Goal: Complete application form: Complete application form

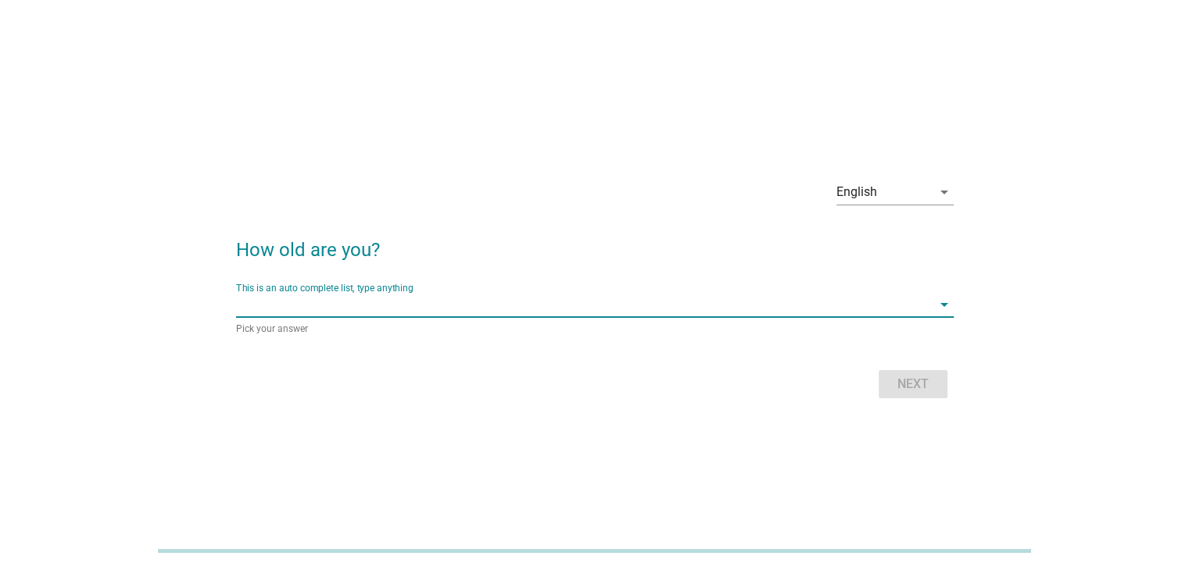
click at [463, 310] on input "This is an auto complete list, type anything" at bounding box center [583, 304] width 695 height 25
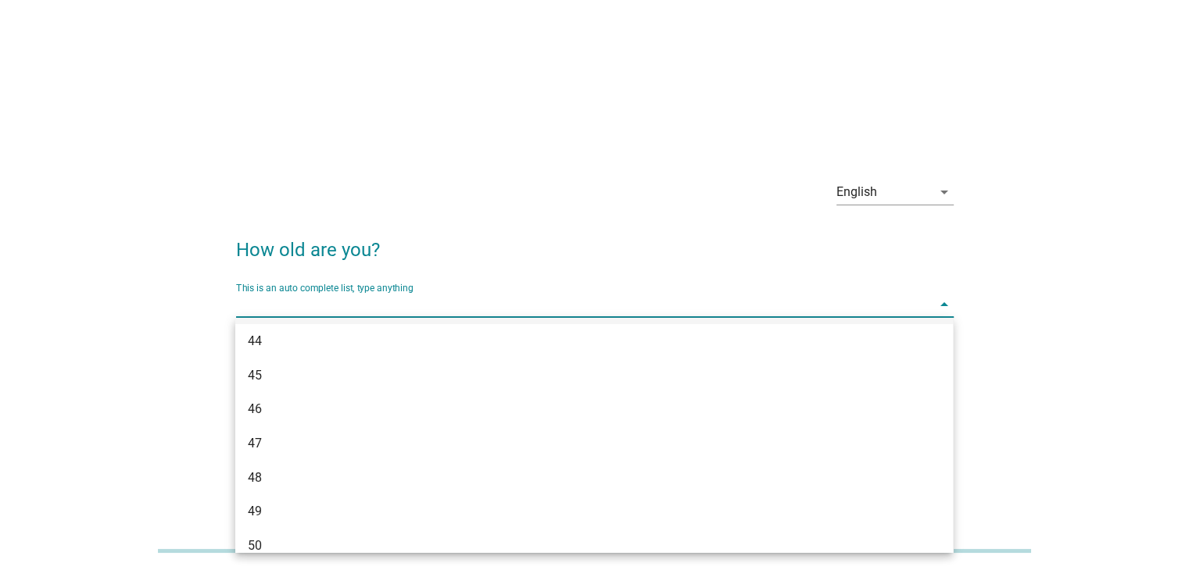
scroll to position [1006, 0]
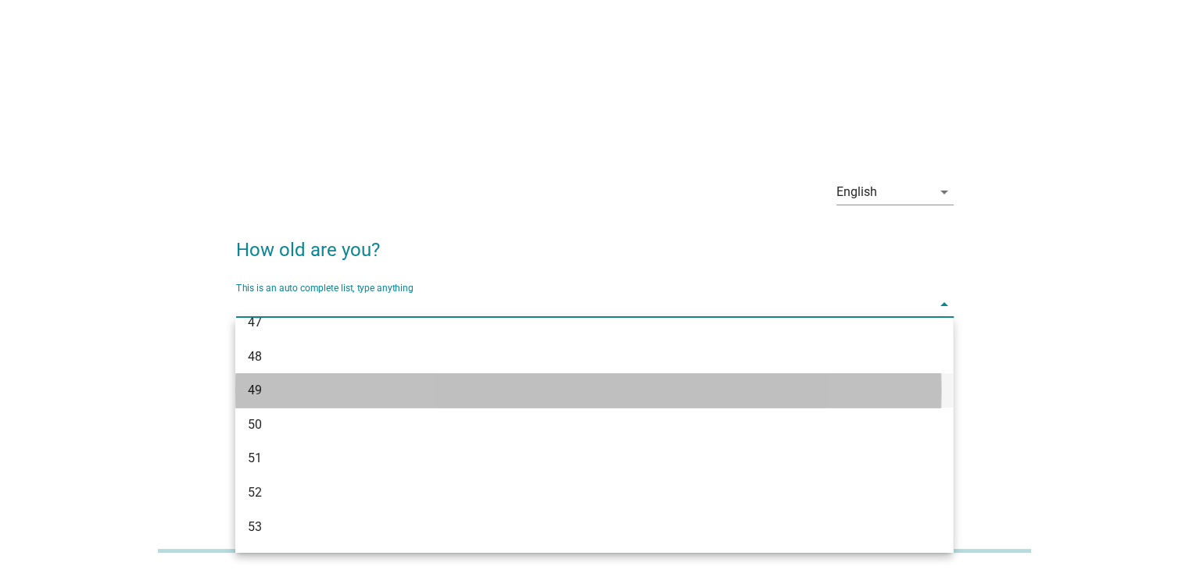
click at [359, 398] on div "49" at bounding box center [565, 390] width 635 height 19
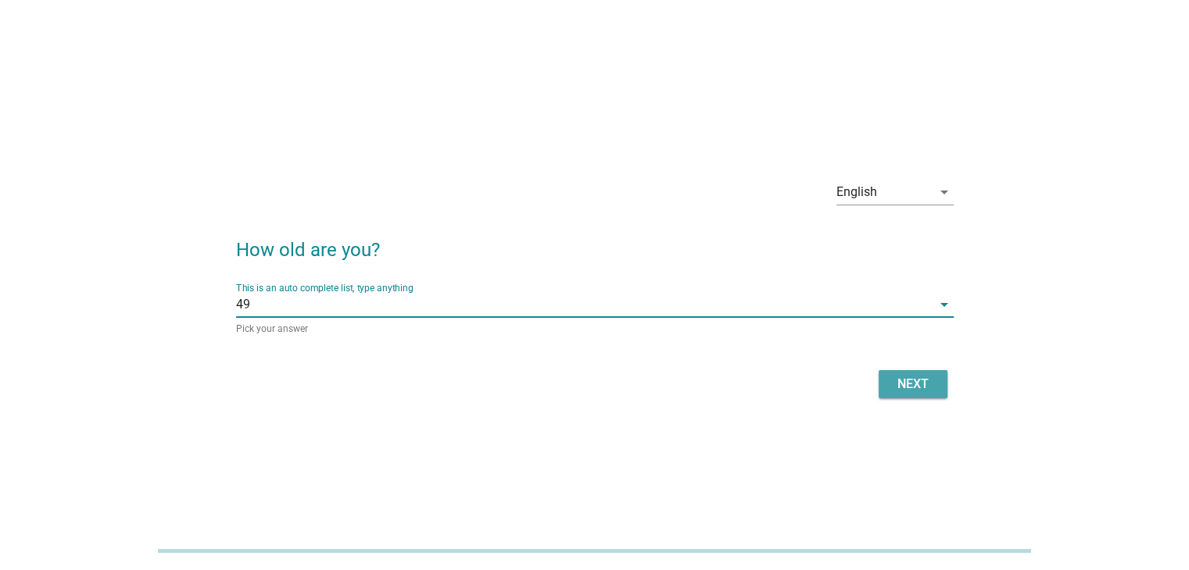
click at [903, 379] on div "Next" at bounding box center [913, 384] width 44 height 19
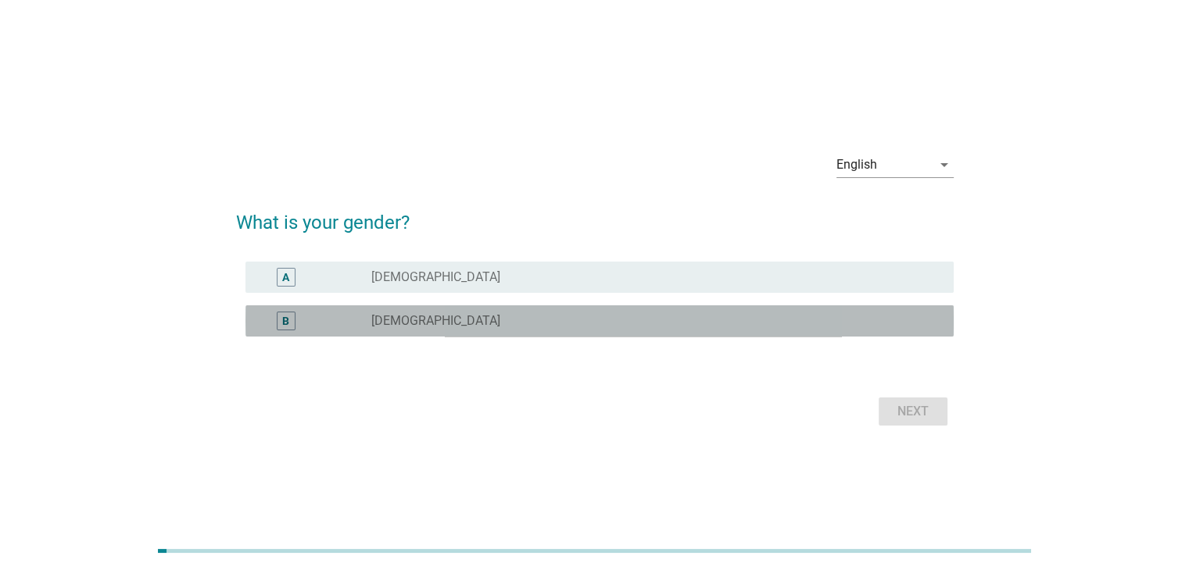
click at [654, 322] on div "radio_button_unchecked [DEMOGRAPHIC_DATA]" at bounding box center [649, 321] width 556 height 16
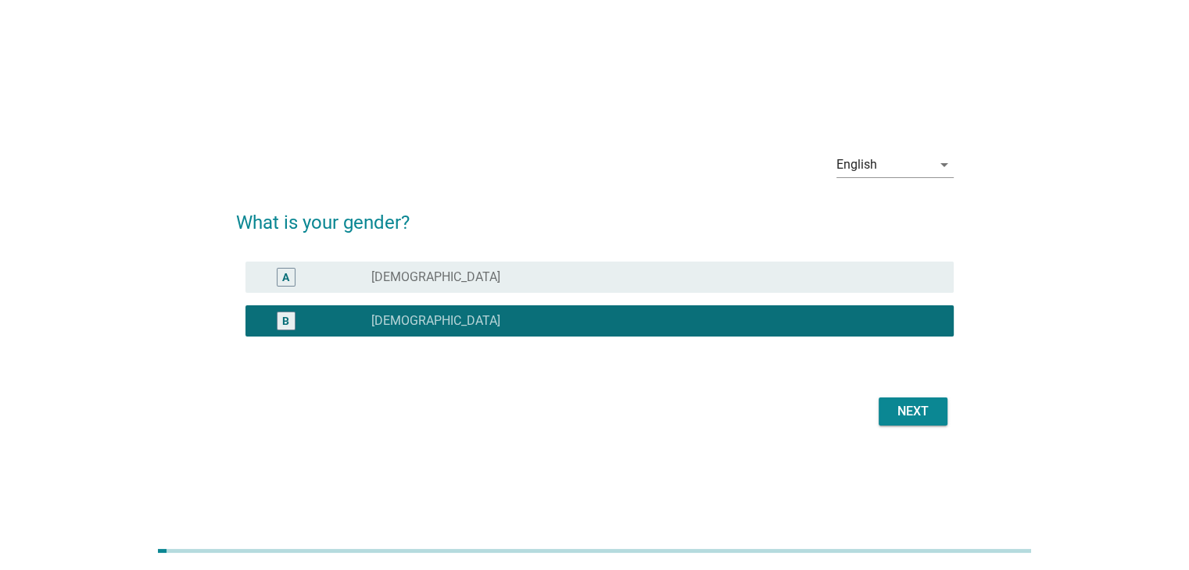
click at [904, 408] on div "Next" at bounding box center [913, 411] width 44 height 19
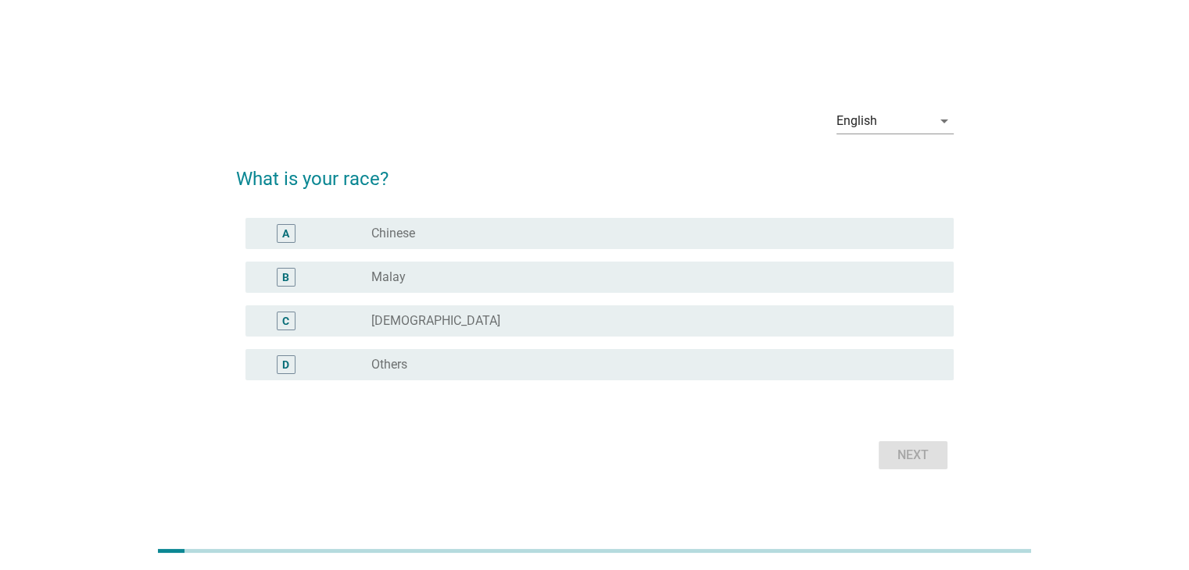
click at [613, 241] on div "radio_button_unchecked Chinese" at bounding box center [655, 233] width 569 height 19
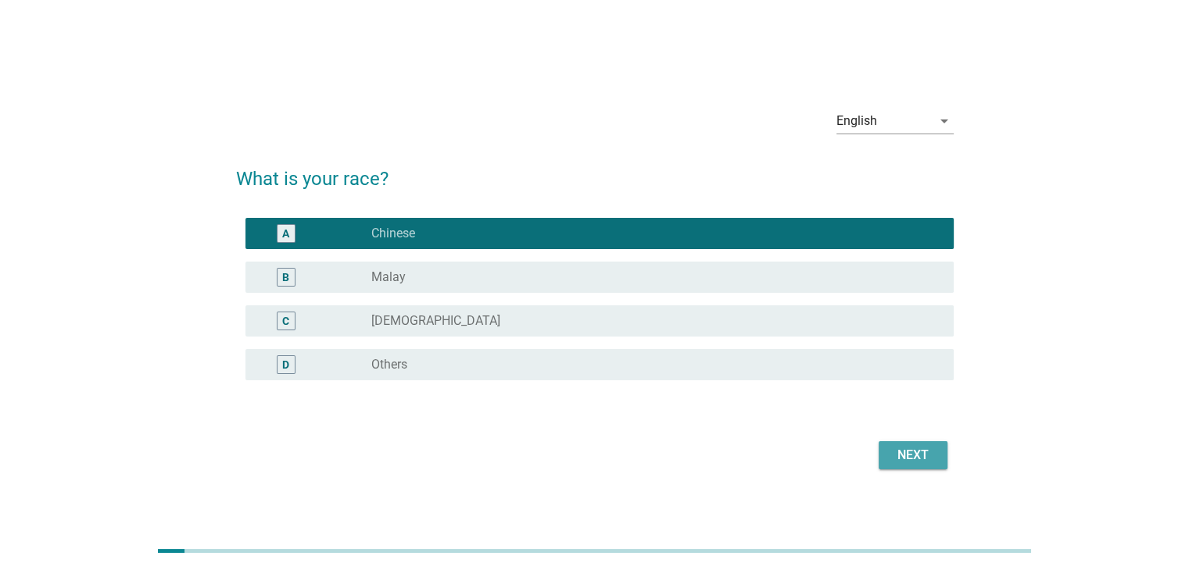
click at [900, 450] on div "Next" at bounding box center [913, 455] width 44 height 19
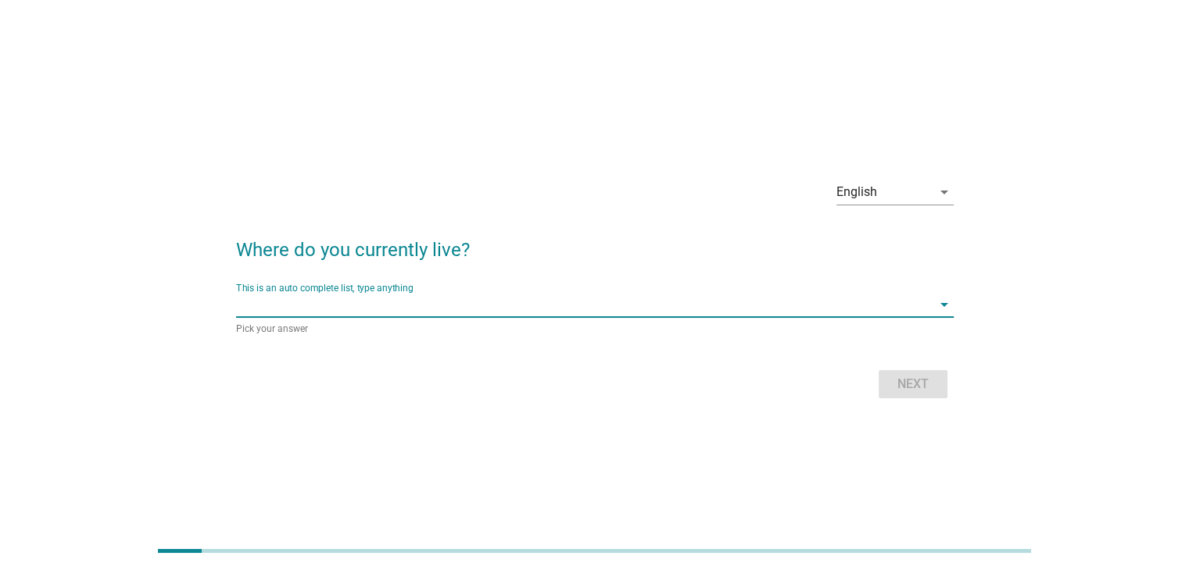
click at [575, 307] on input "This is an auto complete list, type anything" at bounding box center [583, 304] width 695 height 25
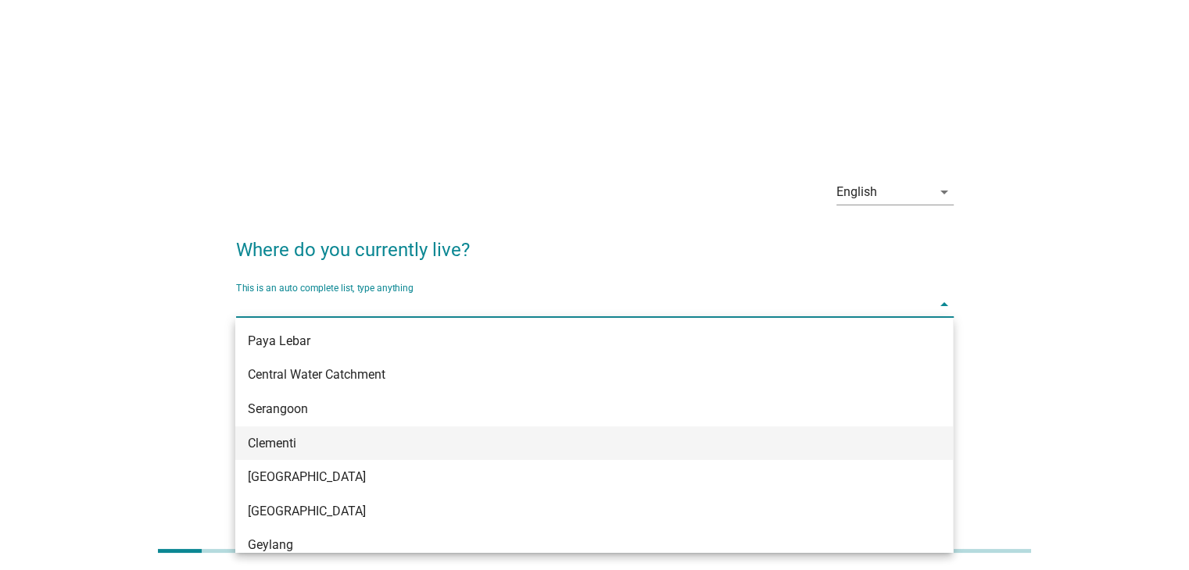
click at [482, 442] on div "Clementi" at bounding box center [565, 443] width 635 height 19
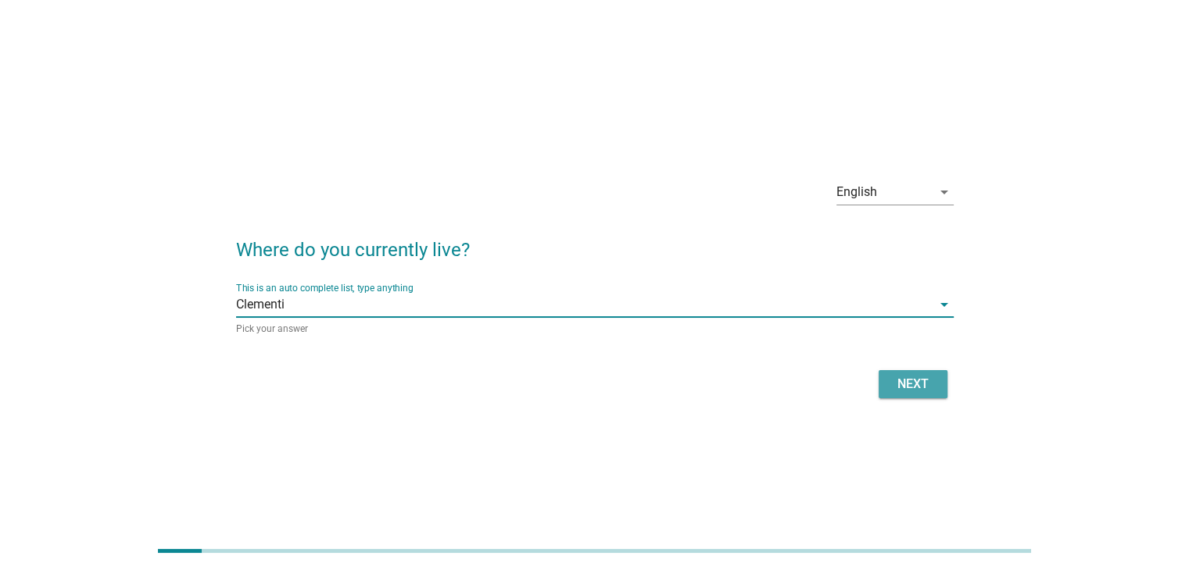
click at [892, 382] on div "Next" at bounding box center [913, 384] width 44 height 19
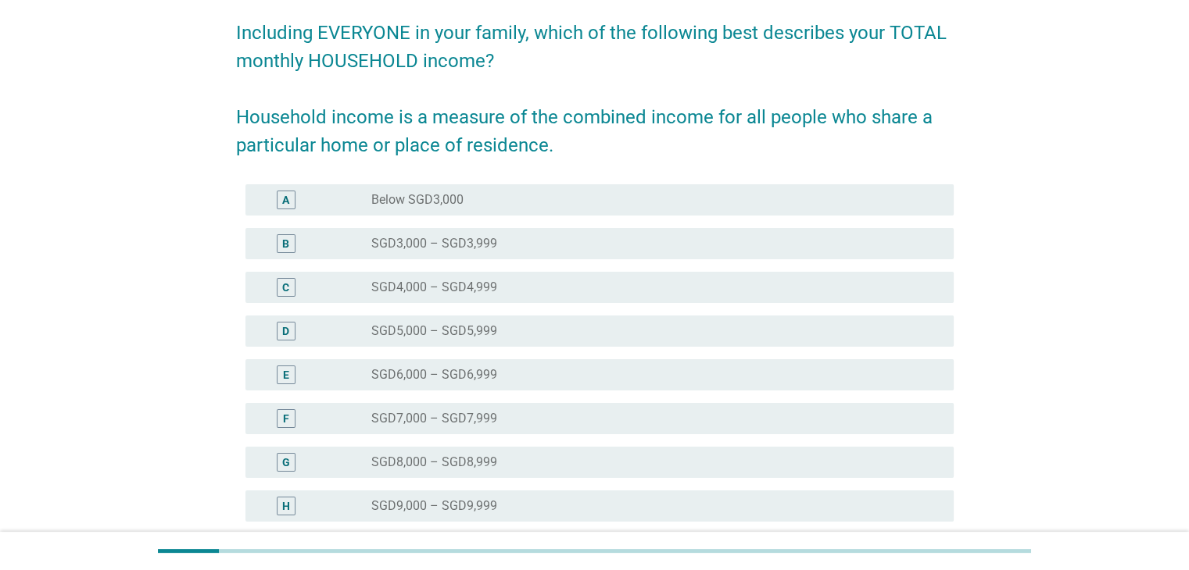
scroll to position [234, 0]
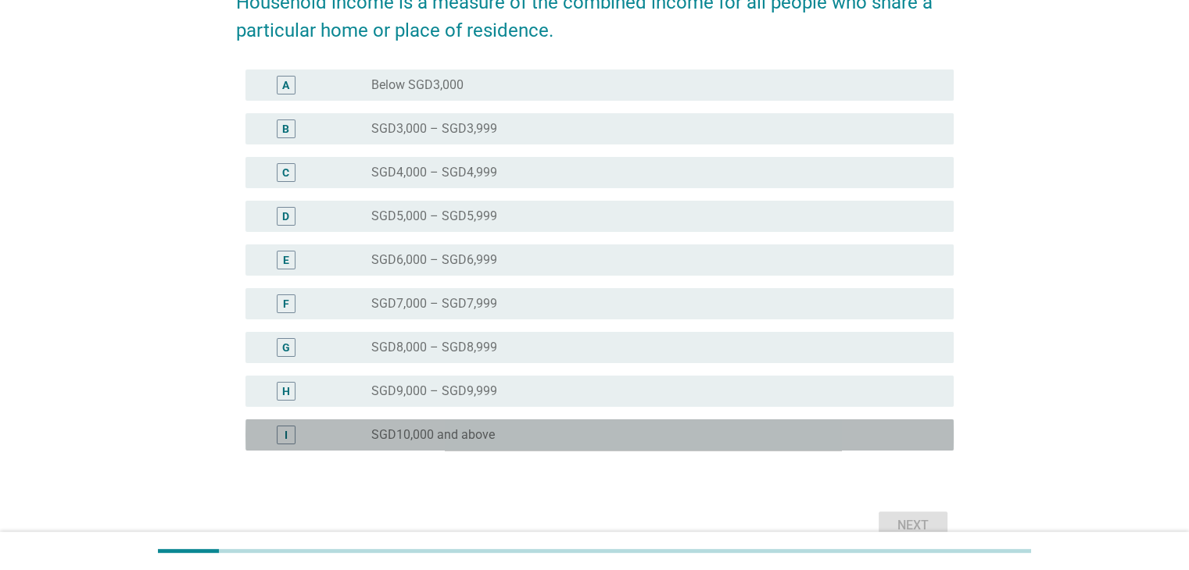
click at [528, 442] on div "radio_button_unchecked SGD10,000 and above" at bounding box center [649, 435] width 556 height 16
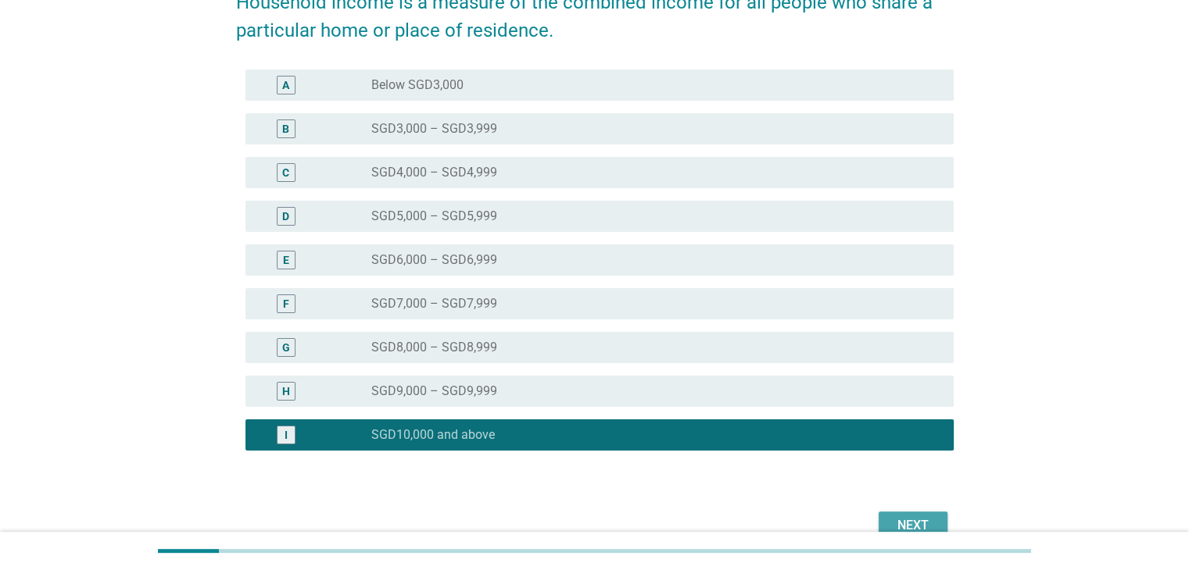
click at [905, 517] on div "Next" at bounding box center [913, 526] width 44 height 19
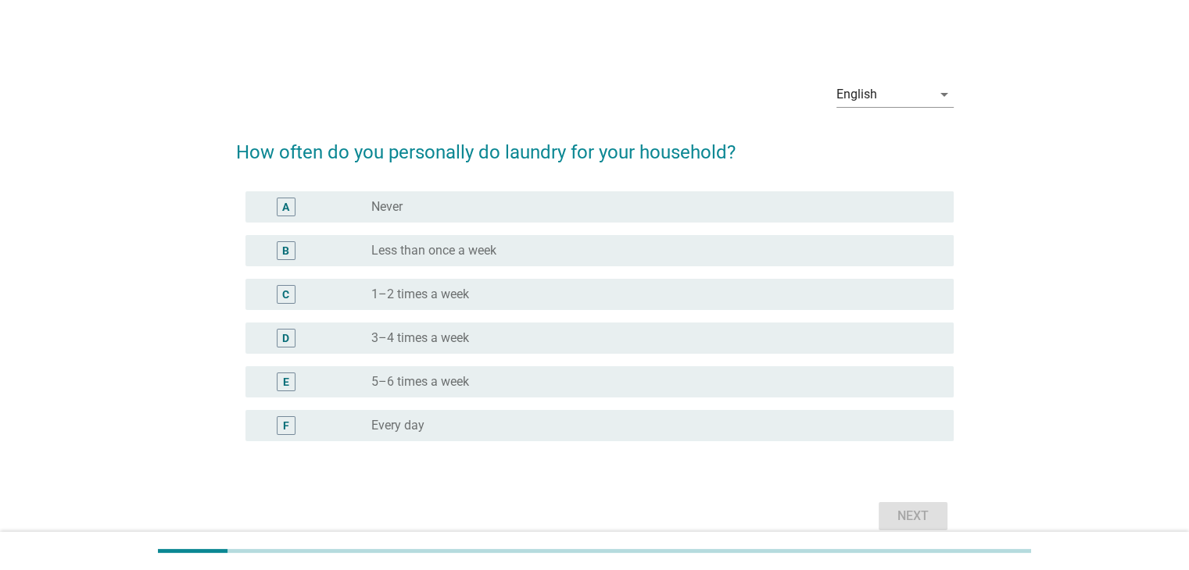
click at [556, 332] on div "radio_button_unchecked 3–4 times a week" at bounding box center [649, 339] width 556 height 16
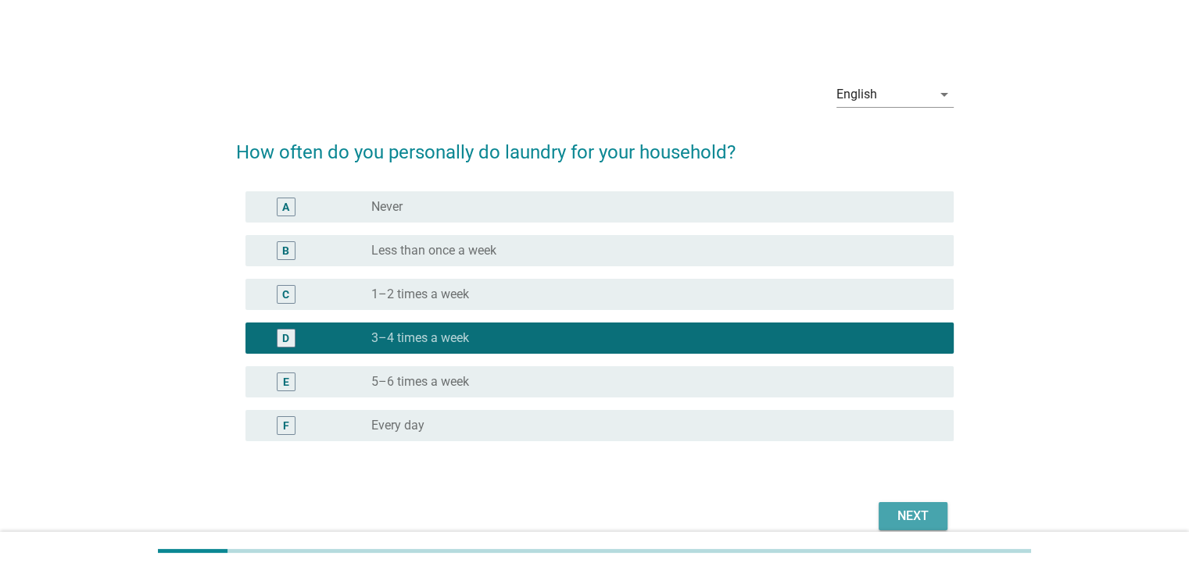
click at [888, 511] on button "Next" at bounding box center [912, 516] width 69 height 28
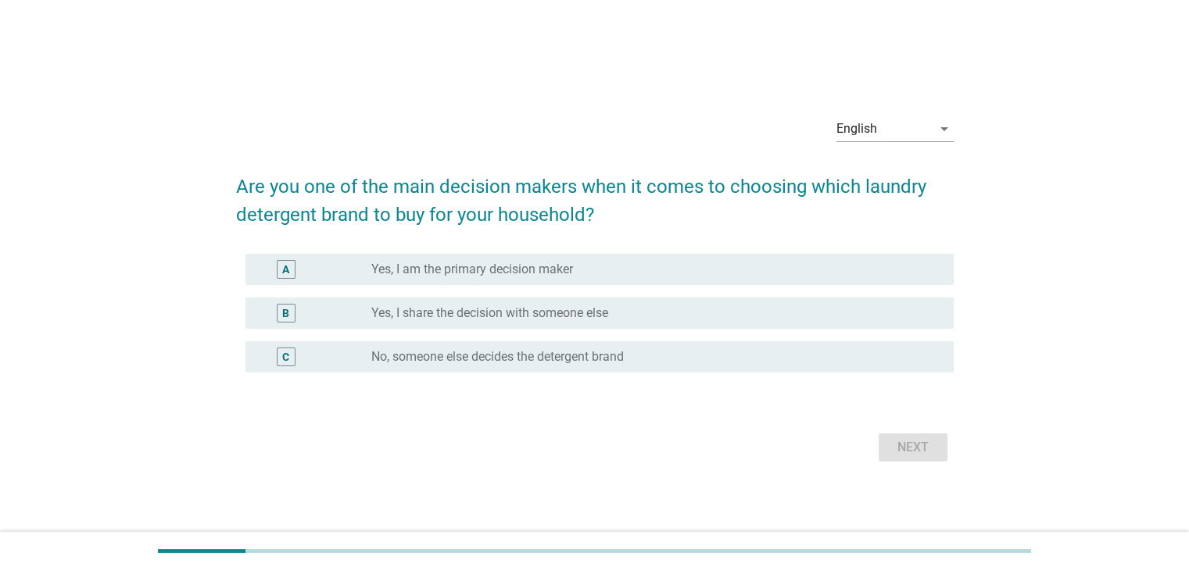
click at [610, 275] on div "radio_button_unchecked Yes, I am the primary decision maker" at bounding box center [649, 270] width 556 height 16
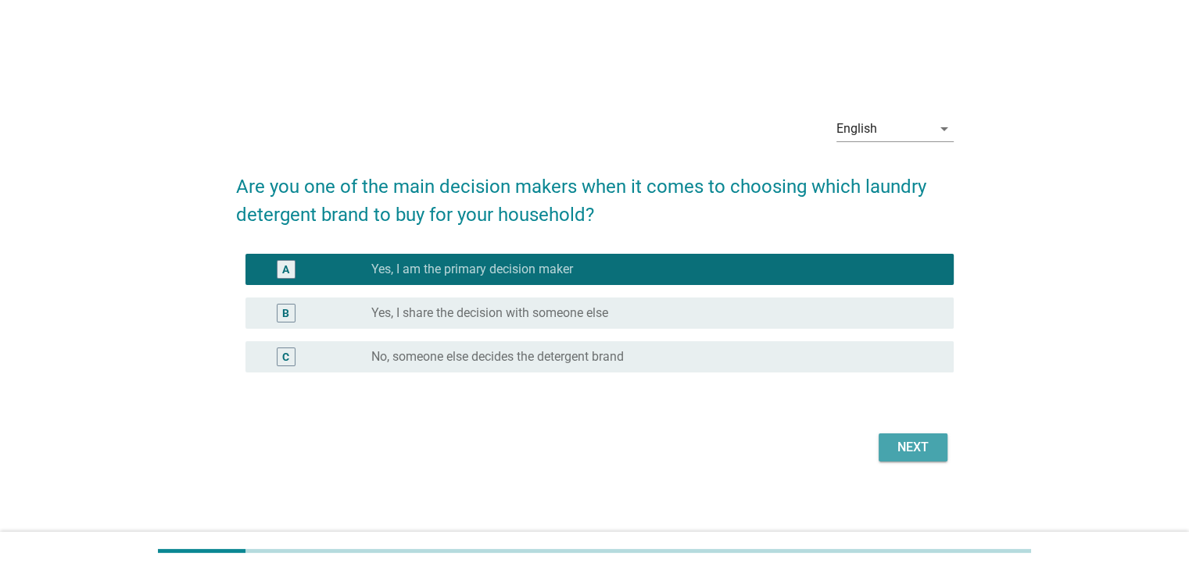
click at [888, 449] on button "Next" at bounding box center [912, 448] width 69 height 28
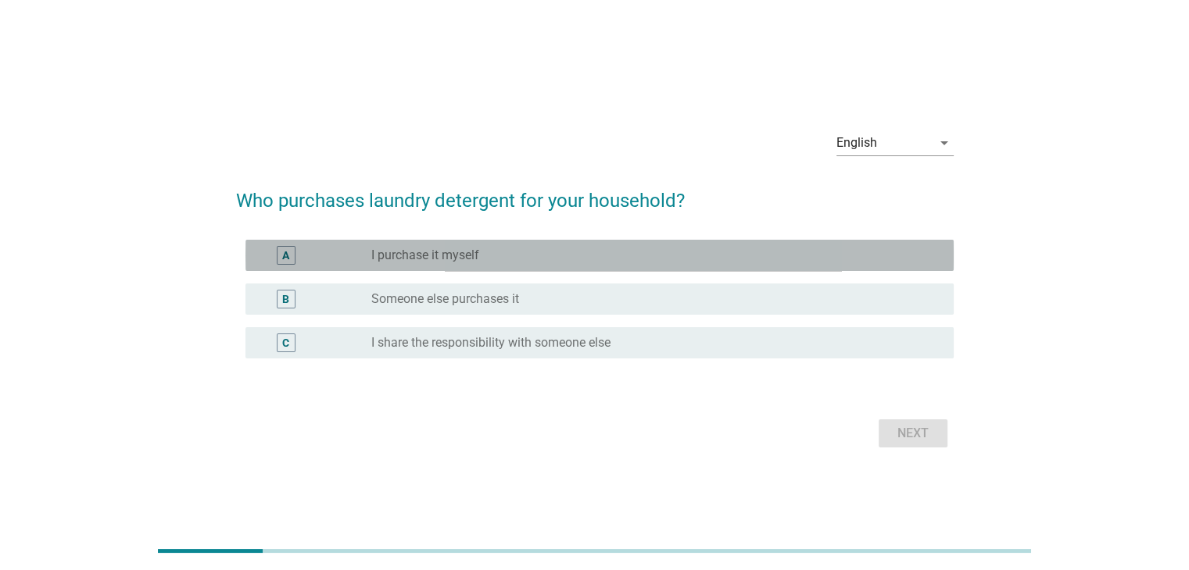
click at [625, 253] on div "radio_button_unchecked I purchase it myself" at bounding box center [649, 256] width 556 height 16
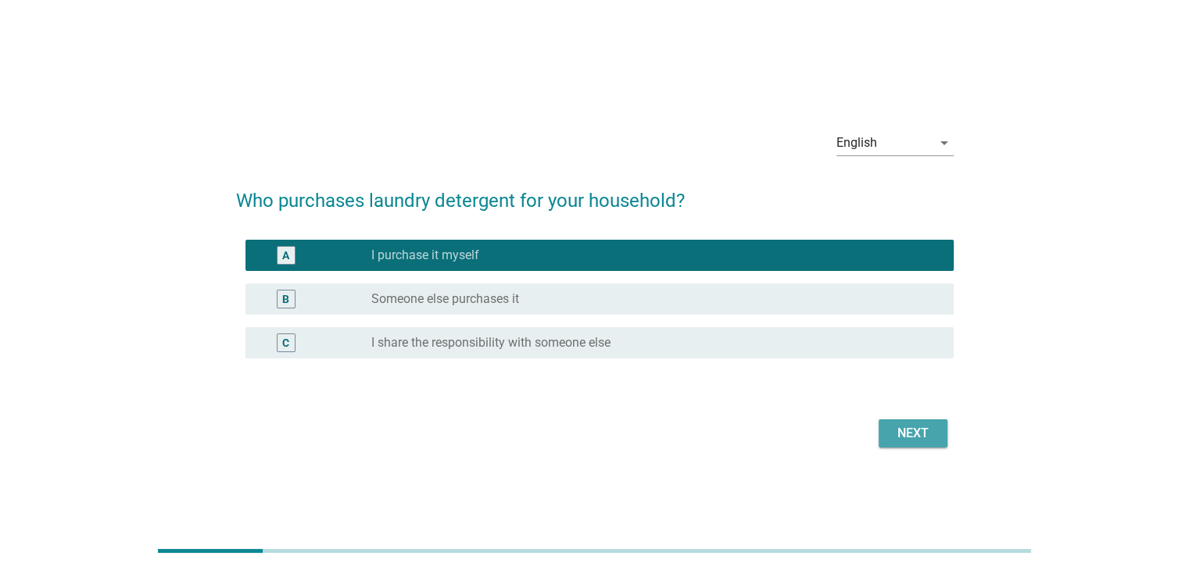
click at [896, 433] on div "Next" at bounding box center [913, 433] width 44 height 19
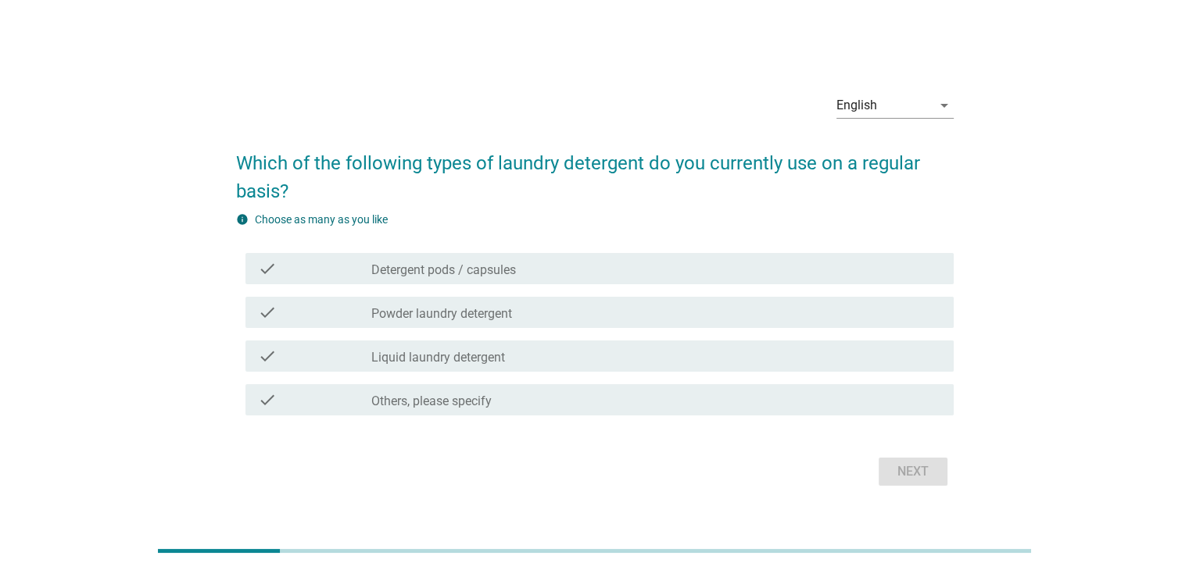
click at [663, 315] on div "check_box_outline_blank Powder laundry detergent" at bounding box center [655, 312] width 569 height 19
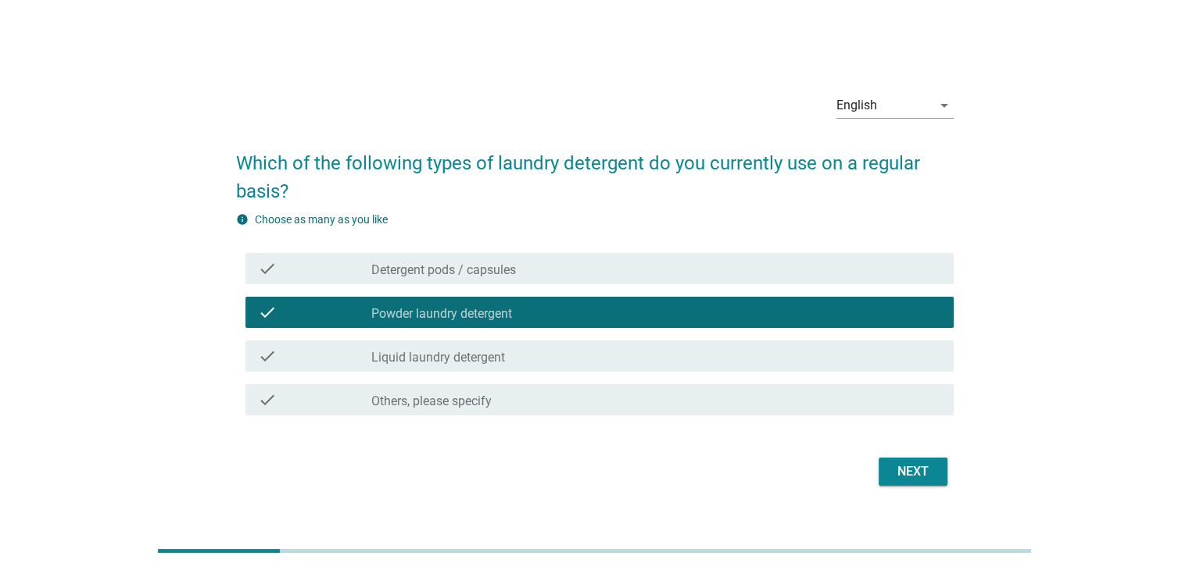
click at [659, 357] on div "check_box_outline_blank Liquid laundry detergent" at bounding box center [655, 356] width 569 height 19
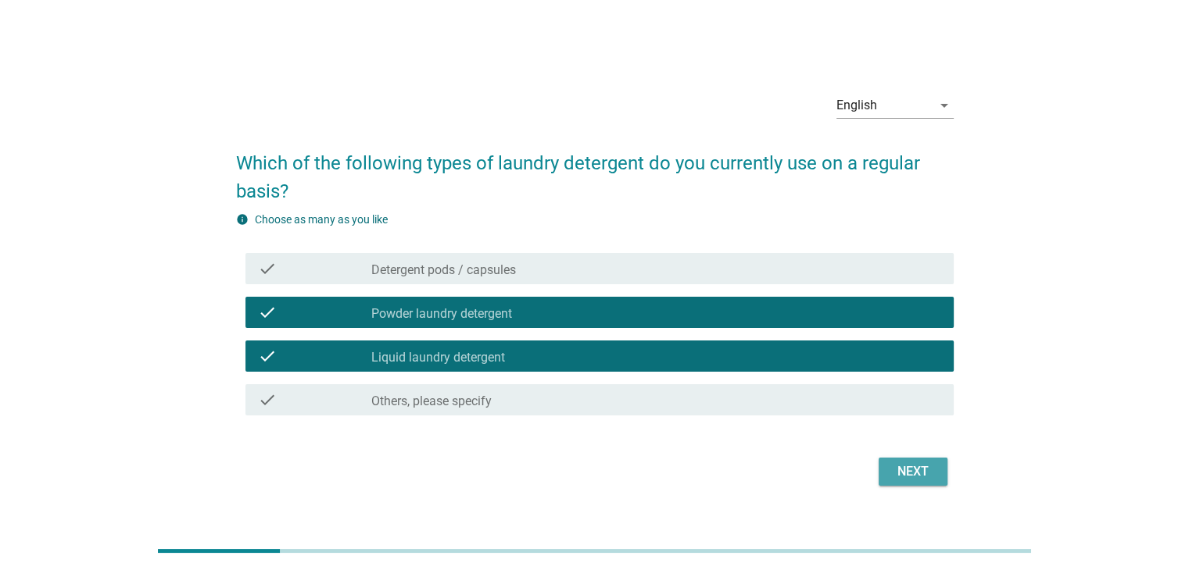
click at [917, 474] on div "Next" at bounding box center [913, 472] width 44 height 19
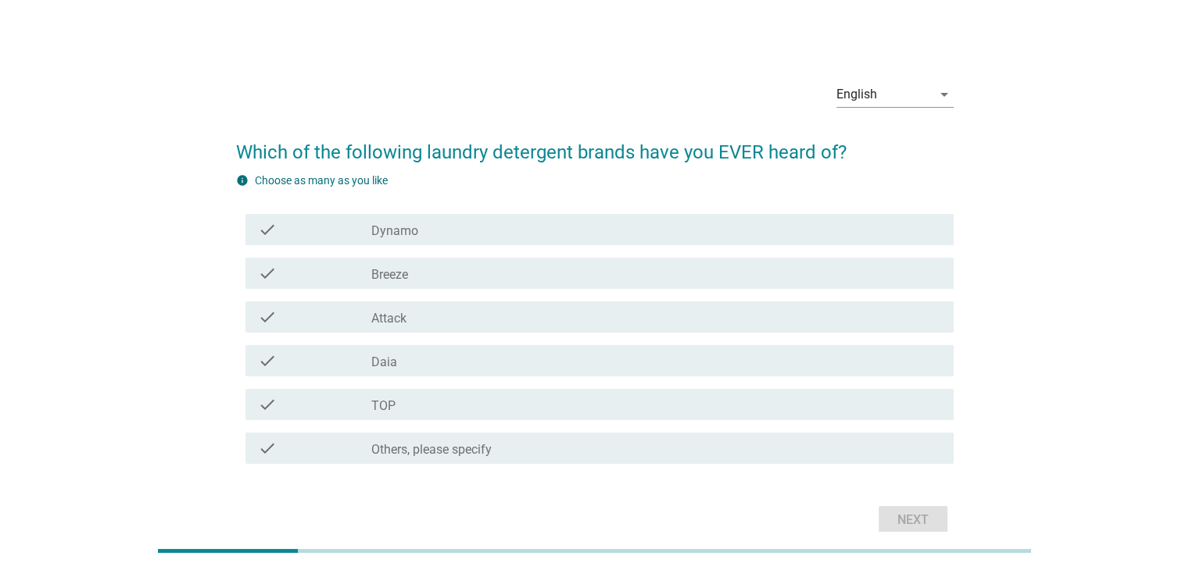
click at [610, 239] on div "check check_box_outline_blank Dynamo" at bounding box center [599, 229] width 708 height 31
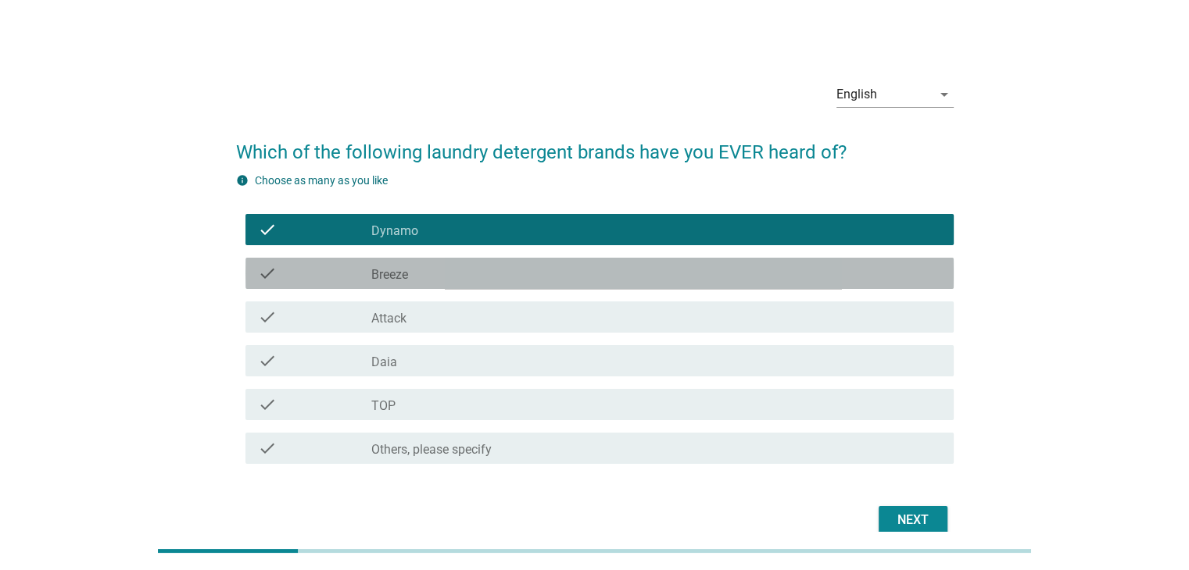
click at [603, 276] on div "check_box_outline_blank Breeze" at bounding box center [655, 273] width 569 height 19
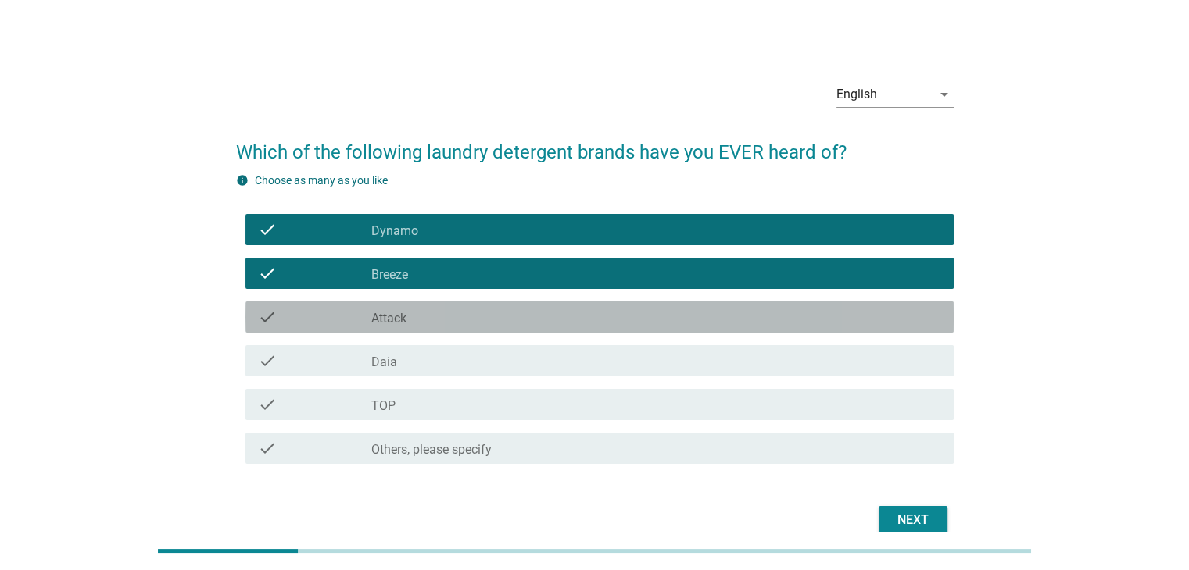
click at [597, 317] on div "check_box_outline_blank Attack" at bounding box center [655, 317] width 569 height 19
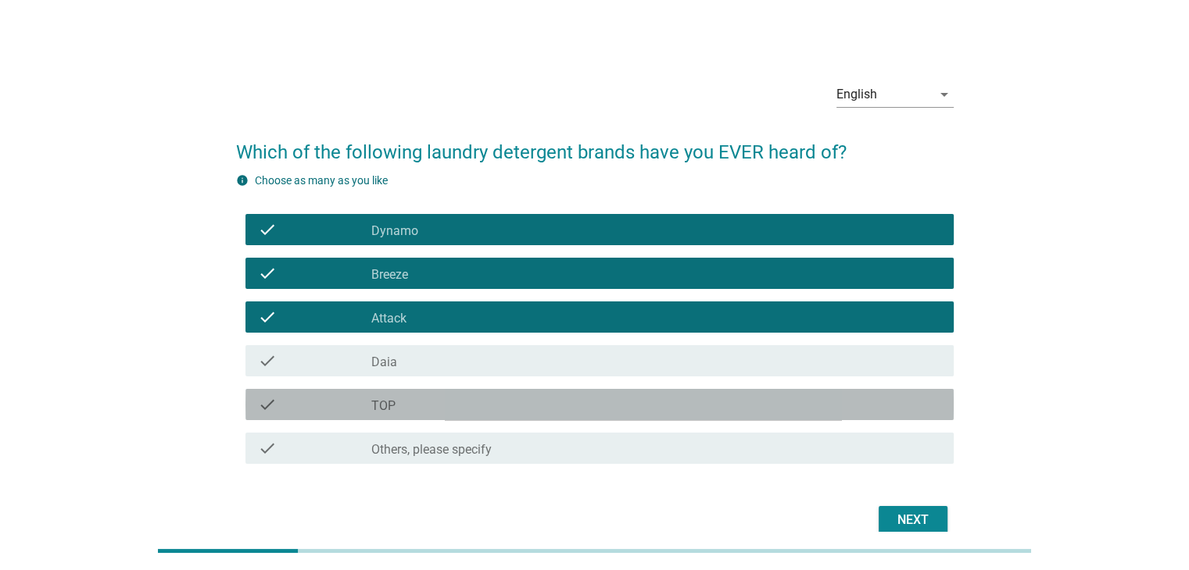
click at [577, 409] on div "check_box_outline_blank TOP" at bounding box center [655, 404] width 569 height 19
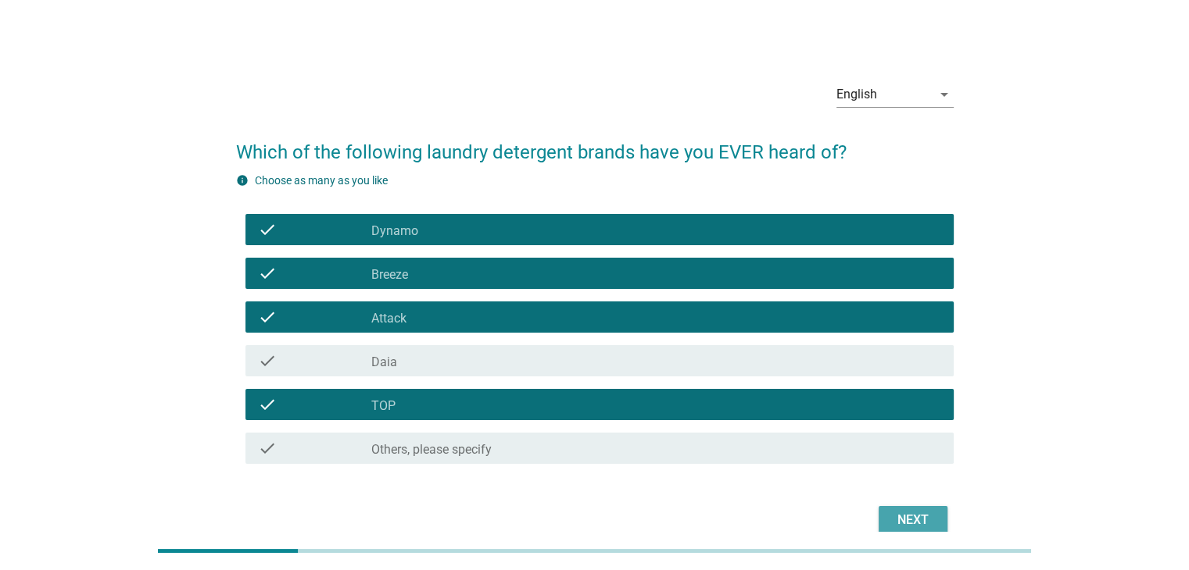
click at [907, 514] on div "Next" at bounding box center [913, 520] width 44 height 19
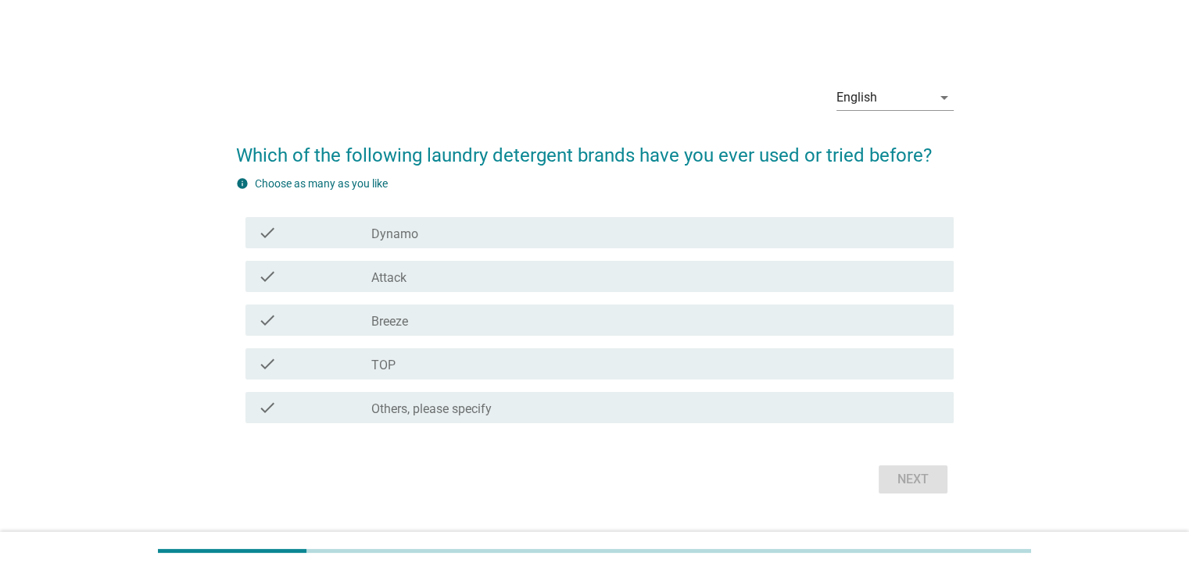
click at [613, 284] on div "check_box_outline_blank Attack" at bounding box center [655, 276] width 569 height 19
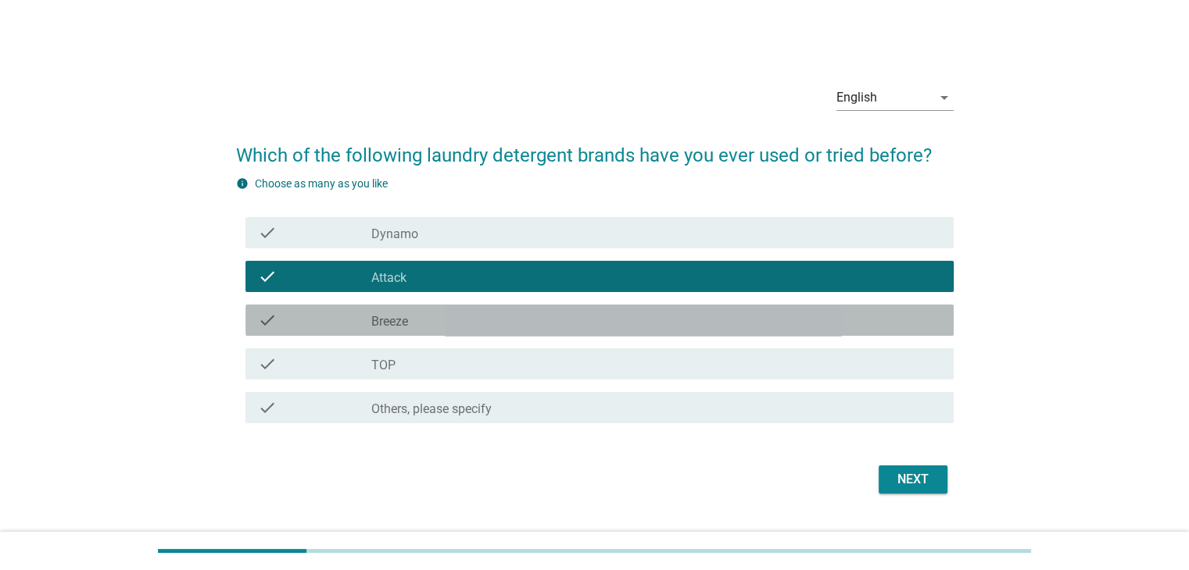
click at [601, 326] on div "check_box_outline_blank Breeze" at bounding box center [655, 320] width 569 height 19
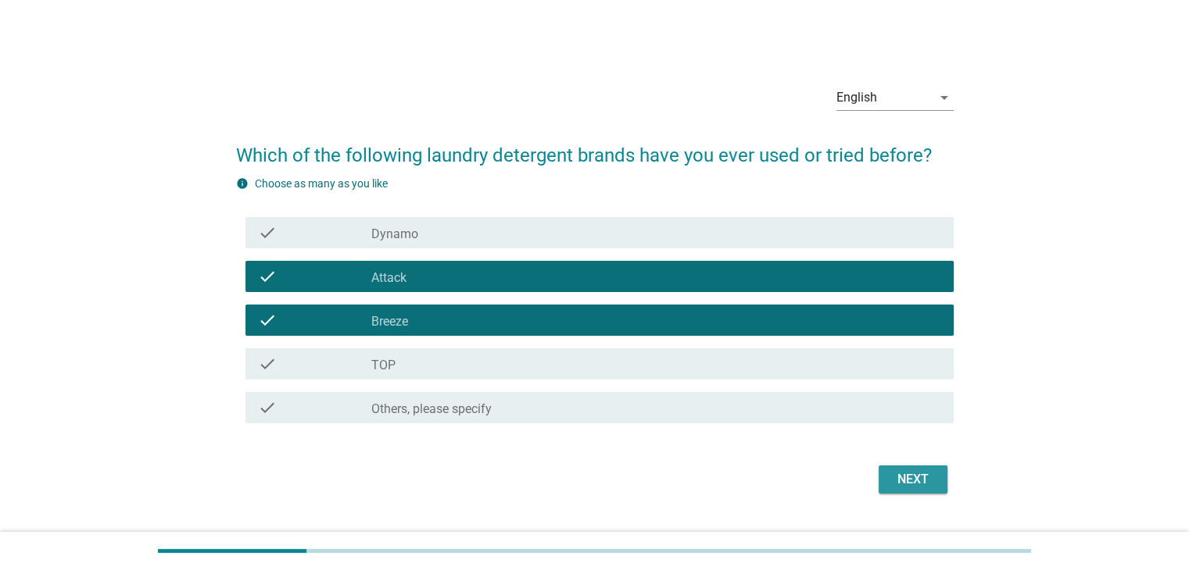
click at [894, 473] on div "Next" at bounding box center [913, 479] width 44 height 19
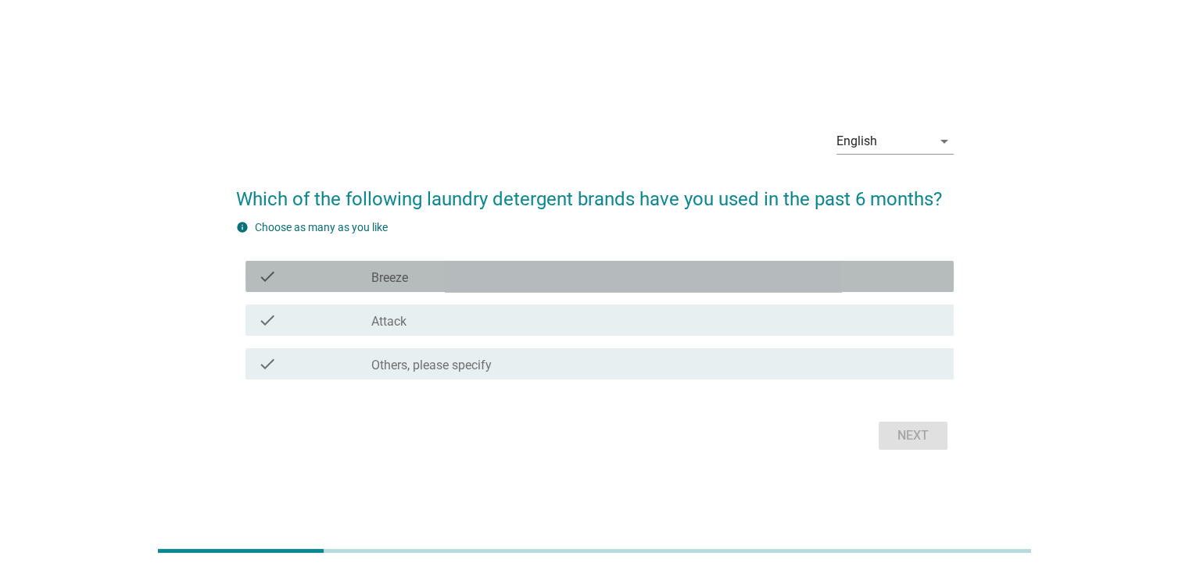
click at [639, 279] on div "check_box Breeze" at bounding box center [655, 276] width 569 height 19
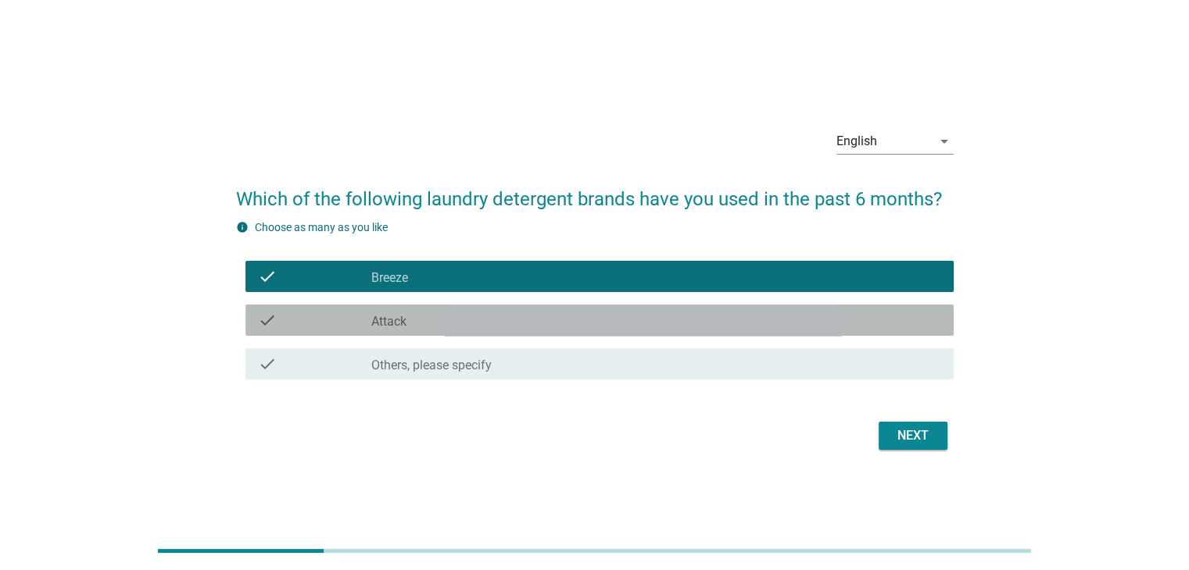
click at [643, 315] on div "check_box_outline_blank Attack" at bounding box center [655, 320] width 569 height 19
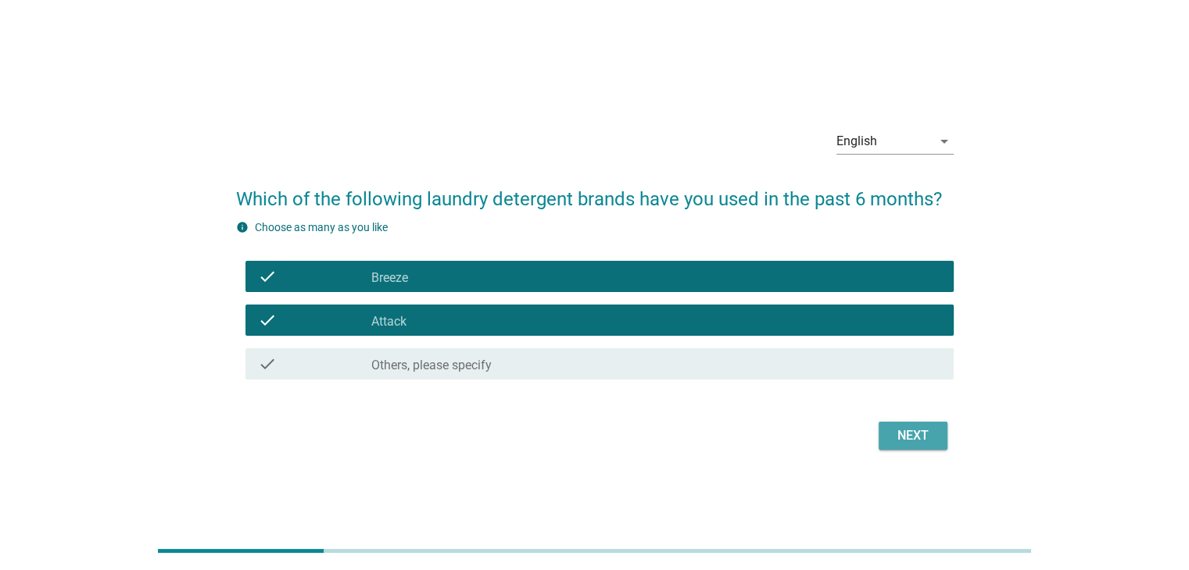
click at [902, 427] on div "Next" at bounding box center [913, 436] width 44 height 19
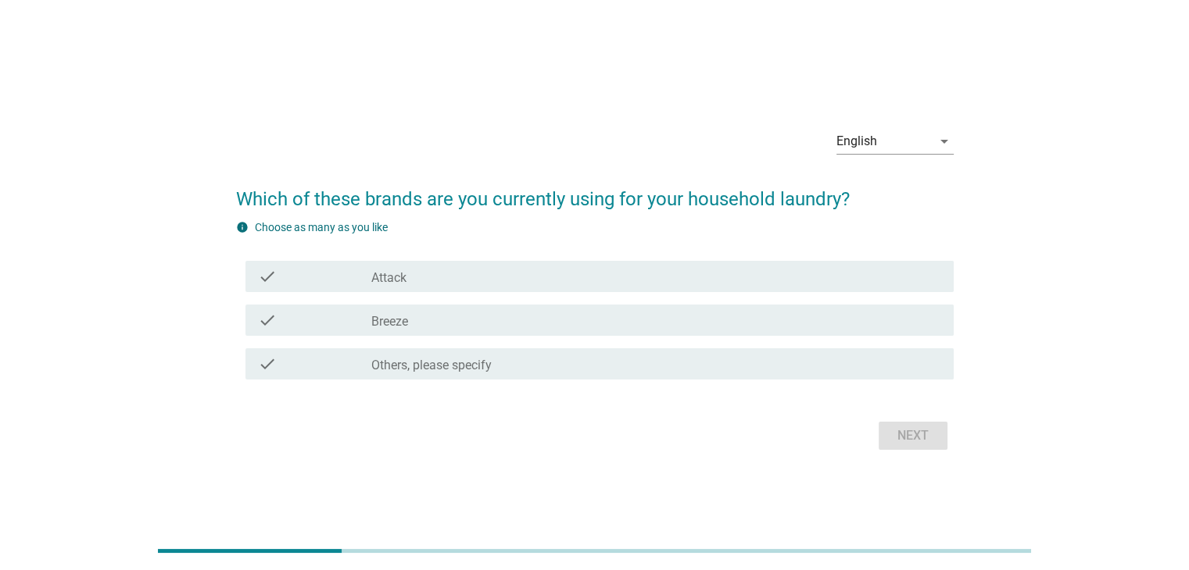
click at [685, 281] on div "check_box Attack" at bounding box center [655, 276] width 569 height 19
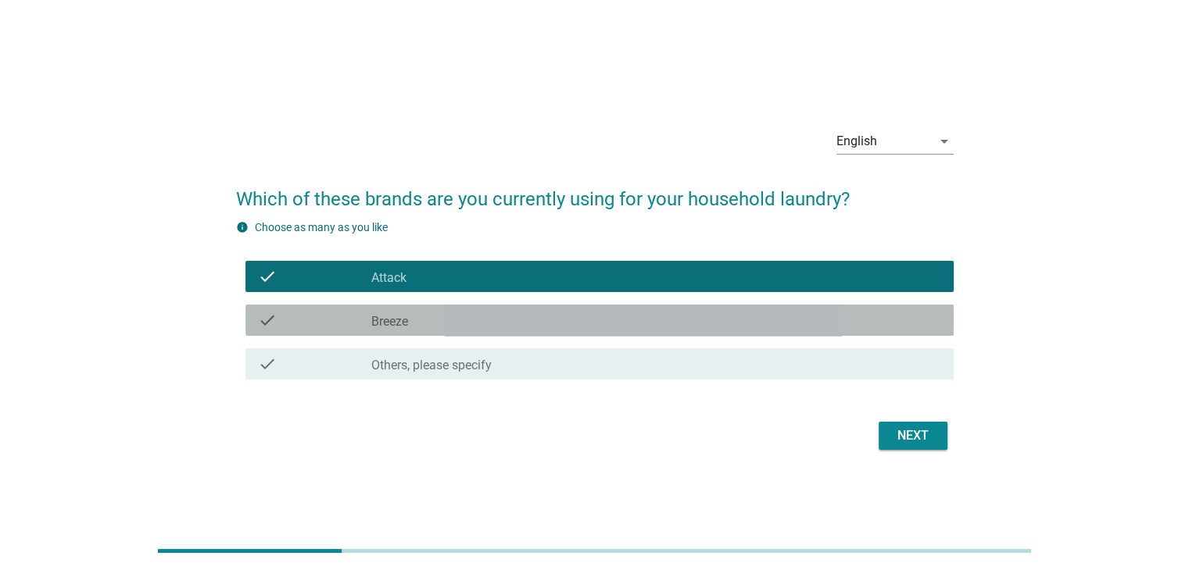
click at [680, 318] on div "check_box Breeze" at bounding box center [655, 320] width 569 height 19
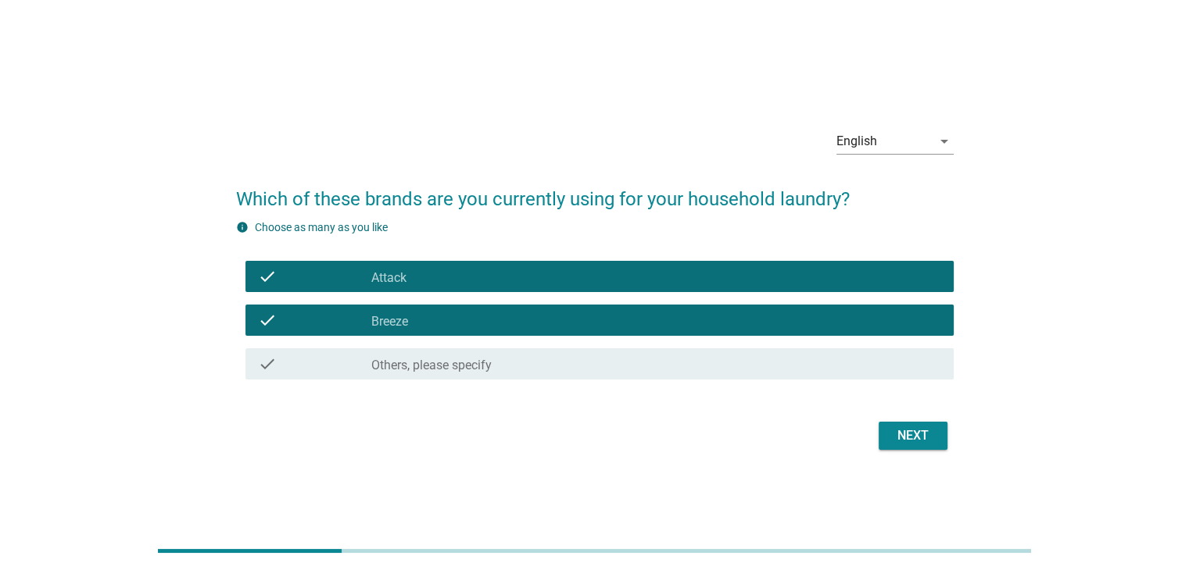
click at [915, 434] on div "Next" at bounding box center [913, 436] width 44 height 19
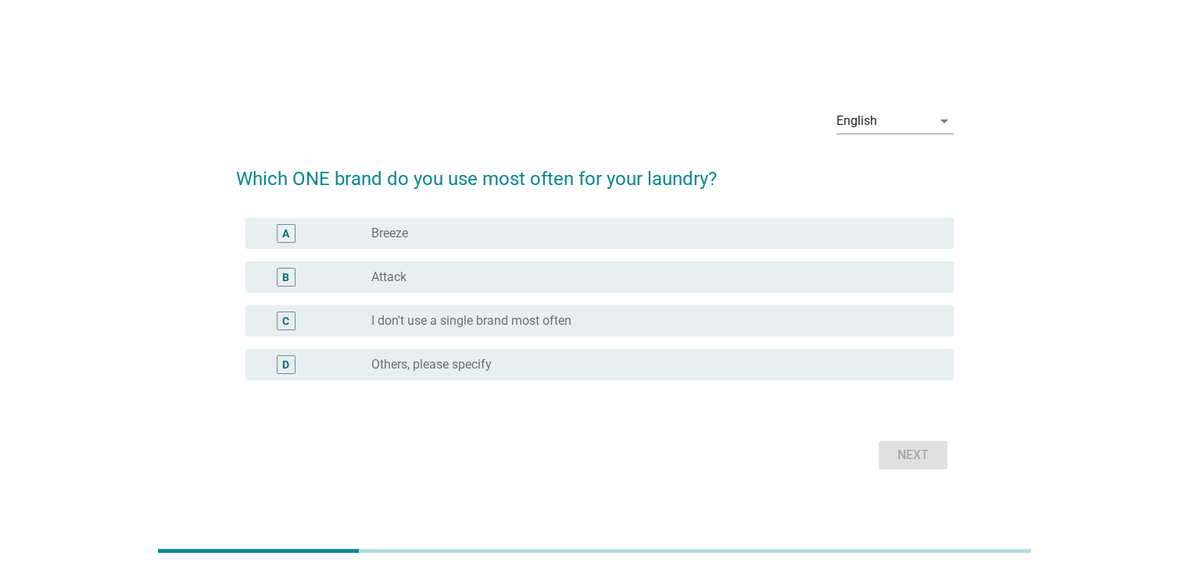
click at [681, 317] on div "radio_button_unchecked I don't use a single brand most often" at bounding box center [649, 321] width 556 height 16
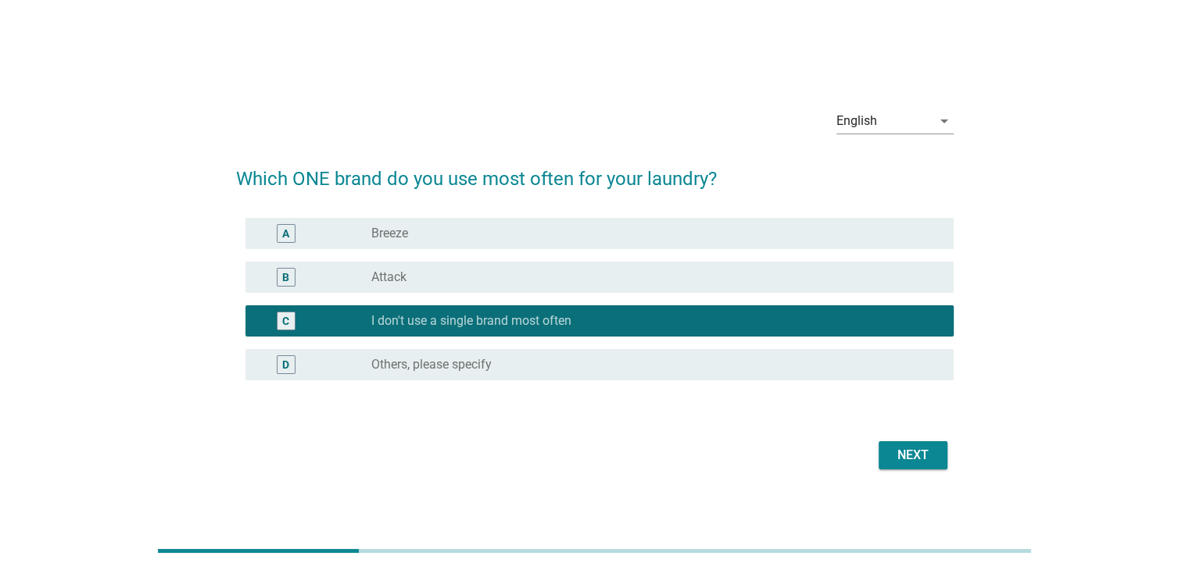
click at [897, 452] on div "Next" at bounding box center [913, 455] width 44 height 19
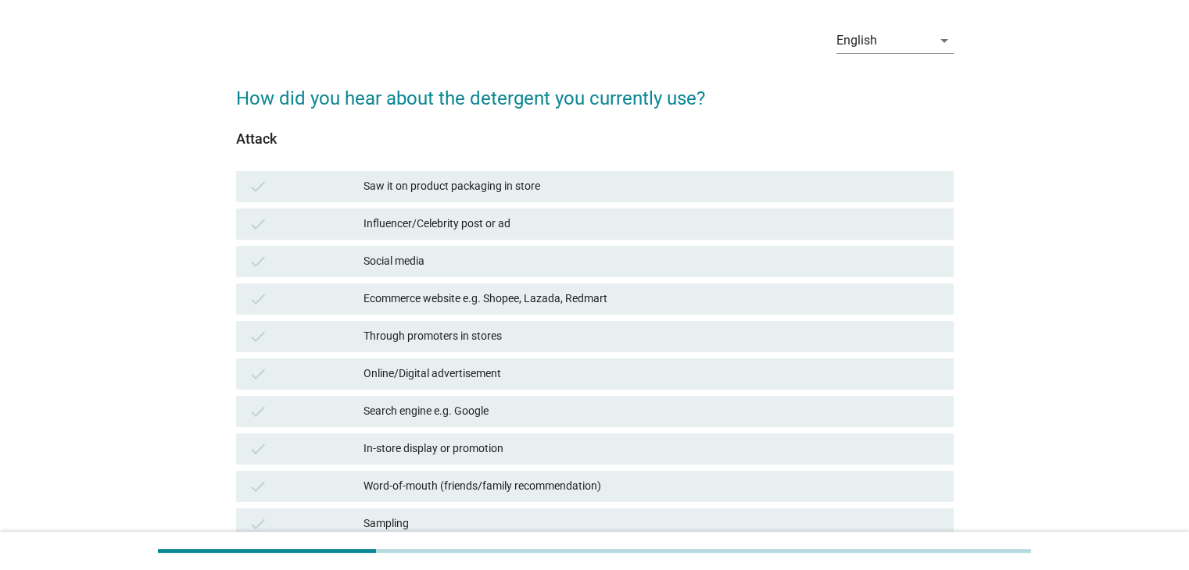
scroll to position [78, 0]
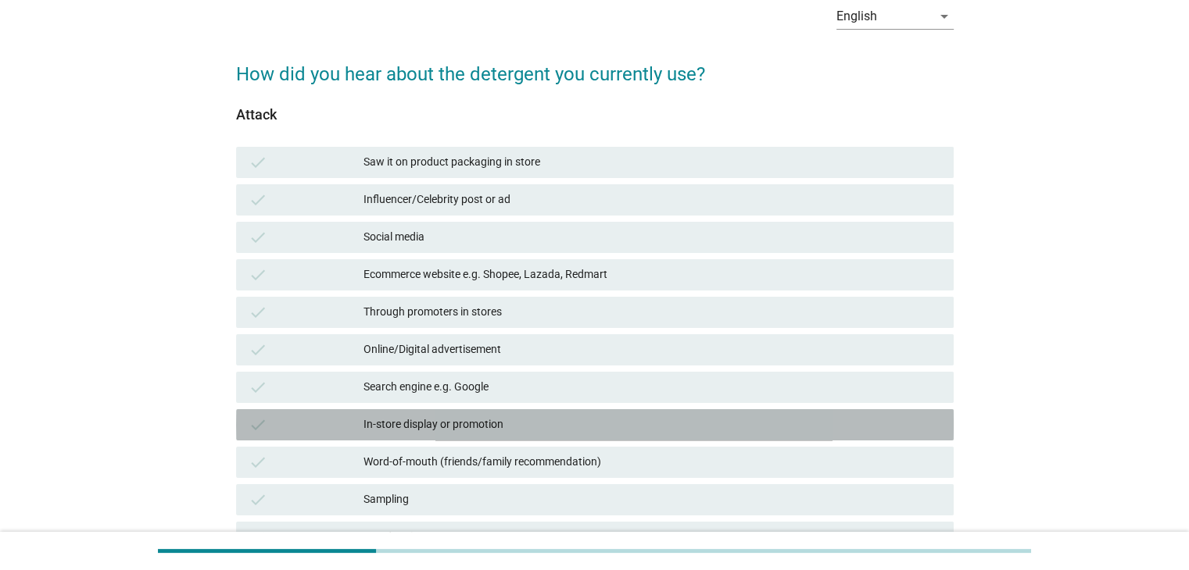
click at [674, 418] on div "In-store display or promotion" at bounding box center [651, 425] width 577 height 19
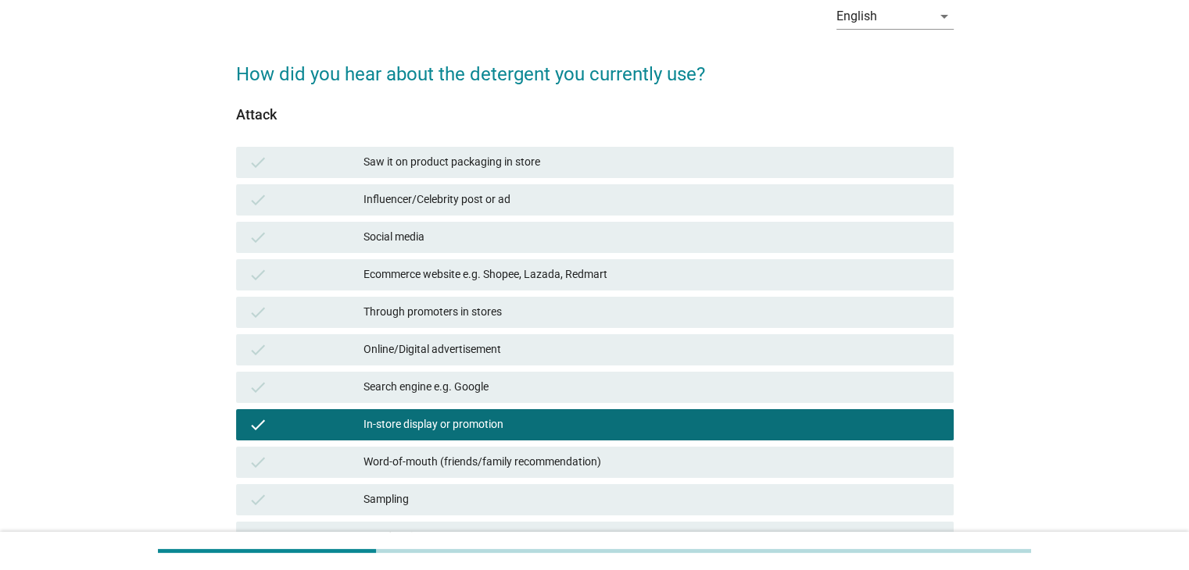
click at [674, 460] on div "Word-of-mouth (friends/family recommendation)" at bounding box center [651, 462] width 577 height 19
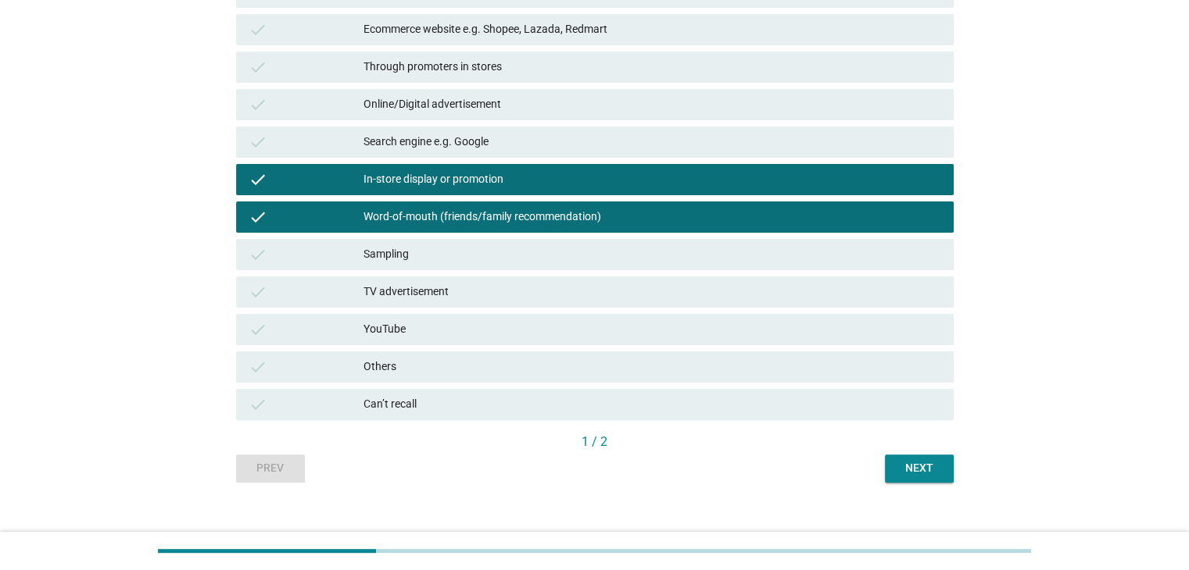
scroll to position [343, 0]
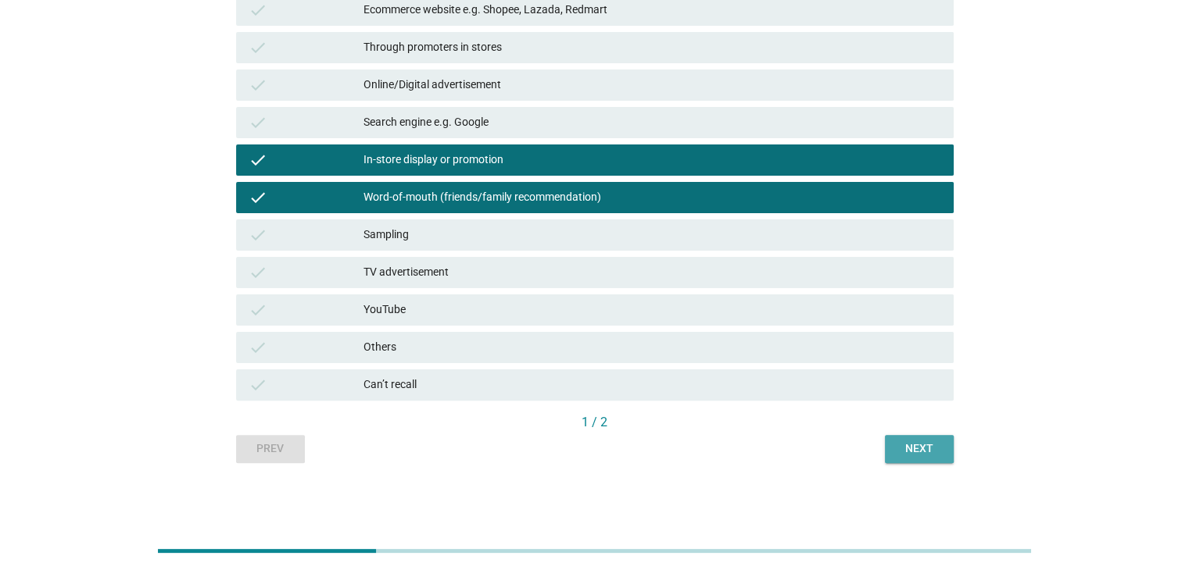
click at [903, 441] on div "Next" at bounding box center [919, 449] width 44 height 16
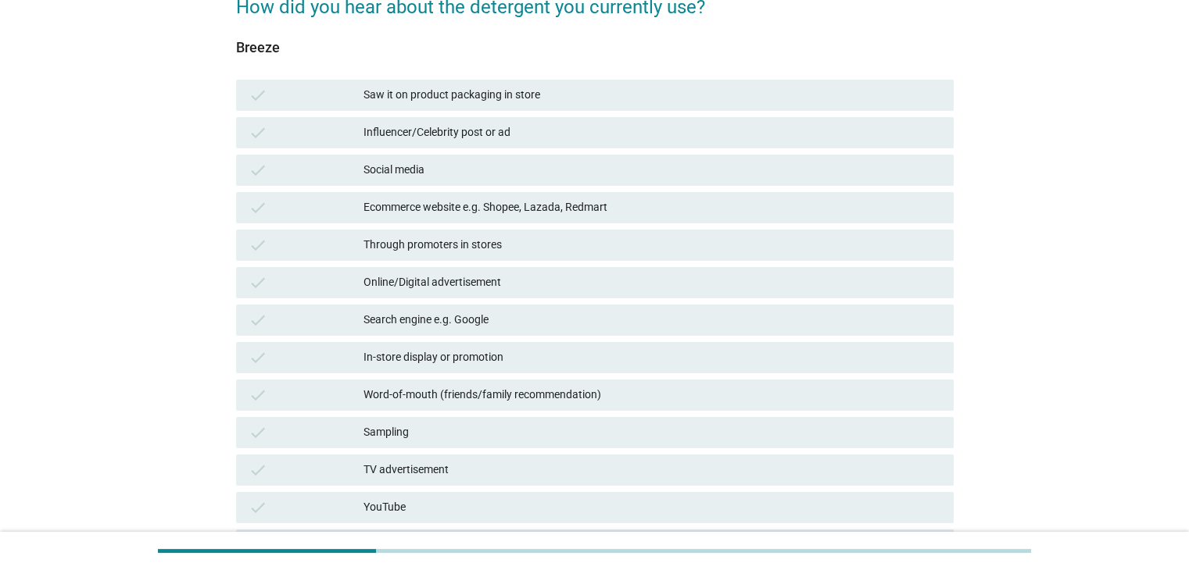
scroll to position [156, 0]
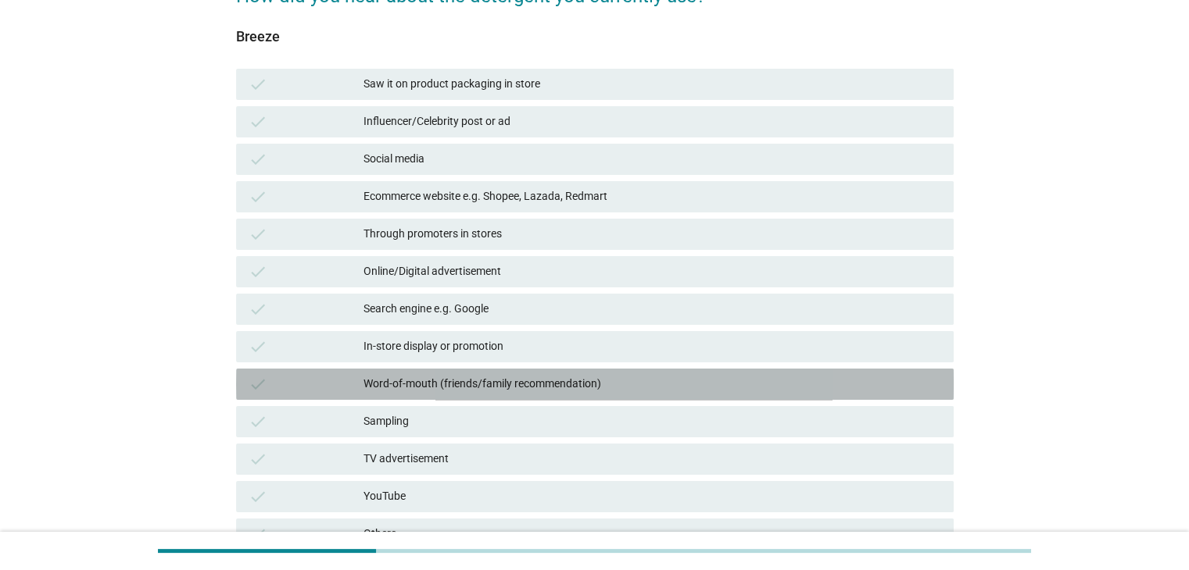
click at [547, 381] on div "Word-of-mouth (friends/family recommendation)" at bounding box center [651, 384] width 577 height 19
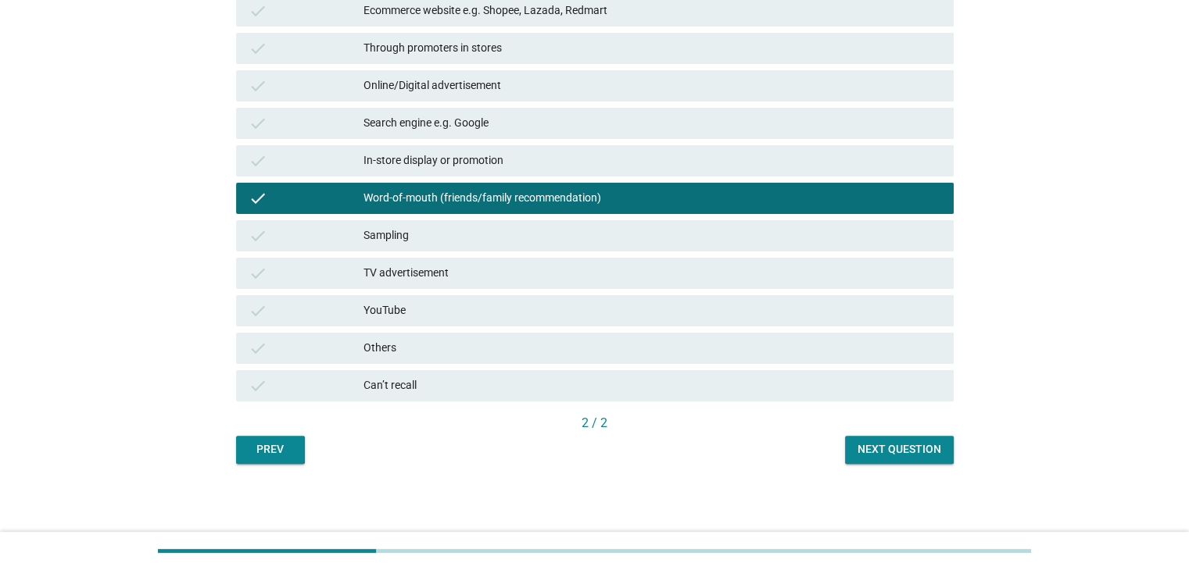
scroll to position [343, 0]
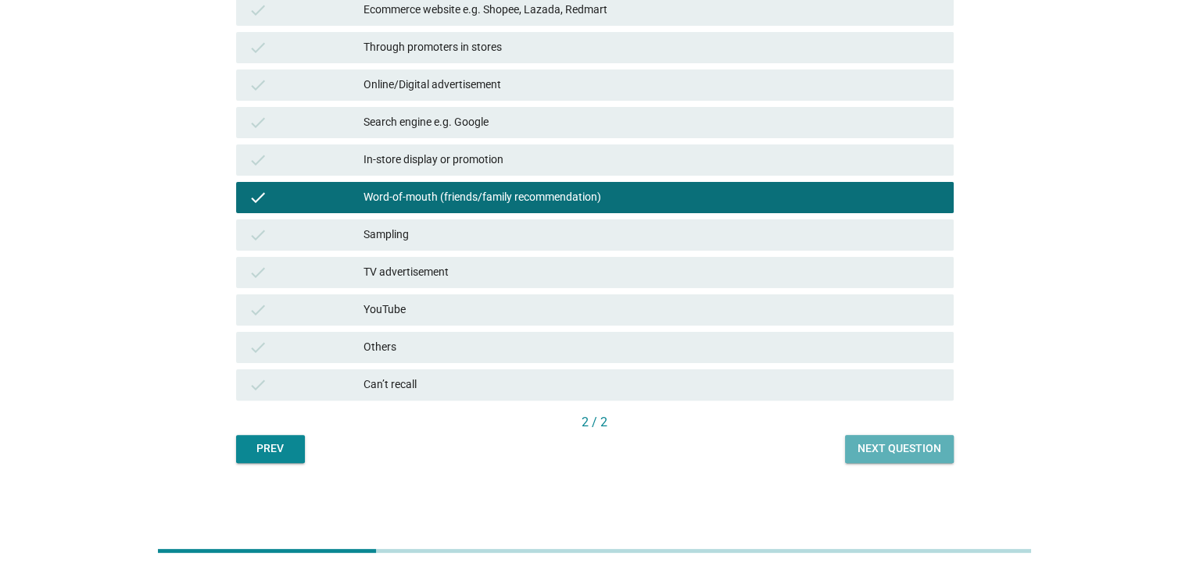
click at [886, 456] on div "Next question" at bounding box center [899, 449] width 84 height 16
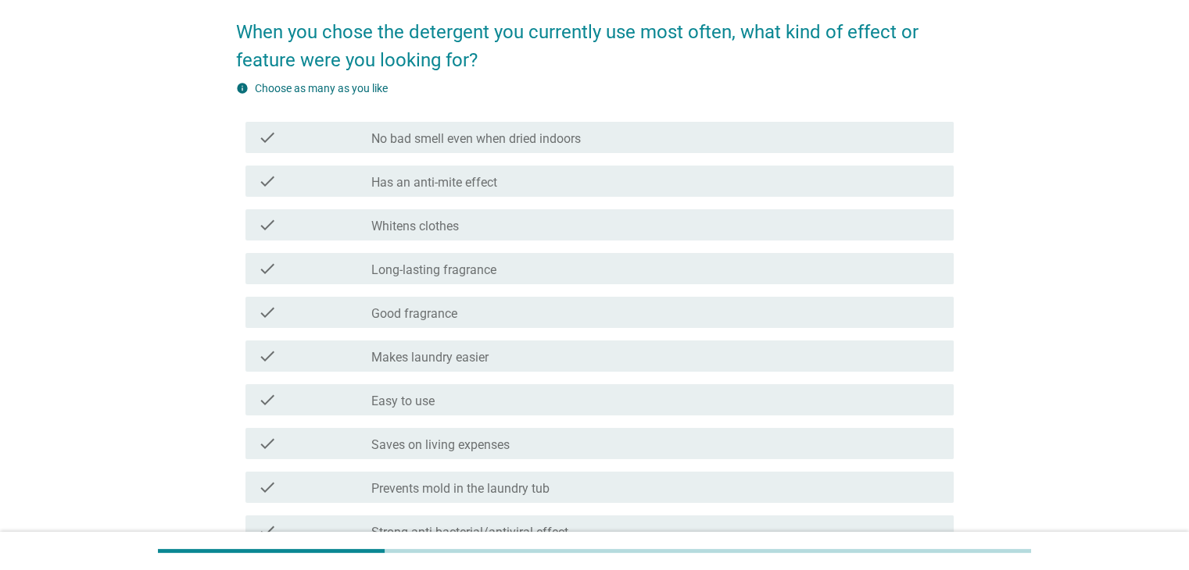
scroll to position [156, 0]
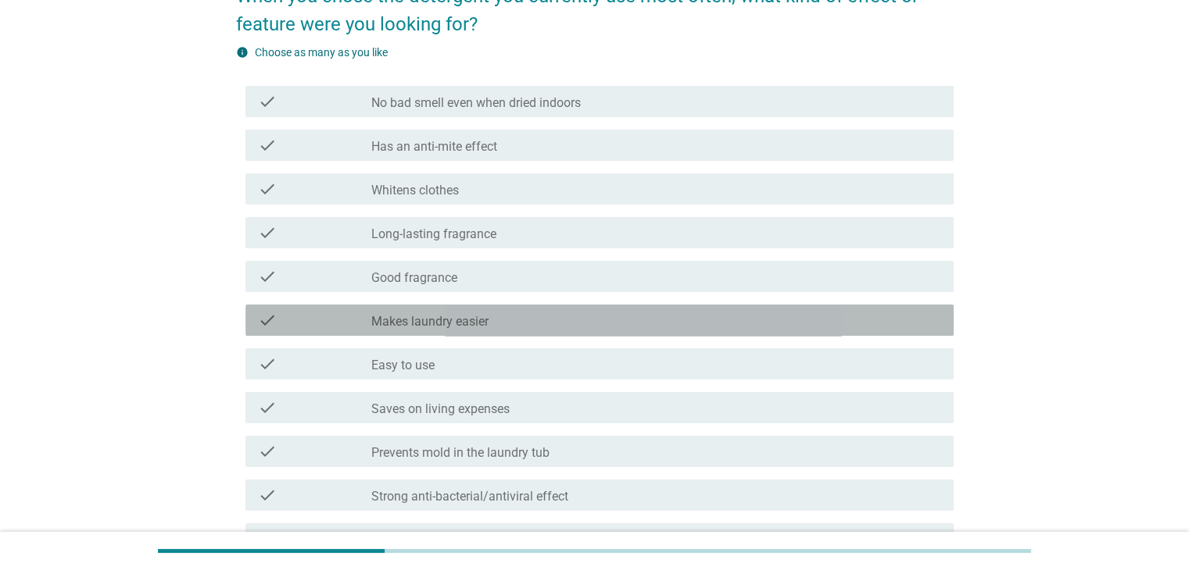
click at [577, 313] on div "check_box_outline_blank Makes laundry easier" at bounding box center [655, 320] width 569 height 19
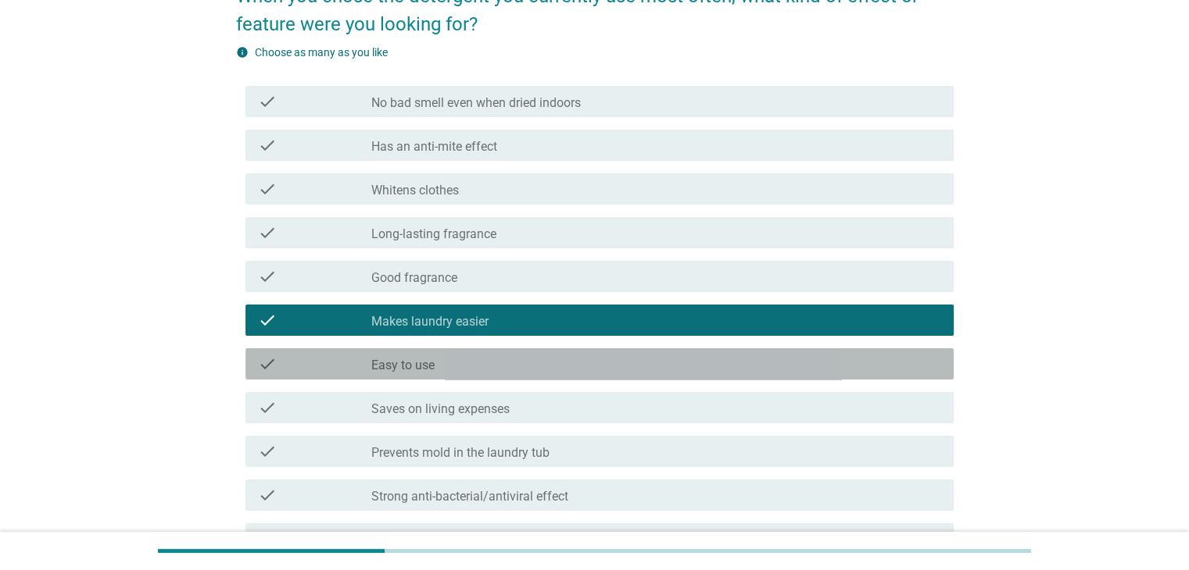
click at [567, 360] on div "check_box_outline_blank Easy to use" at bounding box center [655, 364] width 569 height 19
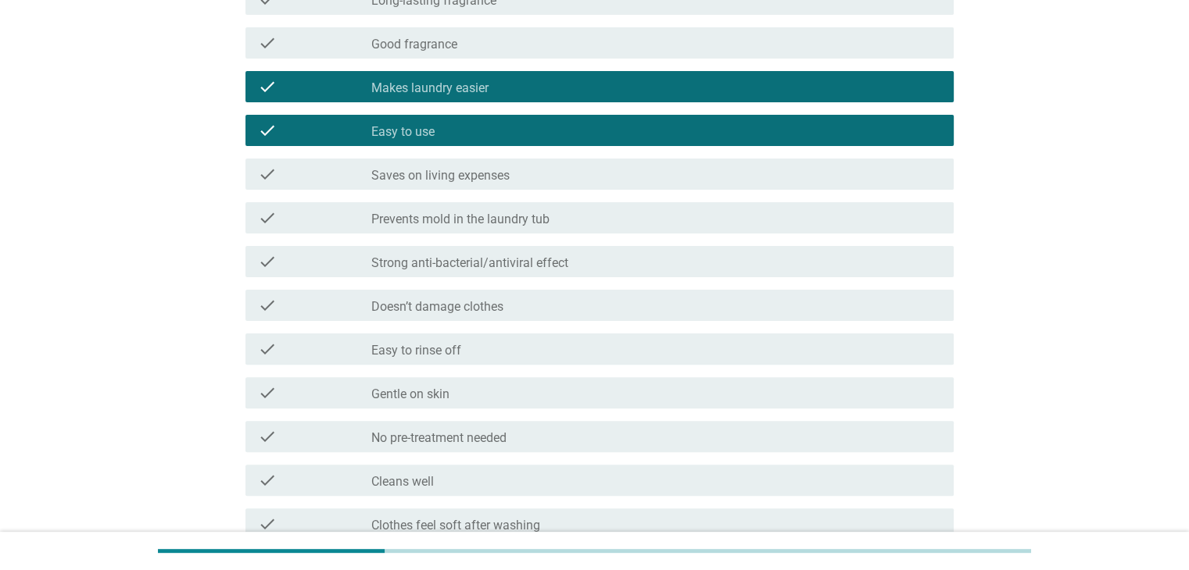
scroll to position [391, 0]
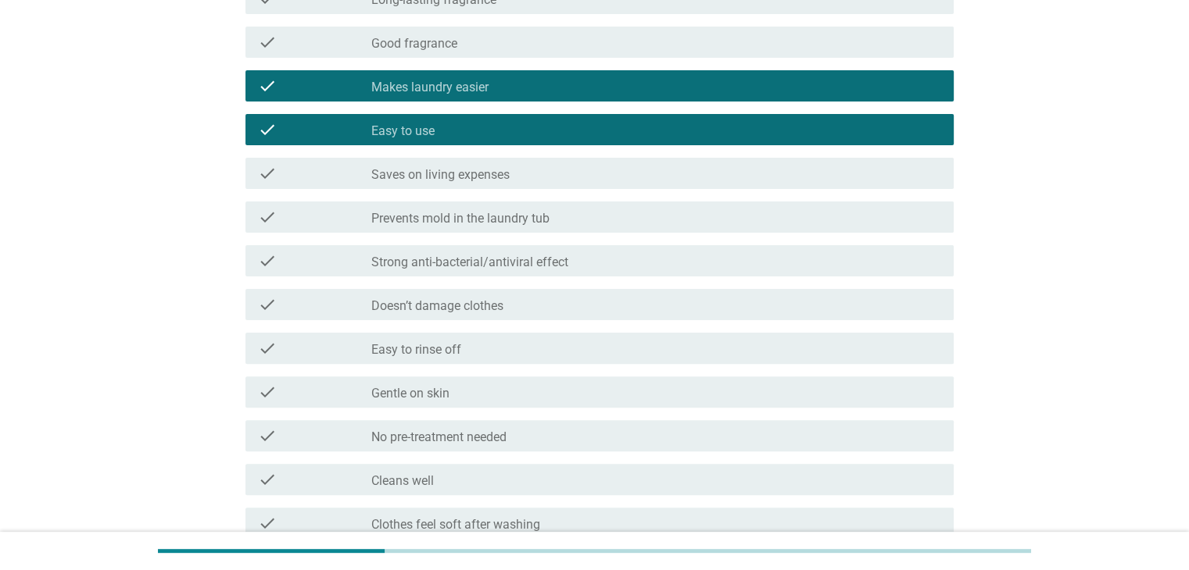
click at [564, 304] on div "check_box_outline_blank Doesn’t damage clothes" at bounding box center [655, 304] width 569 height 19
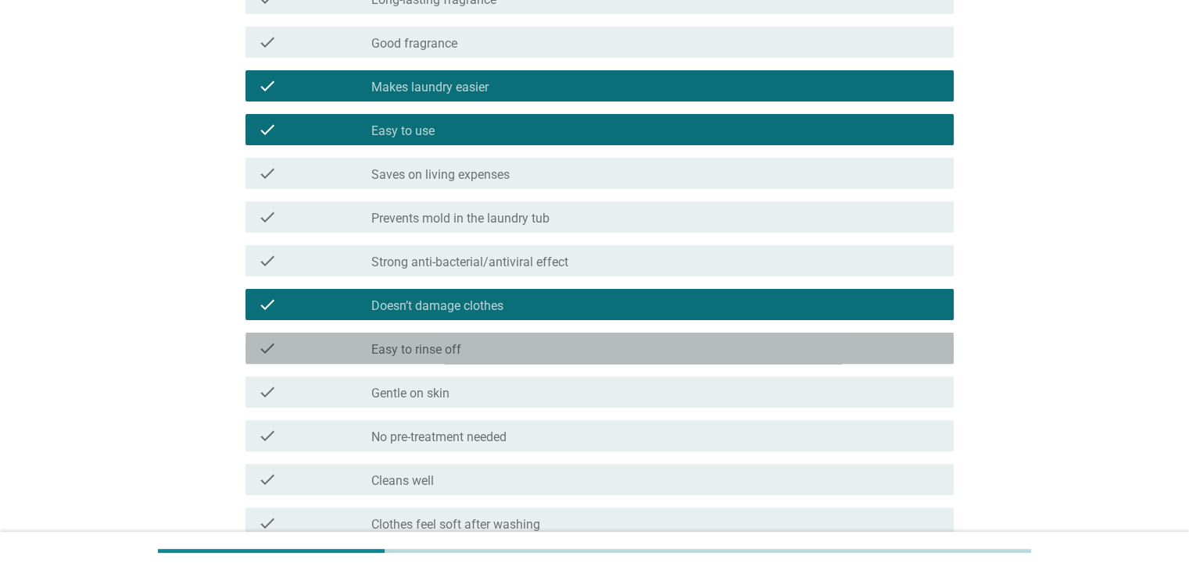
click at [552, 349] on div "check_box_outline_blank Easy to rinse off" at bounding box center [655, 348] width 569 height 19
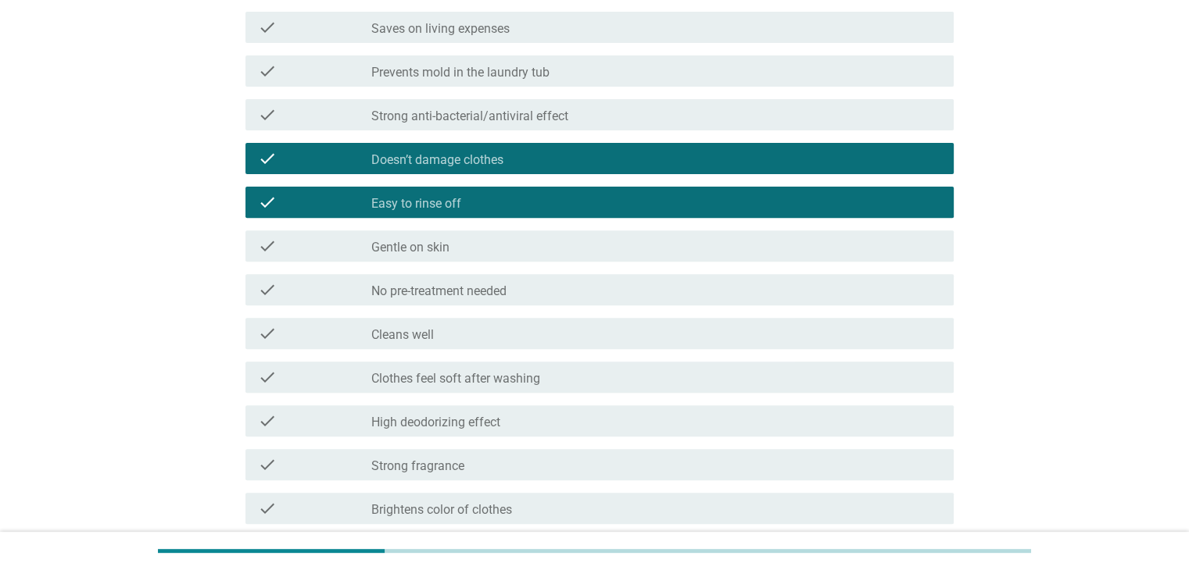
scroll to position [547, 0]
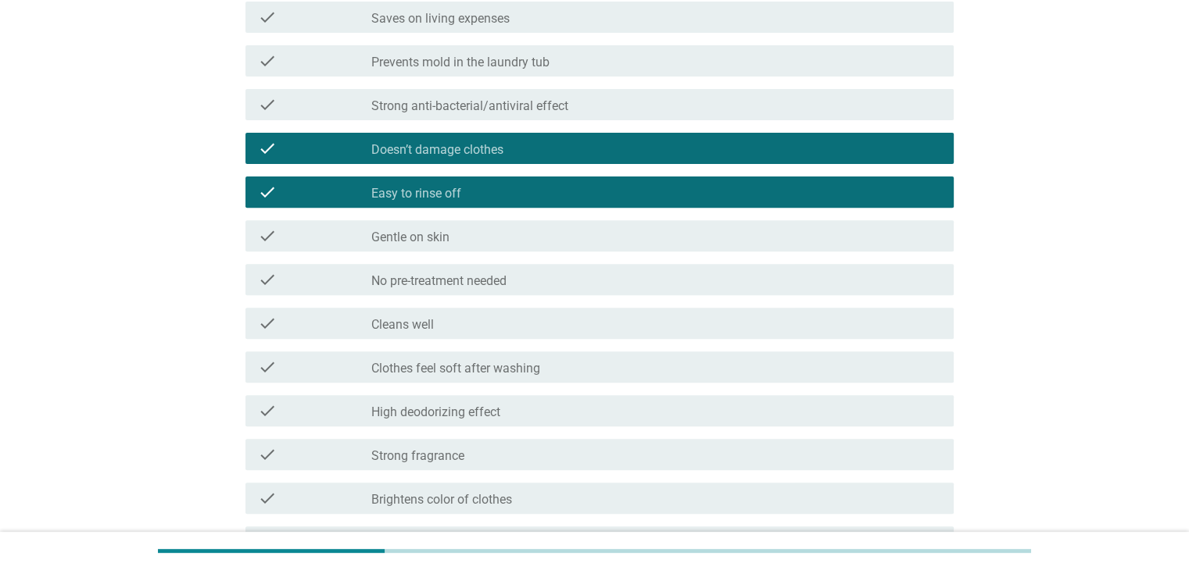
click at [552, 319] on div "check_box_outline_blank Cleans well" at bounding box center [655, 323] width 569 height 19
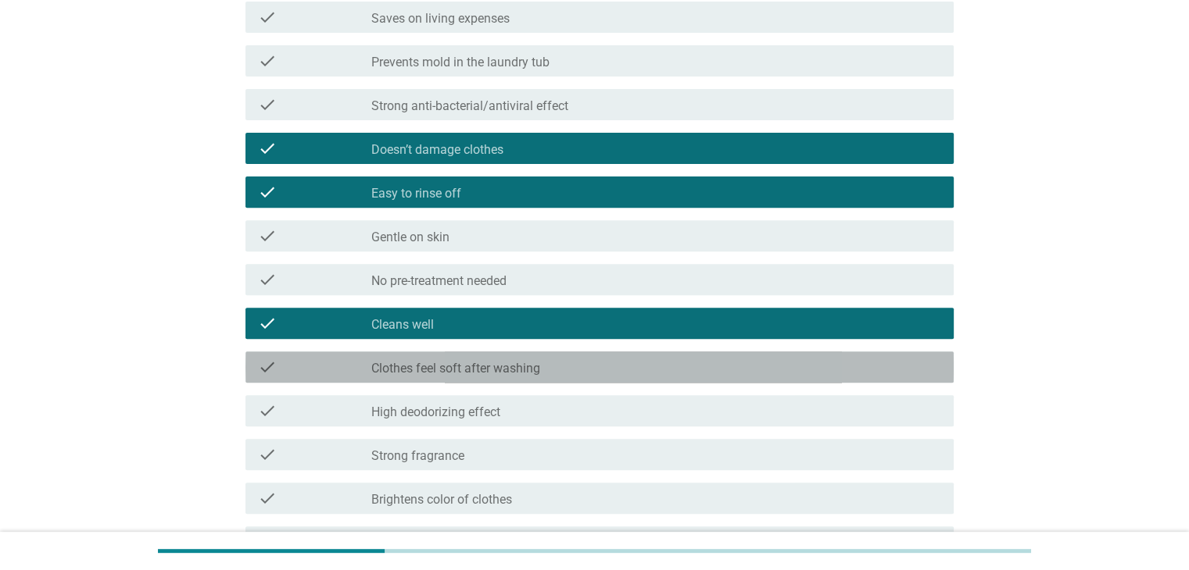
click at [566, 363] on div "check_box_outline_blank Clothes feel soft after washing" at bounding box center [655, 367] width 569 height 19
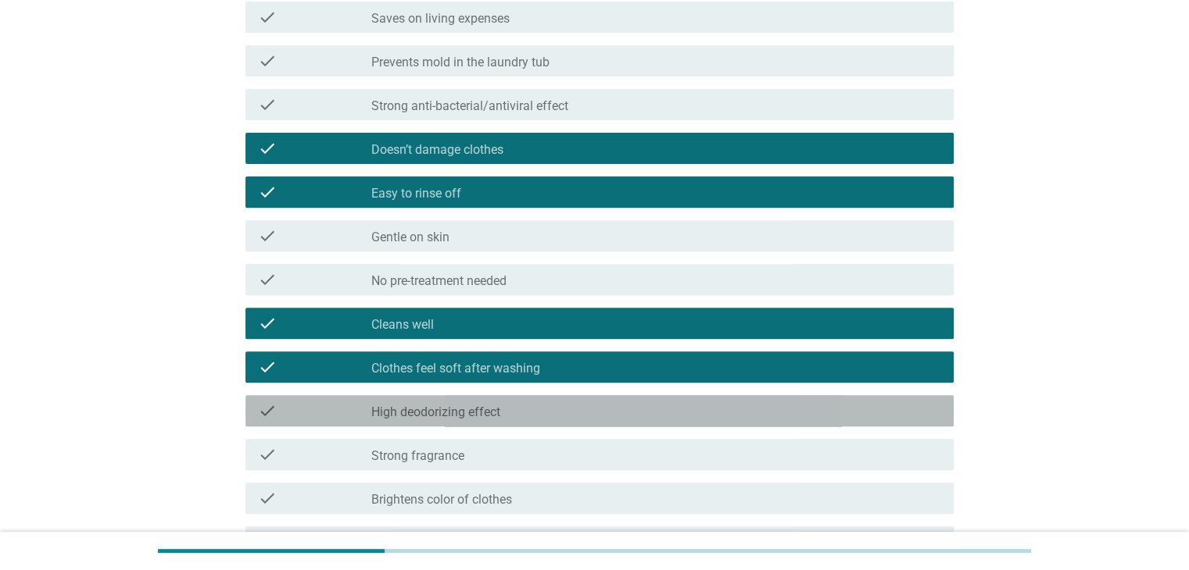
click at [556, 410] on div "check_box_outline_blank High deodorizing effect" at bounding box center [655, 411] width 569 height 19
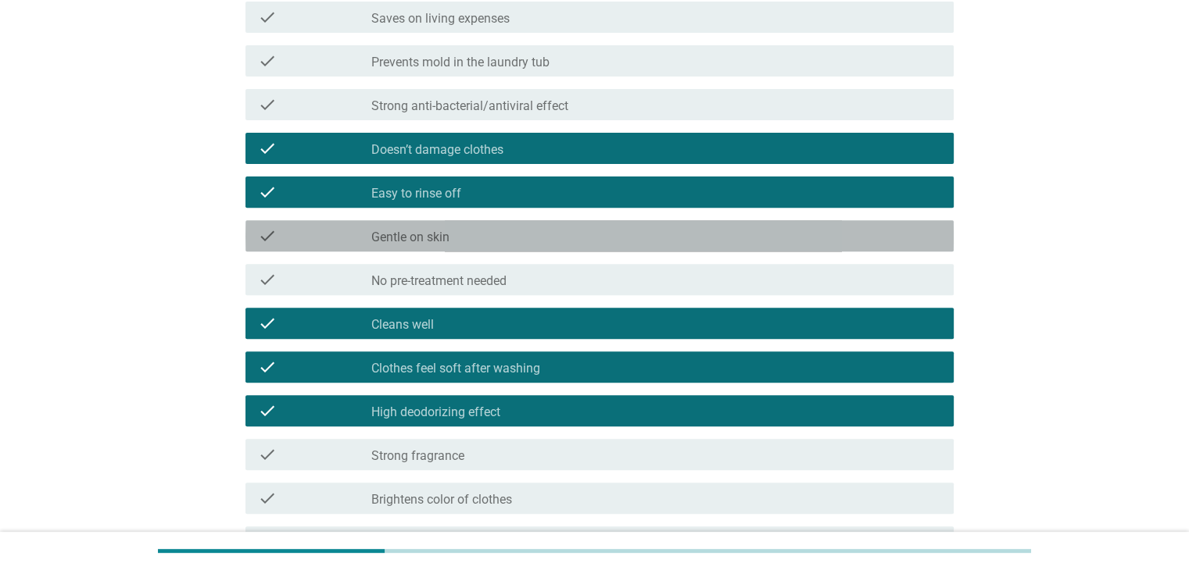
click at [553, 245] on div "check check_box_outline_blank Gentle on skin" at bounding box center [599, 235] width 708 height 31
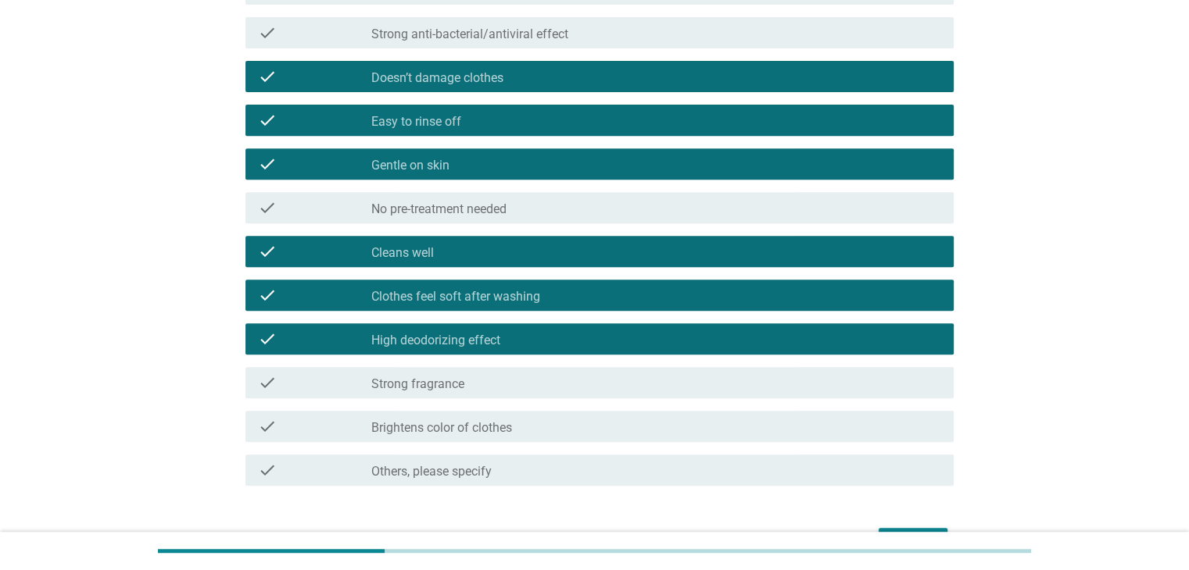
scroll to position [703, 0]
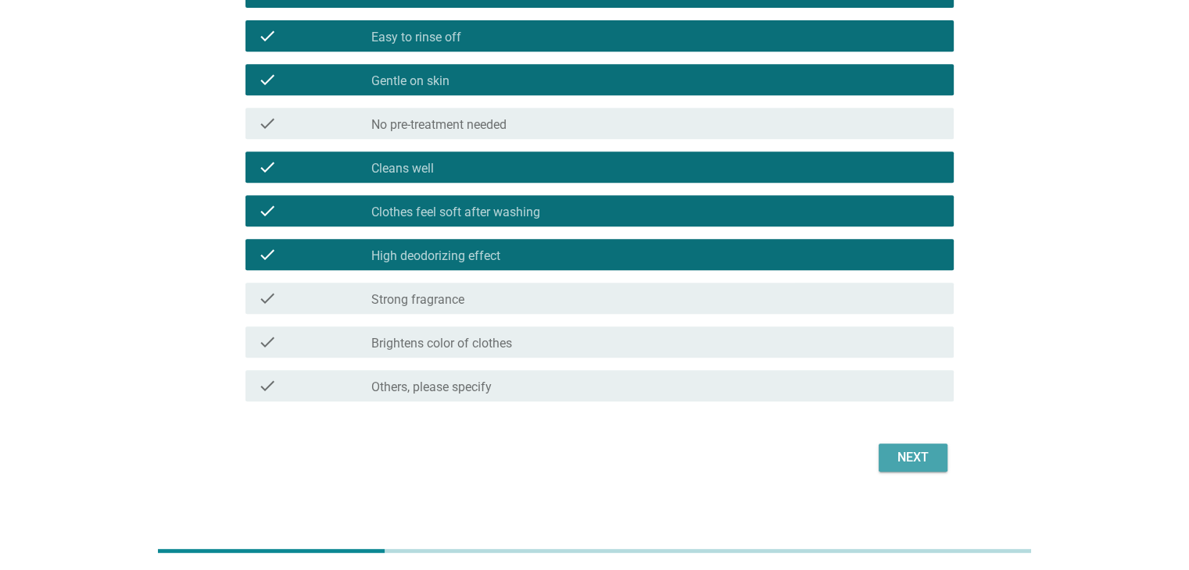
click at [906, 456] on div "Next" at bounding box center [913, 458] width 44 height 19
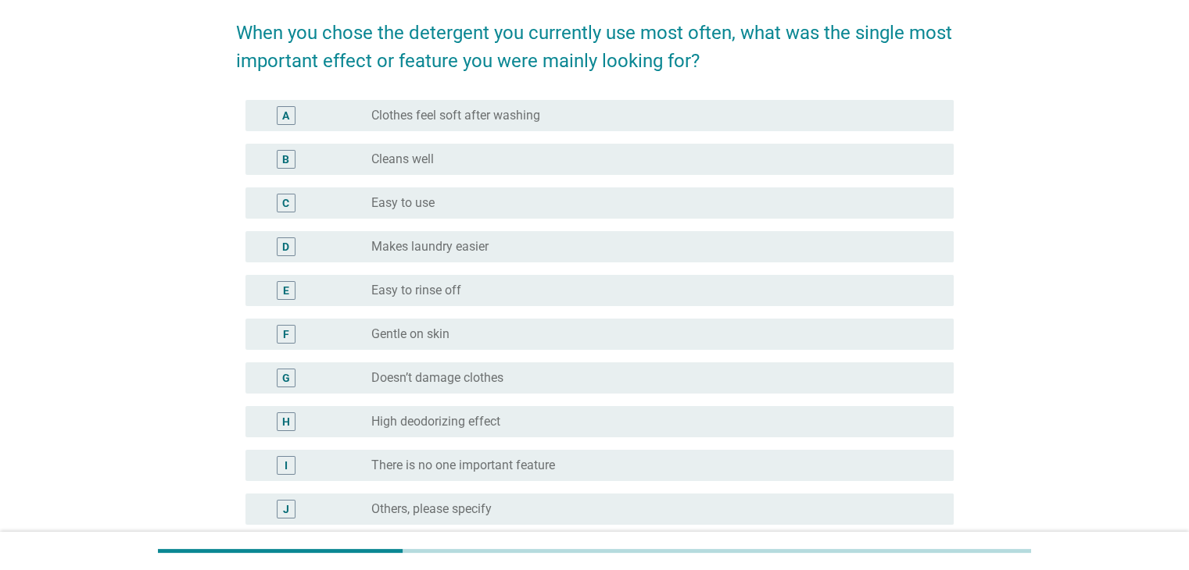
scroll to position [156, 0]
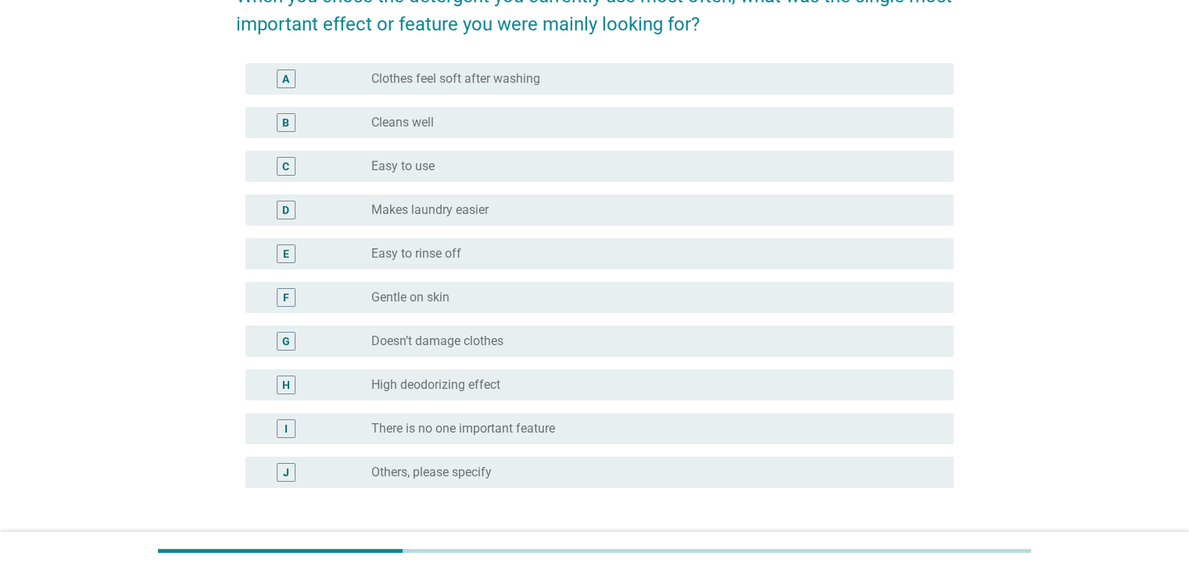
click at [642, 257] on div "radio_button_unchecked Easy to rinse off" at bounding box center [649, 254] width 556 height 16
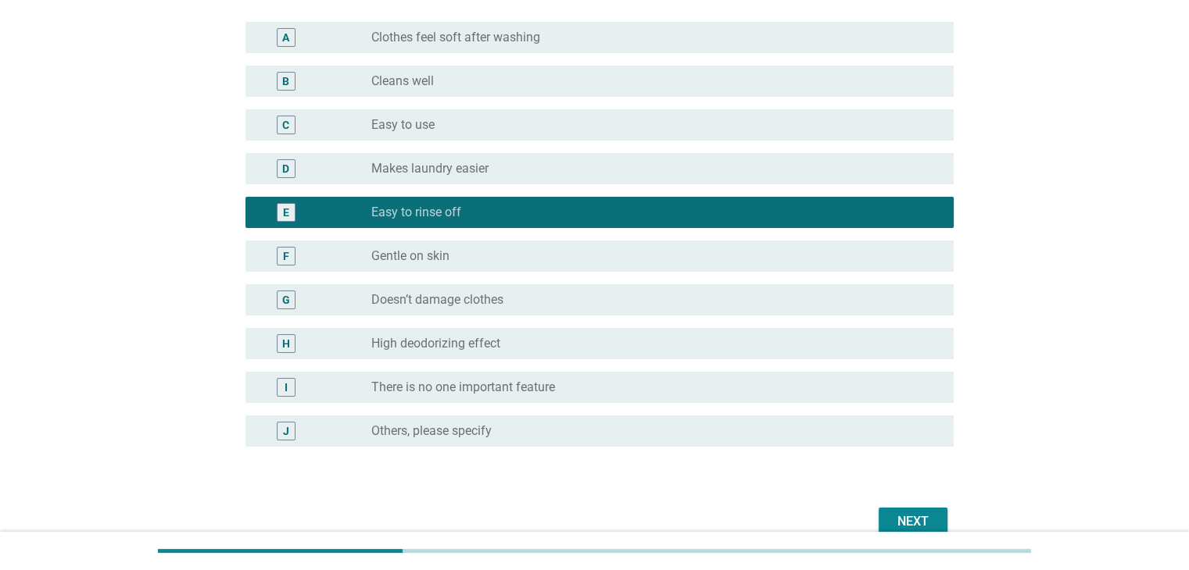
scroll to position [275, 0]
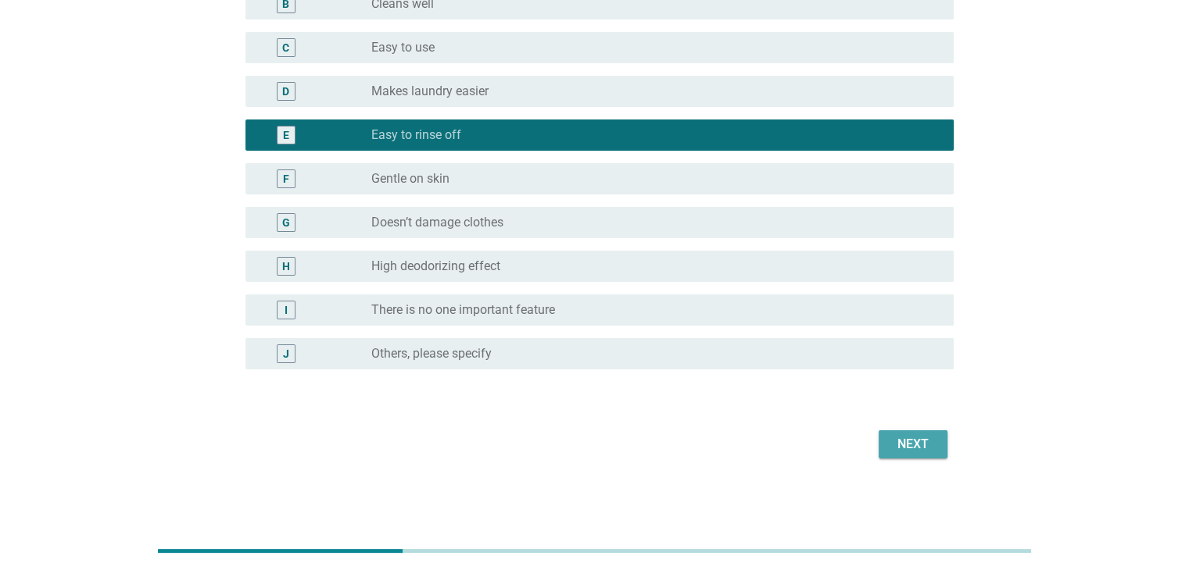
click at [889, 445] on button "Next" at bounding box center [912, 445] width 69 height 28
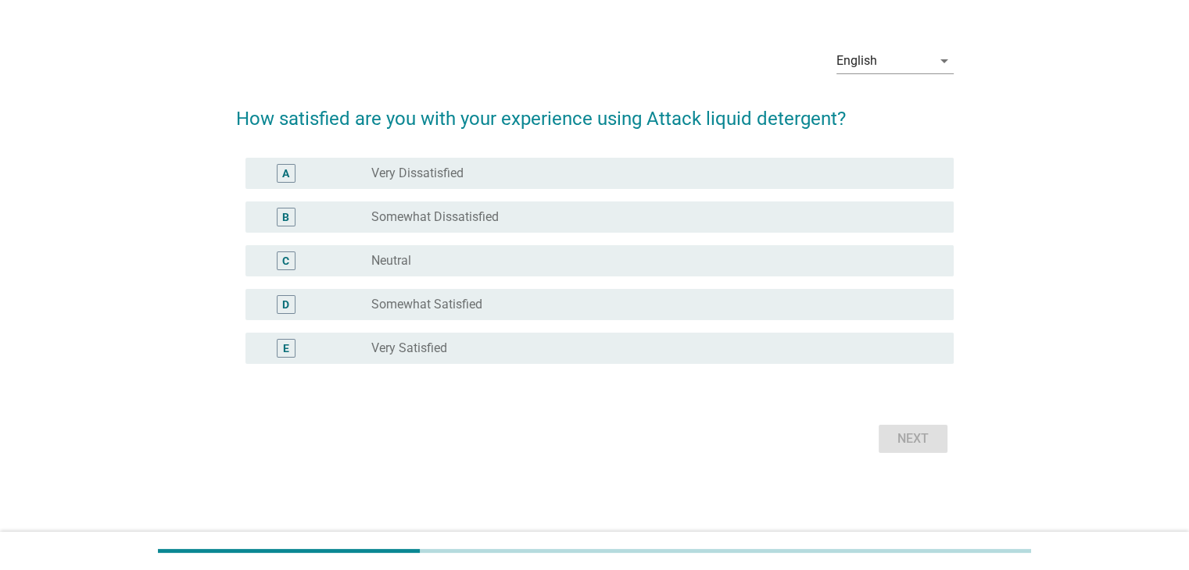
scroll to position [0, 0]
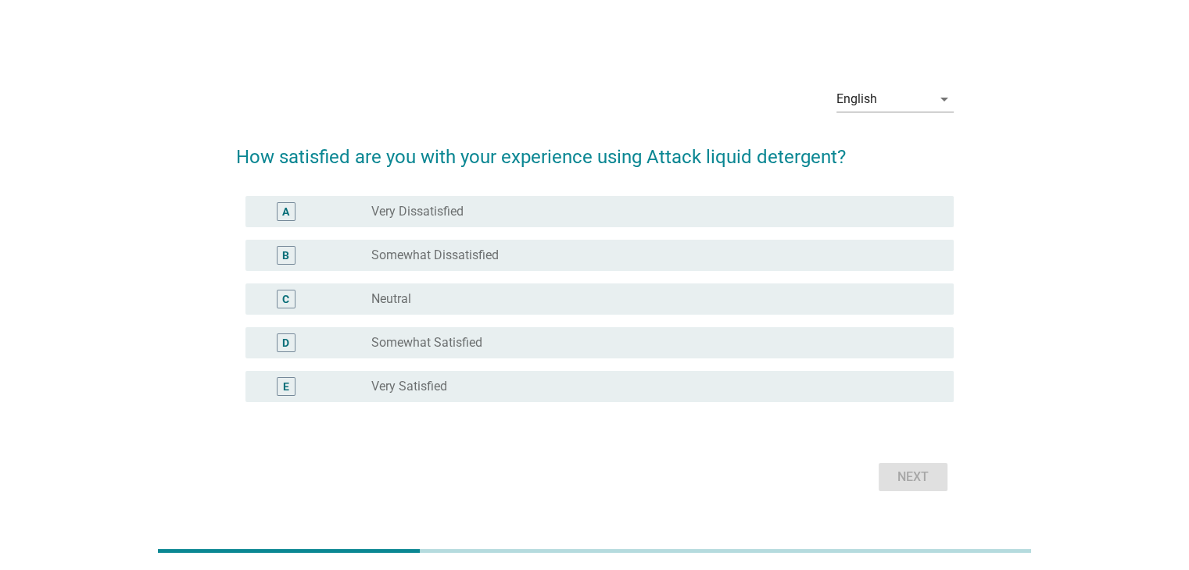
click at [577, 341] on div "radio_button_unchecked Somewhat Satisfied" at bounding box center [649, 343] width 556 height 16
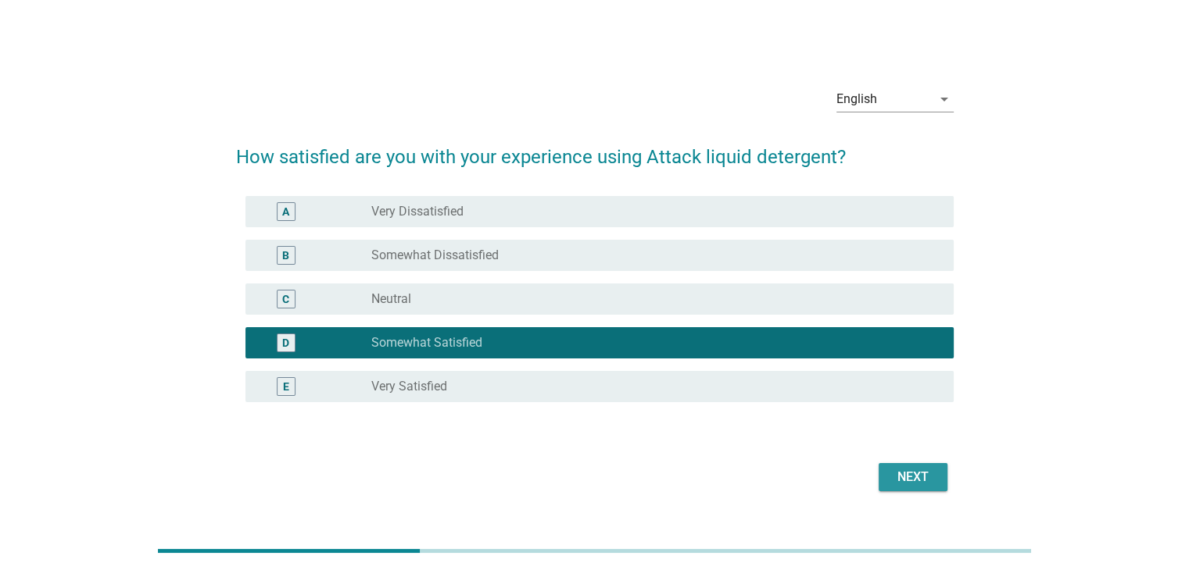
click at [907, 472] on div "Next" at bounding box center [913, 477] width 44 height 19
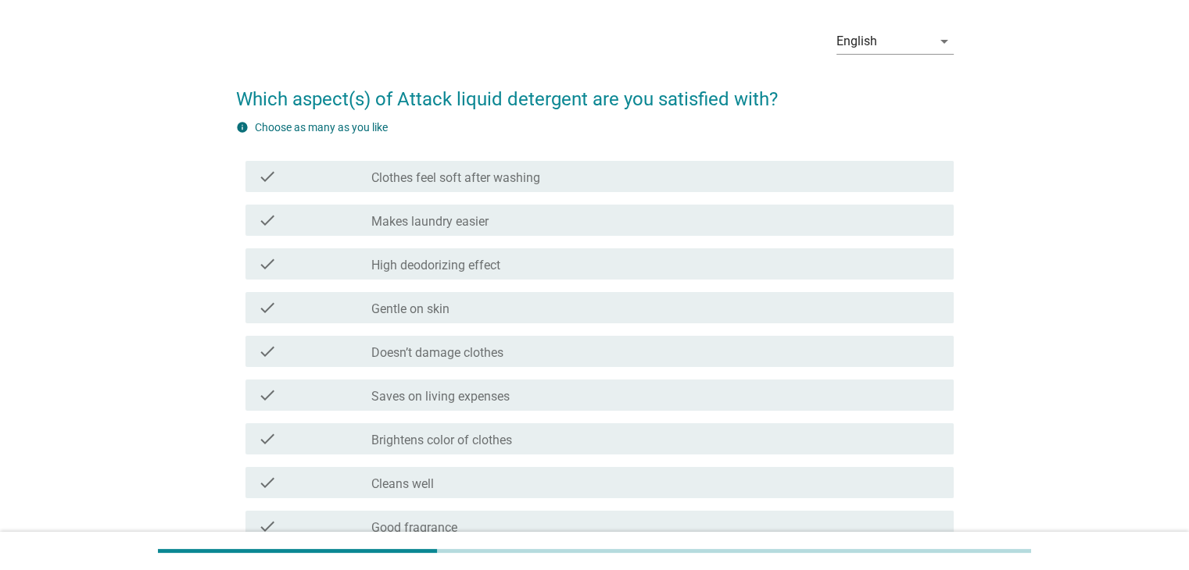
scroll to position [78, 0]
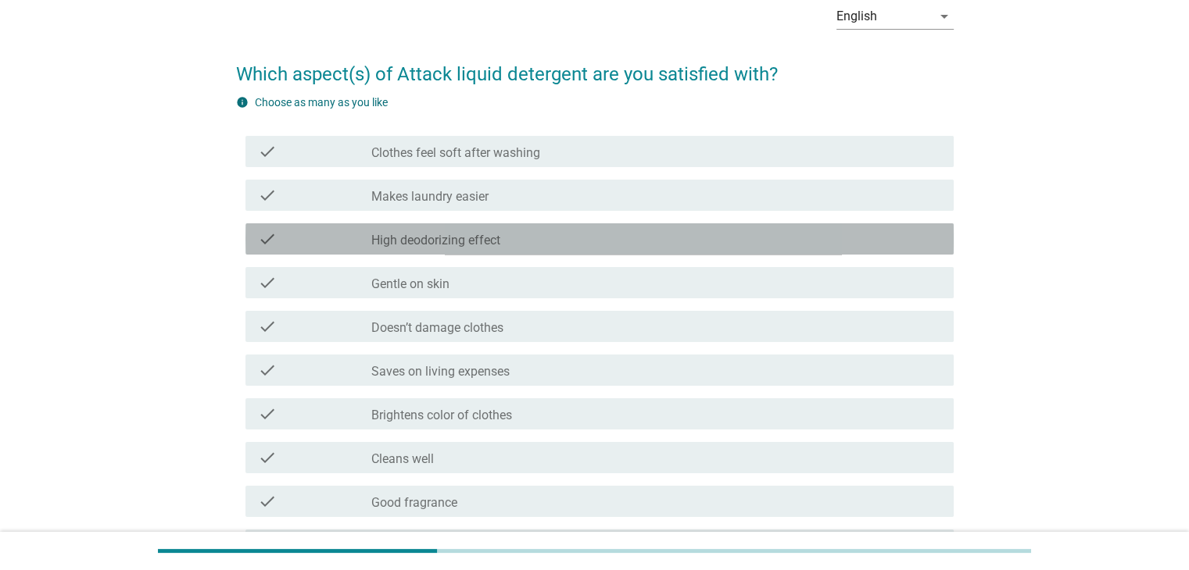
click at [568, 237] on div "check_box_outline_blank High deodorizing effect" at bounding box center [655, 239] width 569 height 19
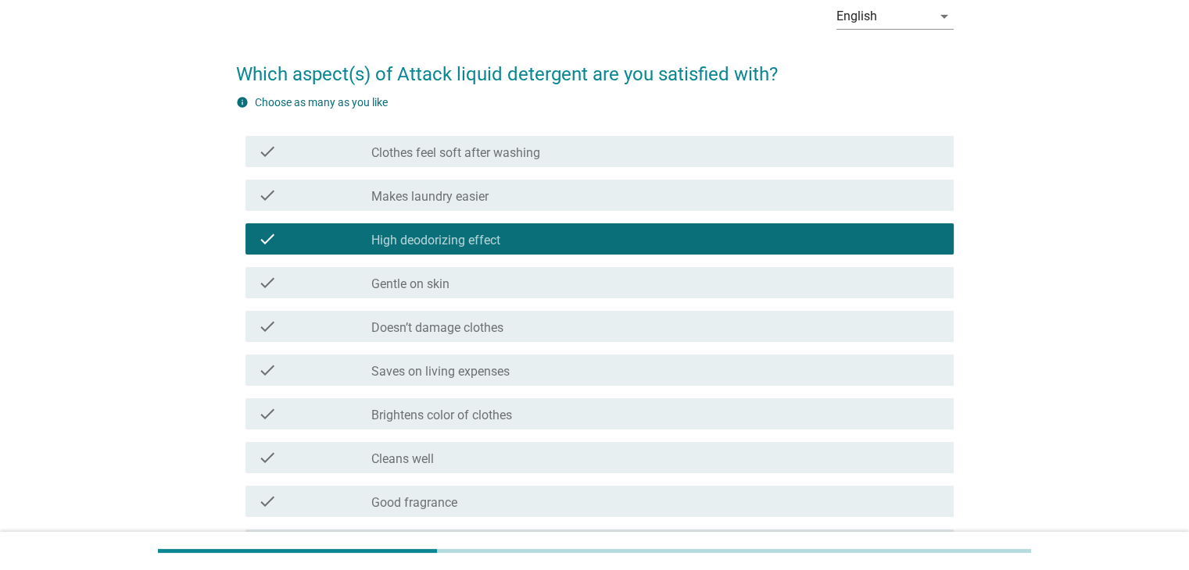
click at [550, 286] on div "check_box_outline_blank Gentle on skin" at bounding box center [655, 282] width 569 height 19
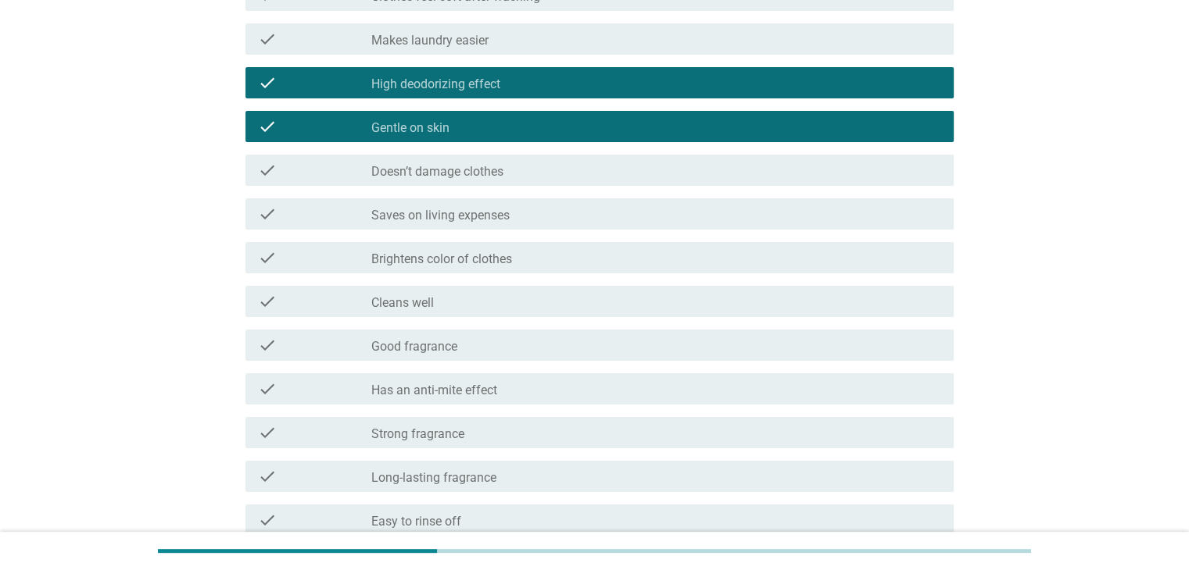
scroll to position [313, 0]
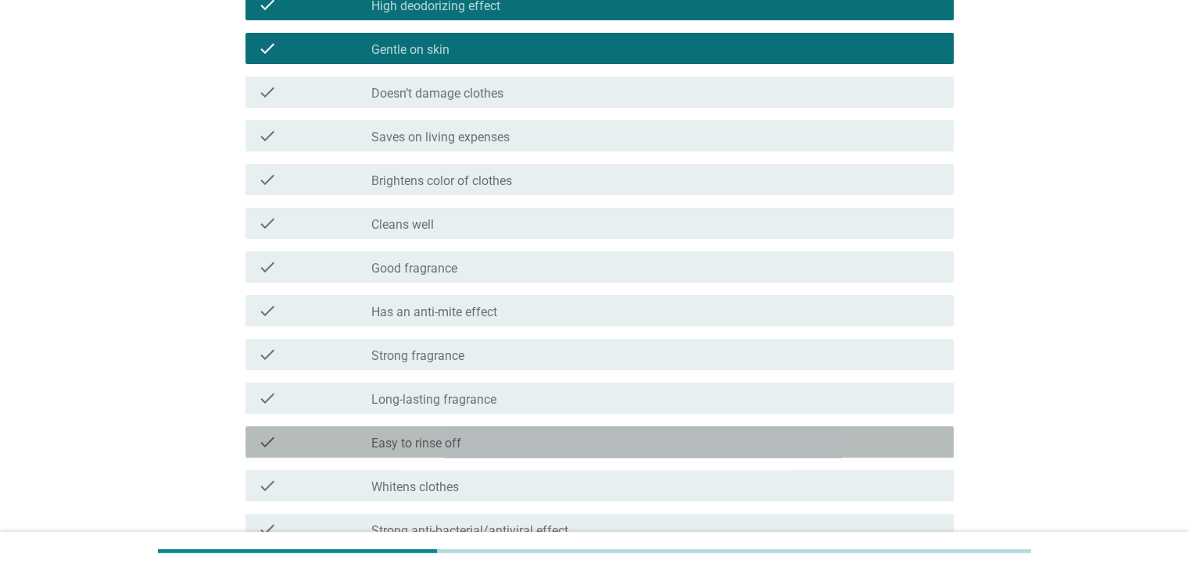
click at [502, 441] on div "check_box_outline_blank Easy to rinse off" at bounding box center [655, 442] width 569 height 19
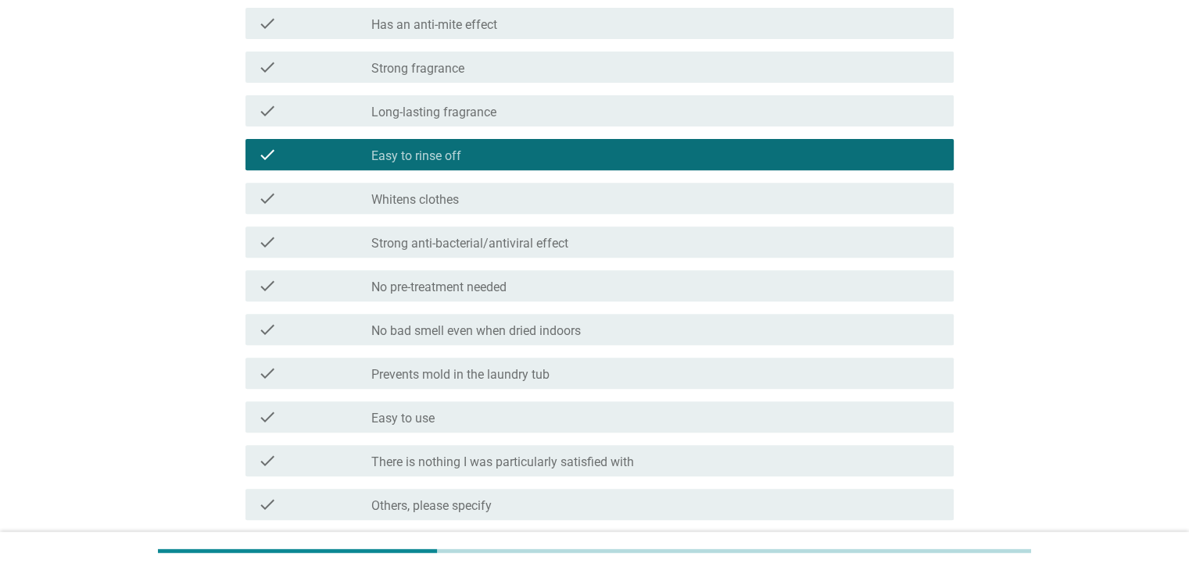
scroll to position [625, 0]
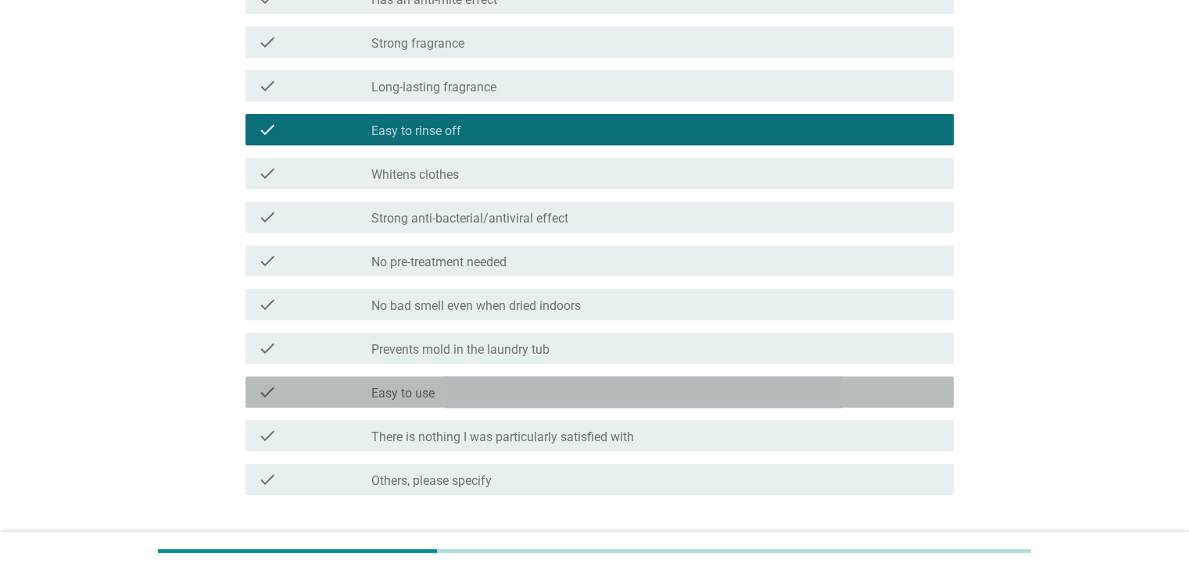
click at [525, 399] on div "check_box_outline_blank Easy to use" at bounding box center [655, 392] width 569 height 19
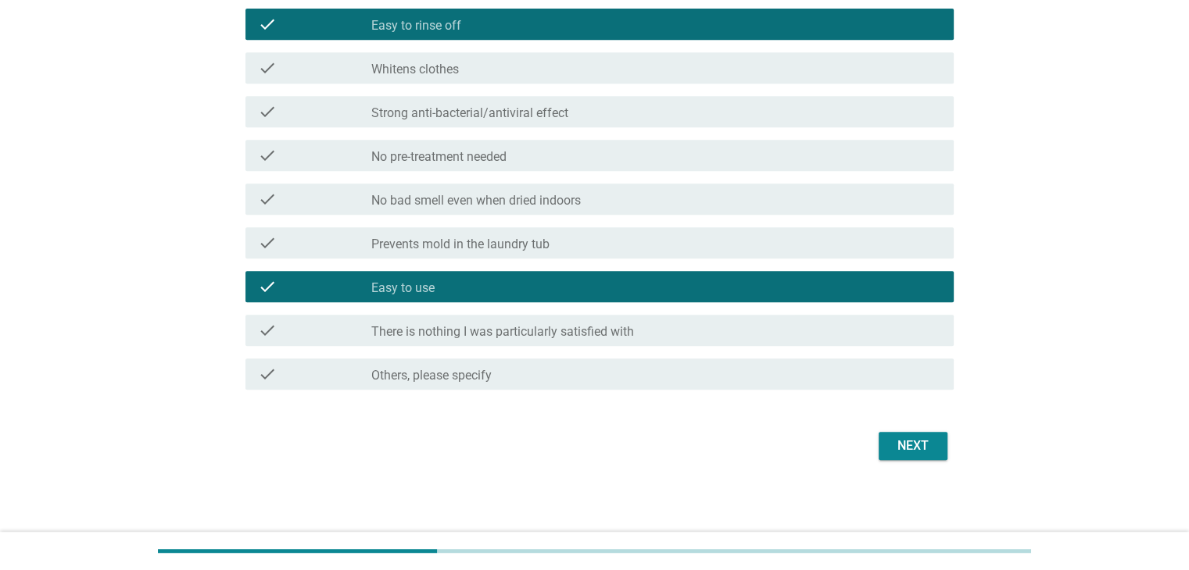
scroll to position [732, 0]
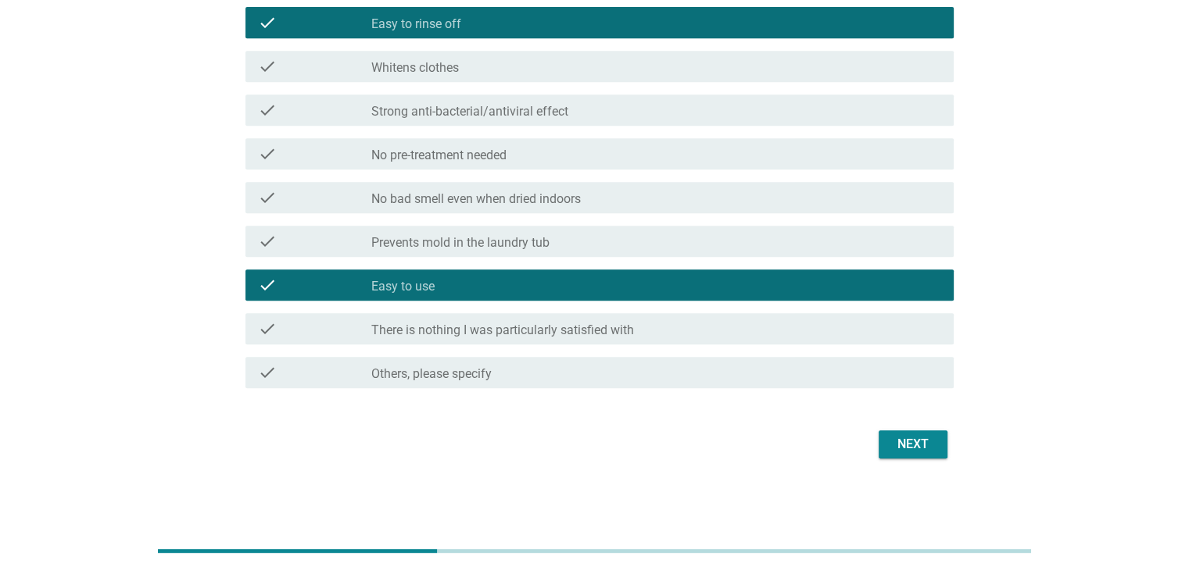
click at [910, 445] on div "Next" at bounding box center [913, 444] width 44 height 19
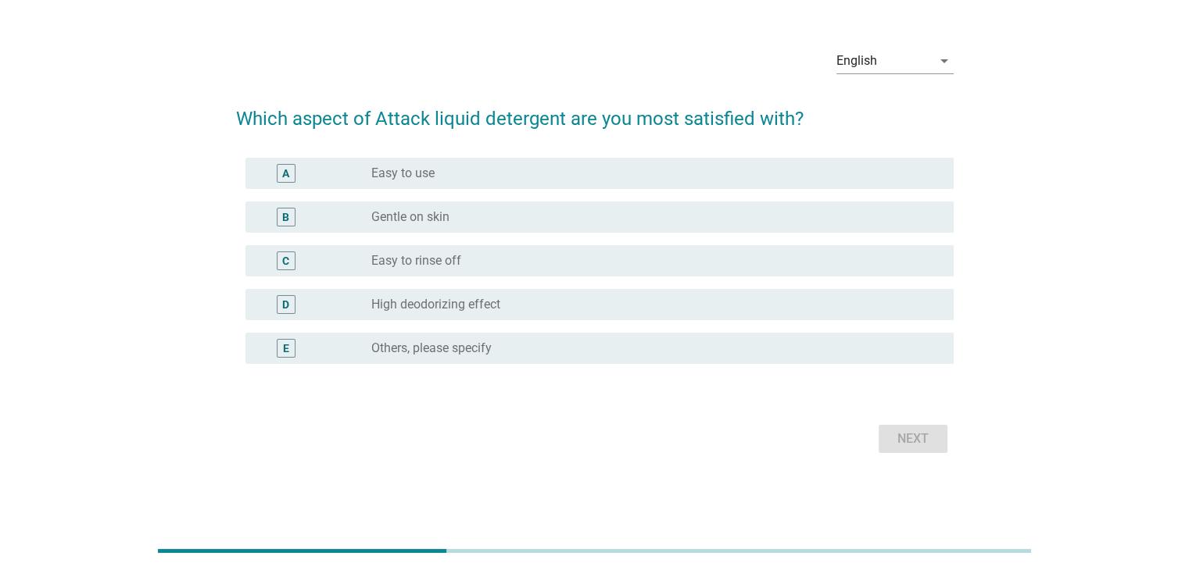
scroll to position [0, 0]
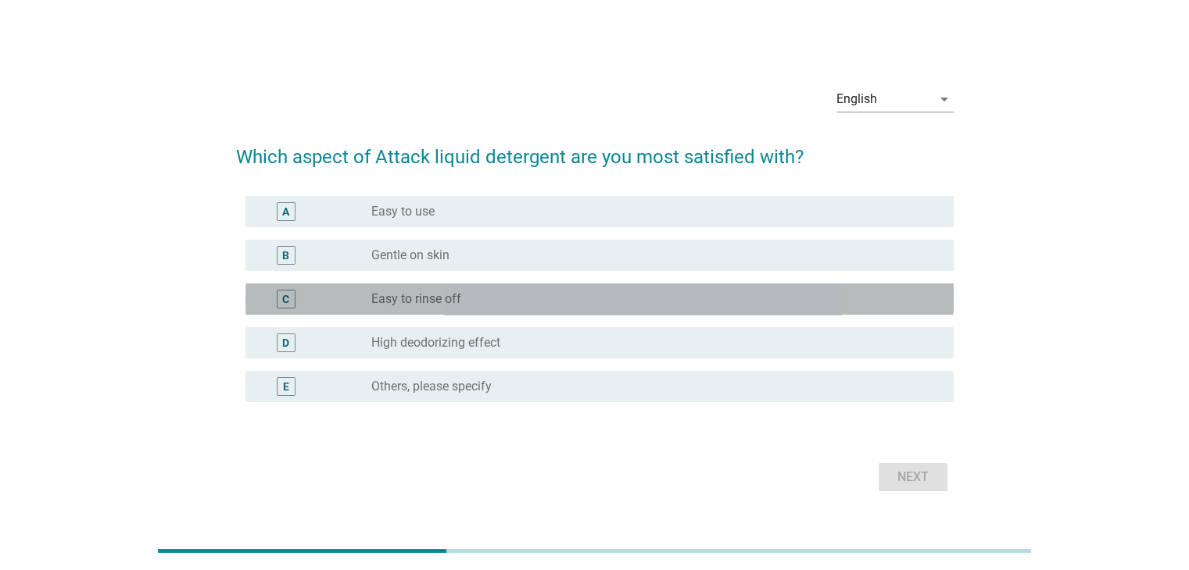
click at [510, 298] on div "radio_button_unchecked Easy to rinse off" at bounding box center [649, 299] width 556 height 16
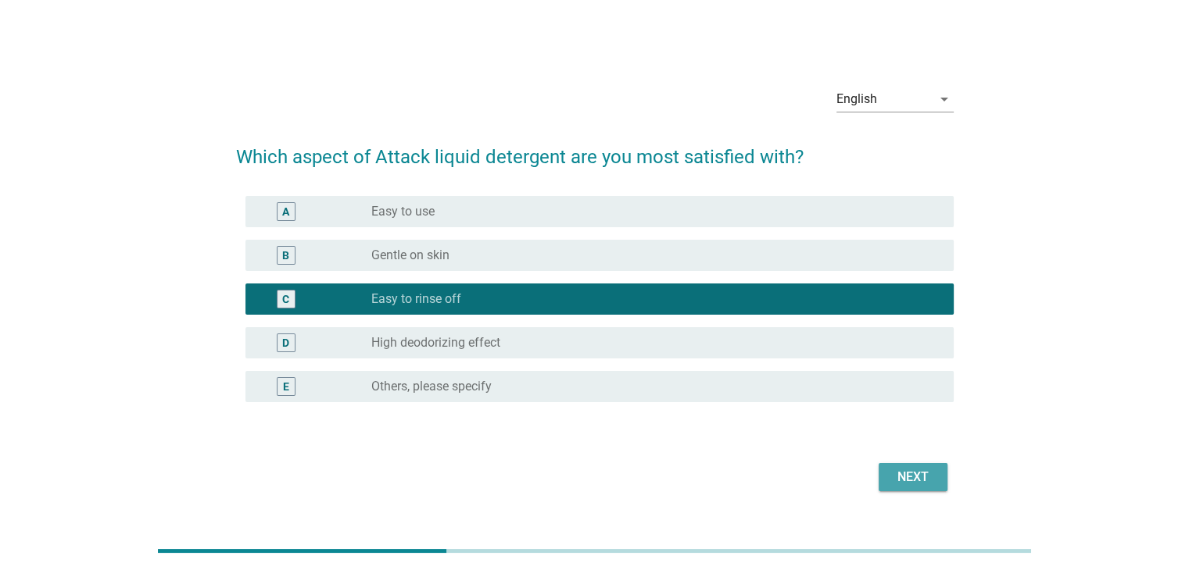
click at [893, 474] on div "Next" at bounding box center [913, 477] width 44 height 19
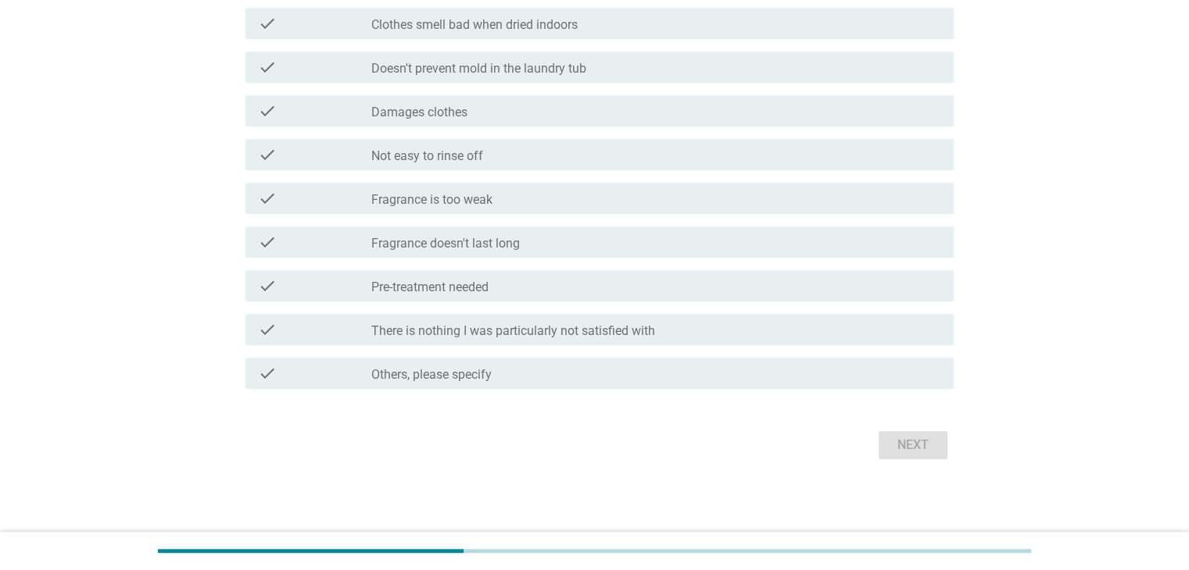
scroll to position [760, 0]
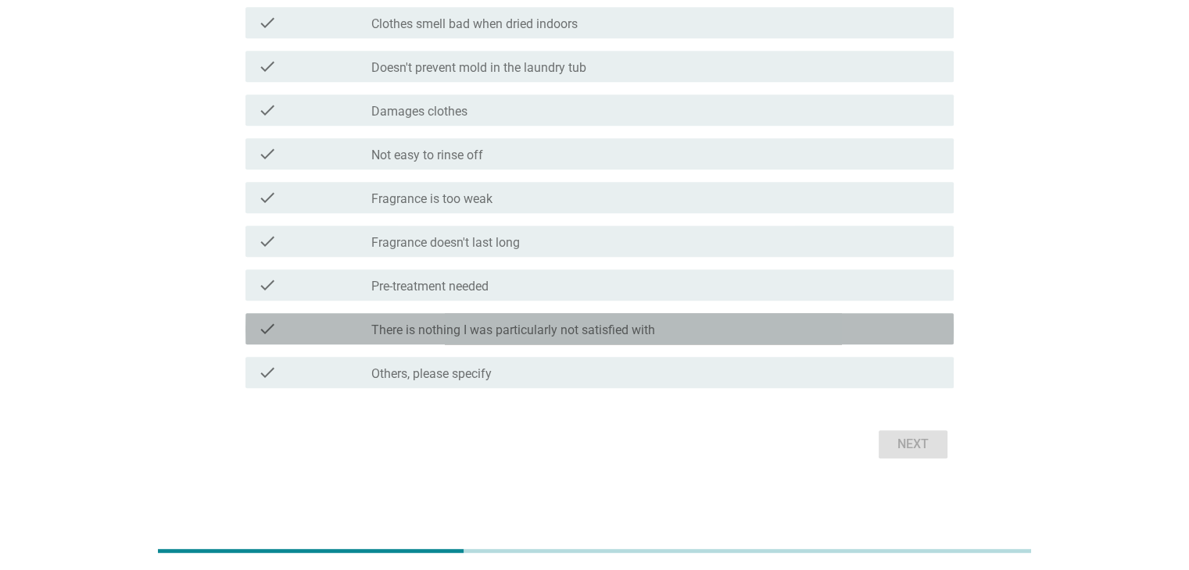
click at [678, 331] on div "check_box_outline_blank There is nothing I was particularly not satisfied with" at bounding box center [655, 329] width 569 height 19
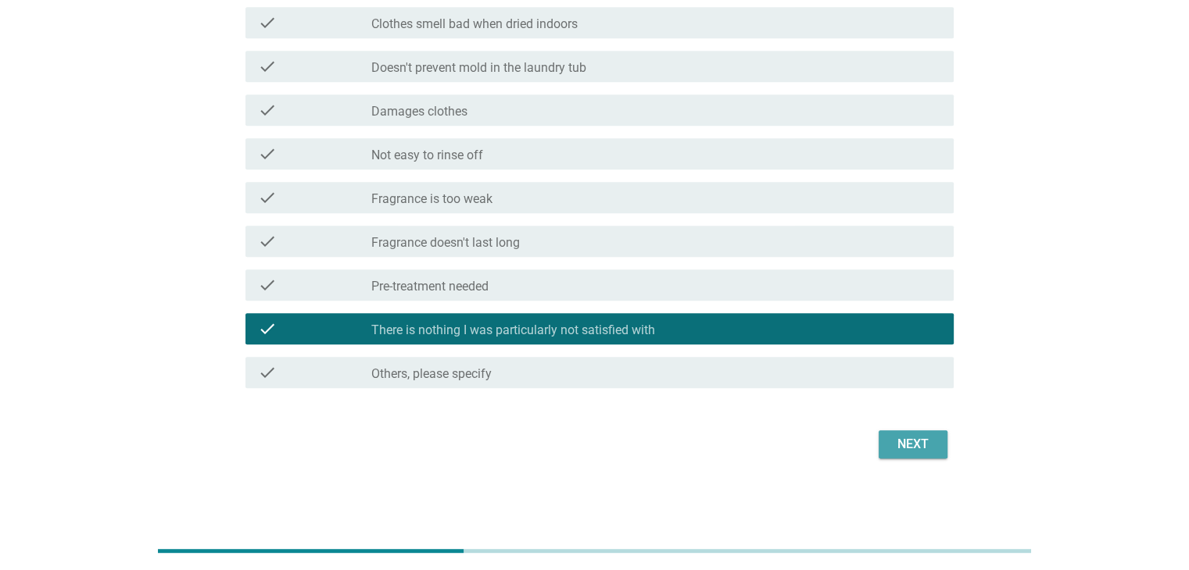
click at [928, 445] on div "Next" at bounding box center [913, 444] width 44 height 19
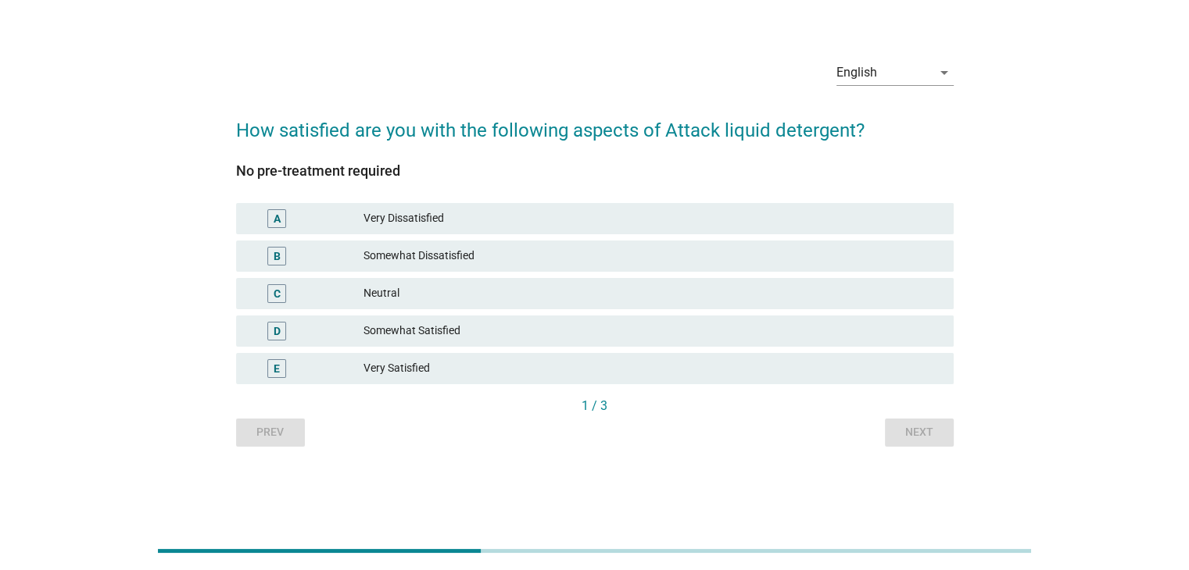
scroll to position [0, 0]
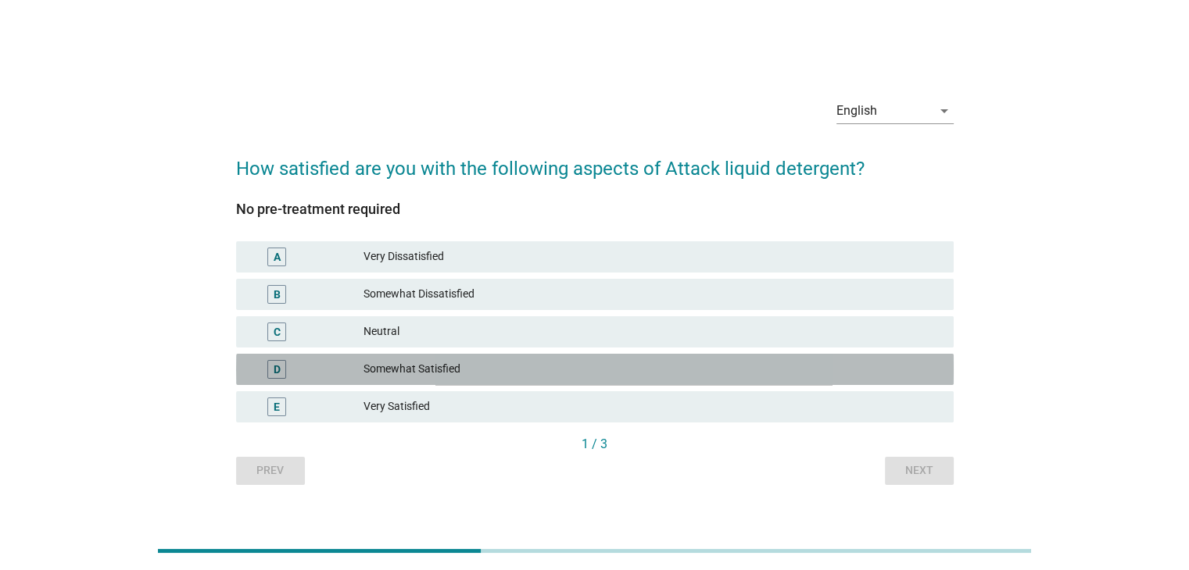
click at [653, 357] on div "D Somewhat Satisfied" at bounding box center [594, 369] width 717 height 31
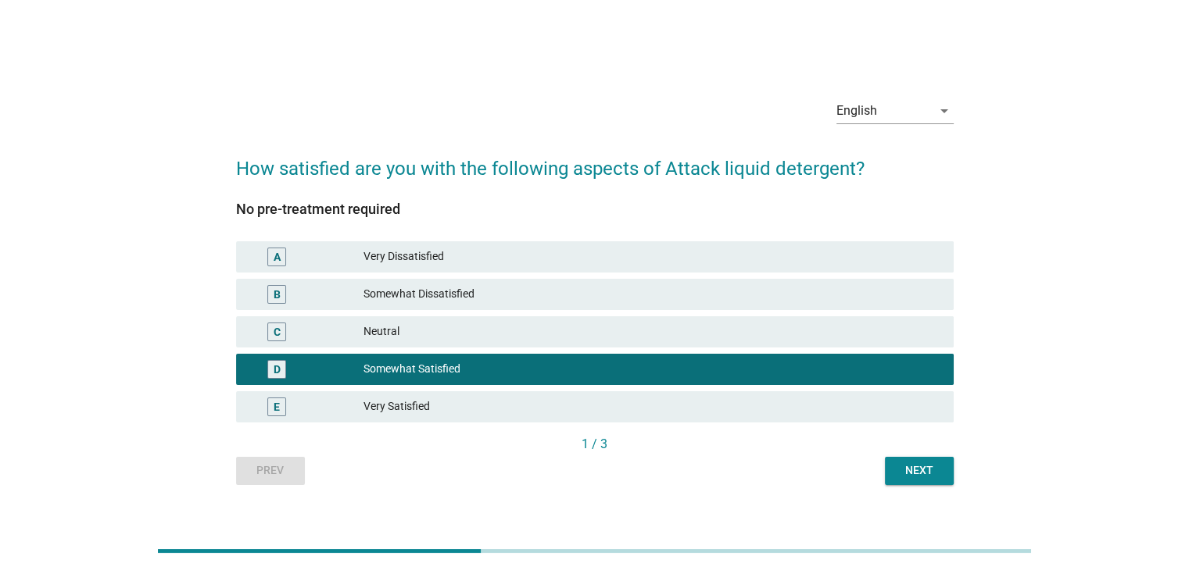
click at [917, 467] on div "Next" at bounding box center [919, 471] width 44 height 16
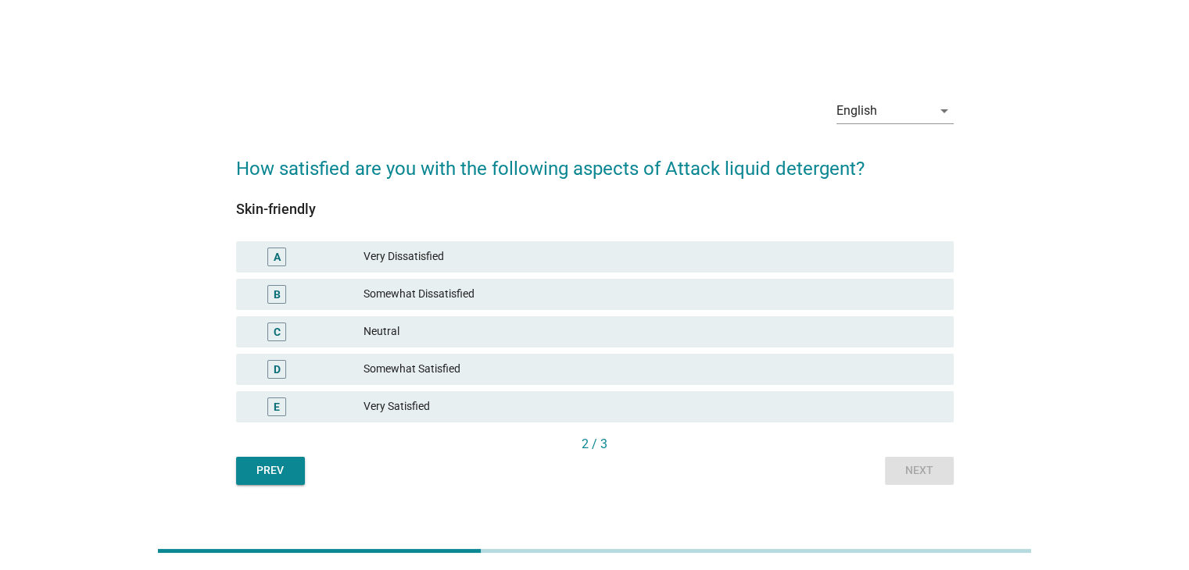
click at [641, 360] on div "Somewhat Satisfied" at bounding box center [651, 369] width 577 height 19
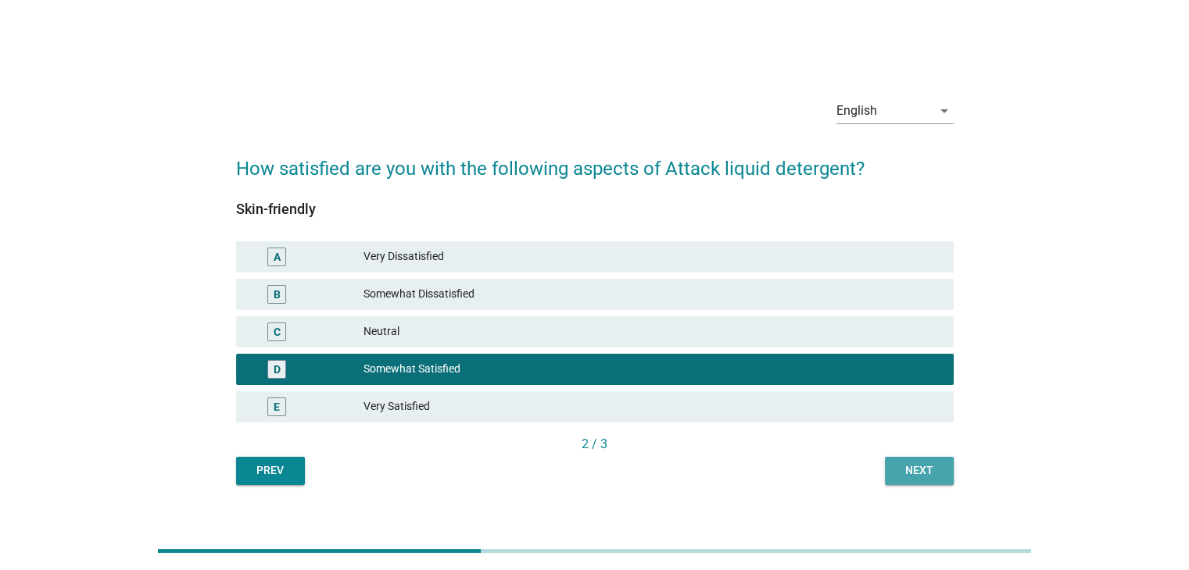
click at [925, 469] on div "Next" at bounding box center [919, 471] width 44 height 16
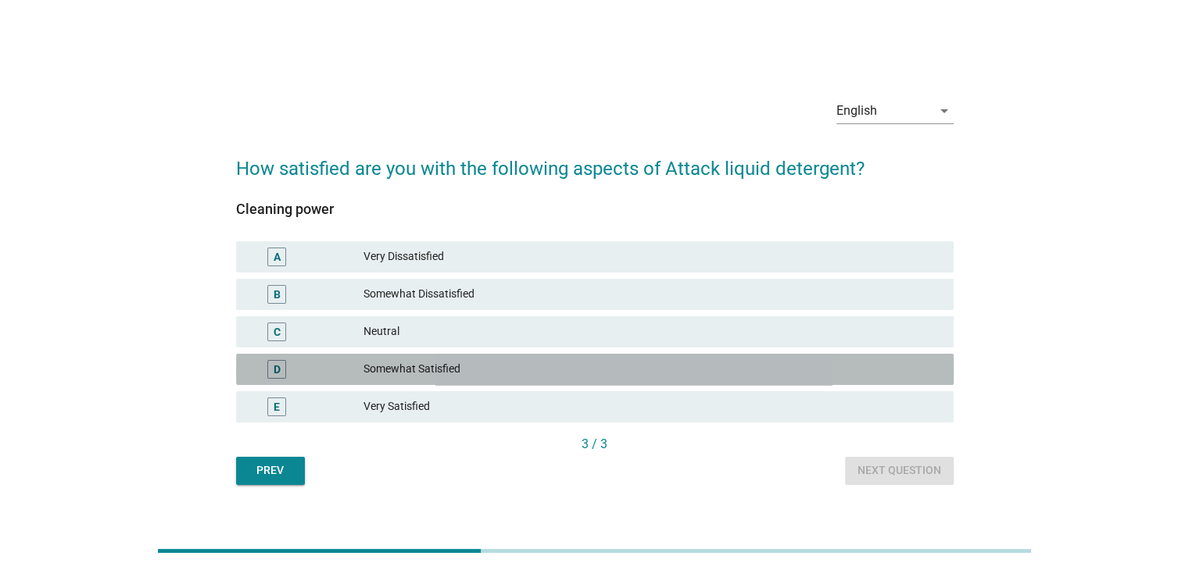
click at [694, 363] on div "Somewhat Satisfied" at bounding box center [651, 369] width 577 height 19
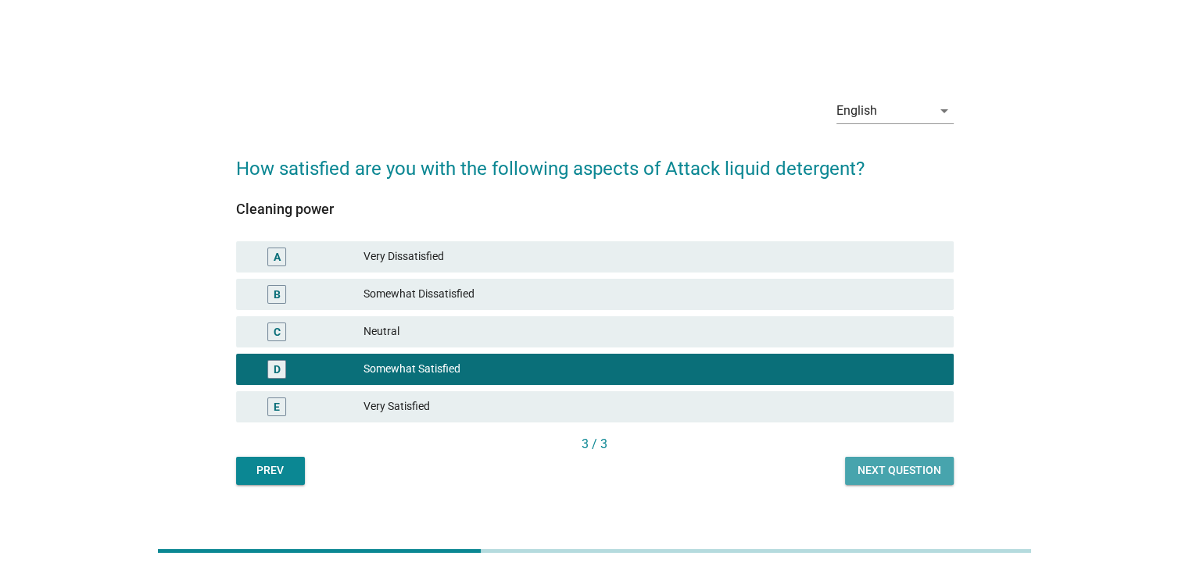
click at [917, 470] on div "Next question" at bounding box center [899, 471] width 84 height 16
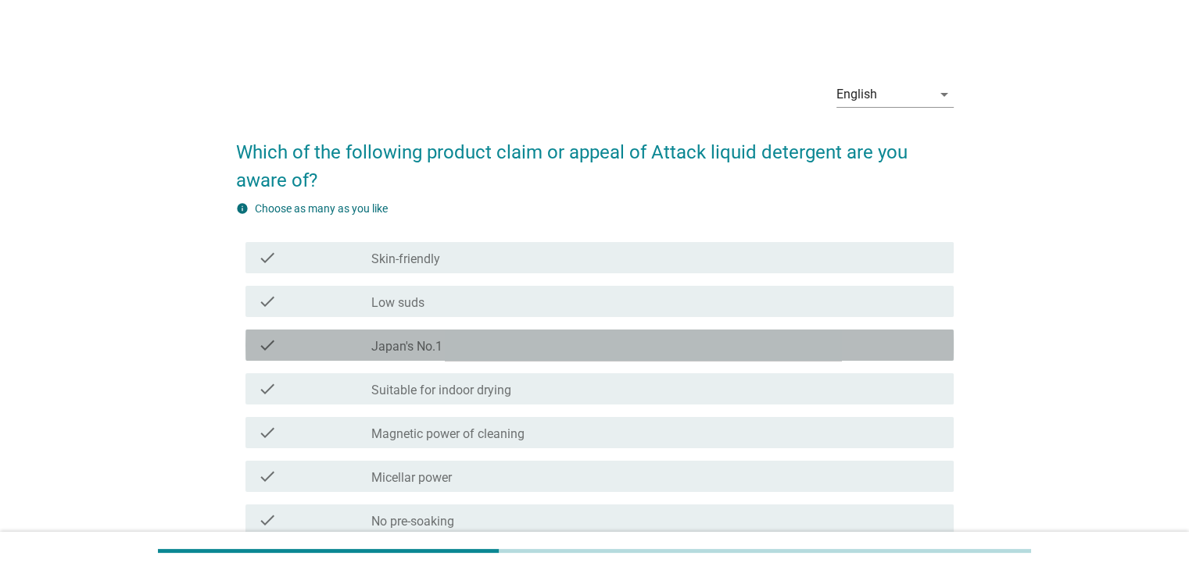
click at [500, 349] on div "check_box_outline_blank Japan's No.1" at bounding box center [655, 345] width 569 height 19
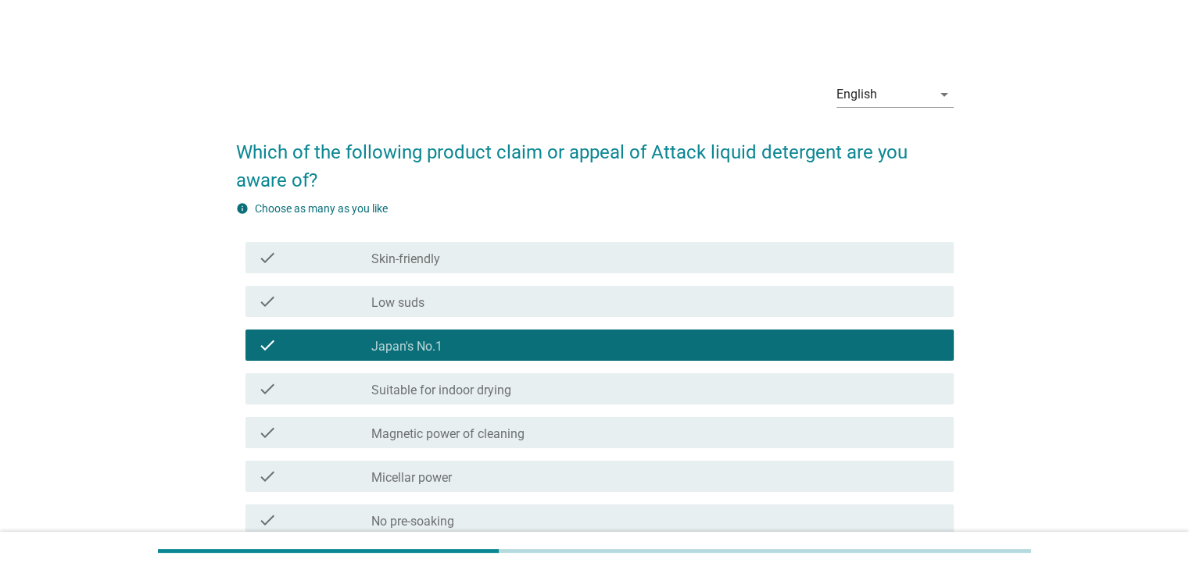
click at [555, 255] on div "check_box_outline_blank Skin-friendly" at bounding box center [655, 257] width 569 height 19
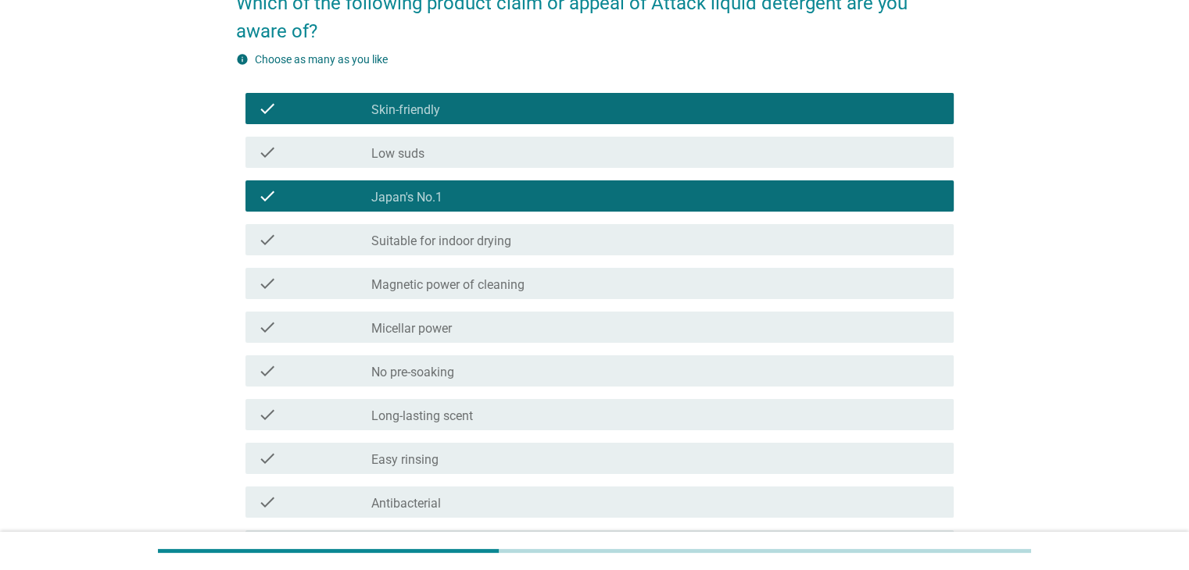
scroll to position [156, 0]
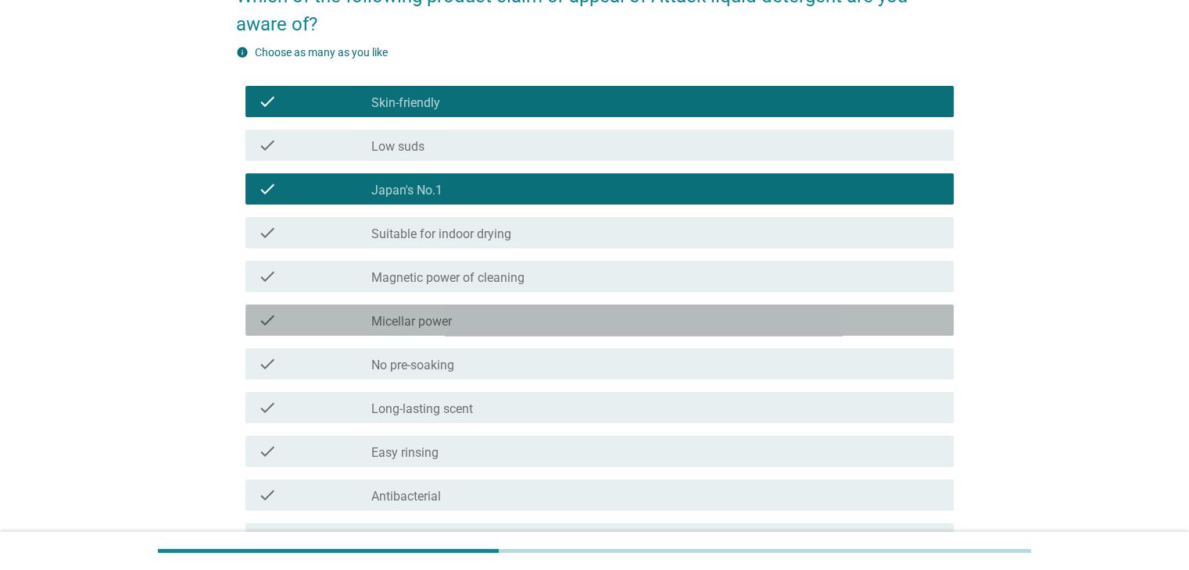
click at [559, 324] on div "check_box_outline_blank Micellar power" at bounding box center [655, 320] width 569 height 19
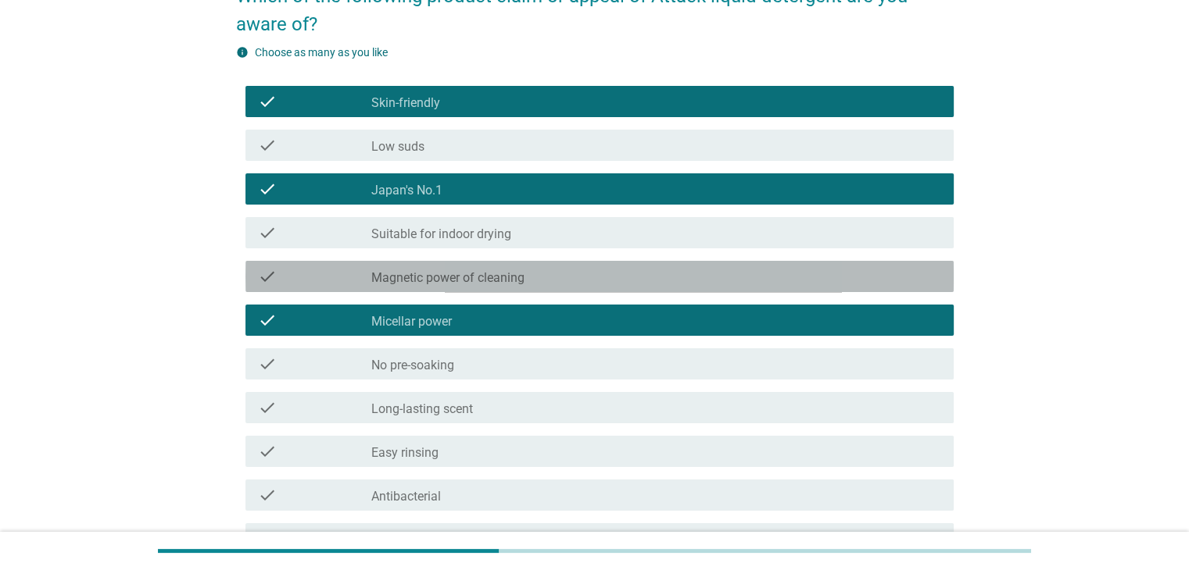
click at [601, 277] on div "check_box_outline_blank Magnetic power of cleaning" at bounding box center [655, 276] width 569 height 19
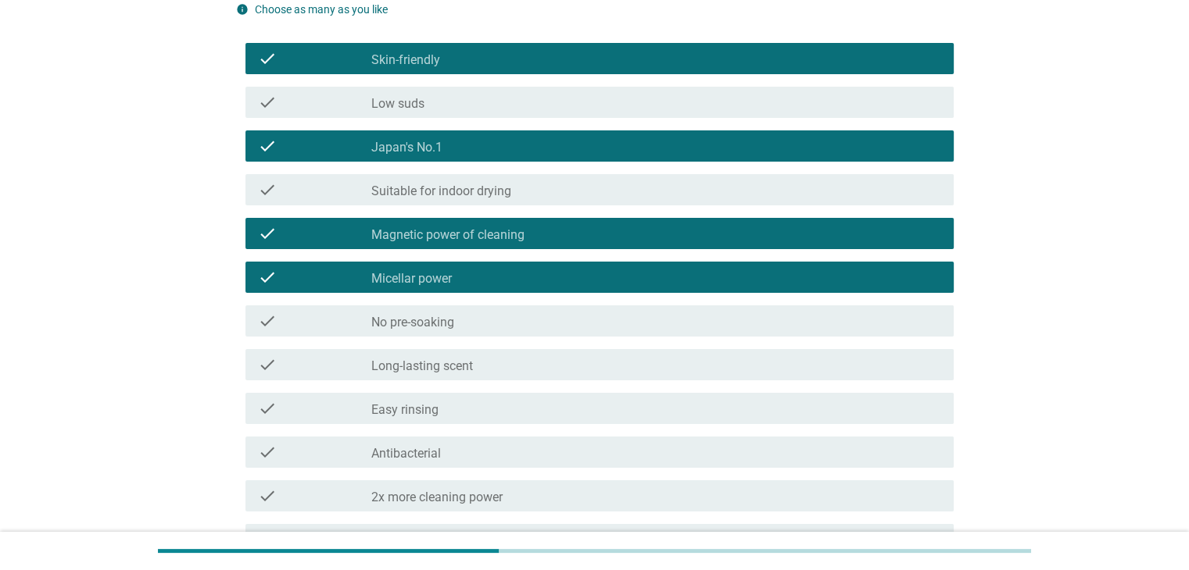
scroll to position [234, 0]
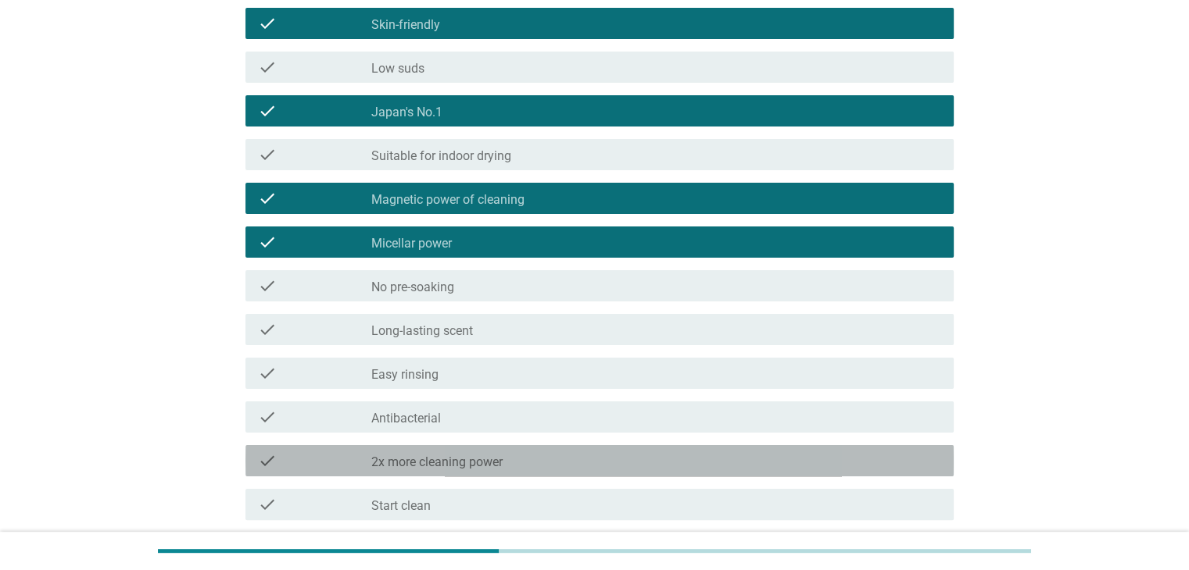
click at [588, 463] on div "check_box_outline_blank 2x more cleaning power" at bounding box center [655, 461] width 569 height 19
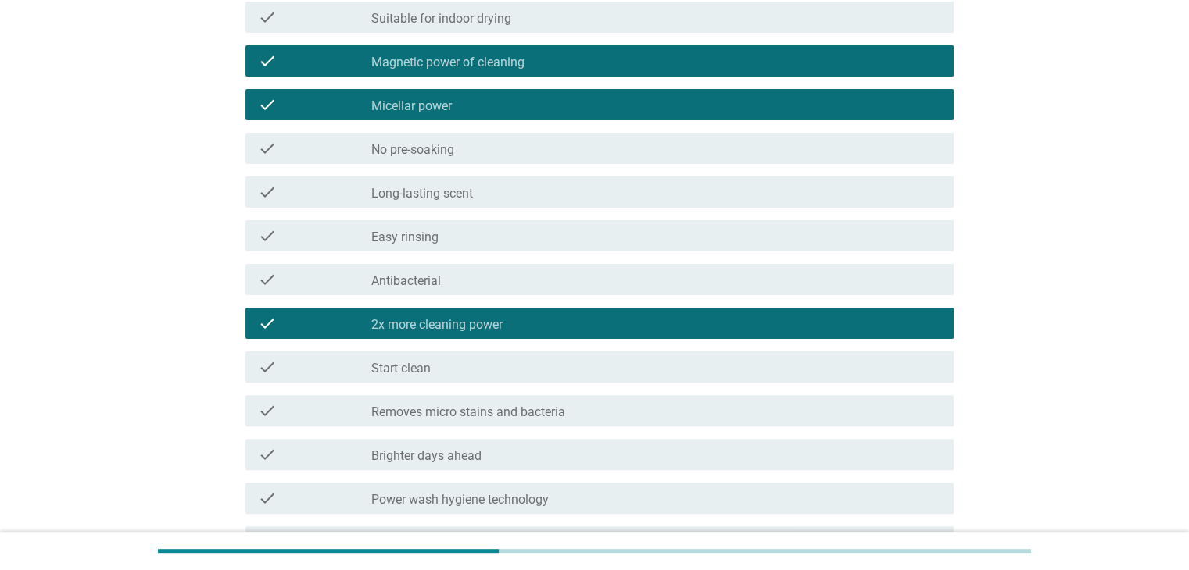
scroll to position [469, 0]
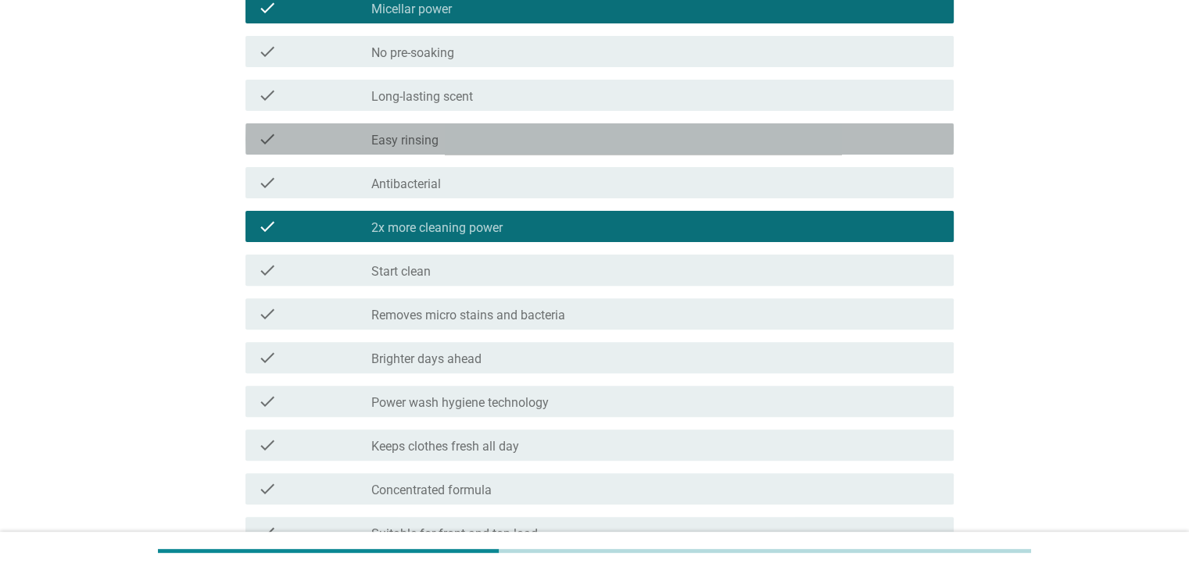
click at [644, 138] on div "check_box_outline_blank Easy rinsing" at bounding box center [655, 139] width 569 height 19
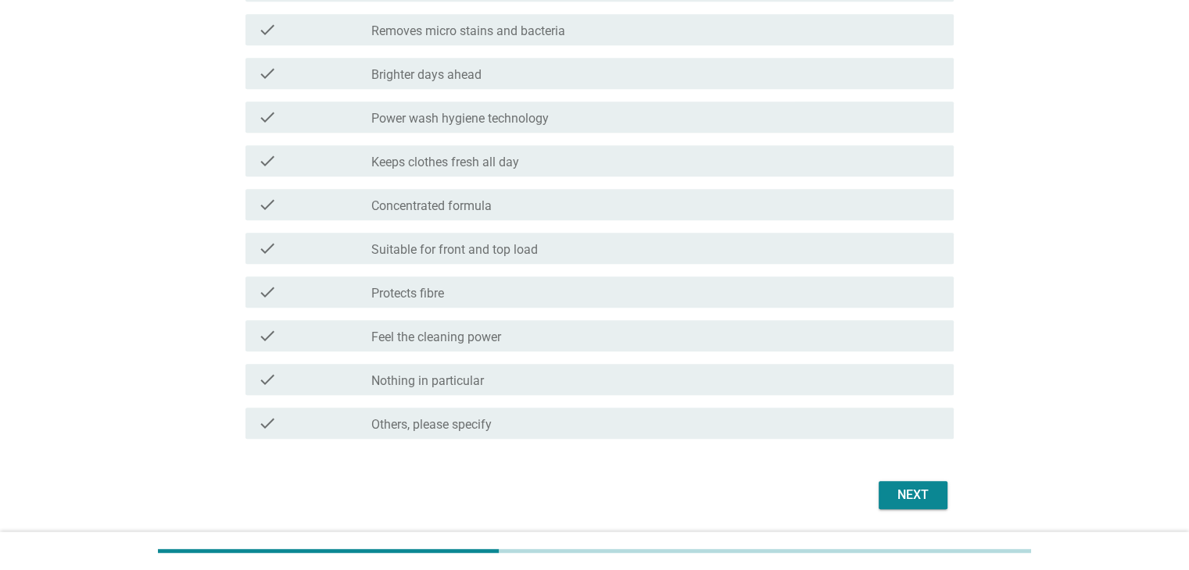
scroll to position [781, 0]
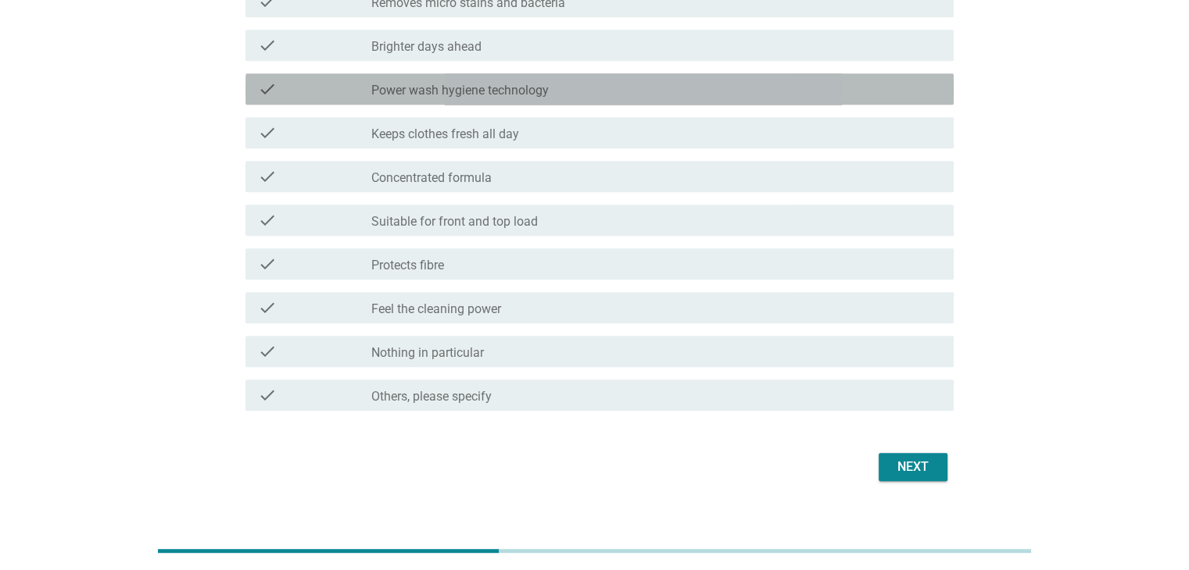
click at [583, 82] on div "check_box_outline_blank Power wash hygiene technology" at bounding box center [655, 89] width 569 height 19
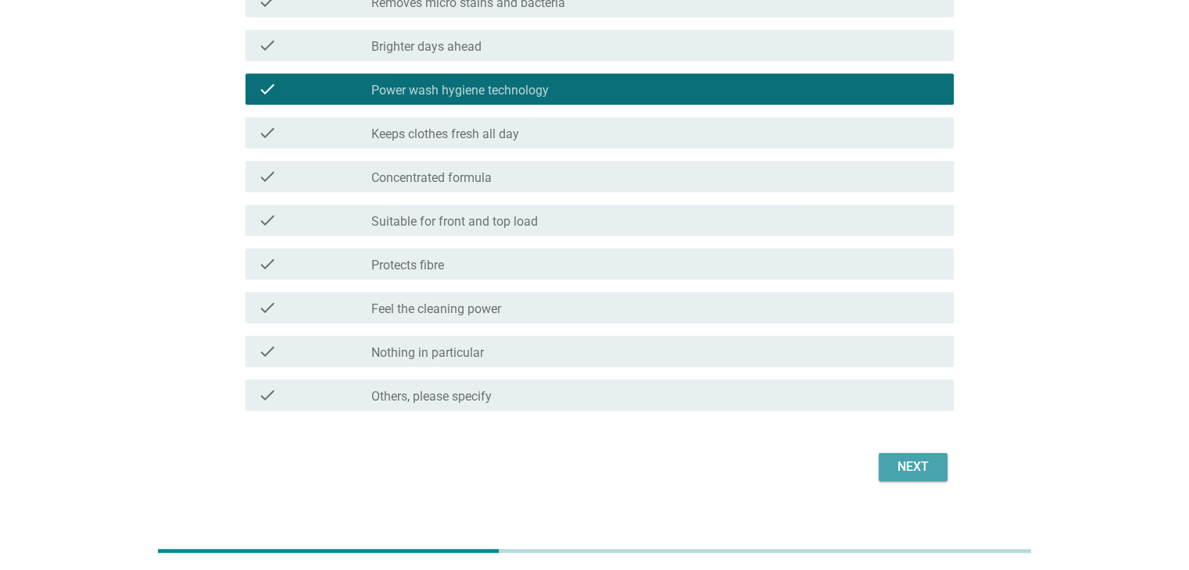
click at [921, 460] on div "Next" at bounding box center [913, 467] width 44 height 19
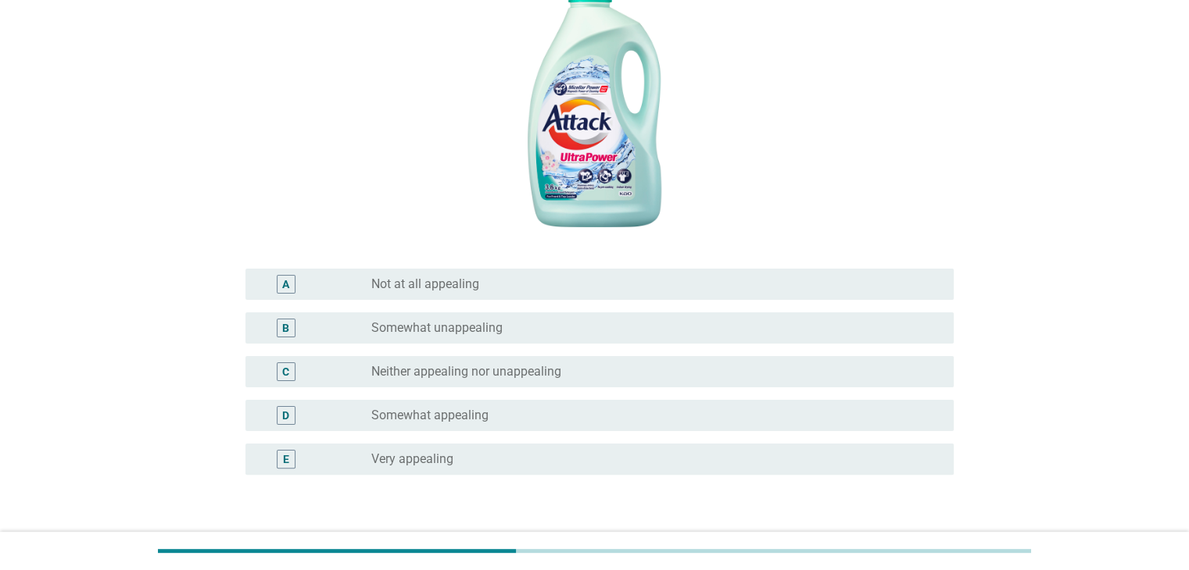
scroll to position [313, 0]
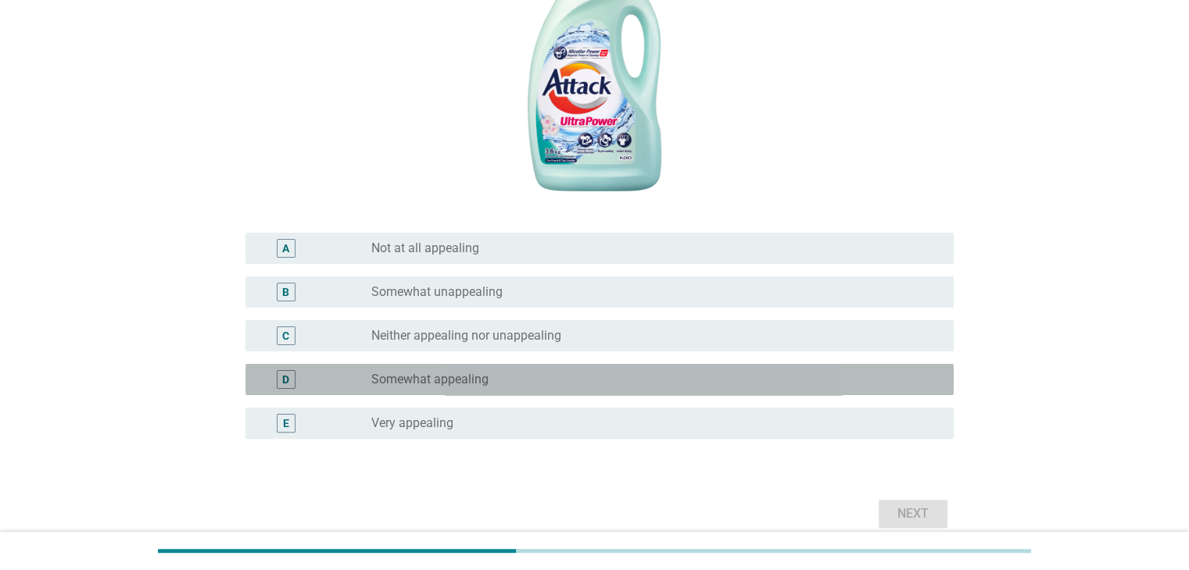
click at [655, 372] on div "radio_button_unchecked Somewhat appealing" at bounding box center [649, 380] width 556 height 16
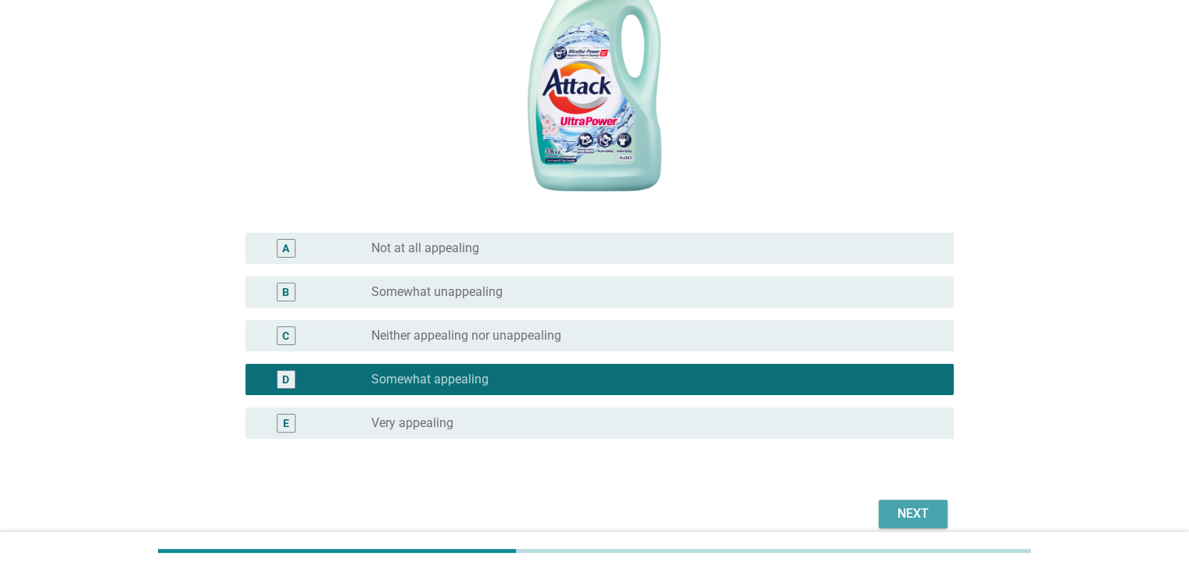
click at [908, 517] on div "Next" at bounding box center [913, 514] width 44 height 19
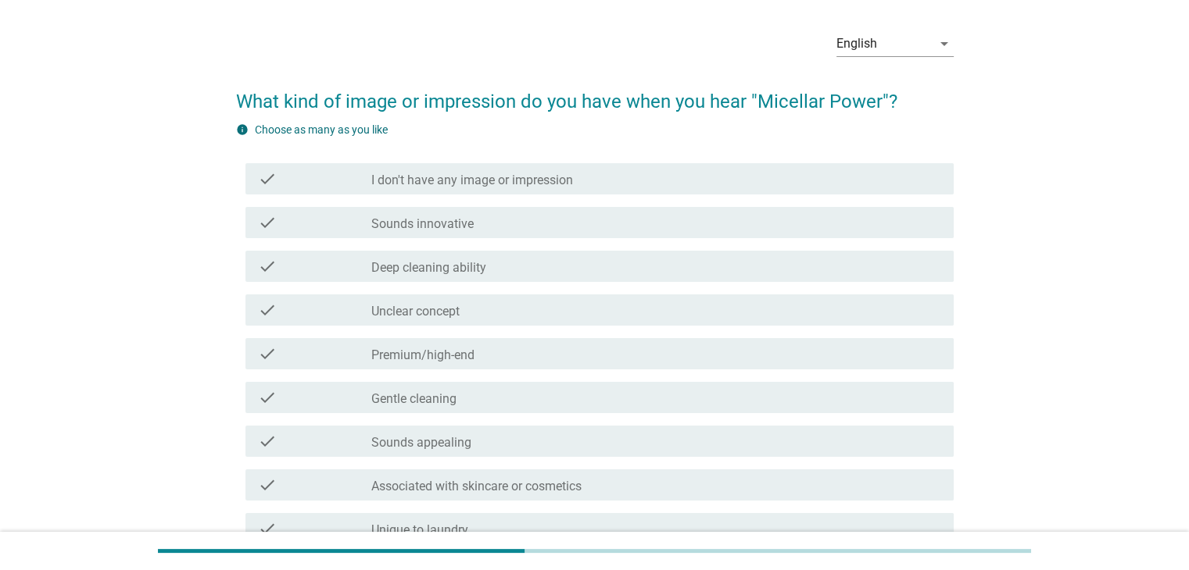
scroll to position [78, 0]
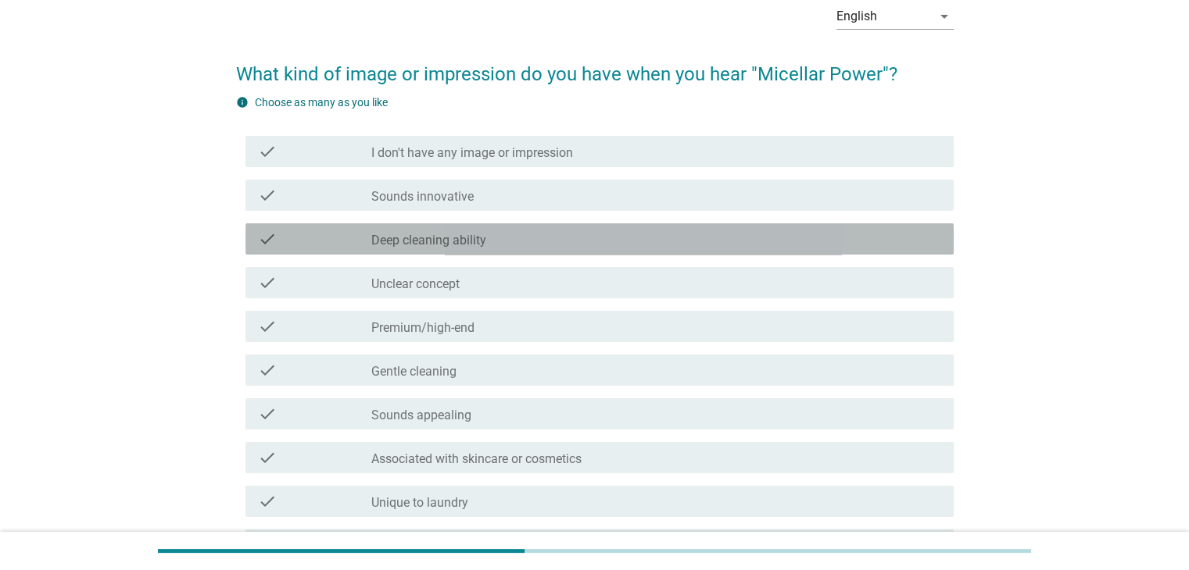
click at [624, 231] on div "check_box_outline_blank Deep cleaning ability" at bounding box center [655, 239] width 569 height 19
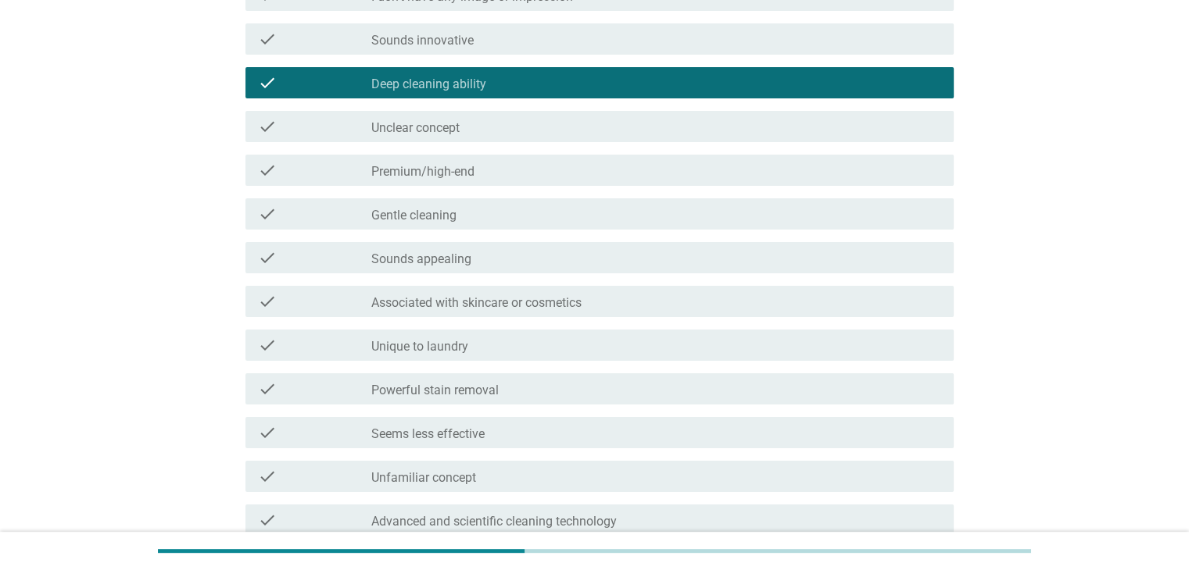
scroll to position [313, 0]
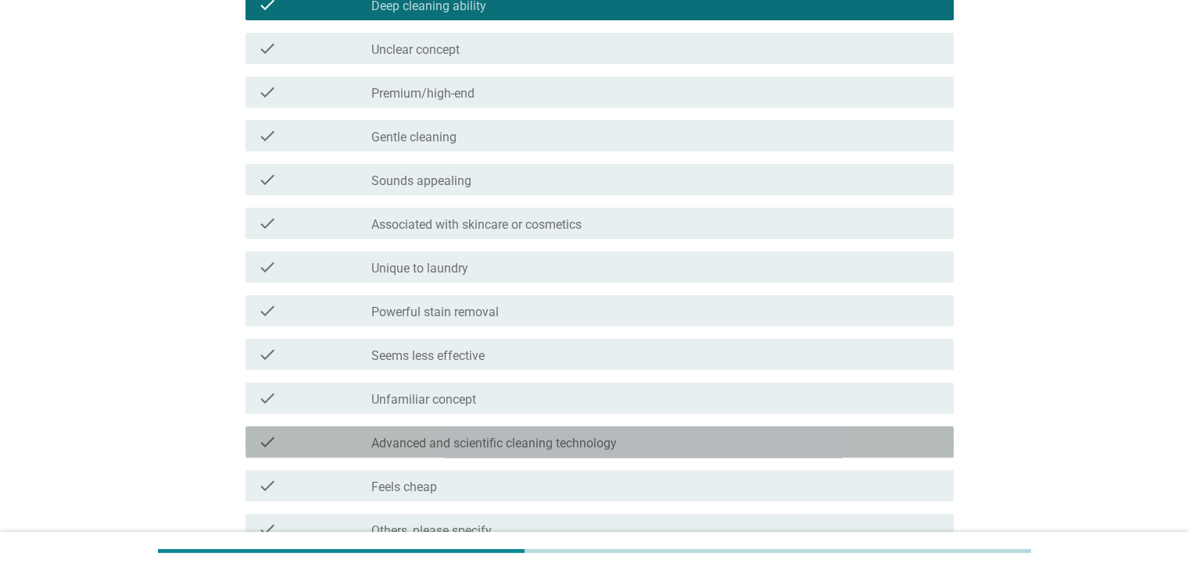
click at [600, 442] on label "Advanced and scientific cleaning technology" at bounding box center [493, 444] width 245 height 16
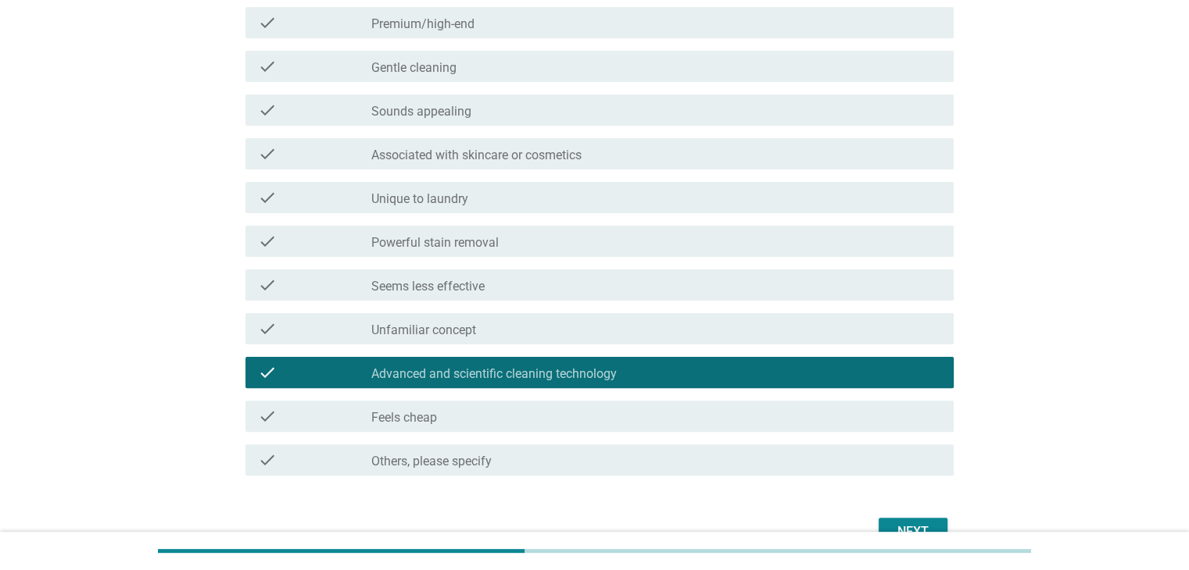
scroll to position [391, 0]
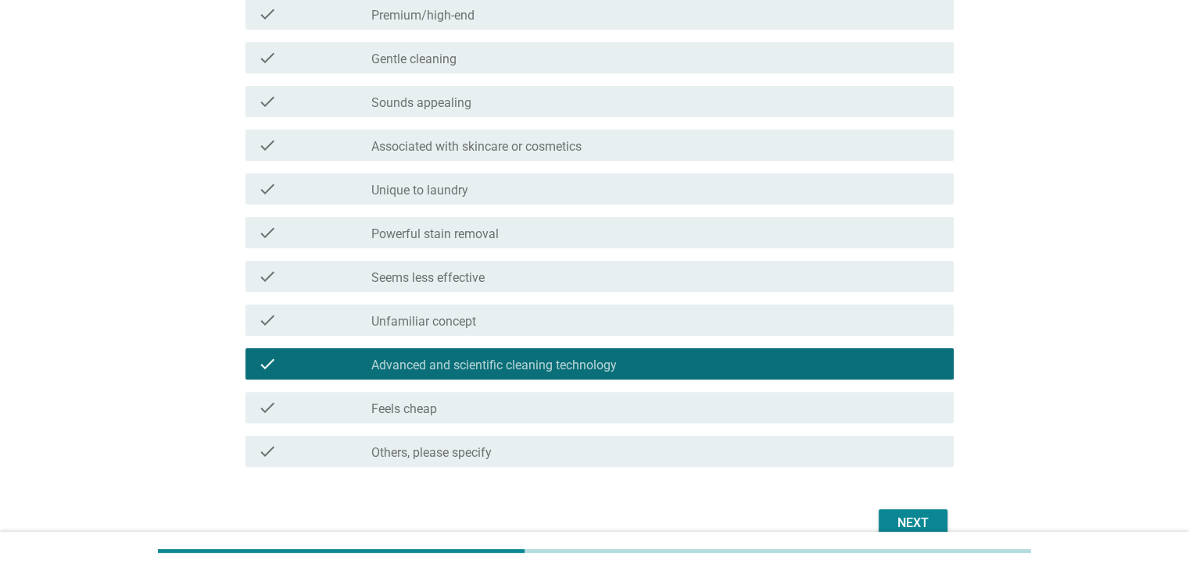
click at [892, 520] on div "Next" at bounding box center [913, 523] width 44 height 19
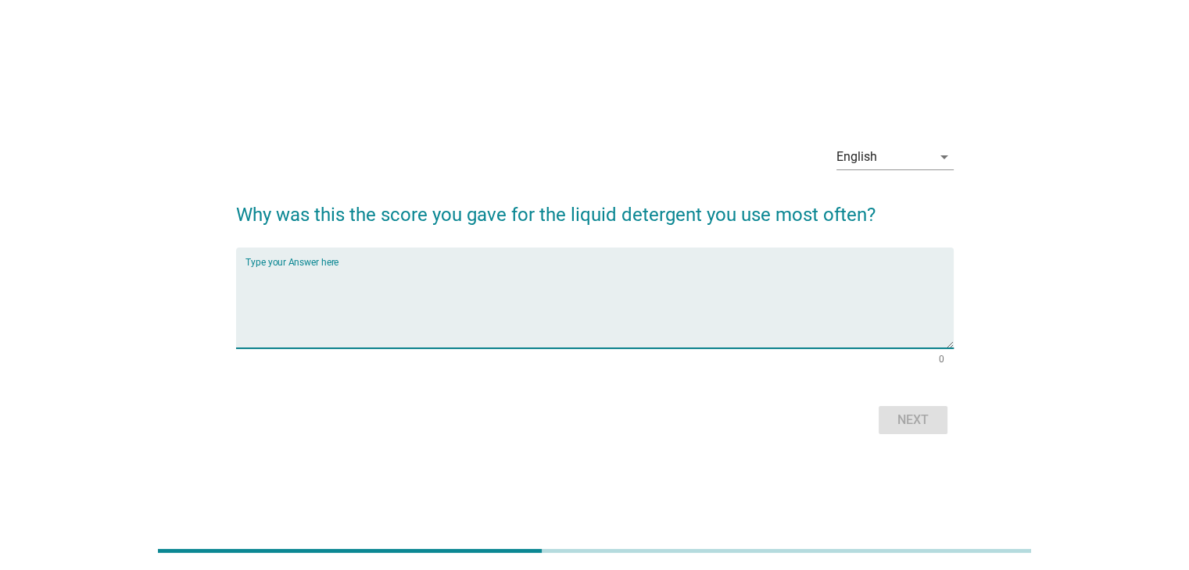
click at [503, 295] on textarea "Type your Answer here" at bounding box center [599, 307] width 708 height 82
type textarea "effective cleaning product in meeting laundry needs"
click at [900, 409] on button "Next" at bounding box center [912, 420] width 69 height 28
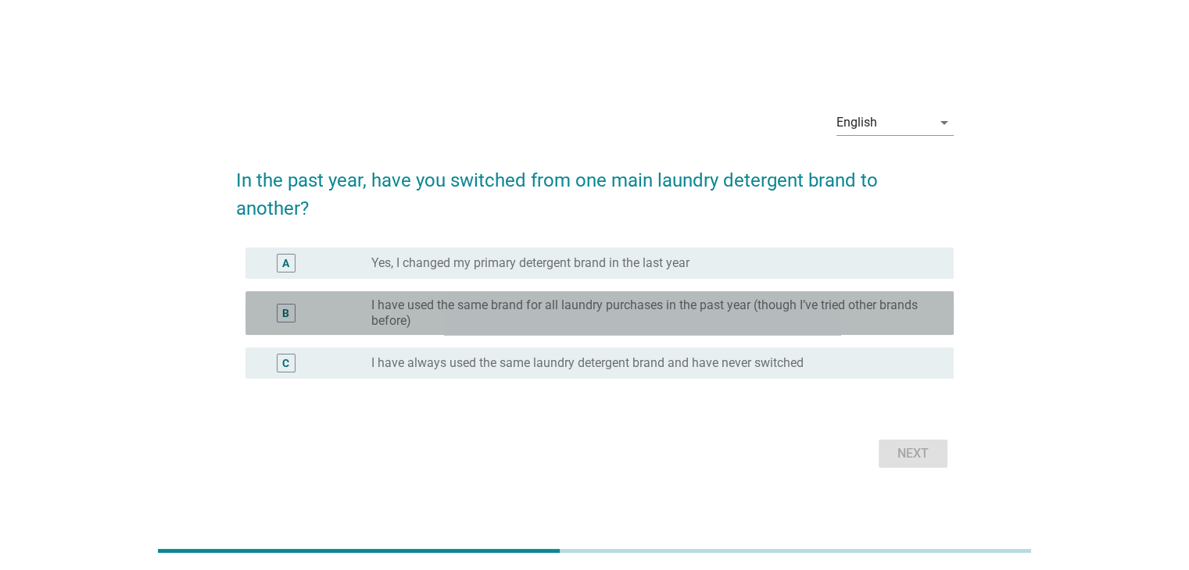
click at [842, 301] on label "I have used the same brand for all laundry purchases in the past year (though I…" at bounding box center [649, 313] width 556 height 31
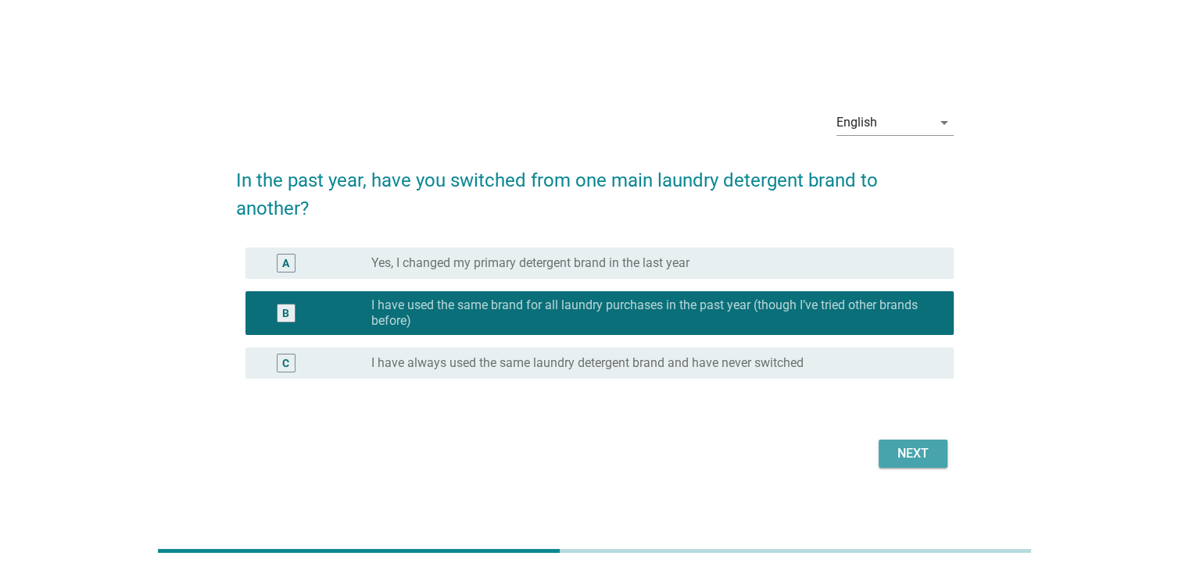
click at [901, 445] on div "Next" at bounding box center [913, 454] width 44 height 19
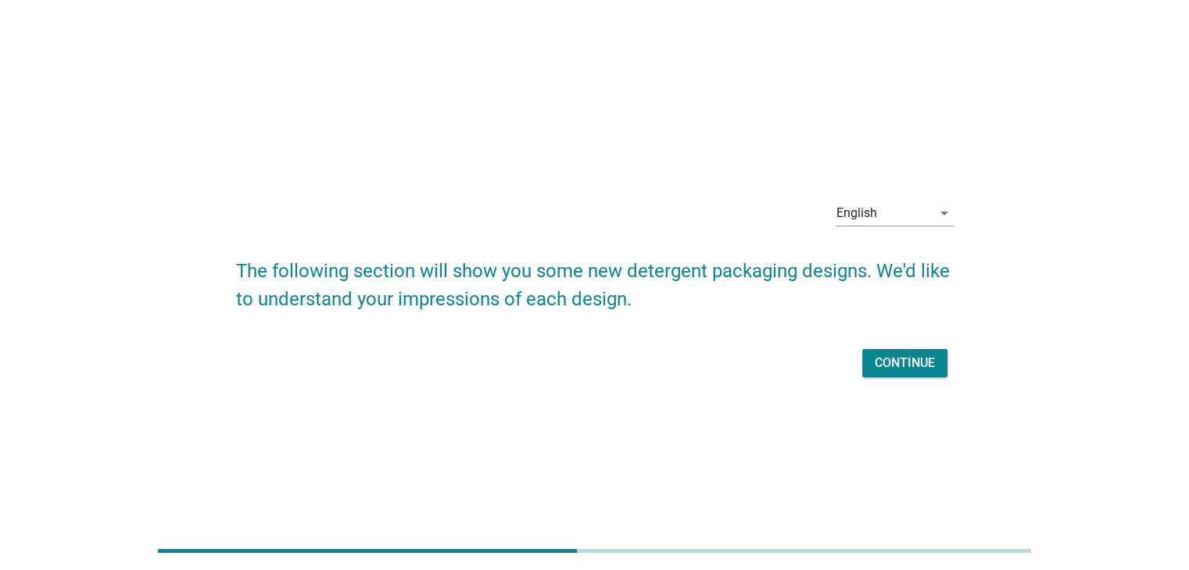
click at [884, 361] on div "Continue" at bounding box center [904, 363] width 60 height 19
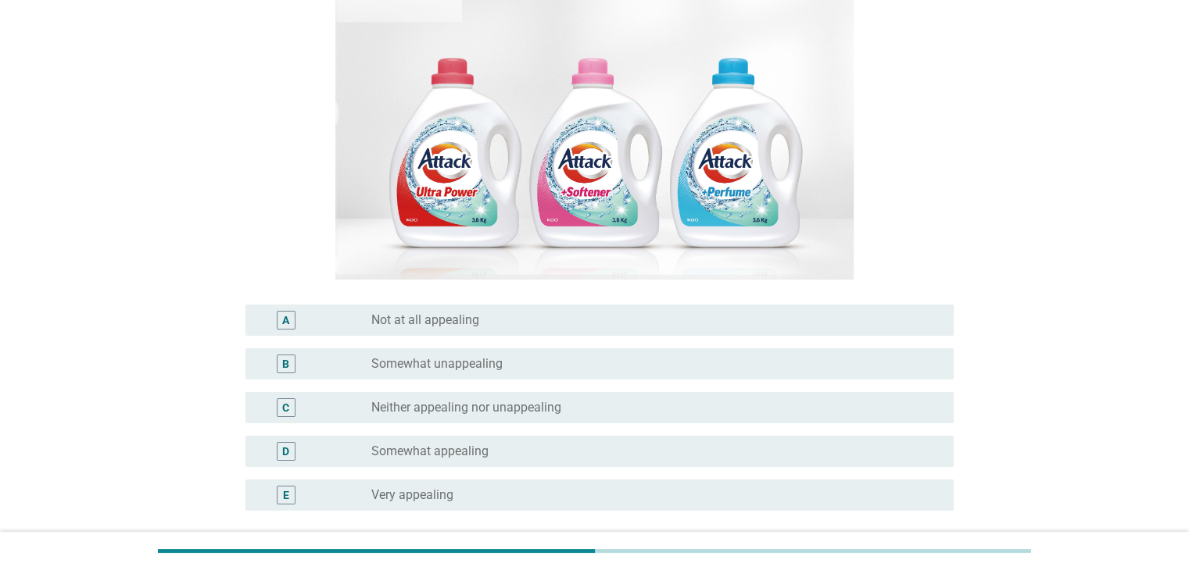
scroll to position [156, 0]
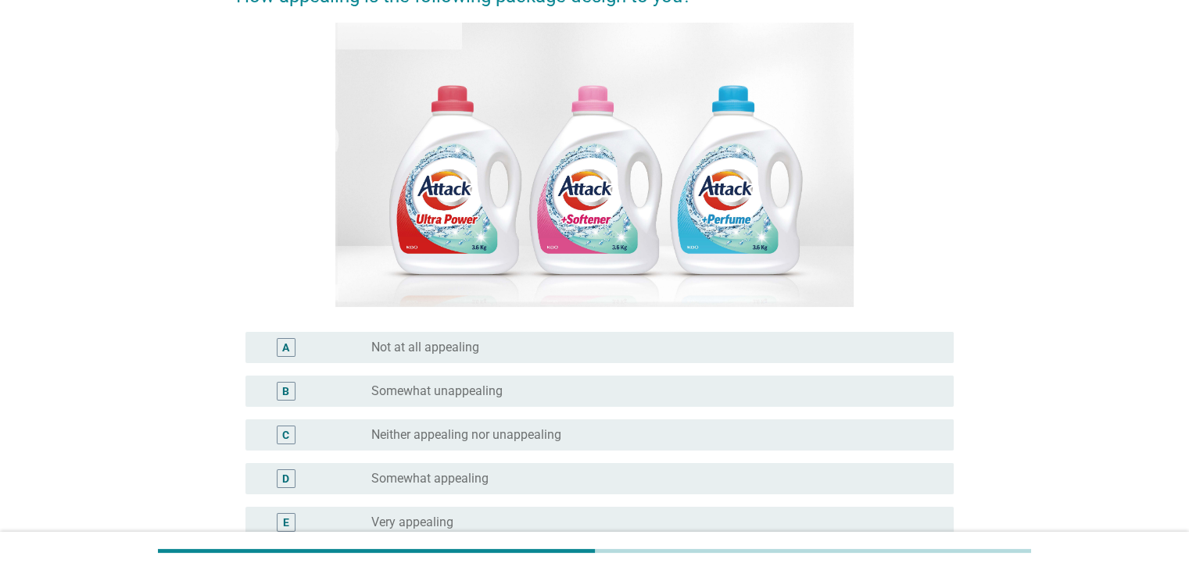
click at [687, 485] on div "radio_button_unchecked Somewhat appealing" at bounding box center [649, 479] width 556 height 16
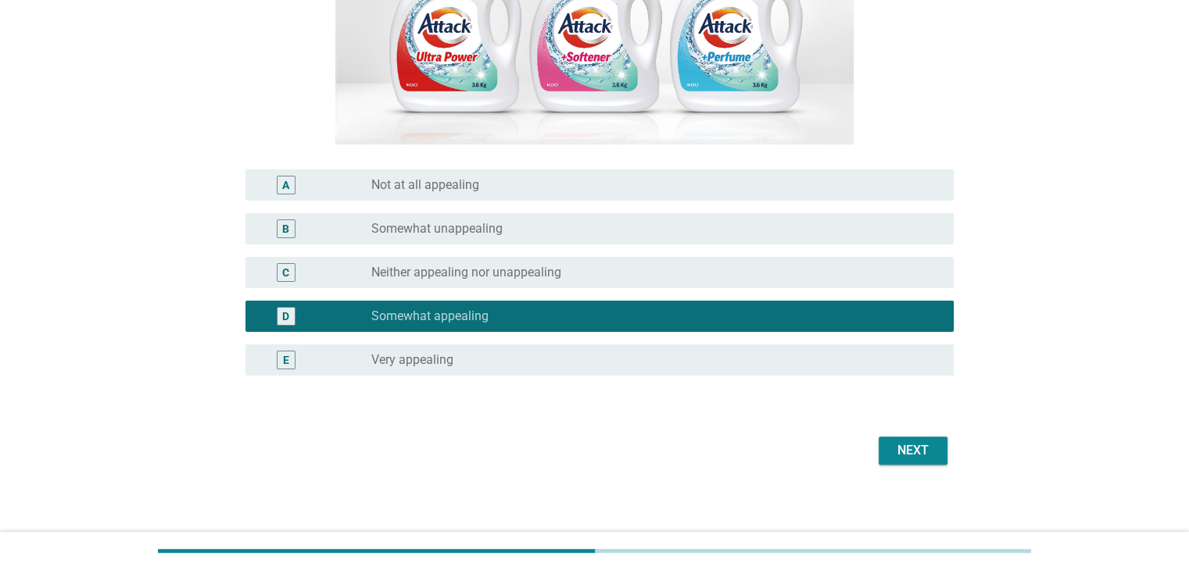
scroll to position [325, 0]
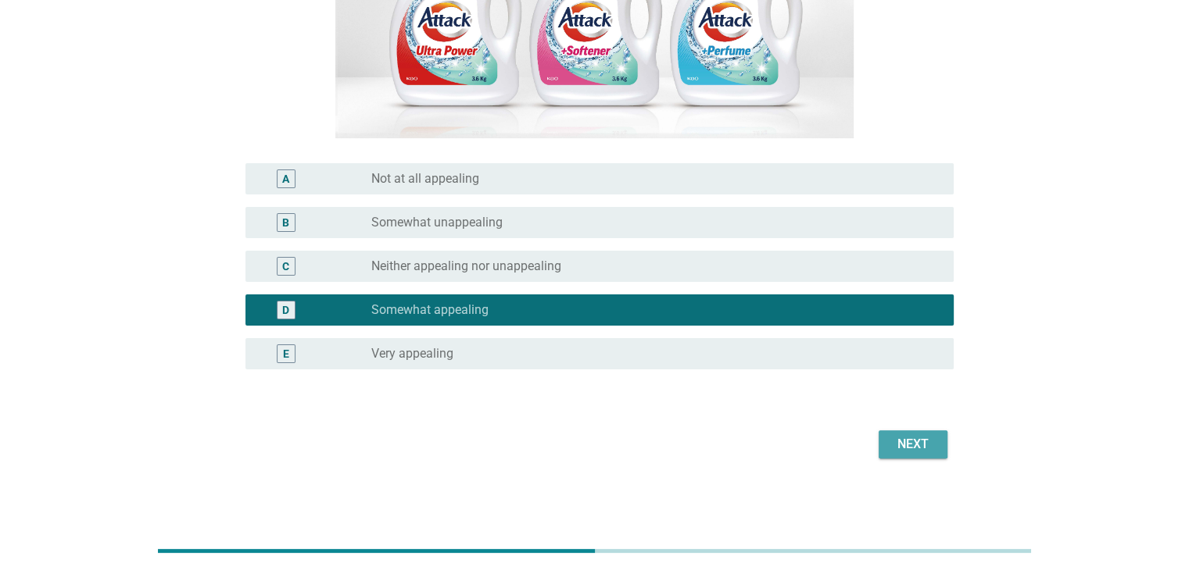
click at [903, 453] on div "Next" at bounding box center [913, 444] width 44 height 19
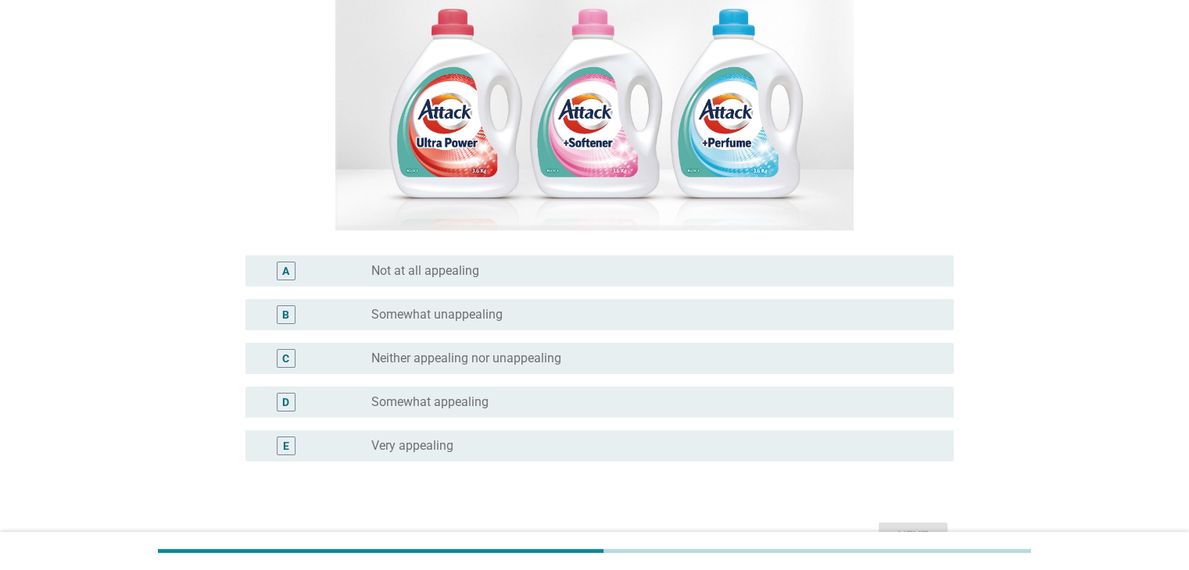
scroll to position [234, 0]
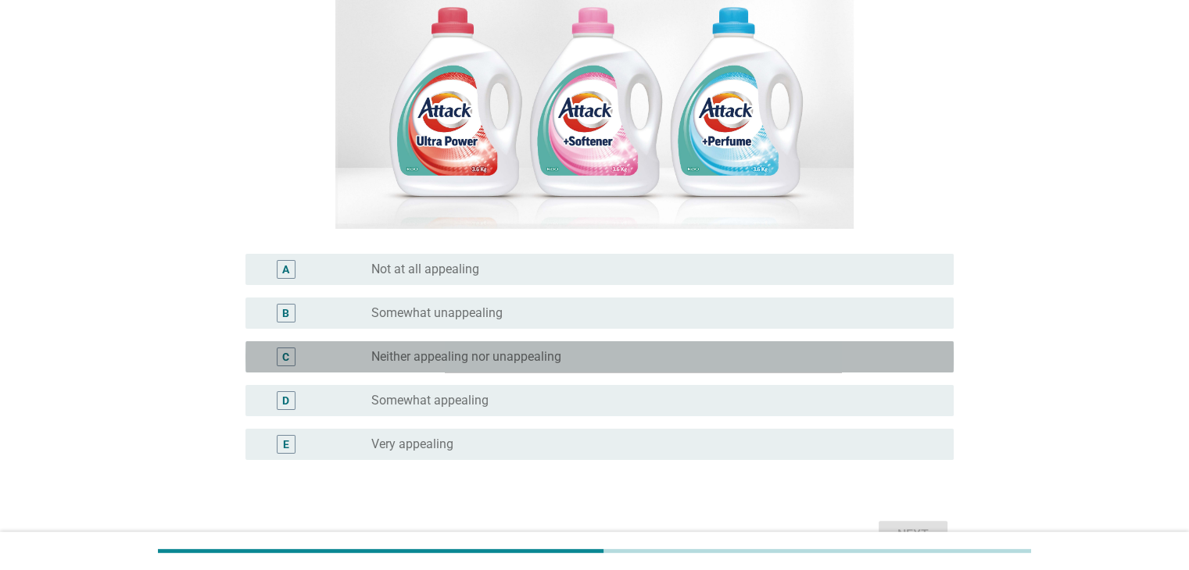
click at [726, 354] on div "radio_button_unchecked Neither appealing nor unappealing" at bounding box center [649, 357] width 556 height 16
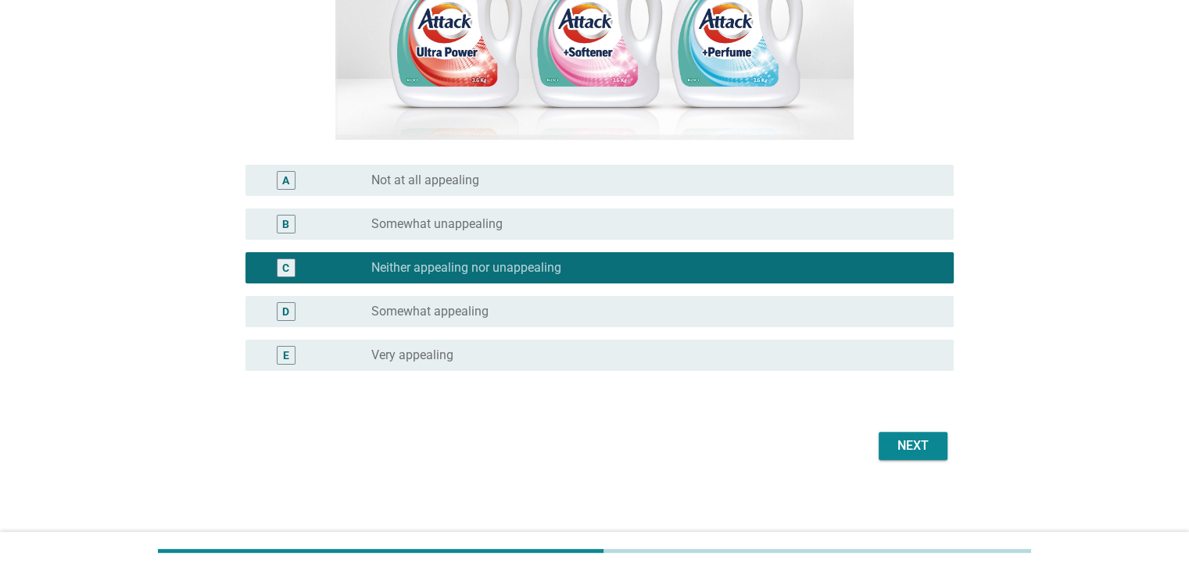
scroll to position [325, 0]
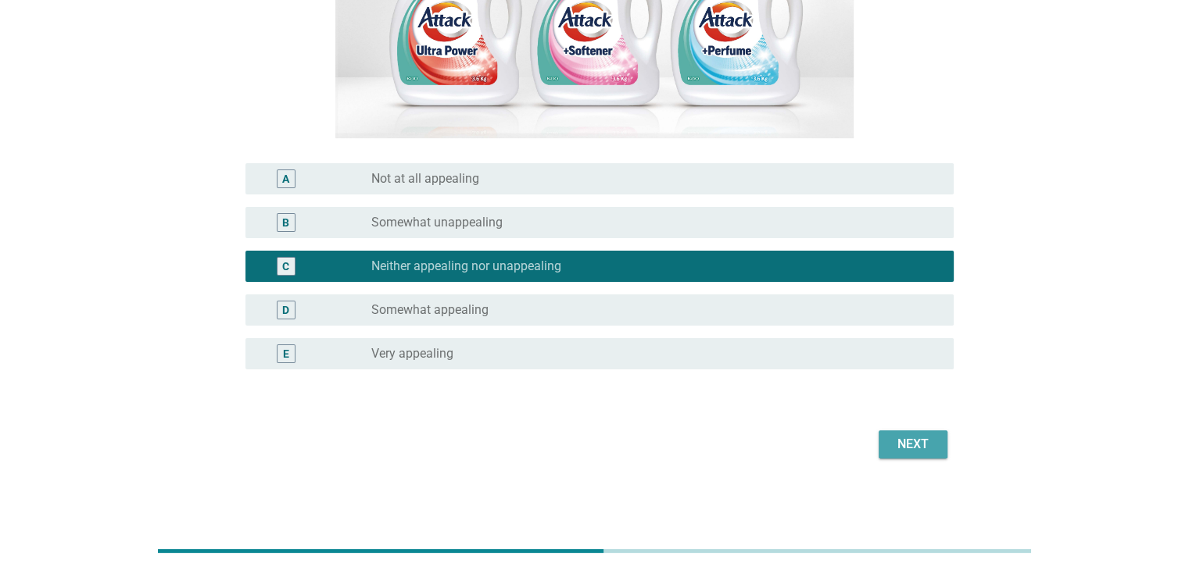
click at [897, 445] on div "Next" at bounding box center [913, 444] width 44 height 19
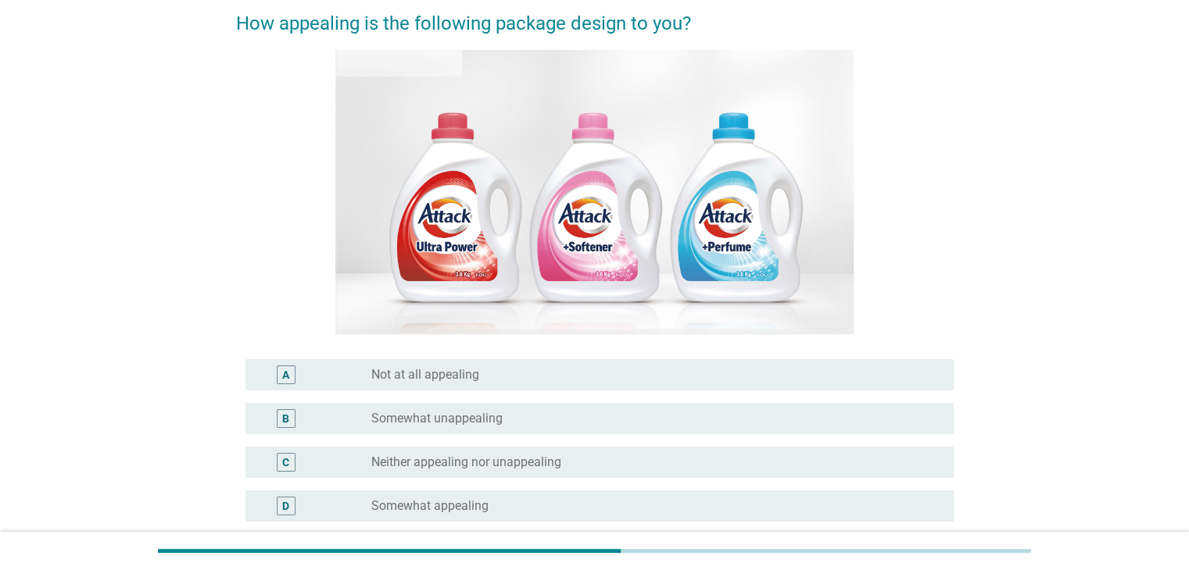
scroll to position [156, 0]
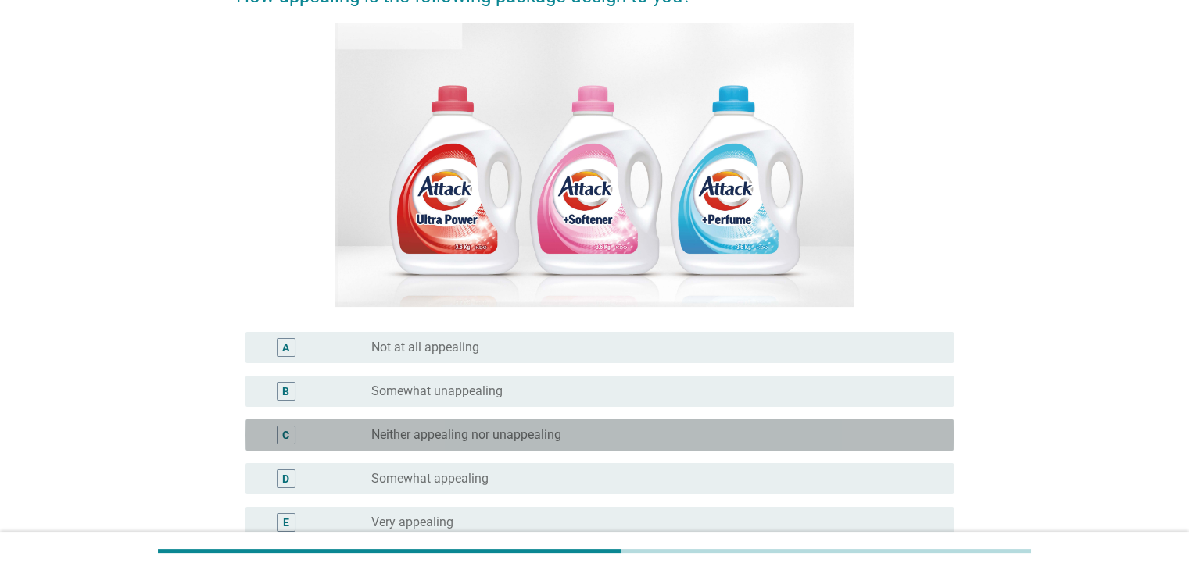
click at [676, 439] on div "radio_button_unchecked Neither appealing nor unappealing" at bounding box center [649, 435] width 556 height 16
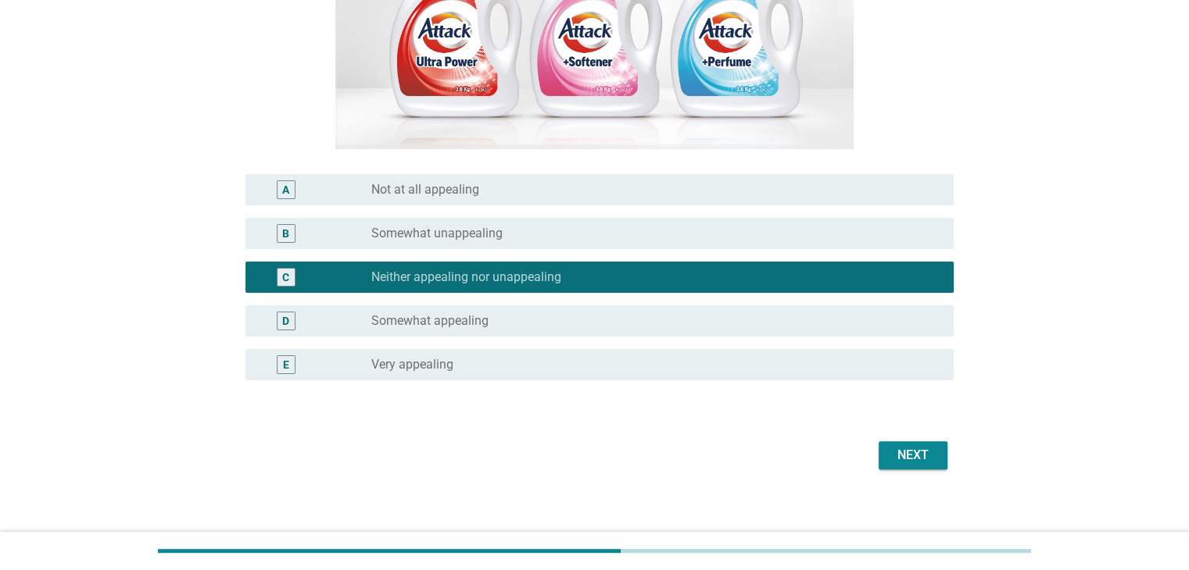
scroll to position [325, 0]
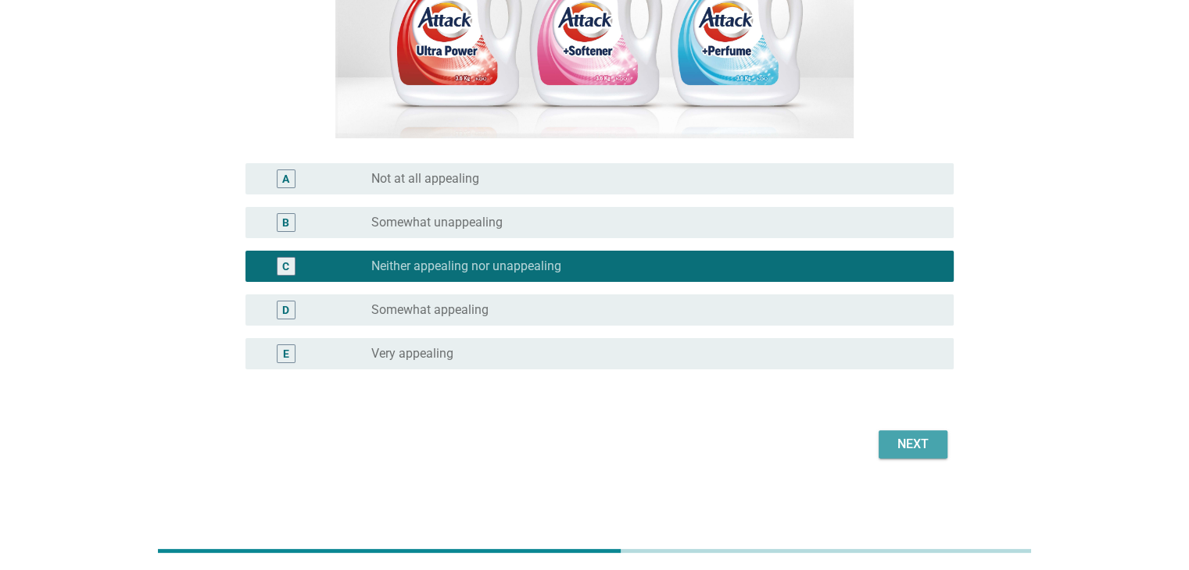
click at [892, 451] on div "Next" at bounding box center [913, 444] width 44 height 19
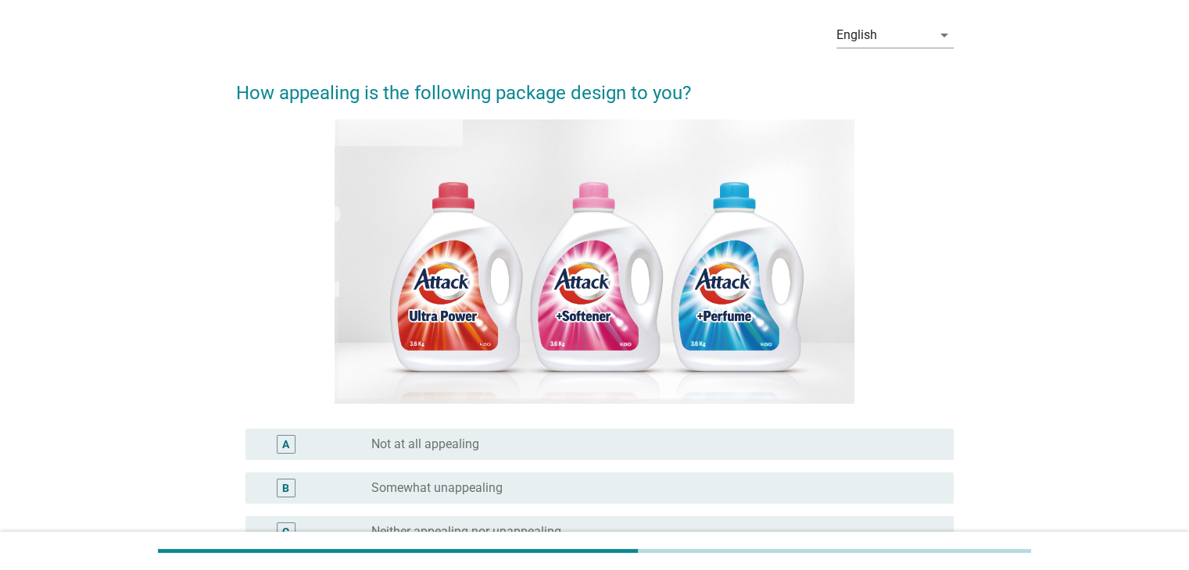
scroll to position [156, 0]
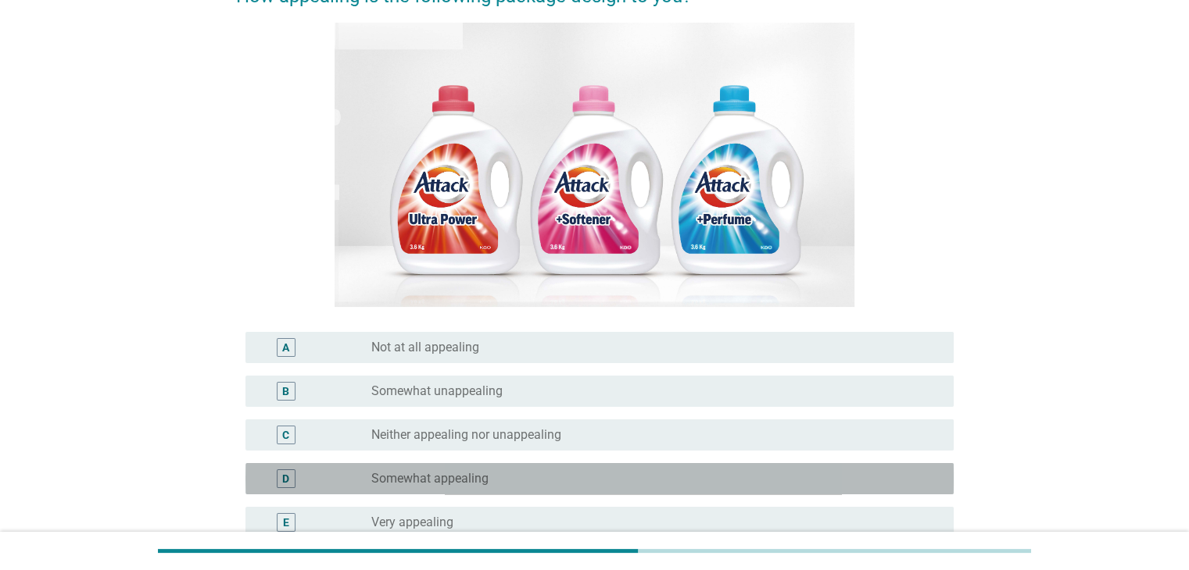
click at [702, 484] on div "radio_button_unchecked Somewhat appealing" at bounding box center [649, 479] width 556 height 16
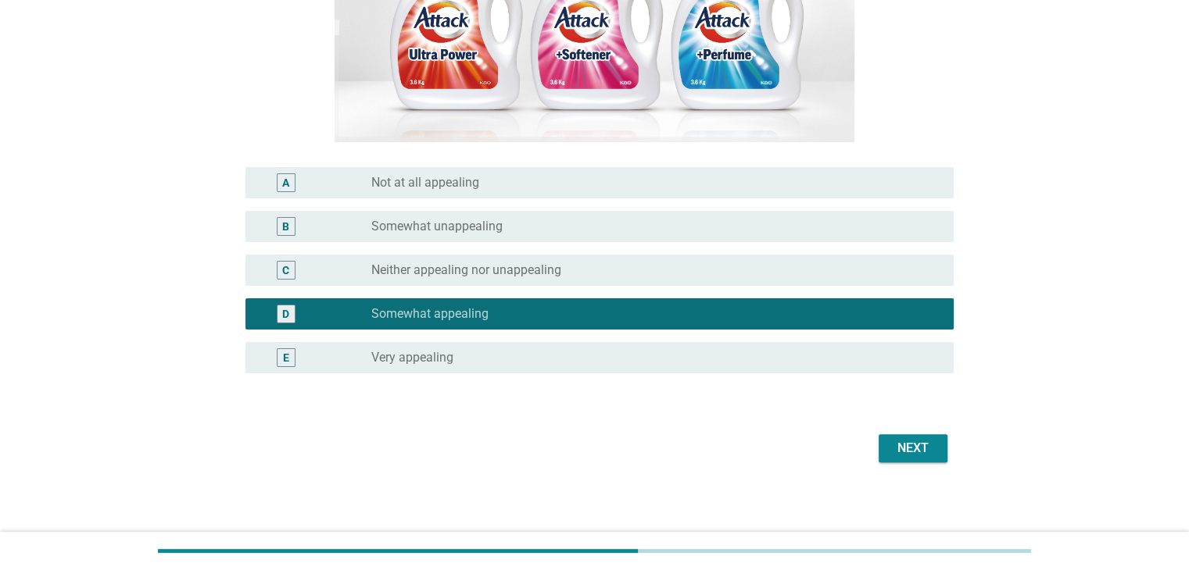
scroll to position [325, 0]
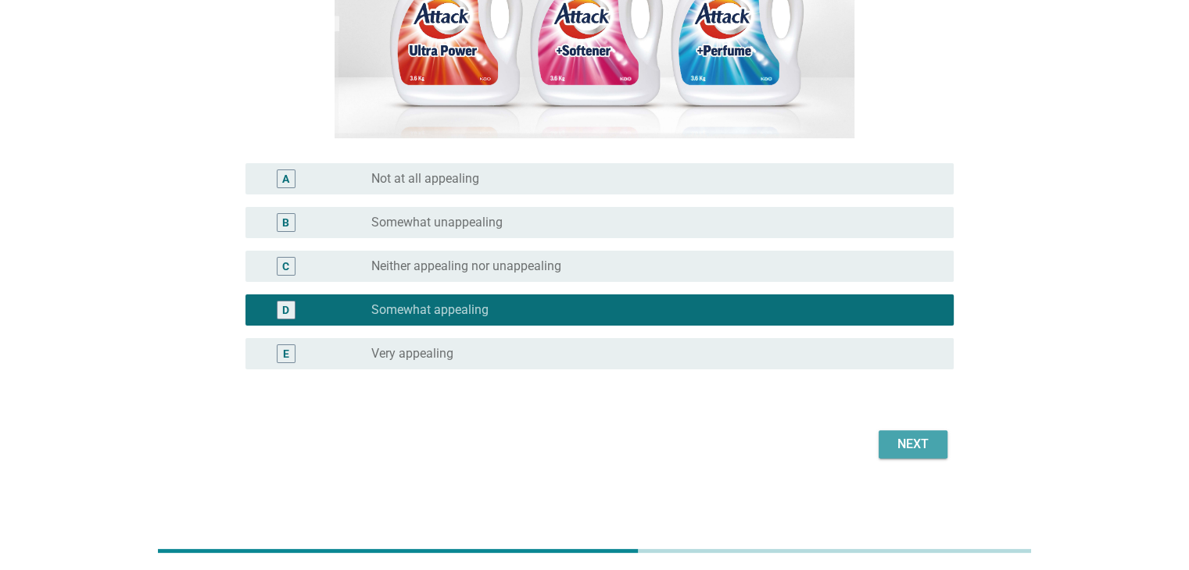
click at [916, 445] on div "Next" at bounding box center [913, 444] width 44 height 19
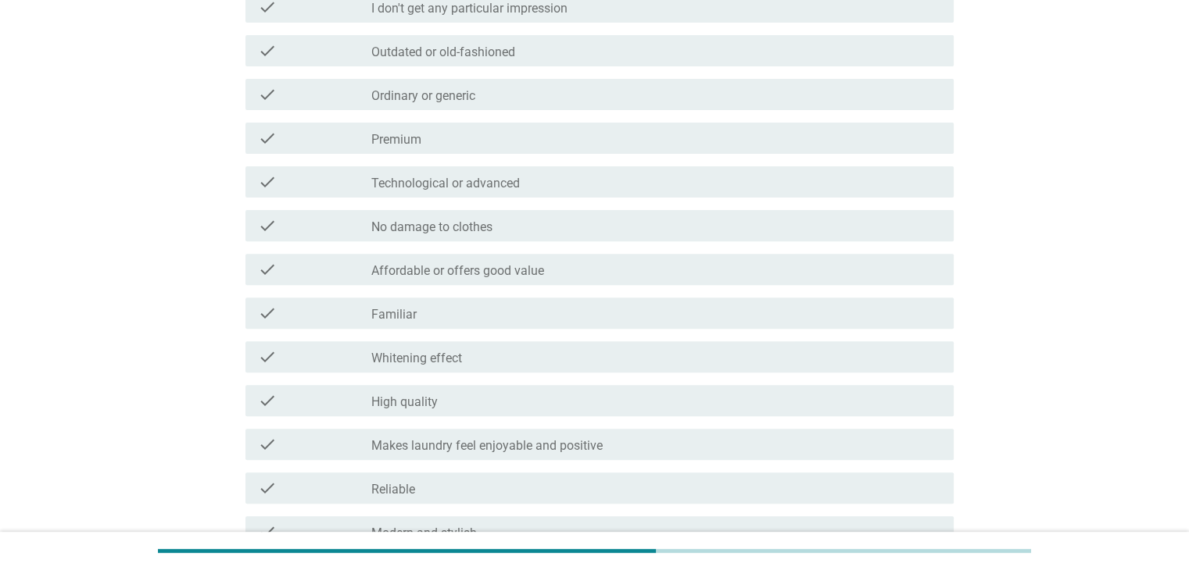
scroll to position [547, 0]
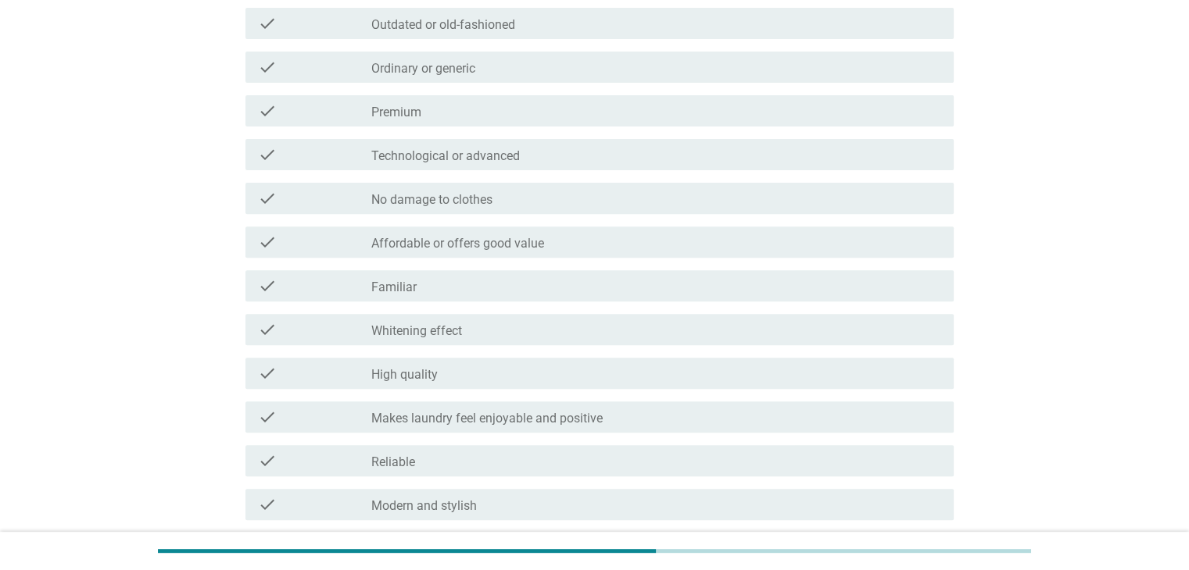
click at [710, 377] on div "check_box_outline_blank High quality" at bounding box center [655, 373] width 569 height 19
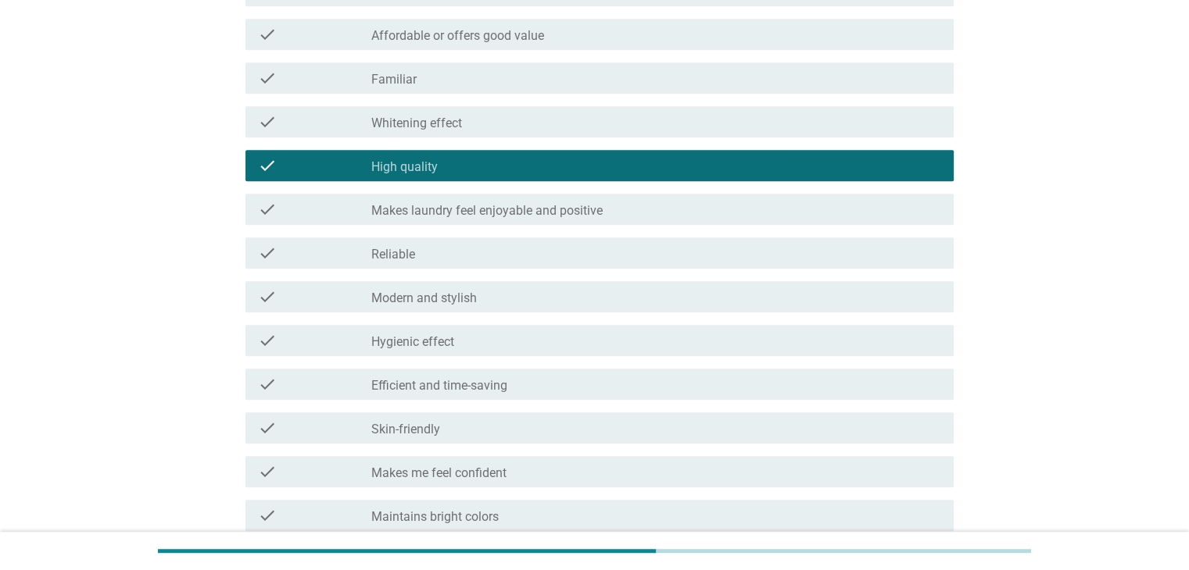
scroll to position [781, 0]
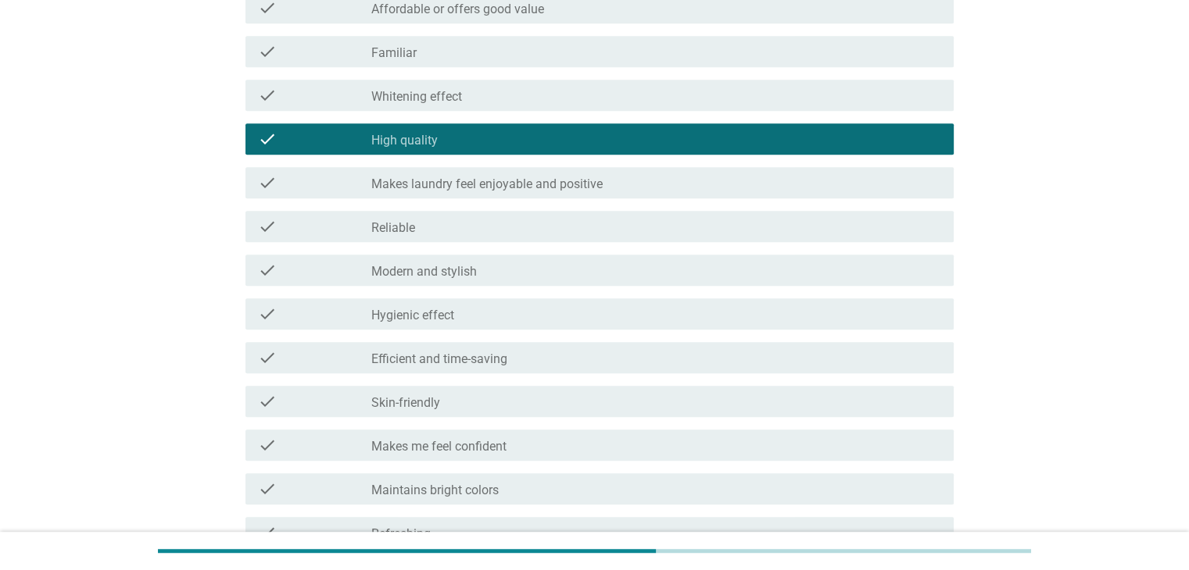
click at [691, 320] on div "check_box_outline_blank Hygienic effect" at bounding box center [655, 314] width 569 height 19
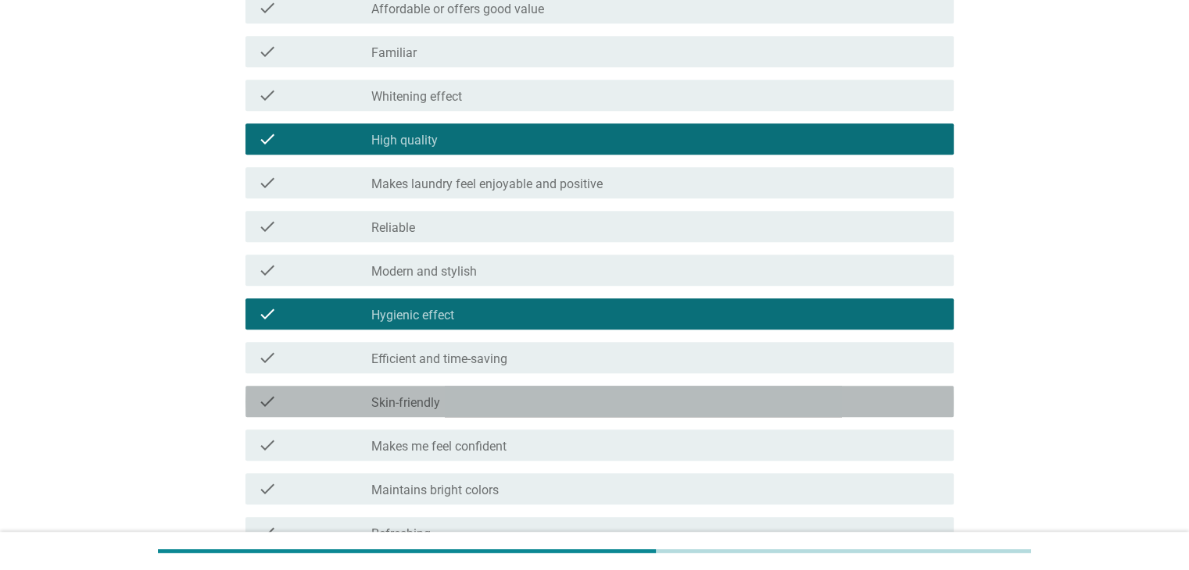
click at [685, 402] on div "check_box_outline_blank Skin-friendly" at bounding box center [655, 401] width 569 height 19
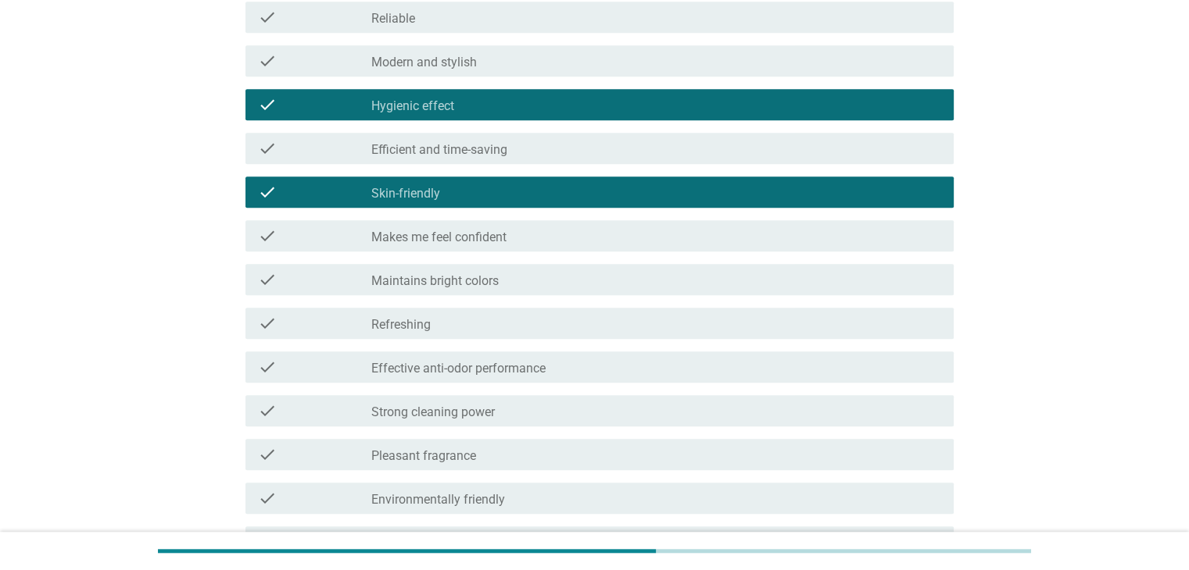
scroll to position [1016, 0]
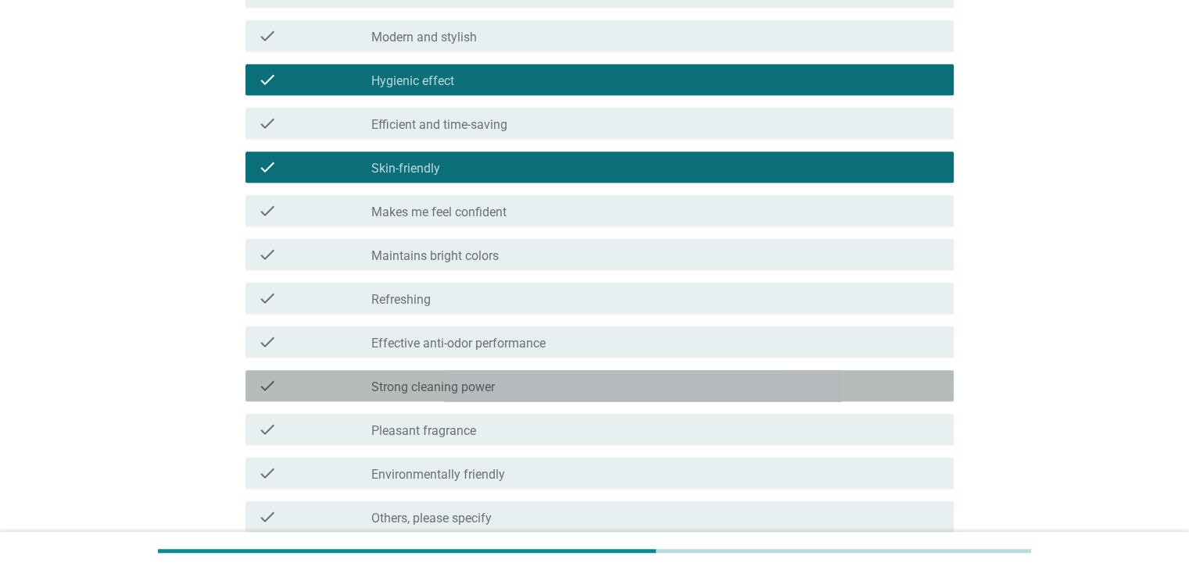
click at [685, 395] on div "check check_box_outline_blank Strong cleaning power" at bounding box center [599, 385] width 708 height 31
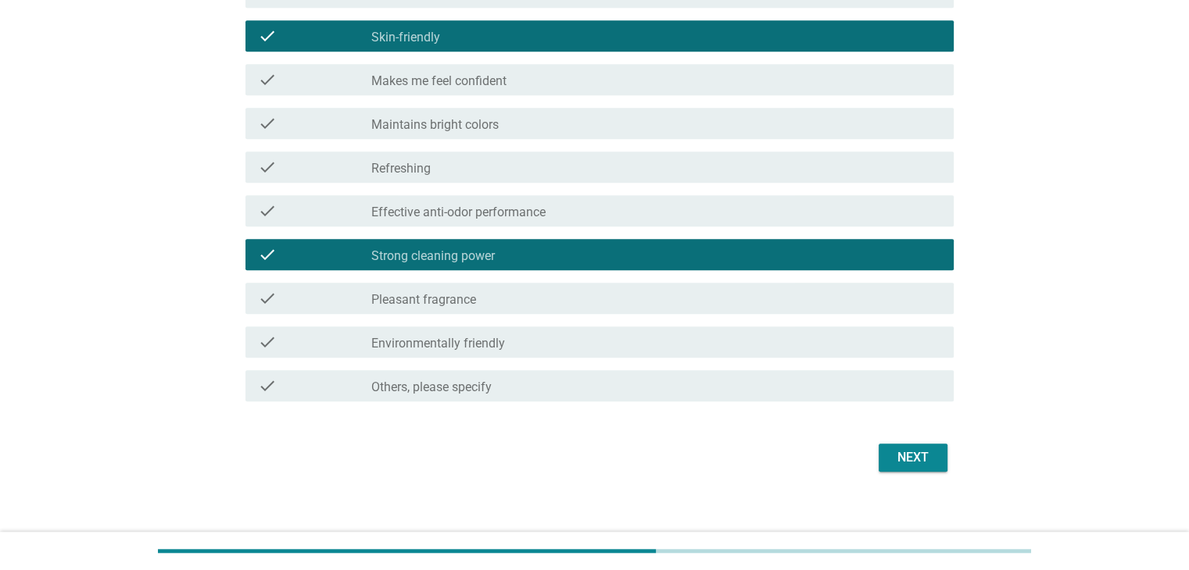
scroll to position [1161, 0]
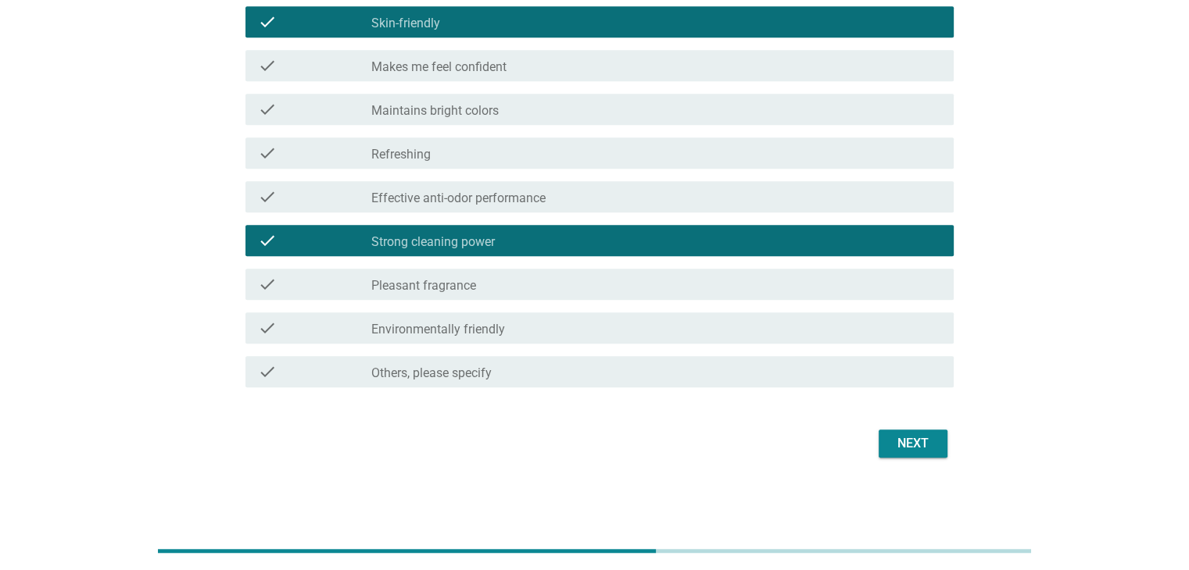
click at [695, 329] on div "check_box_outline_blank Environmentally friendly" at bounding box center [655, 328] width 569 height 19
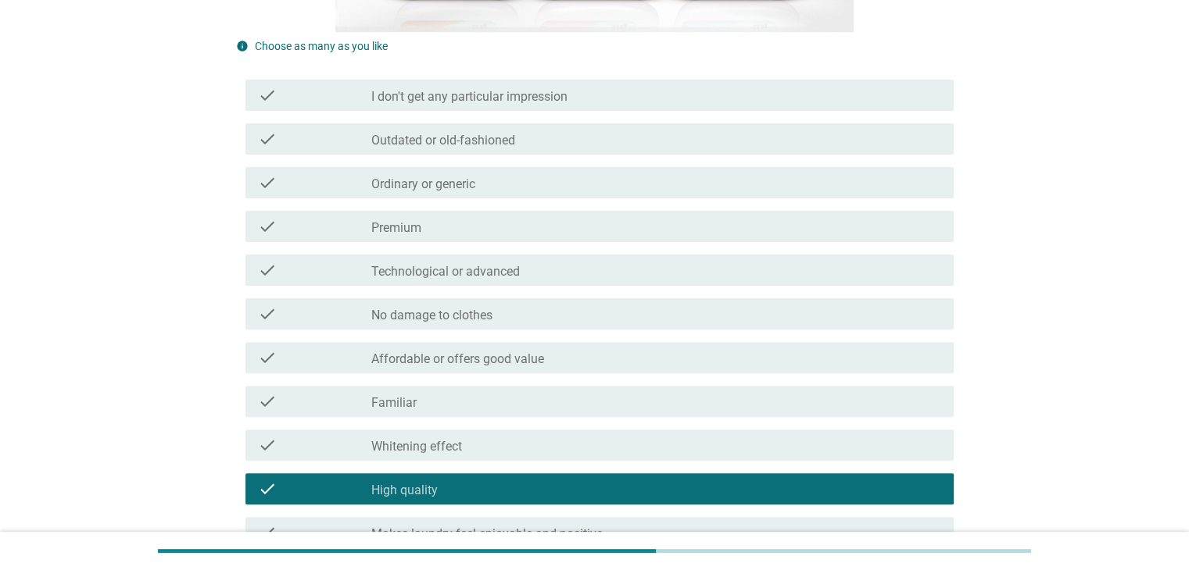
scroll to position [458, 0]
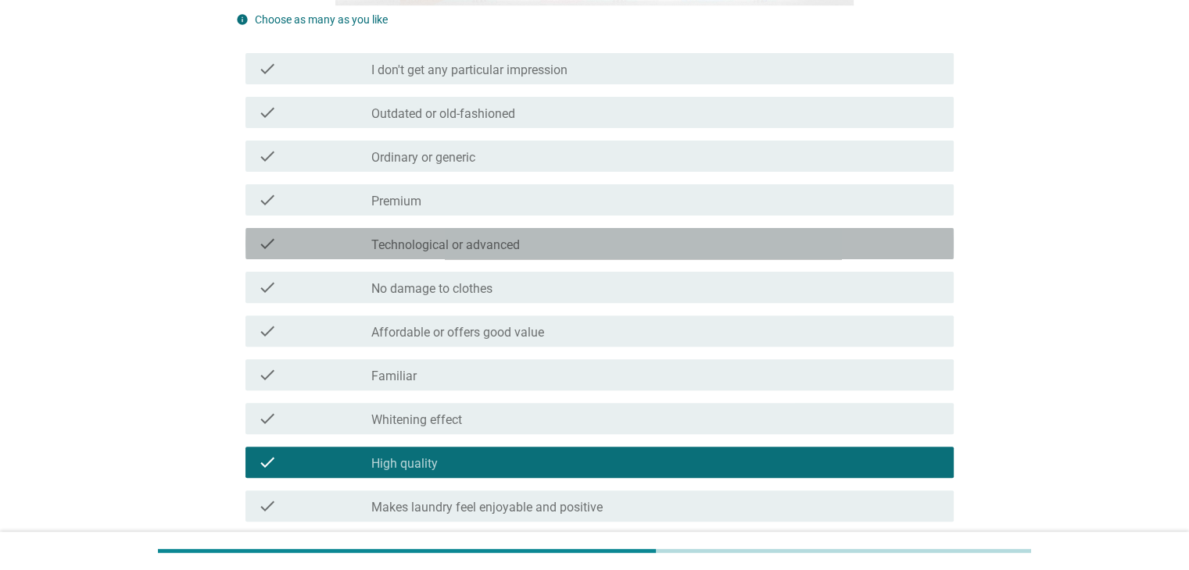
click at [703, 239] on div "check_box_outline_blank Technological or advanced" at bounding box center [655, 243] width 569 height 19
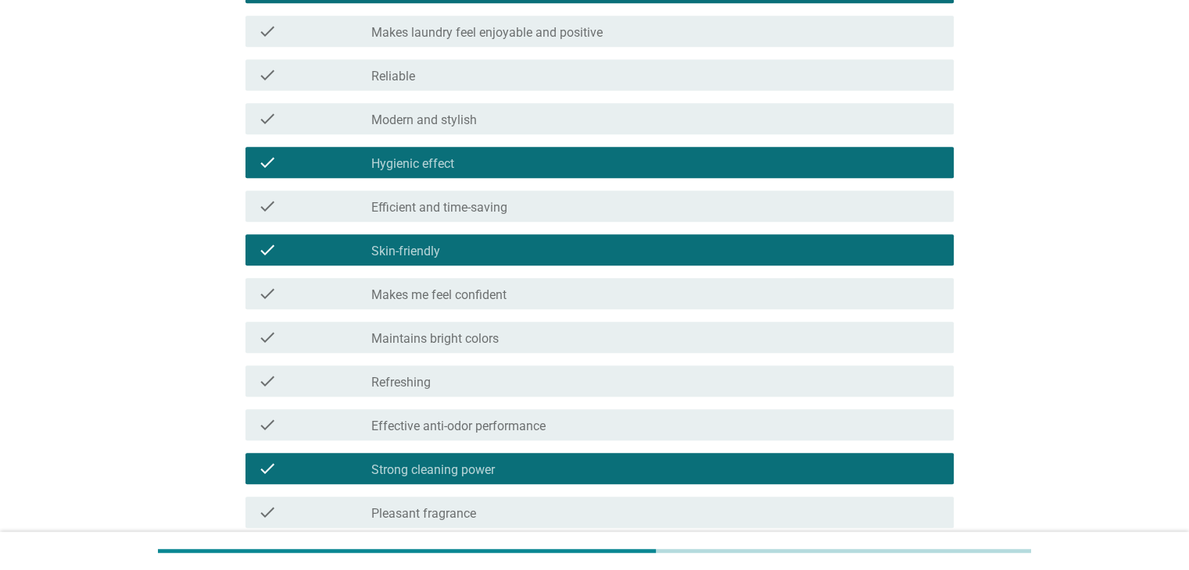
scroll to position [1161, 0]
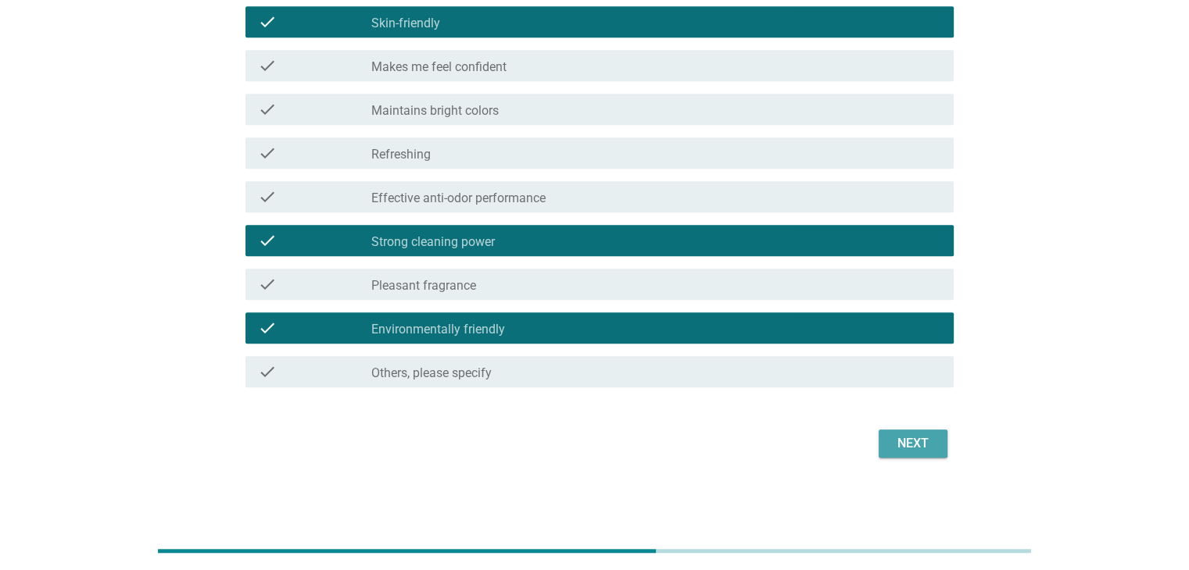
click at [892, 446] on div "Next" at bounding box center [913, 443] width 44 height 19
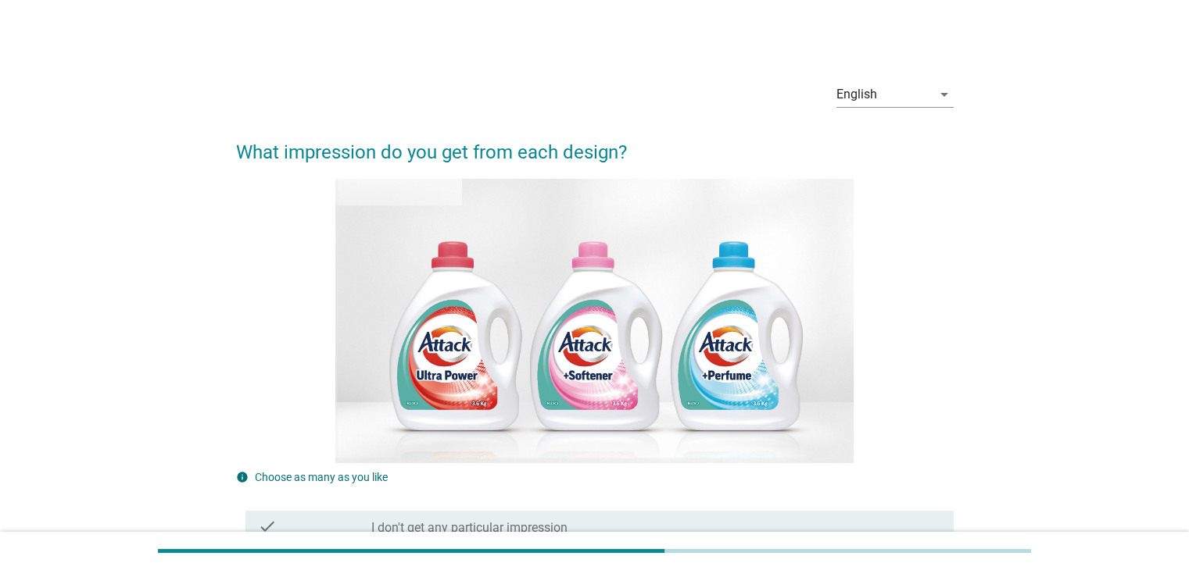
scroll to position [313, 0]
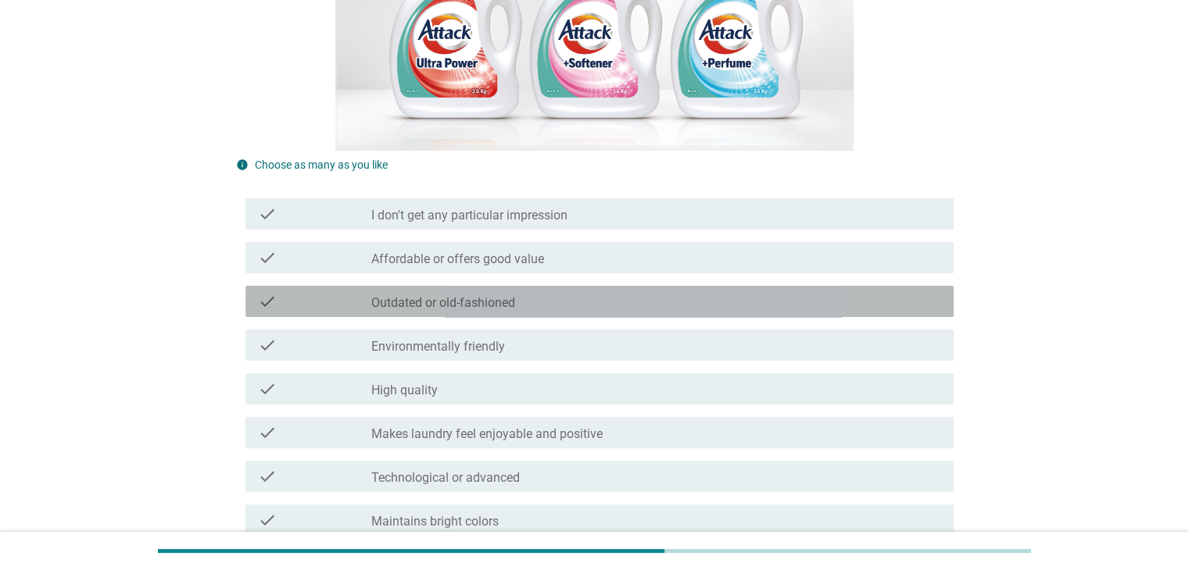
click at [765, 304] on div "check_box_outline_blank Outdated or old-fashioned" at bounding box center [655, 301] width 569 height 19
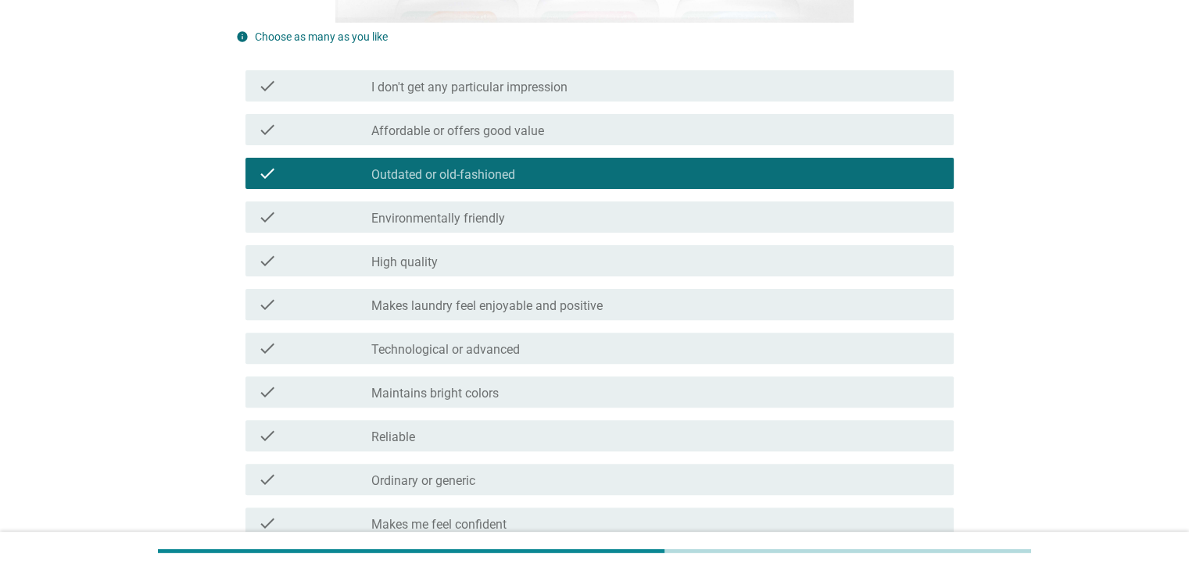
scroll to position [469, 0]
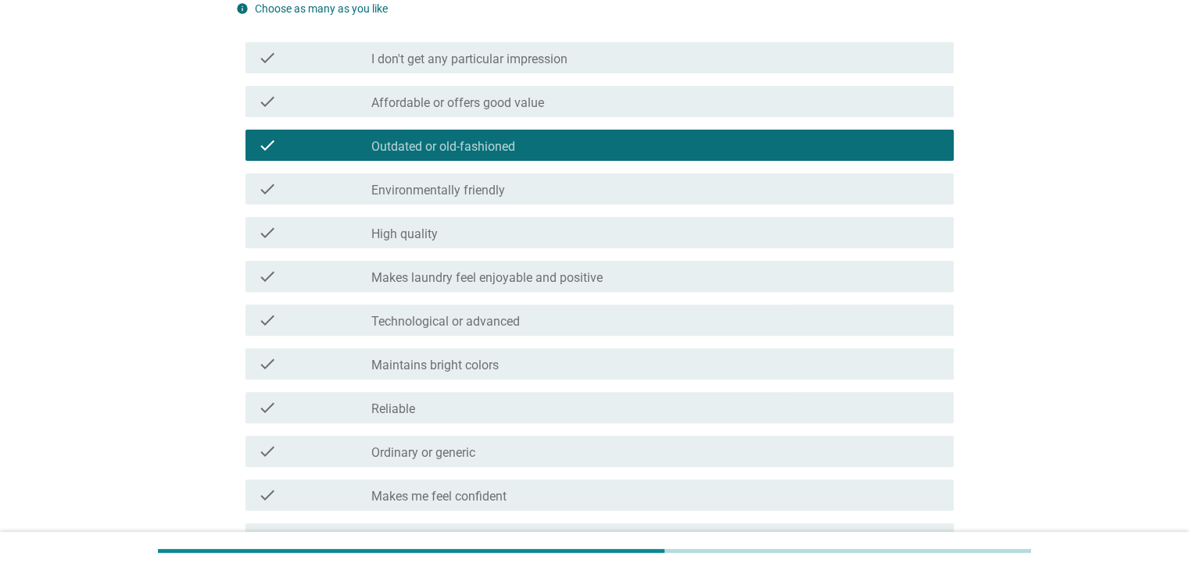
click at [745, 143] on div "check_box_outline_blank Outdated or old-fashioned" at bounding box center [655, 145] width 569 height 19
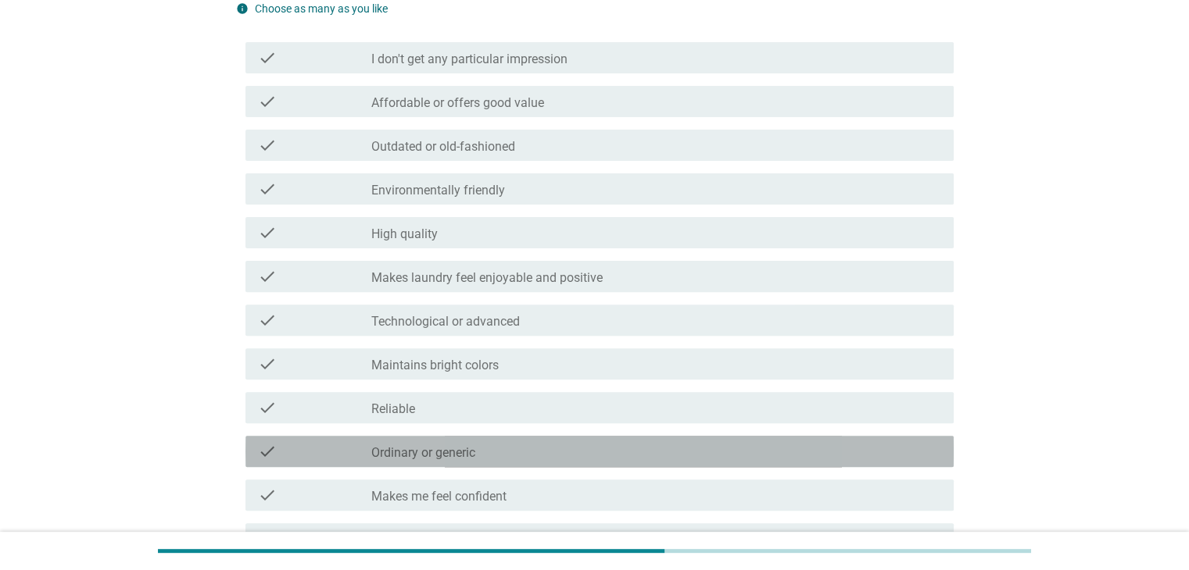
click at [684, 455] on div "check_box_outline_blank Ordinary or generic" at bounding box center [655, 451] width 569 height 19
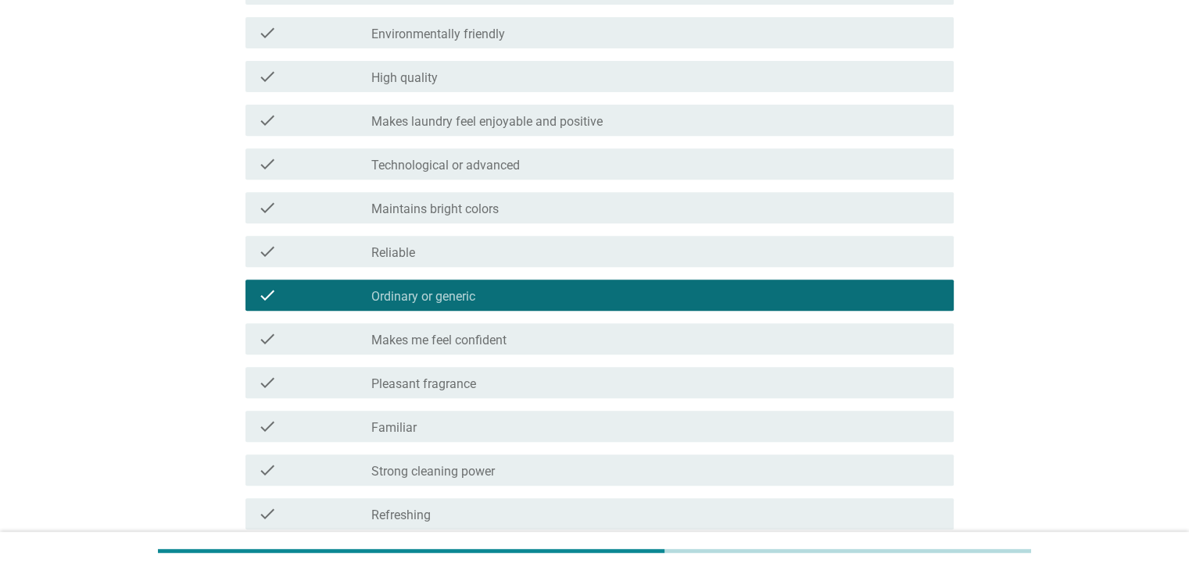
scroll to position [703, 0]
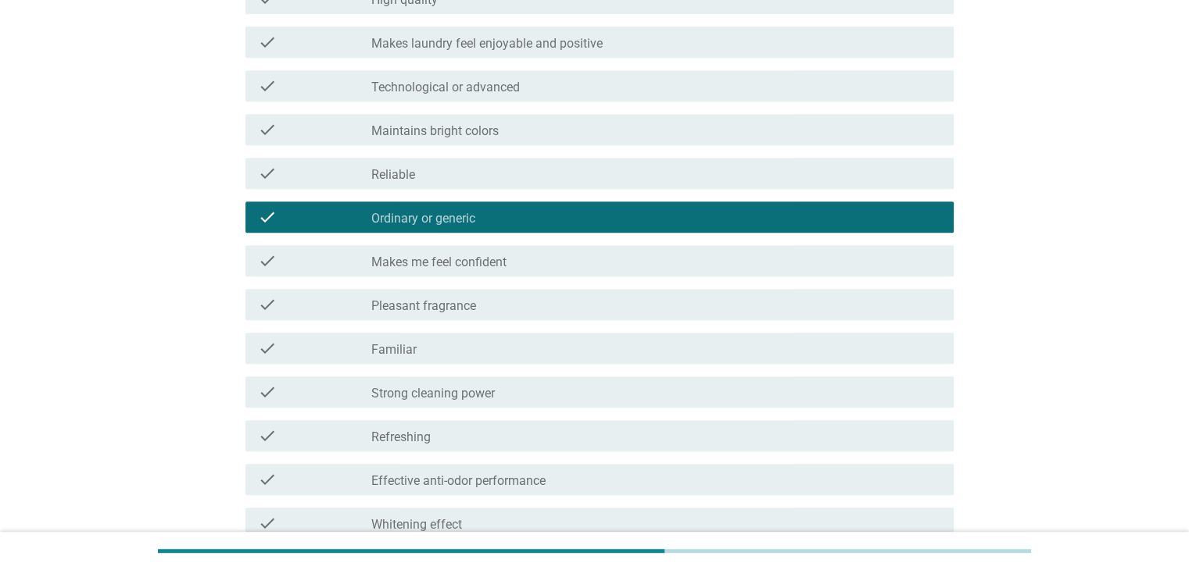
click at [629, 349] on div "check_box_outline_blank Familiar" at bounding box center [655, 348] width 569 height 19
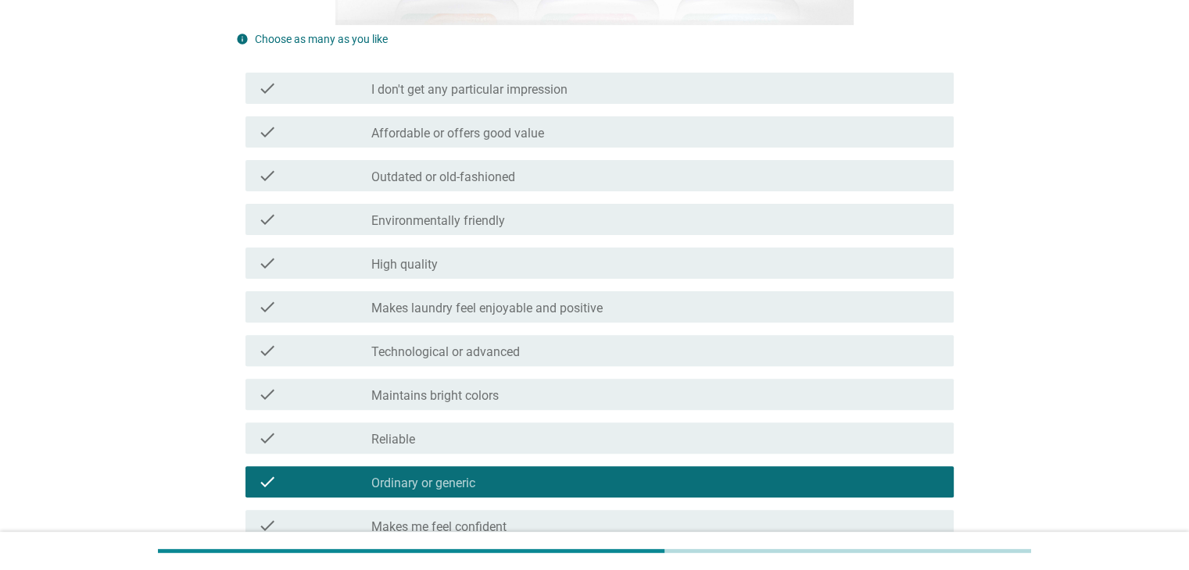
scroll to position [391, 0]
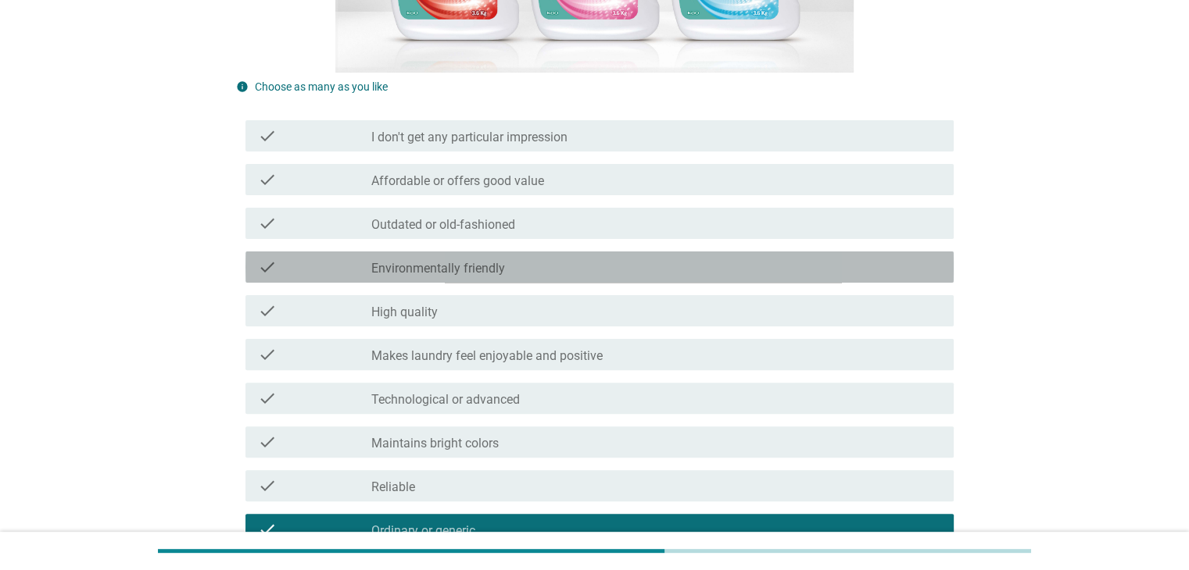
click at [656, 277] on div "check check_box_outline_blank Environmentally friendly" at bounding box center [599, 267] width 708 height 31
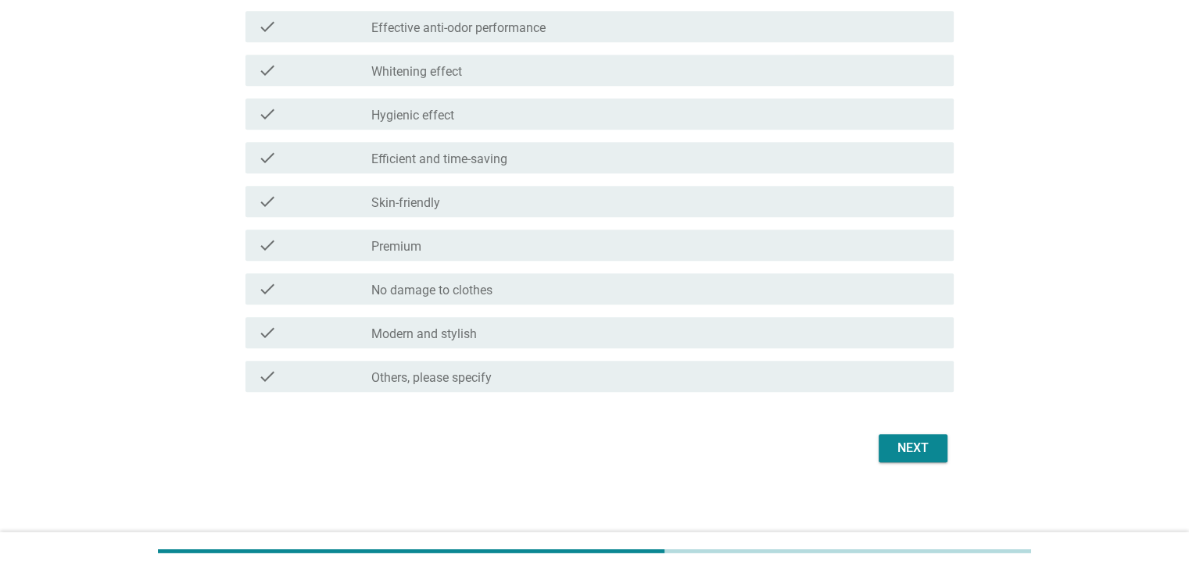
scroll to position [1161, 0]
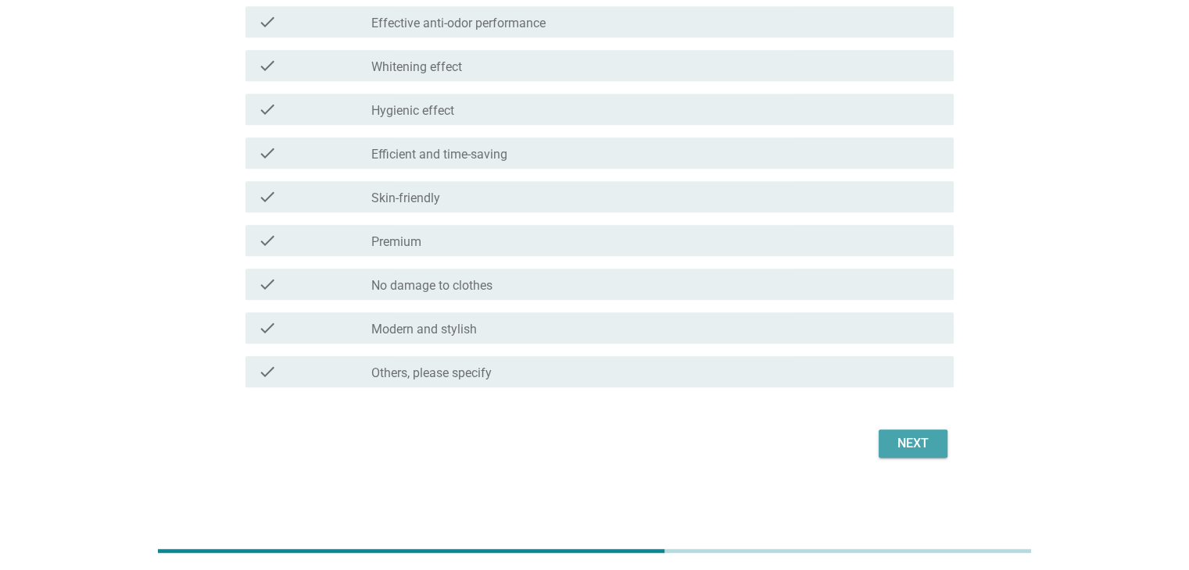
click at [910, 445] on div "Next" at bounding box center [913, 443] width 44 height 19
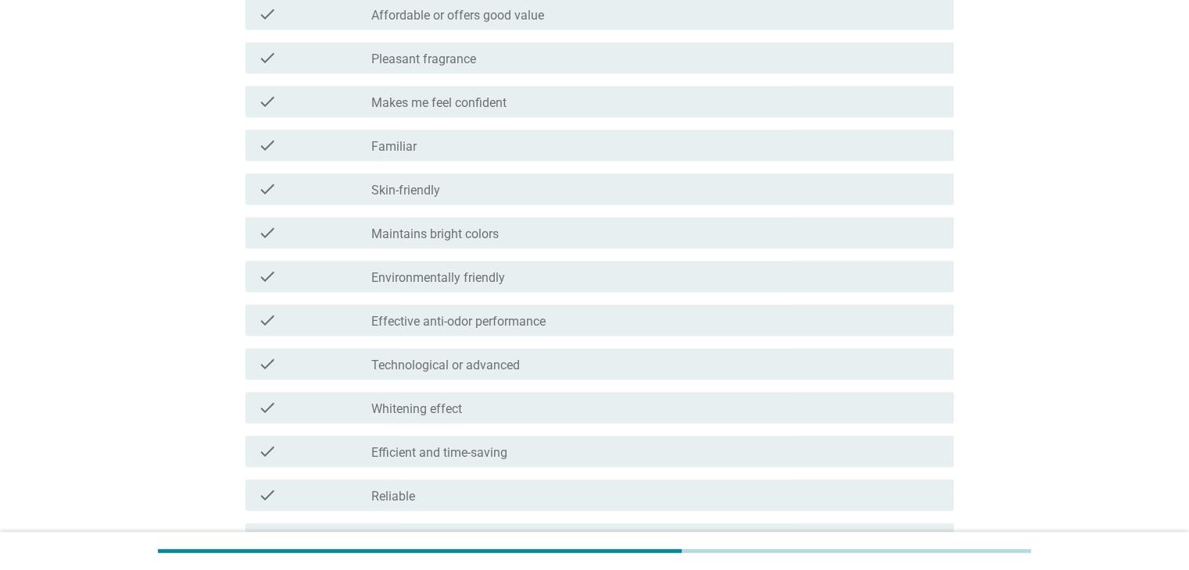
scroll to position [781, 0]
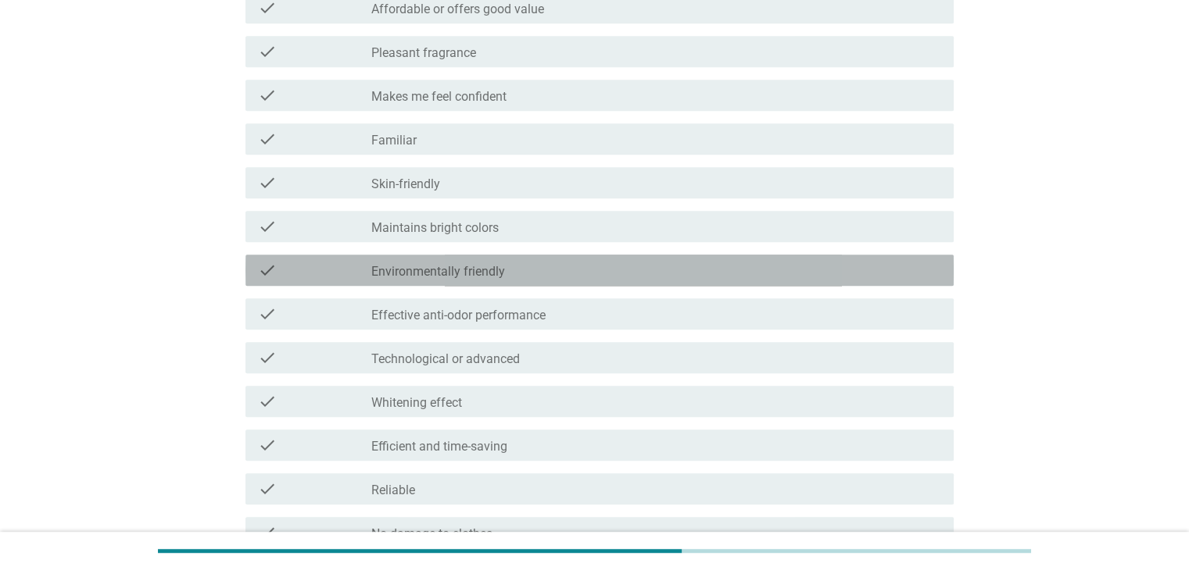
click at [645, 276] on div "check_box_outline_blank Environmentally friendly" at bounding box center [655, 270] width 569 height 19
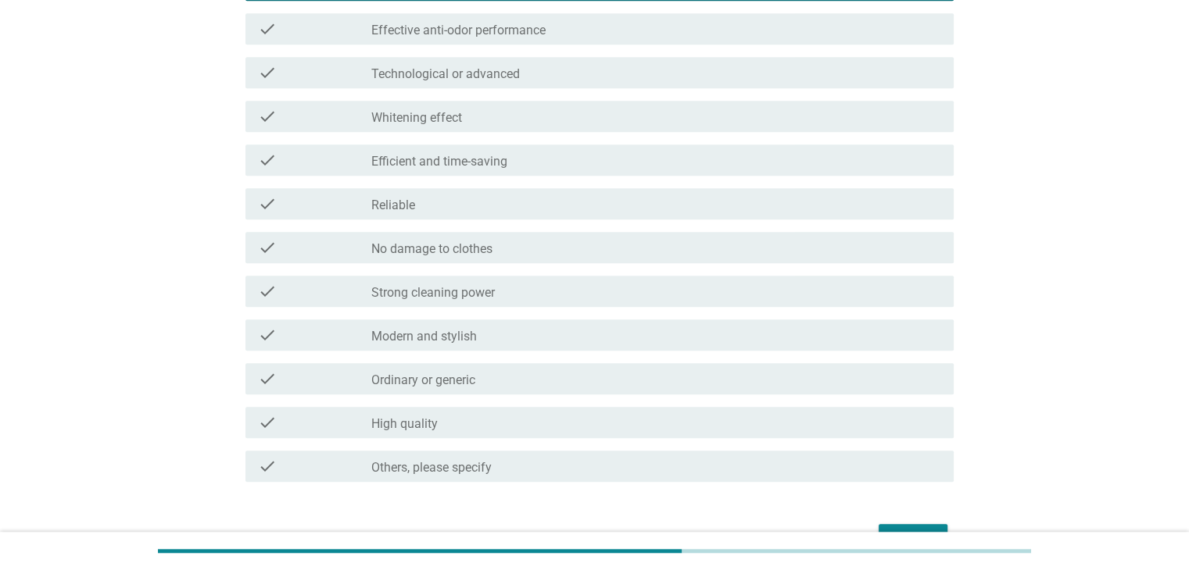
scroll to position [1094, 0]
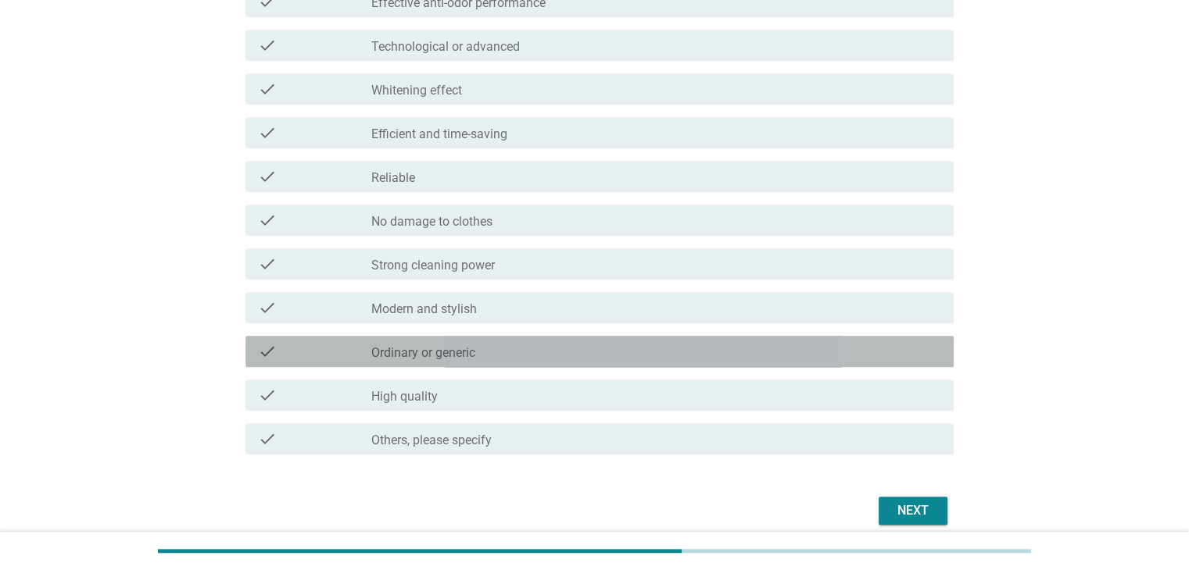
click at [617, 357] on div "check_box_outline_blank Ordinary or generic" at bounding box center [655, 351] width 569 height 19
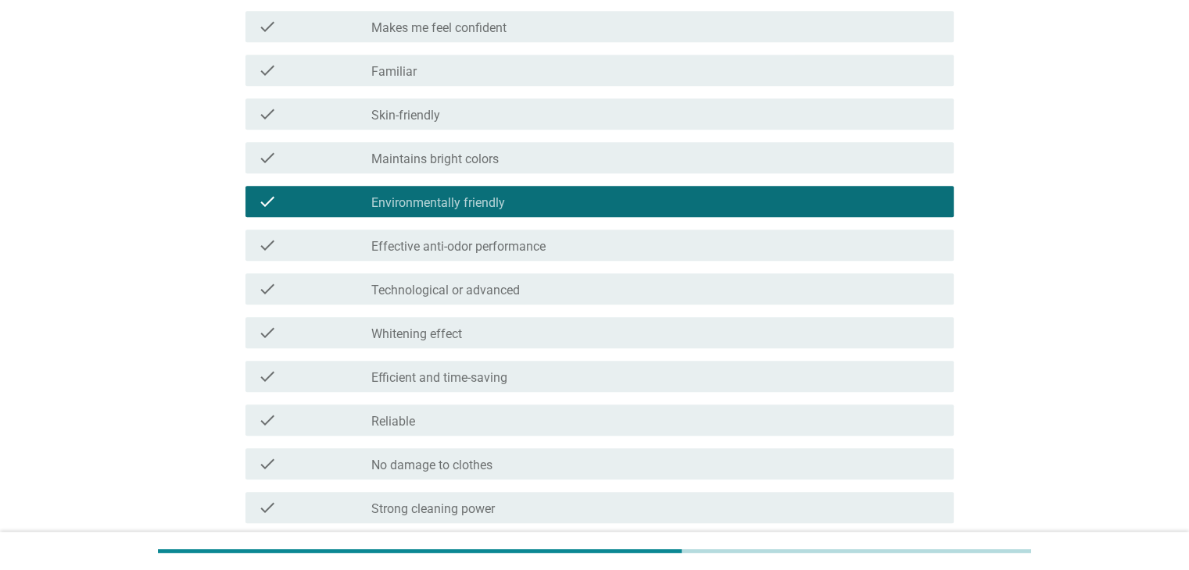
scroll to position [1161, 0]
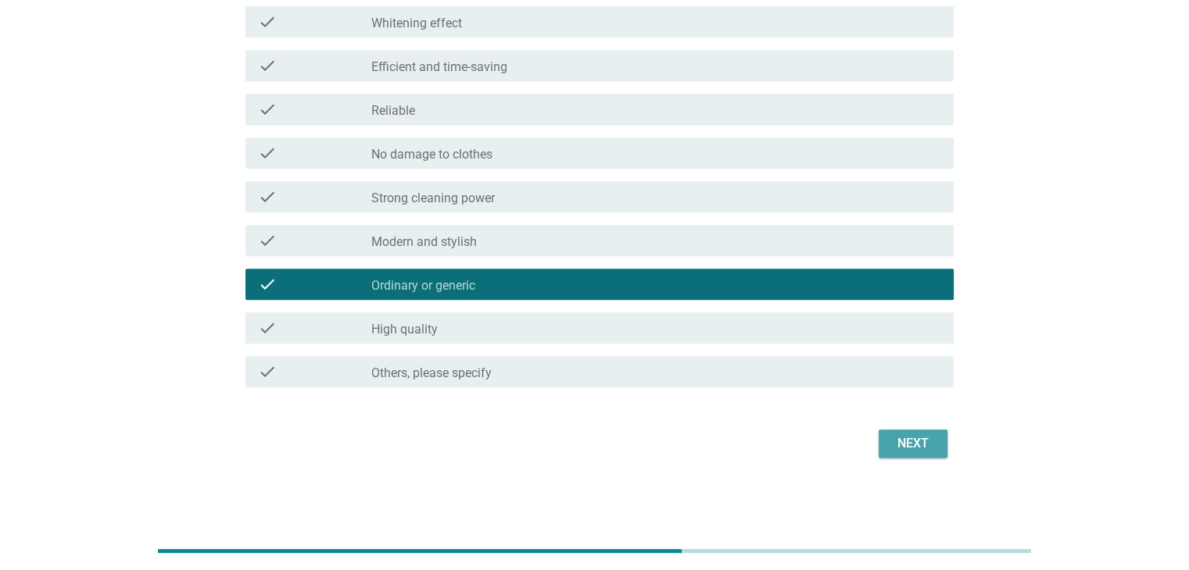
click at [895, 438] on div "Next" at bounding box center [913, 443] width 44 height 19
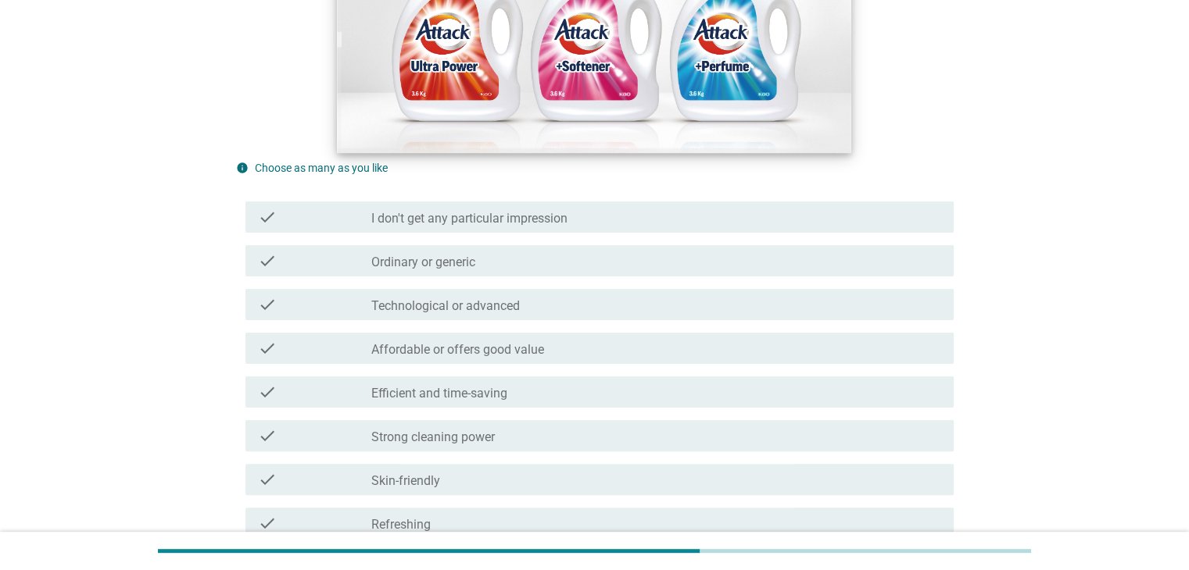
scroll to position [391, 0]
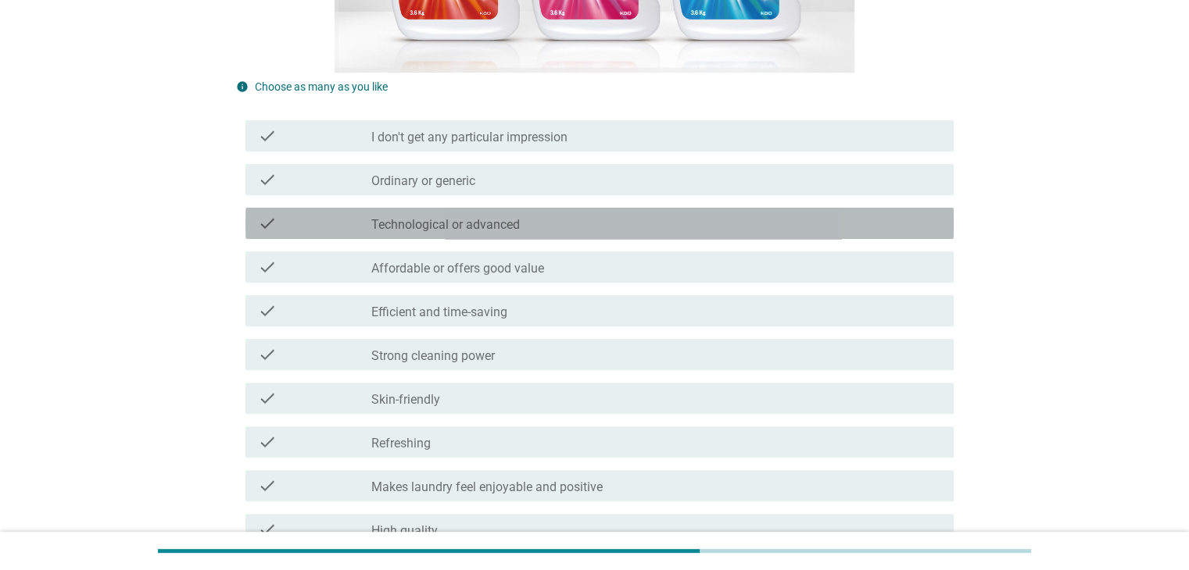
click at [638, 234] on div "check check_box_outline_blank Technological or advanced" at bounding box center [599, 223] width 708 height 31
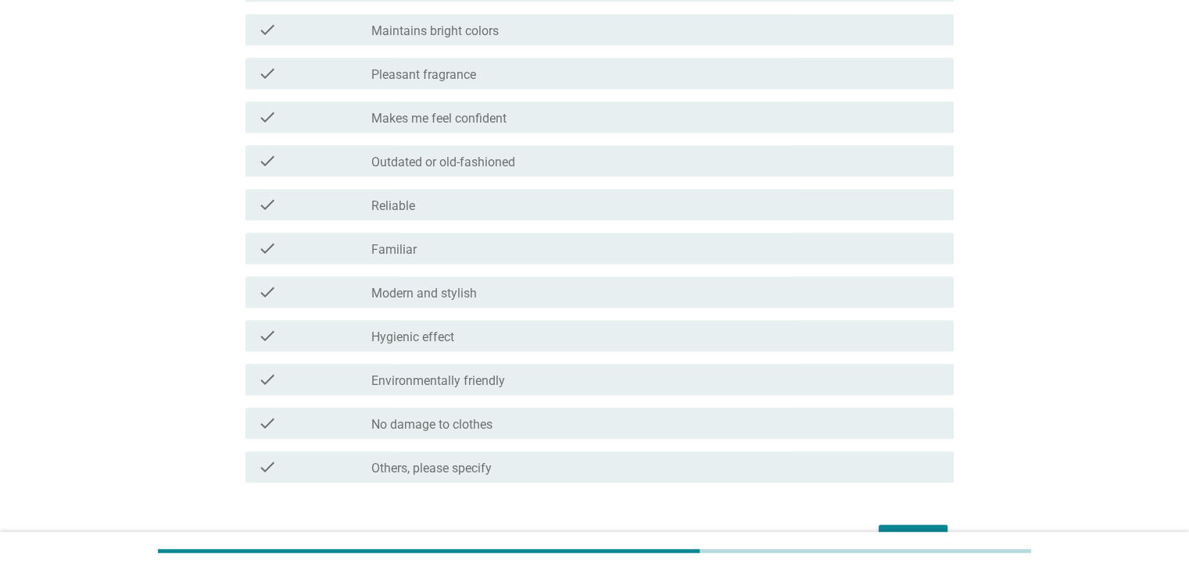
scroll to position [1094, 0]
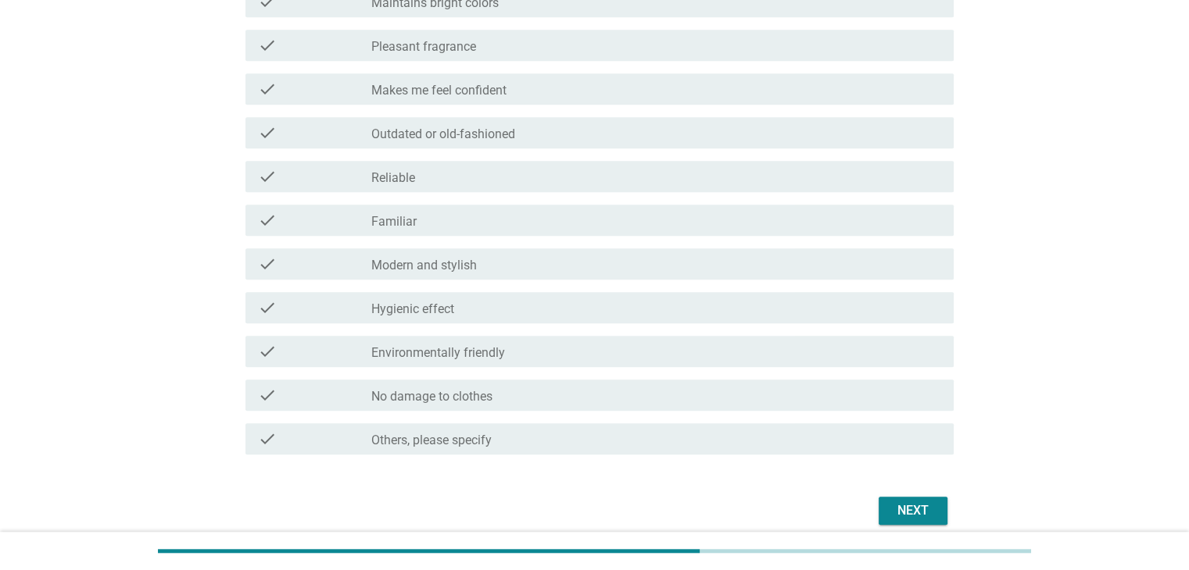
click at [620, 309] on div "check_box_outline_blank Hygienic effect" at bounding box center [655, 308] width 569 height 19
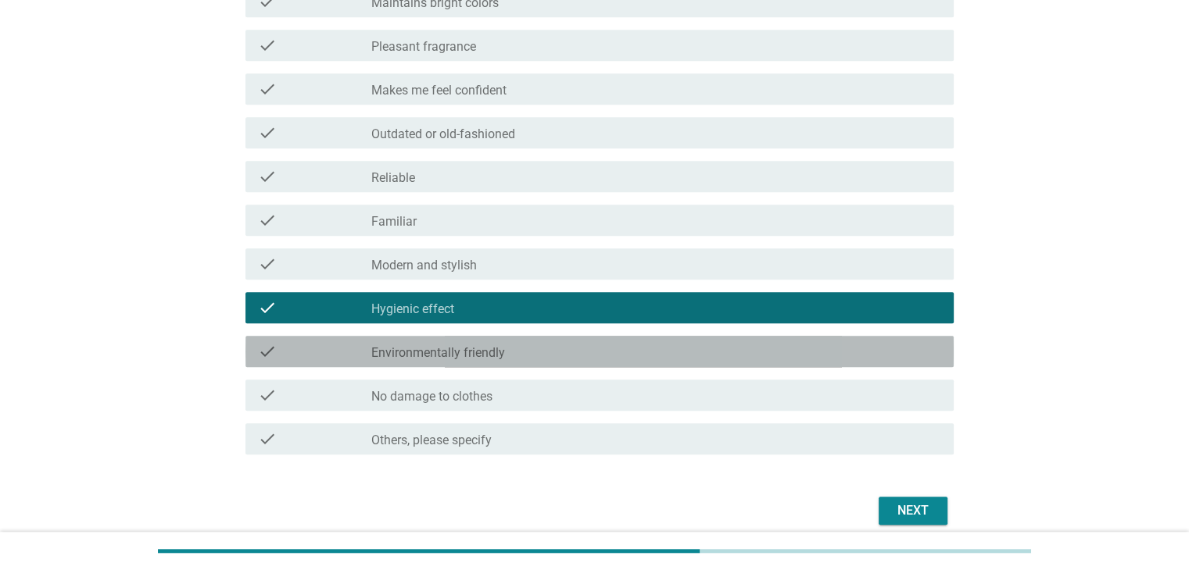
click at [614, 358] on div "check_box_outline_blank Environmentally friendly" at bounding box center [655, 351] width 569 height 19
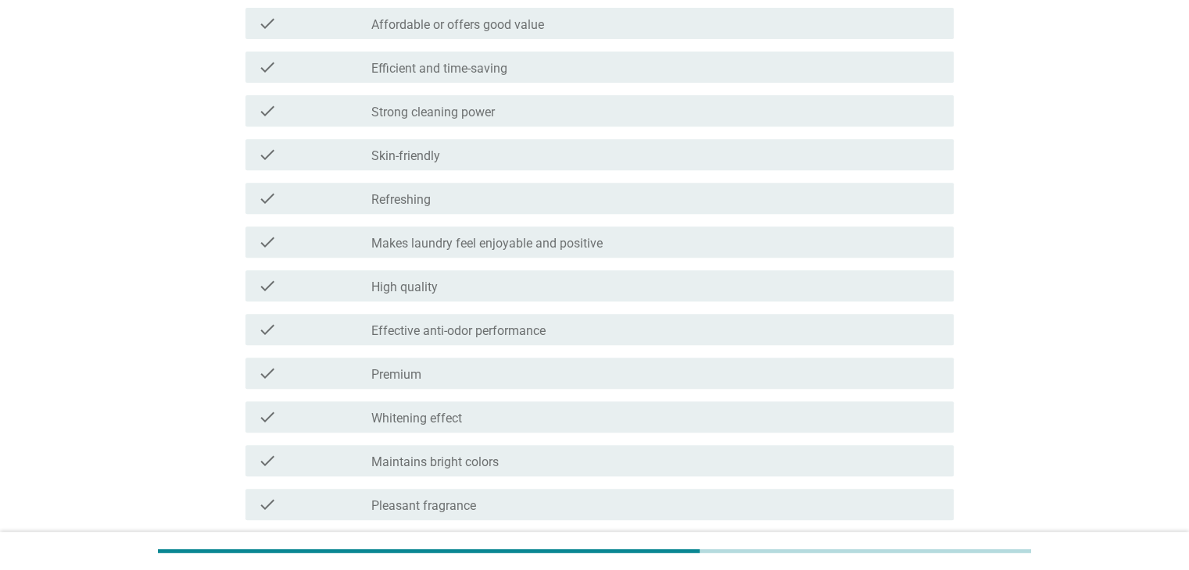
scroll to position [547, 0]
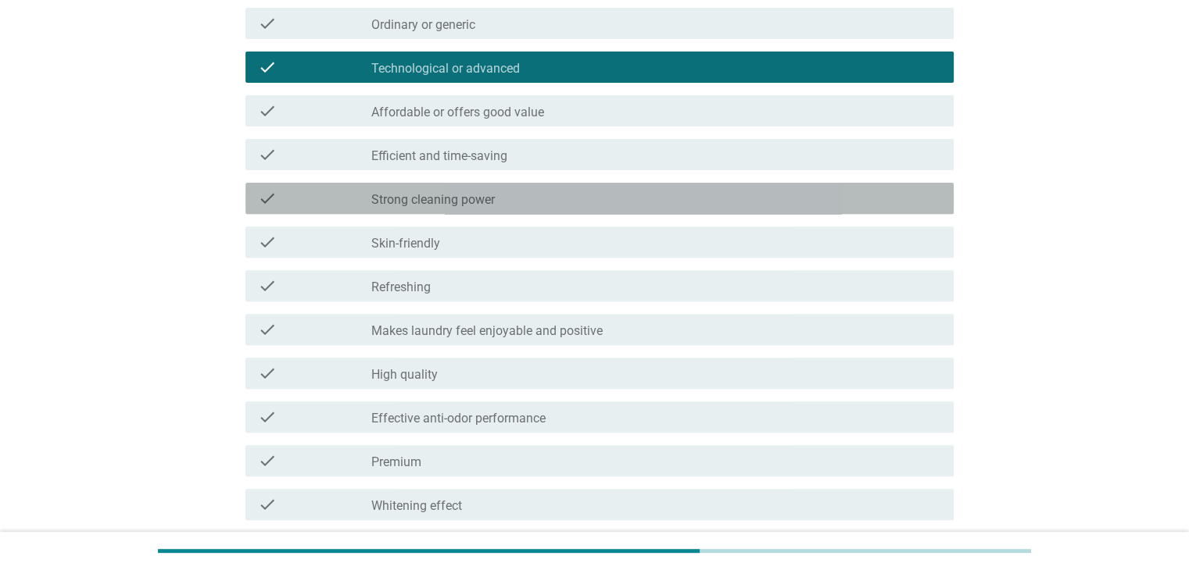
click at [606, 199] on div "check_box_outline_blank Strong cleaning power" at bounding box center [655, 198] width 569 height 19
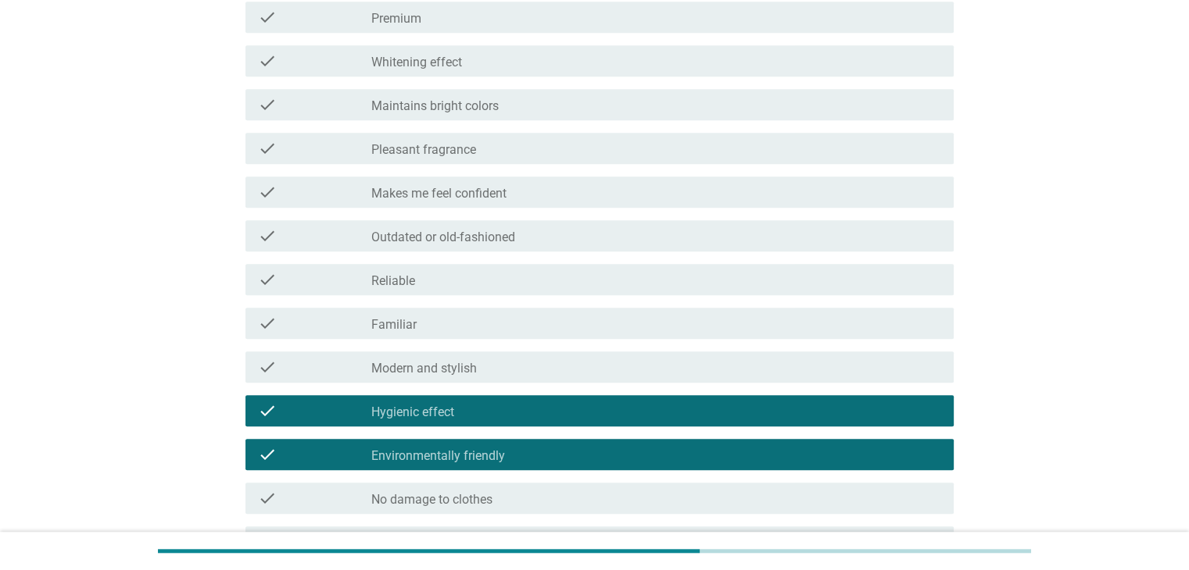
scroll to position [1016, 0]
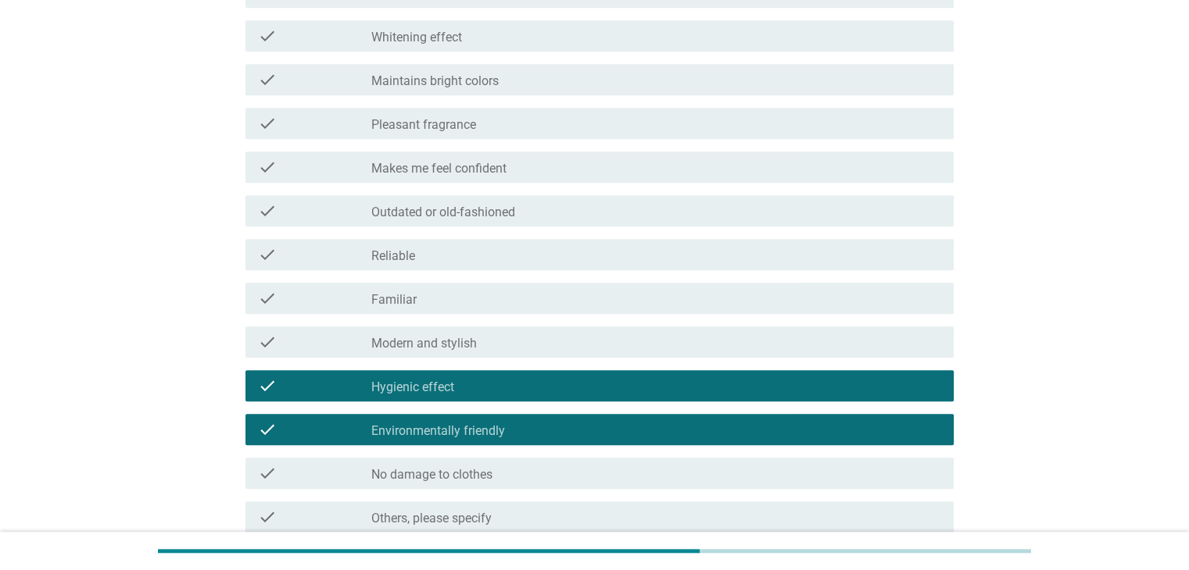
click at [588, 250] on div "check_box_outline_blank Reliable" at bounding box center [655, 254] width 569 height 19
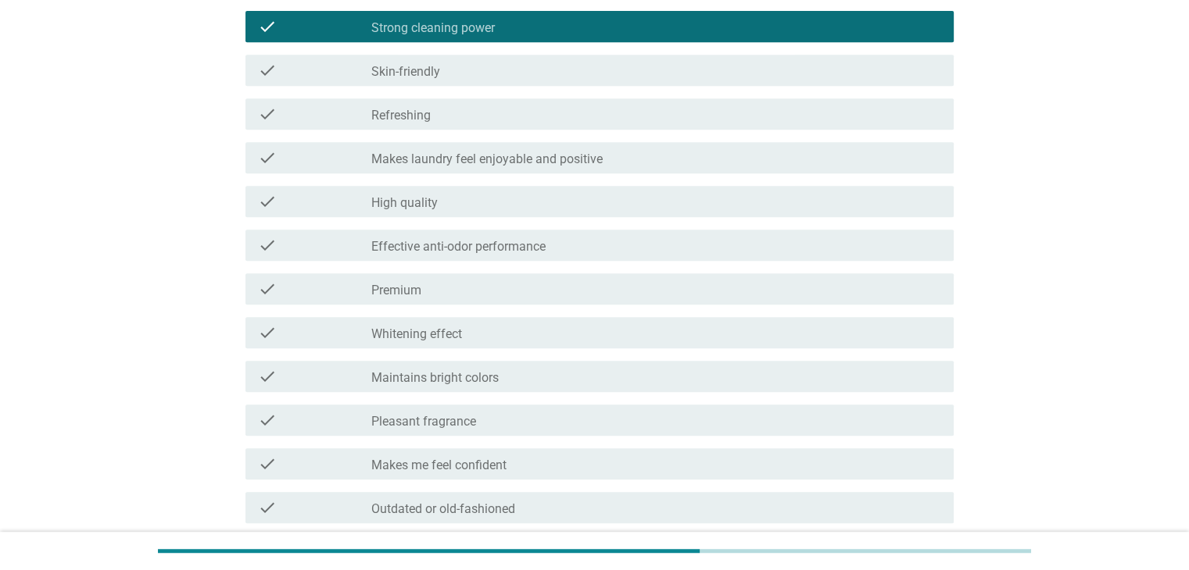
scroll to position [1161, 0]
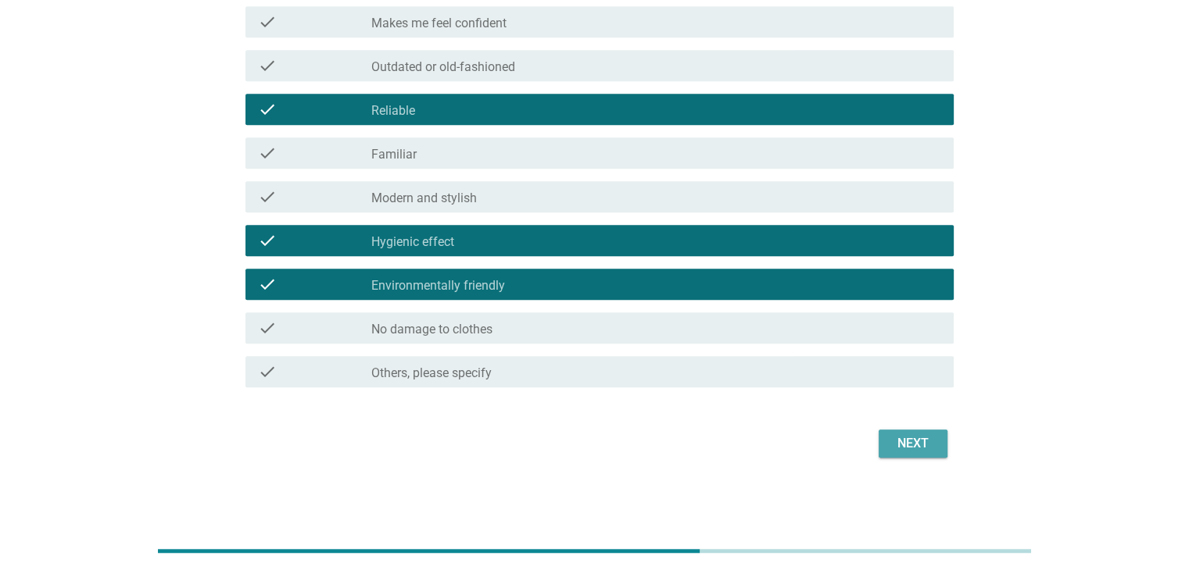
click at [902, 430] on button "Next" at bounding box center [912, 444] width 69 height 28
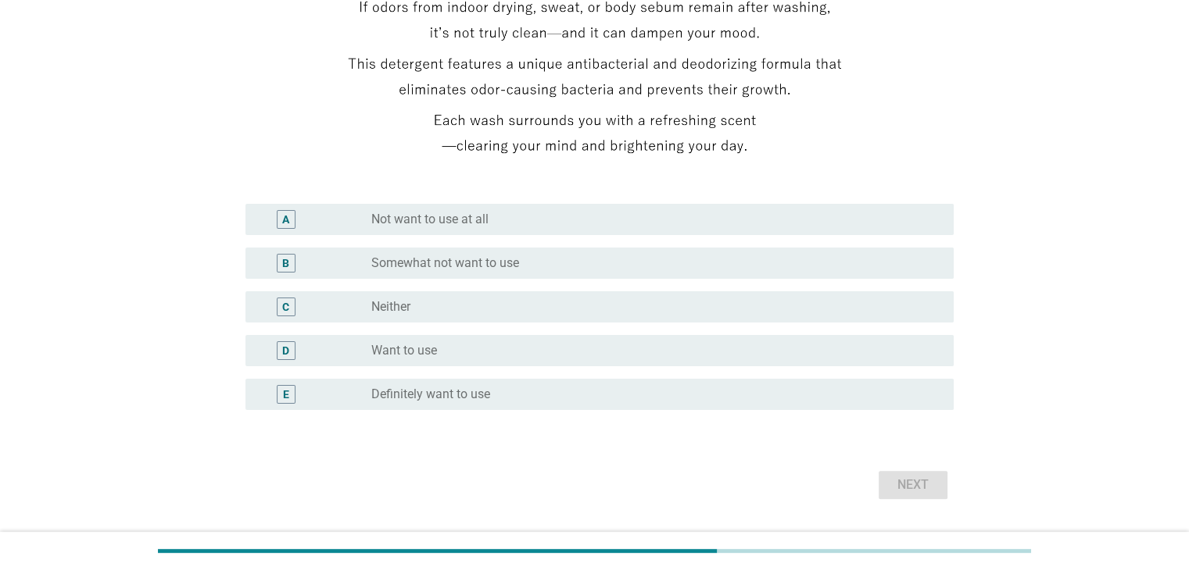
scroll to position [234, 0]
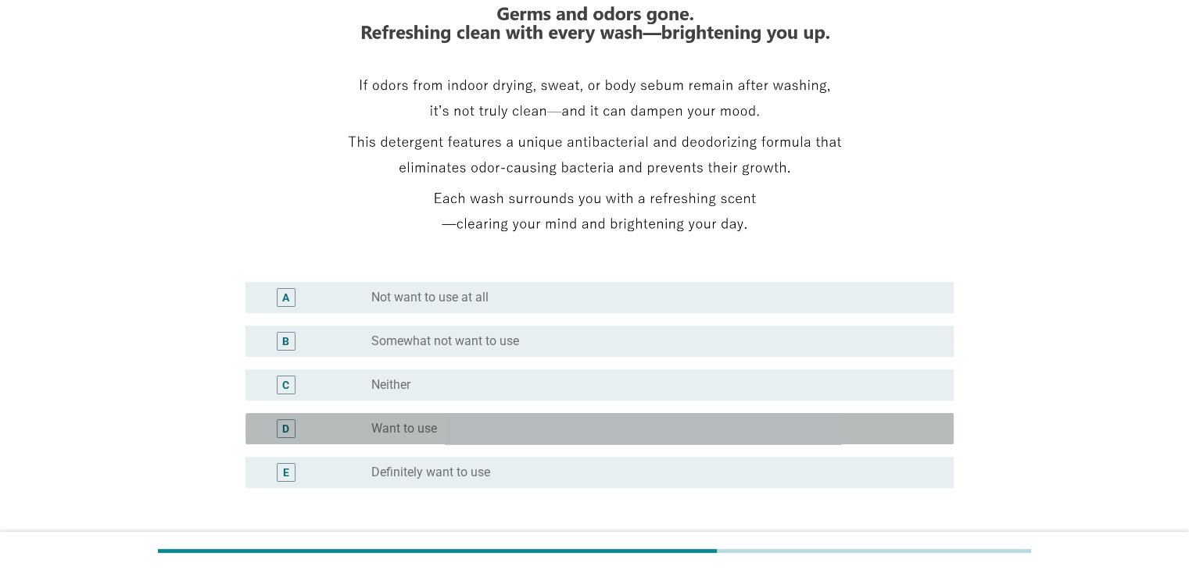
click at [791, 426] on div "radio_button_unchecked Want to use" at bounding box center [649, 429] width 556 height 16
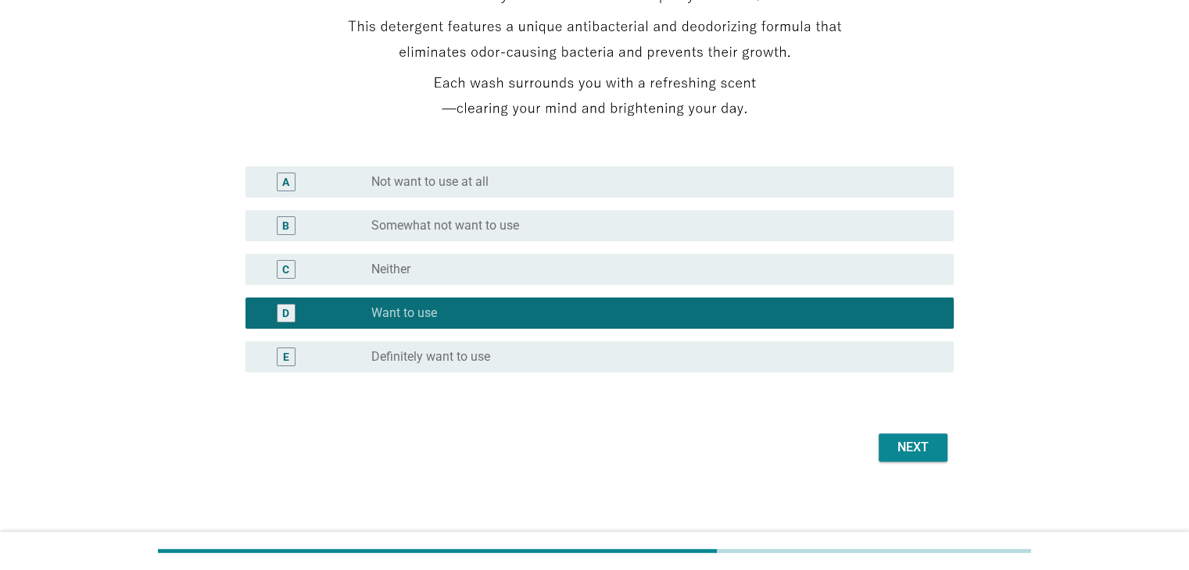
scroll to position [353, 0]
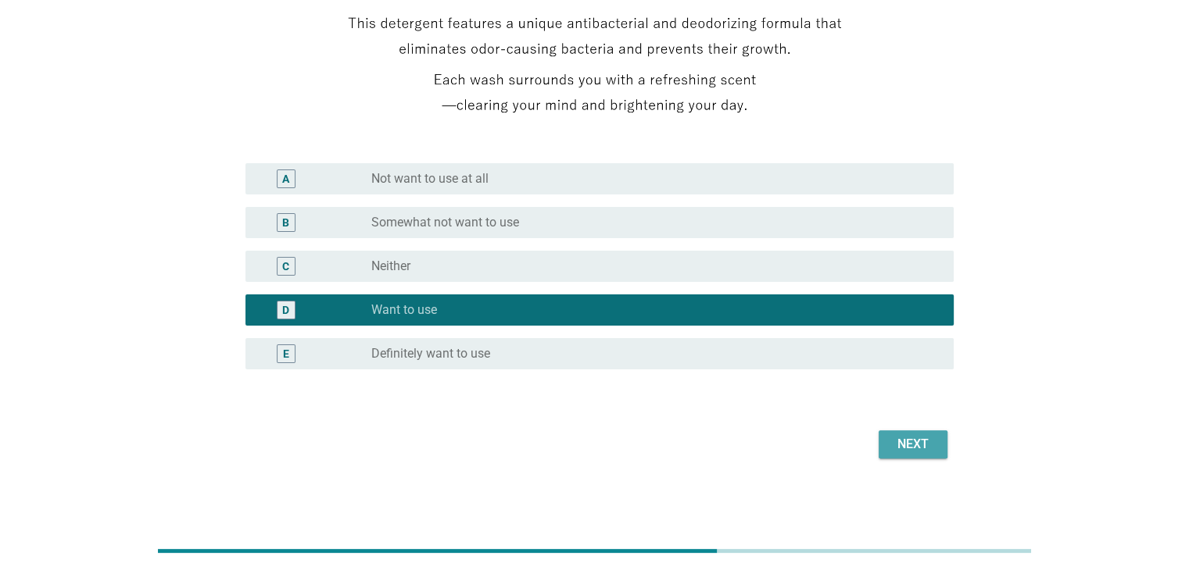
click at [903, 442] on div "Next" at bounding box center [913, 444] width 44 height 19
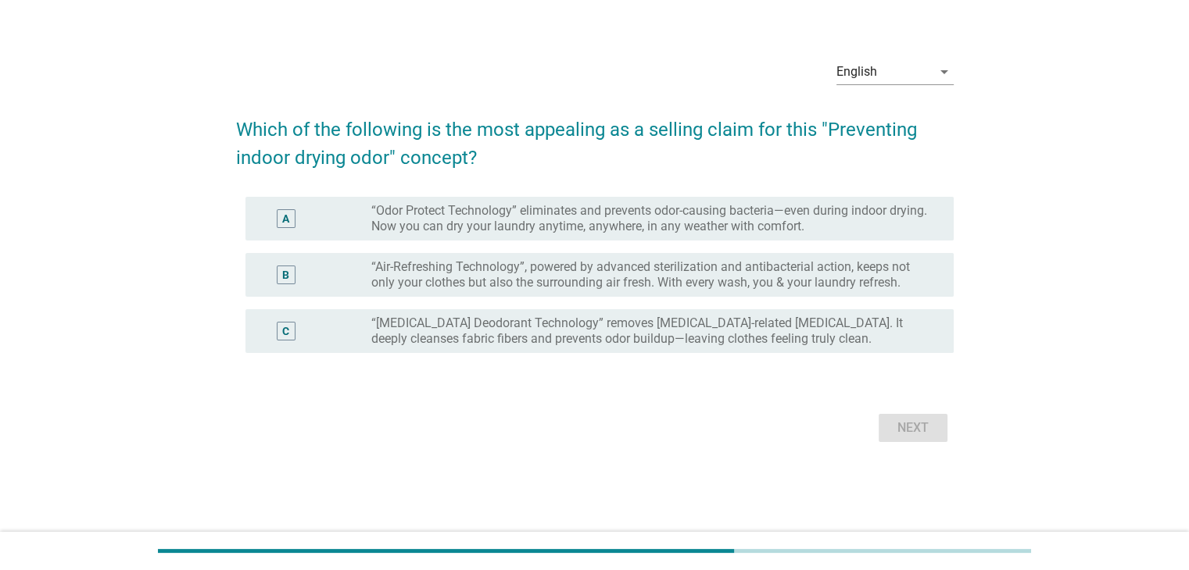
scroll to position [0, 0]
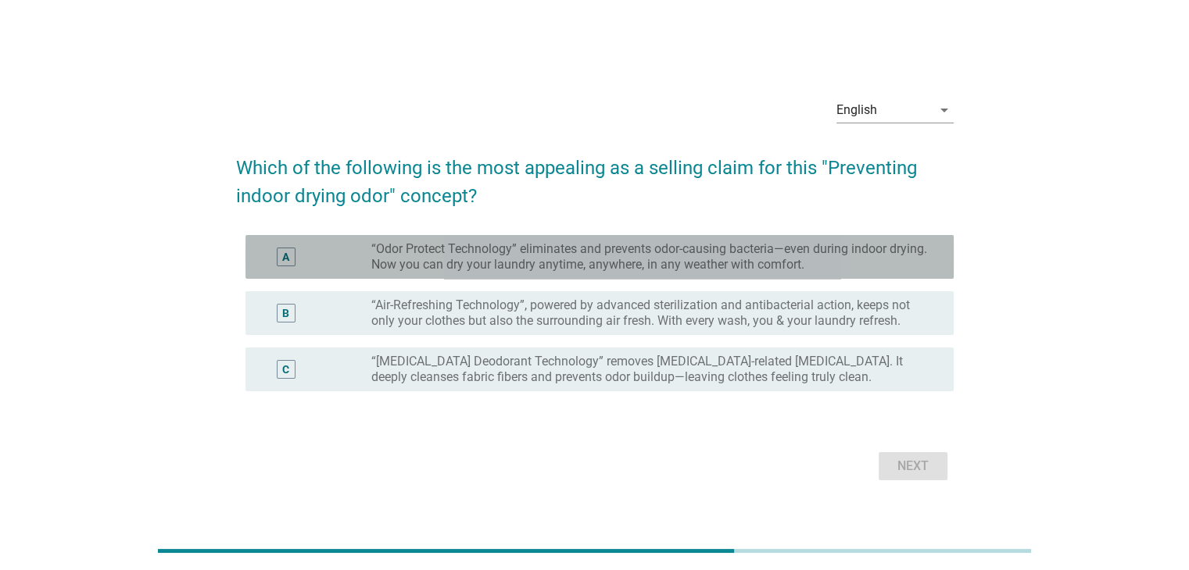
click at [756, 263] on label "“Odor Protect Technology” eliminates and prevents odor-causing bacteria—even du…" at bounding box center [649, 256] width 556 height 31
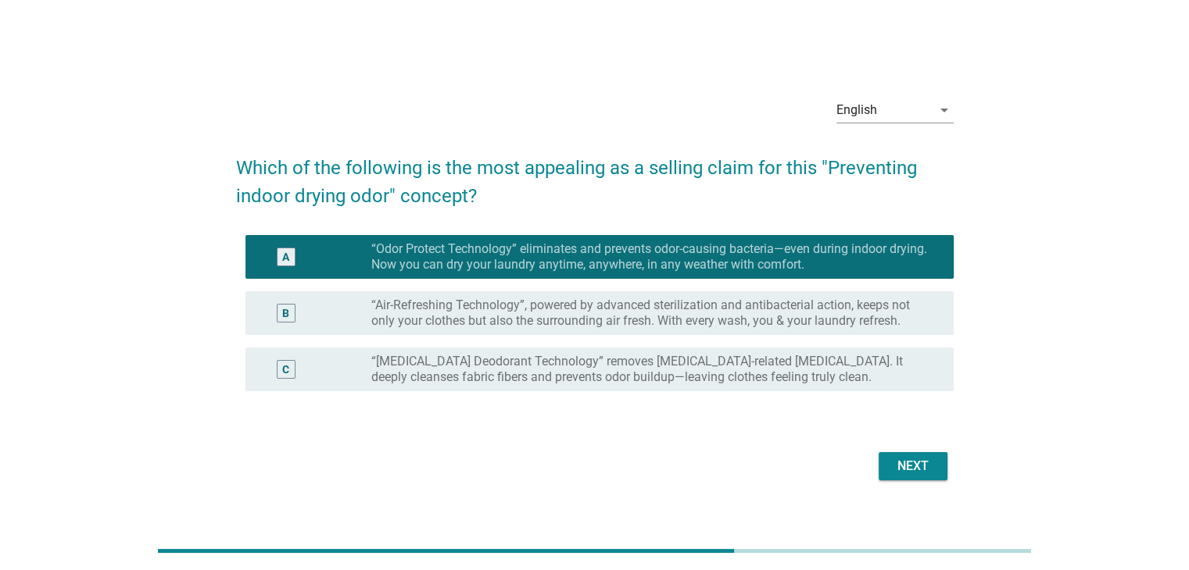
click at [901, 473] on div "Next" at bounding box center [913, 466] width 44 height 19
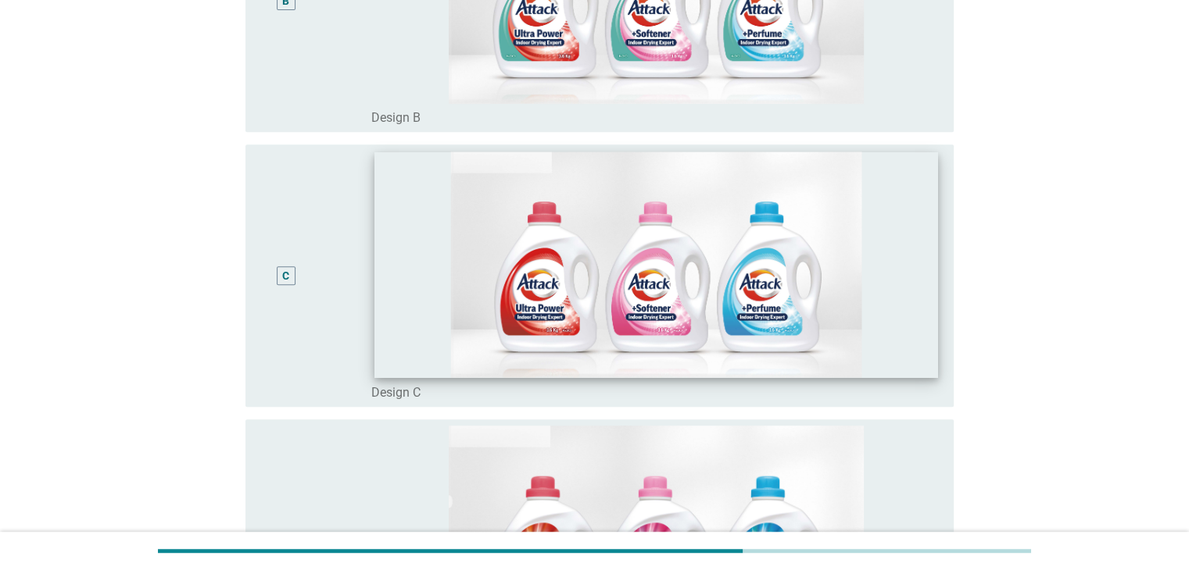
scroll to position [938, 0]
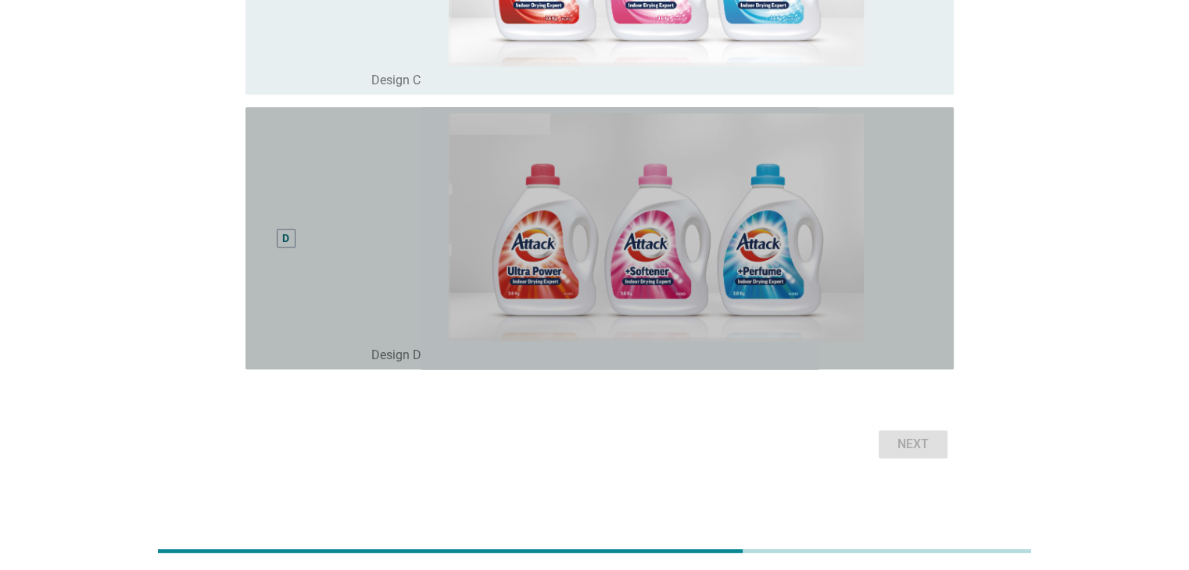
click at [278, 238] on div "D" at bounding box center [286, 238] width 19 height 19
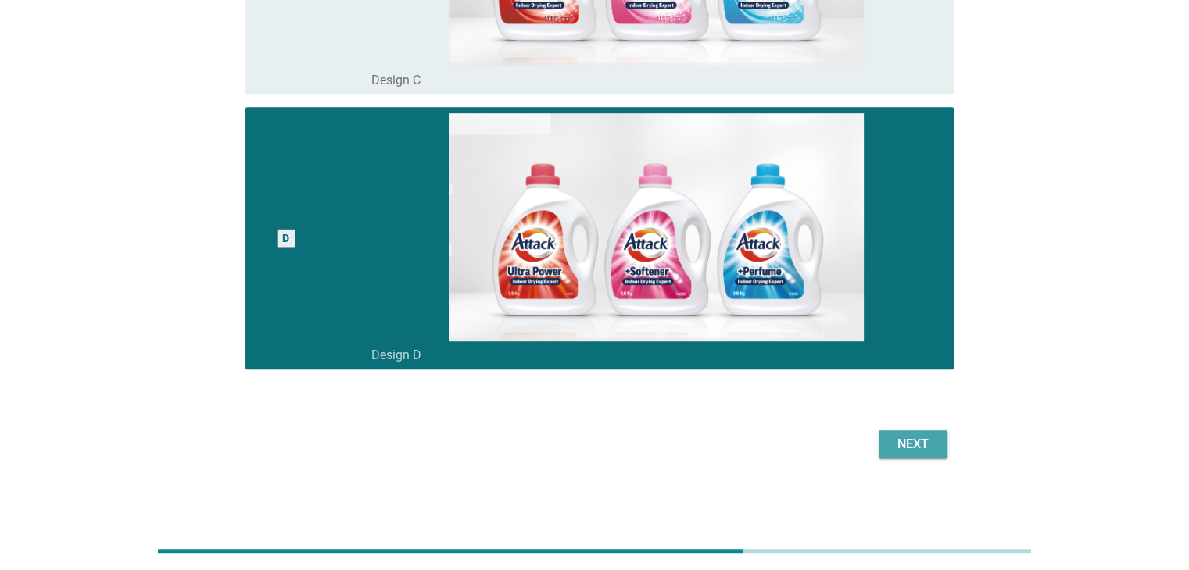
click at [903, 438] on div "Next" at bounding box center [913, 444] width 44 height 19
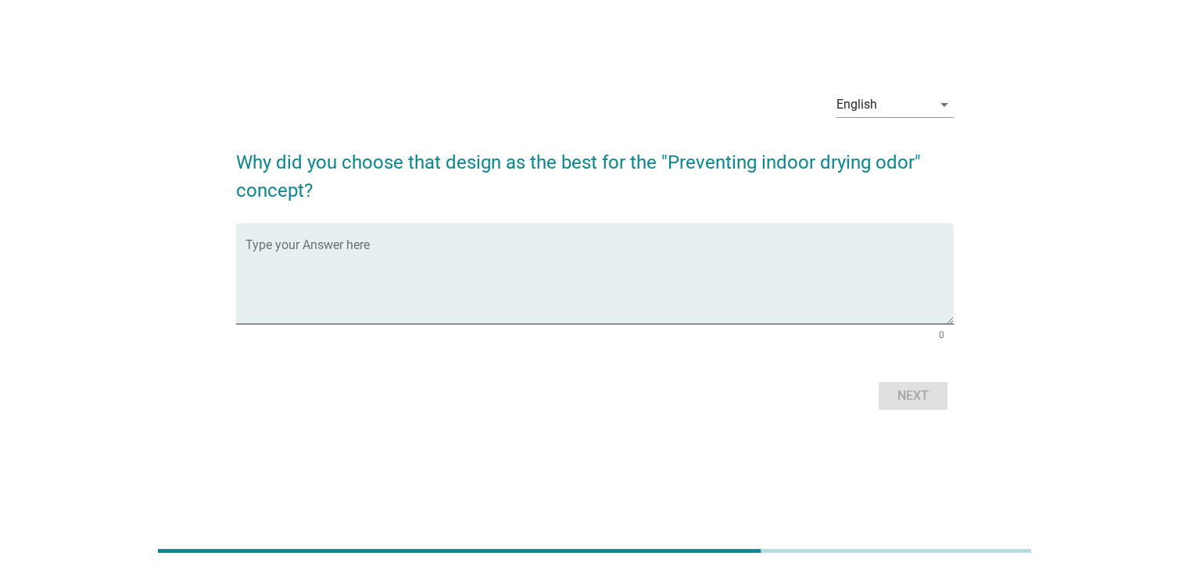
scroll to position [0, 0]
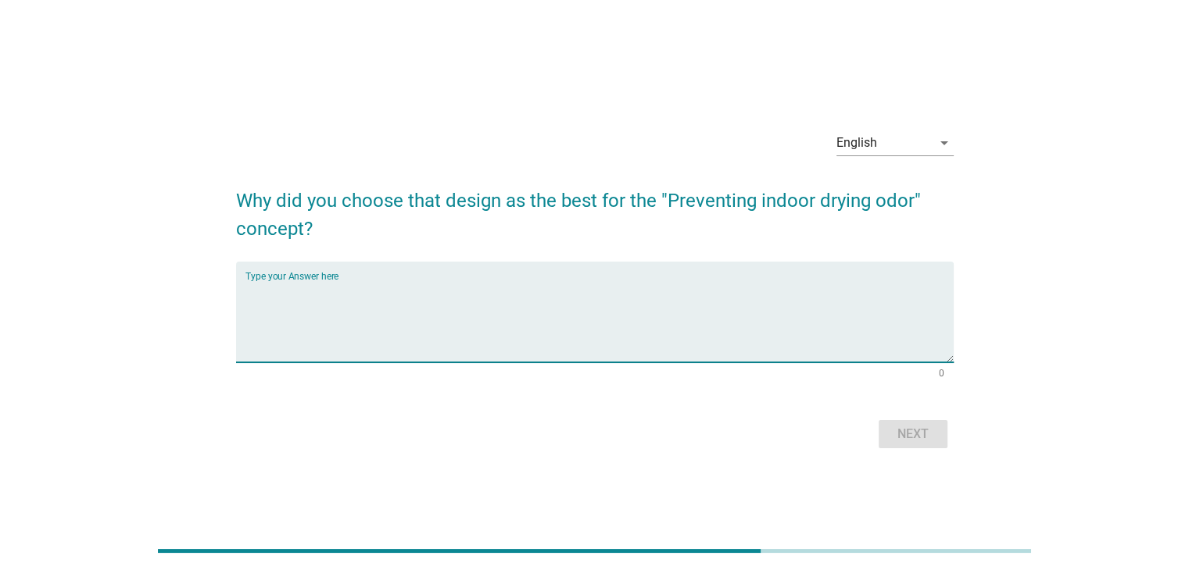
click at [365, 295] on textarea "Type your Answer here" at bounding box center [599, 322] width 708 height 82
click at [370, 291] on textarea "the design" at bounding box center [599, 322] width 708 height 82
click at [306, 291] on textarea "the design aligns with the concept objectives" at bounding box center [599, 322] width 708 height 82
type textarea "the design perceived aligns with the concept objectives"
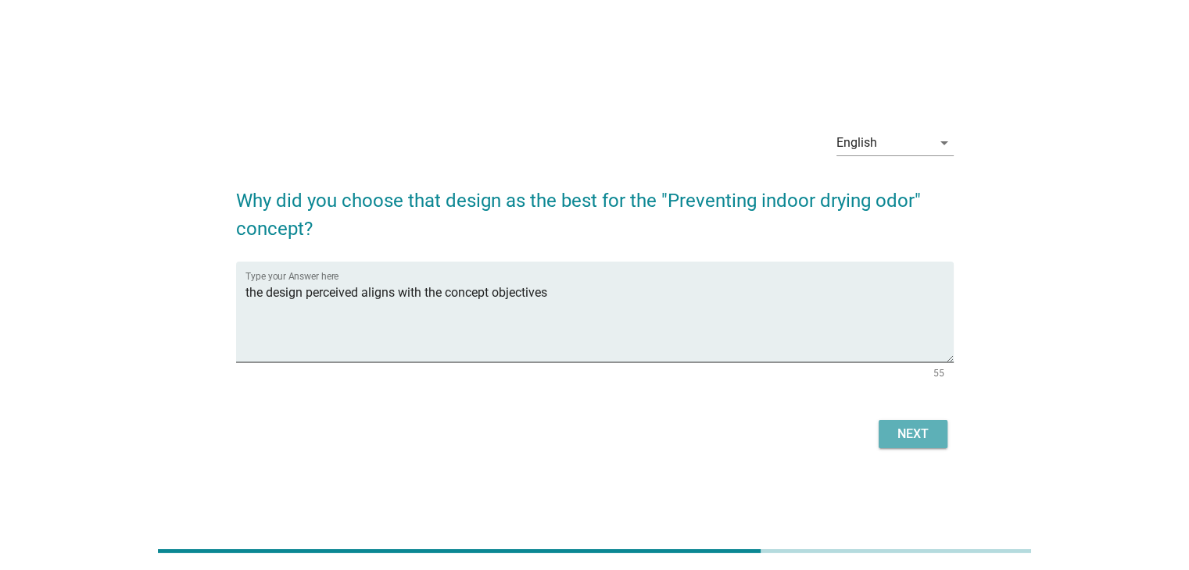
click at [911, 427] on div "Next" at bounding box center [913, 434] width 44 height 19
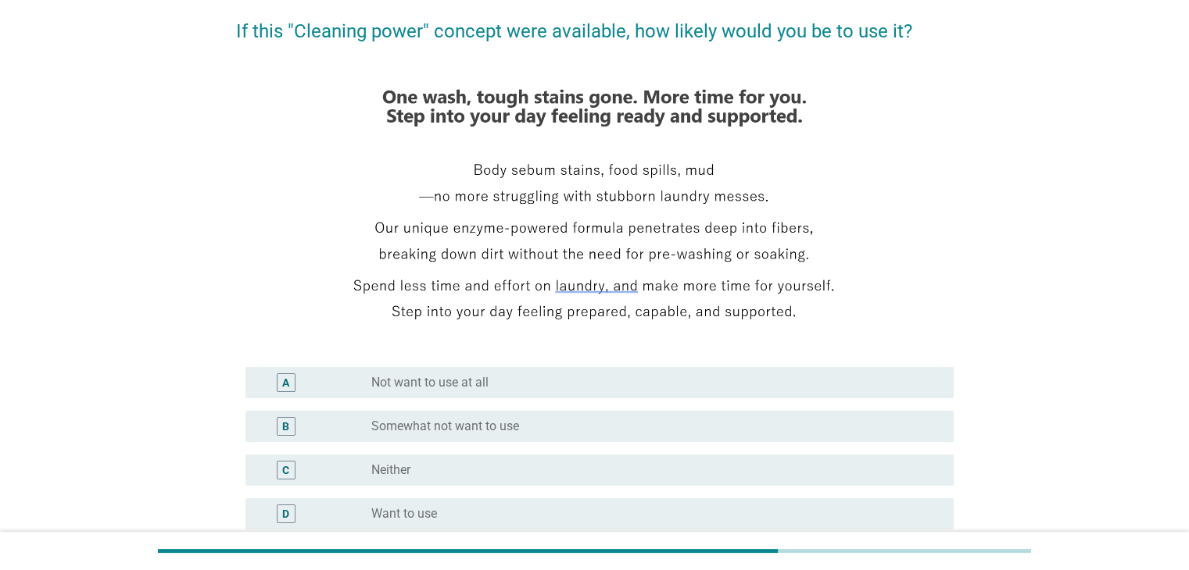
scroll to position [156, 0]
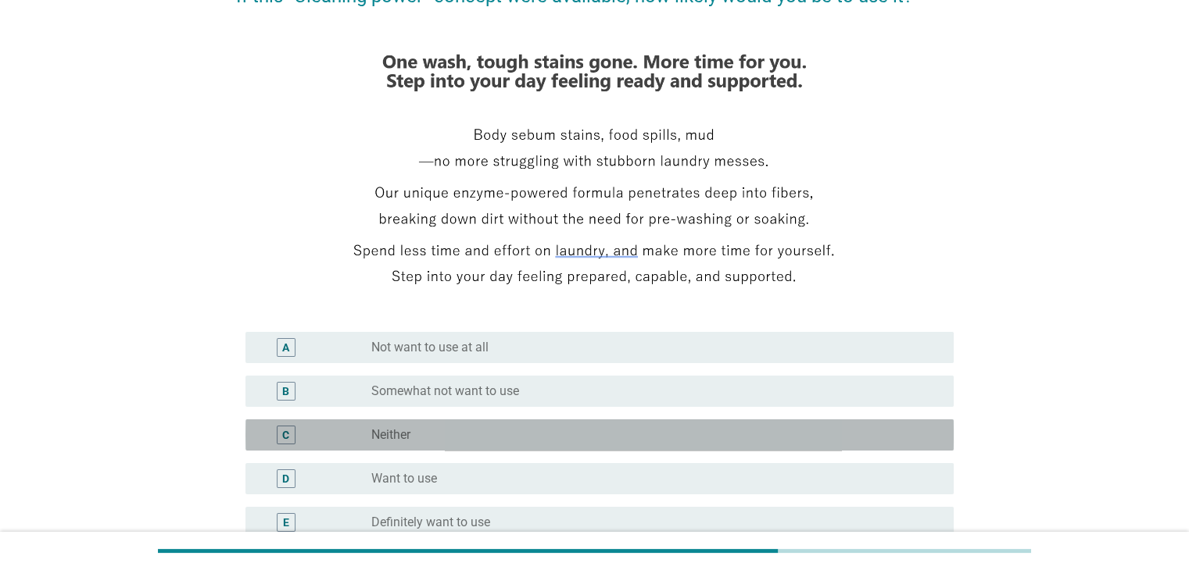
click at [725, 442] on div "radio_button_unchecked Neither" at bounding box center [649, 435] width 556 height 16
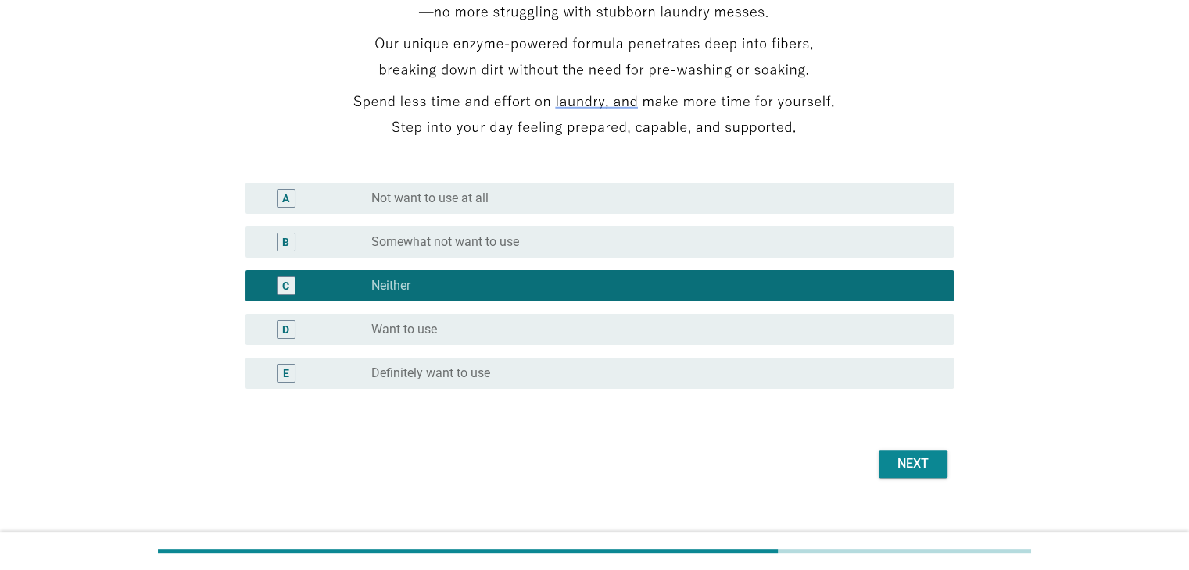
scroll to position [313, 0]
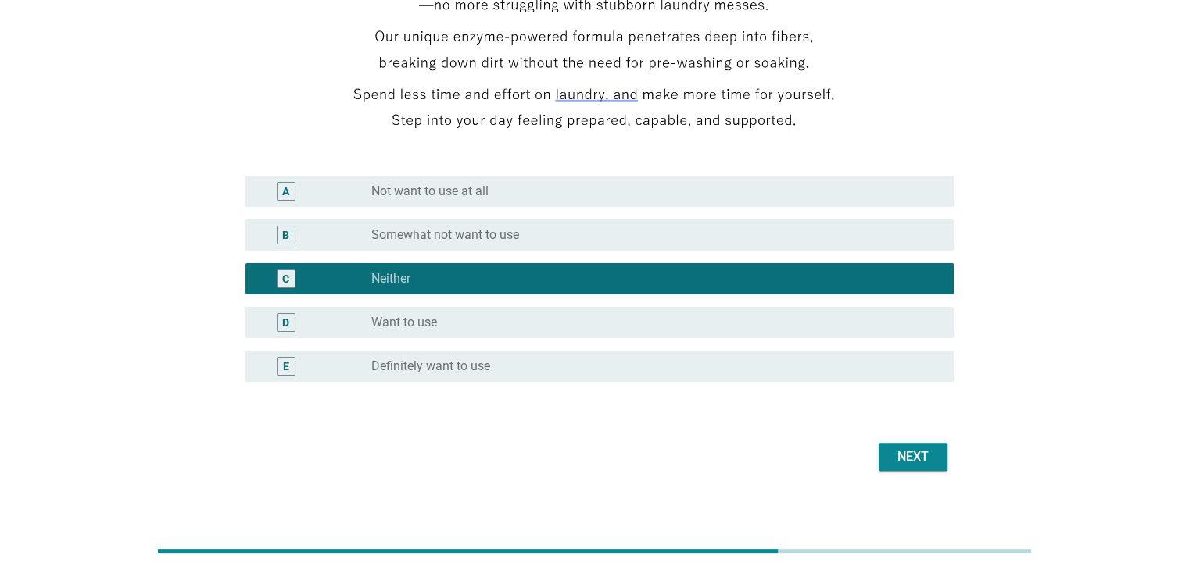
click at [906, 455] on div "Next" at bounding box center [913, 457] width 44 height 19
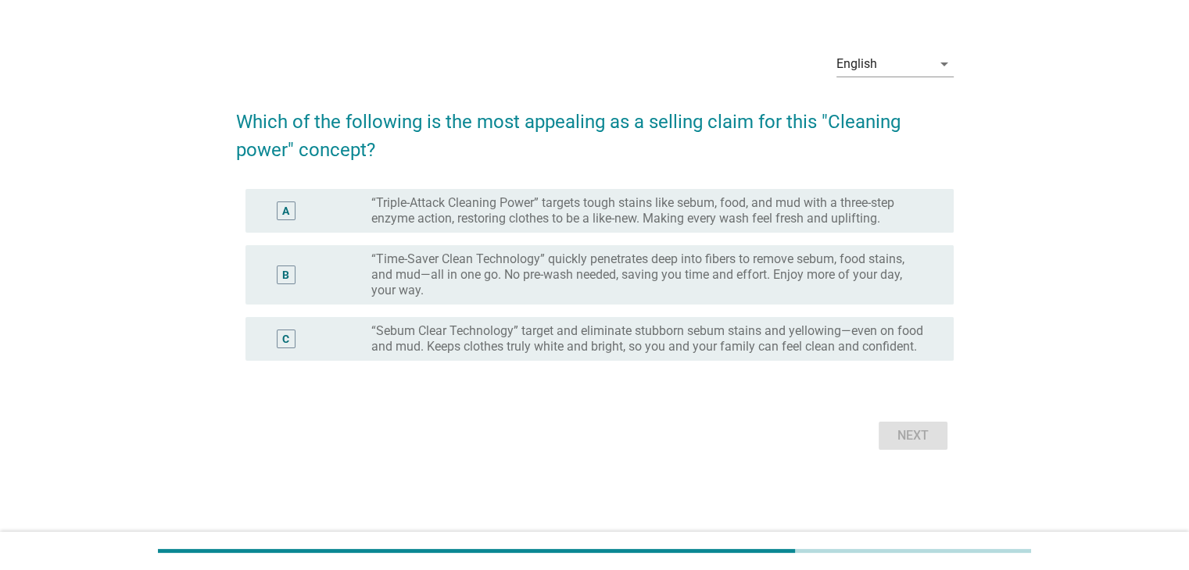
scroll to position [0, 0]
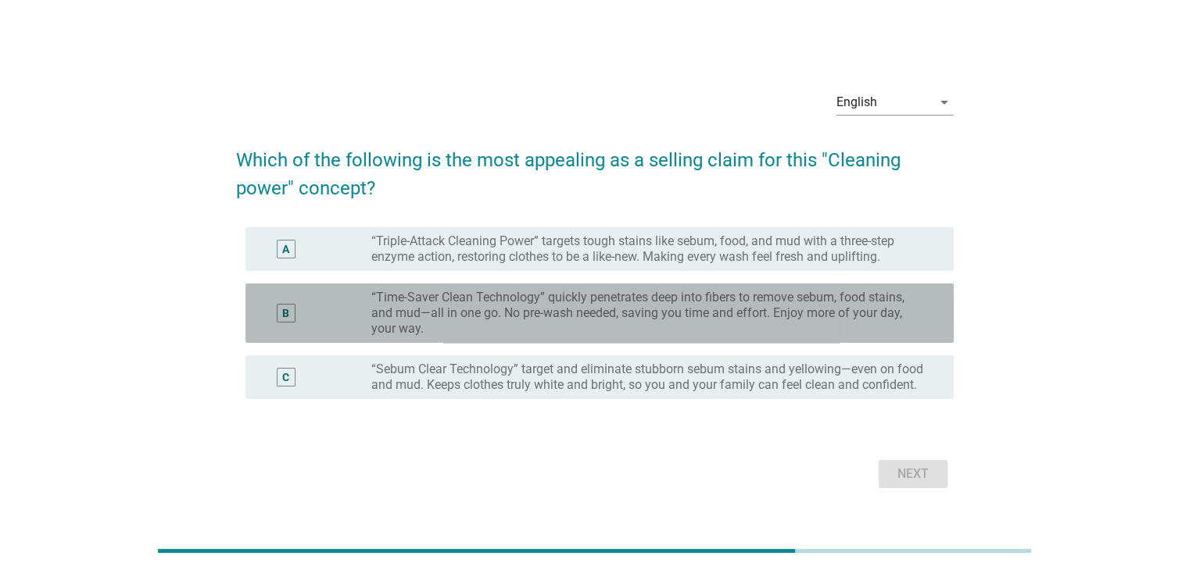
click at [754, 309] on label "“Time-Saver Clean Technology” quickly penetrates deep into fibers to remove seb…" at bounding box center [649, 313] width 556 height 47
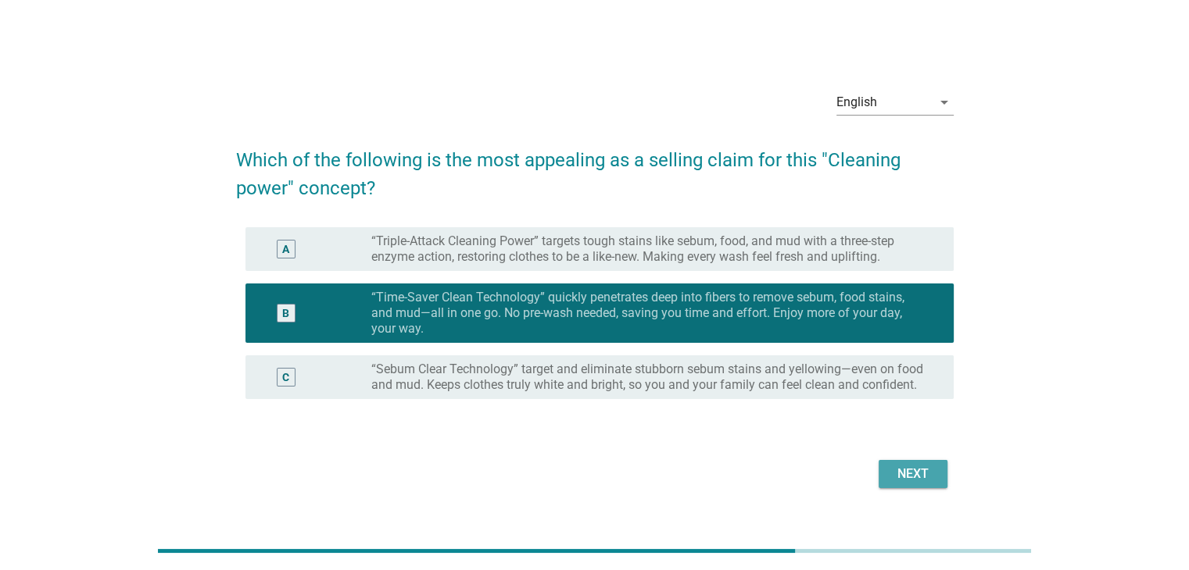
click at [901, 477] on div "Next" at bounding box center [913, 474] width 44 height 19
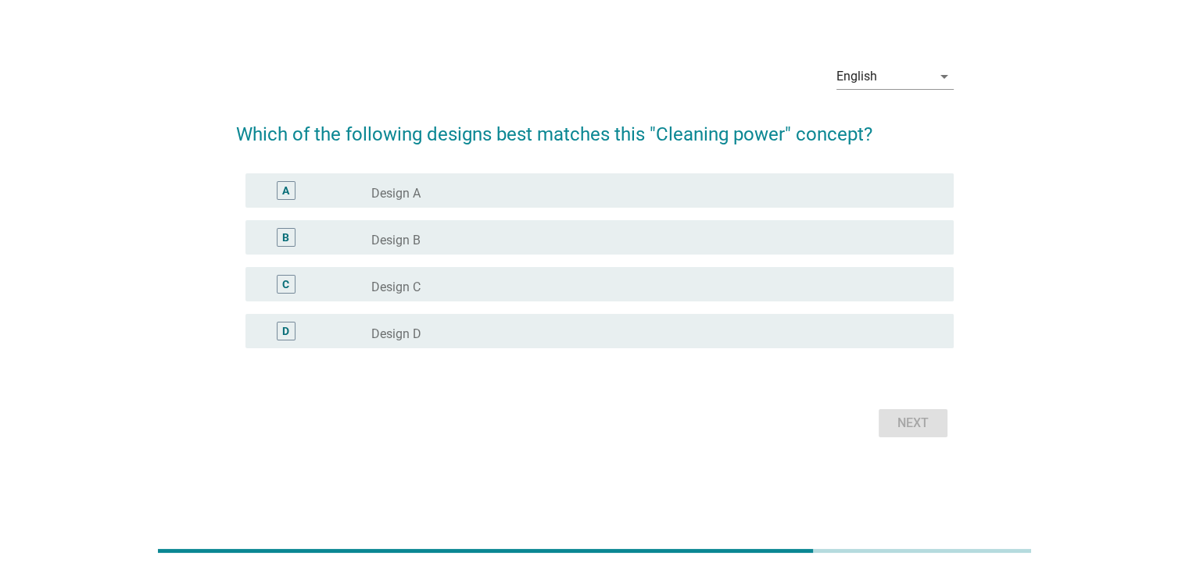
scroll to position [156, 0]
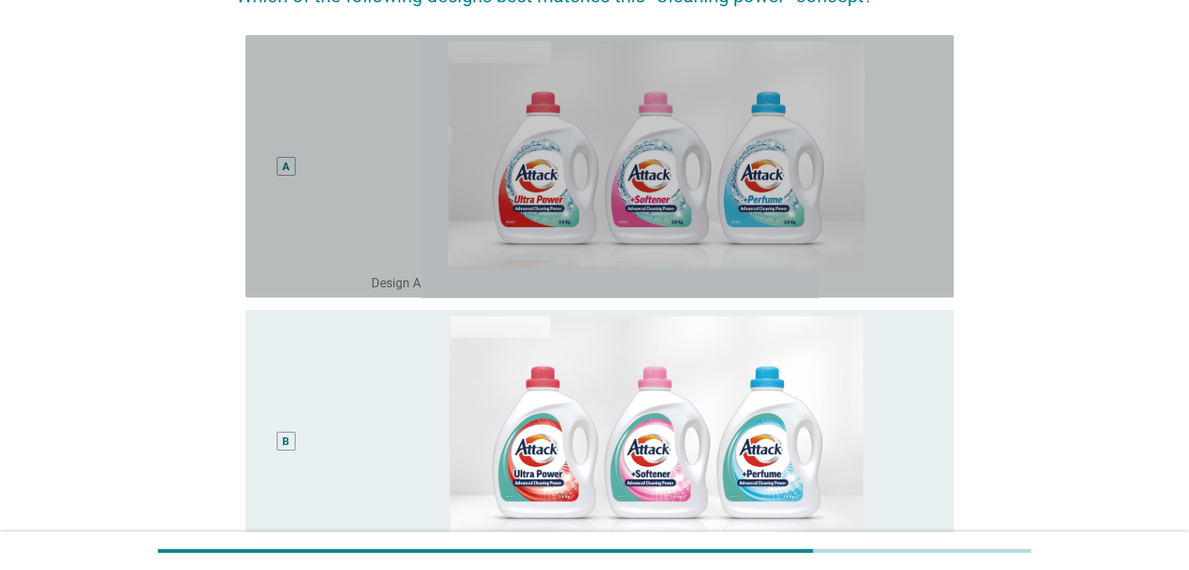
click at [313, 223] on div "A" at bounding box center [286, 166] width 57 height 250
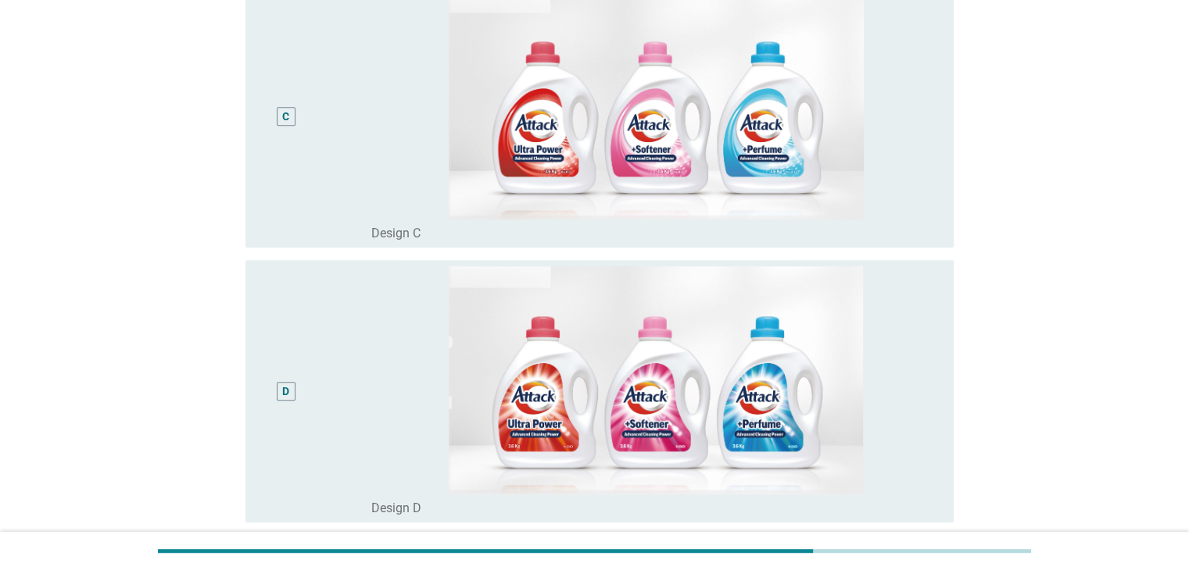
scroll to position [910, 0]
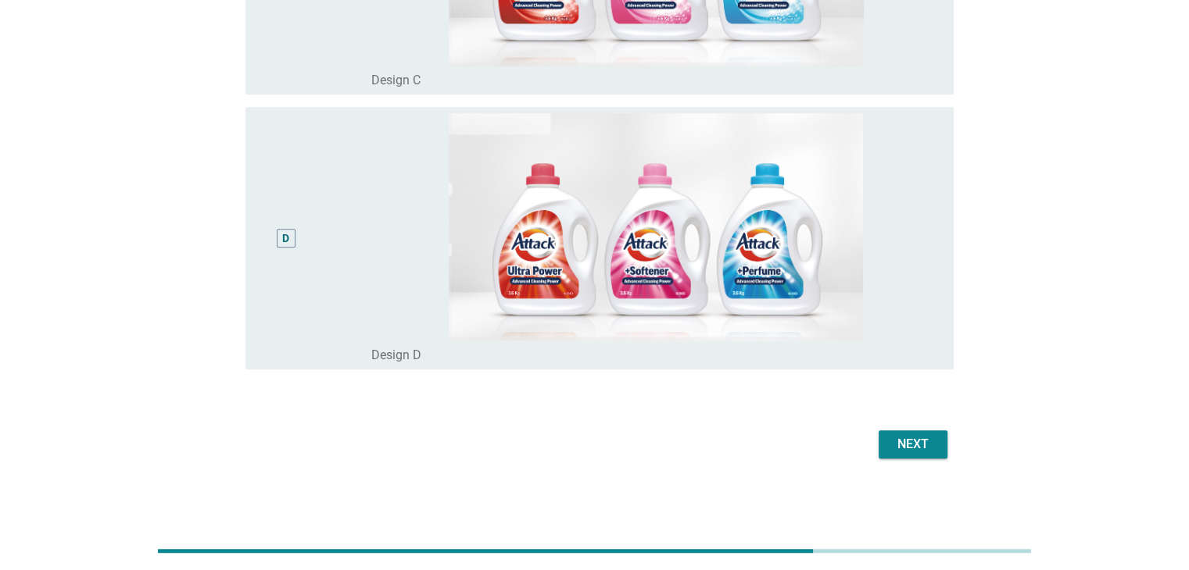
click at [921, 442] on div "Next" at bounding box center [913, 444] width 44 height 19
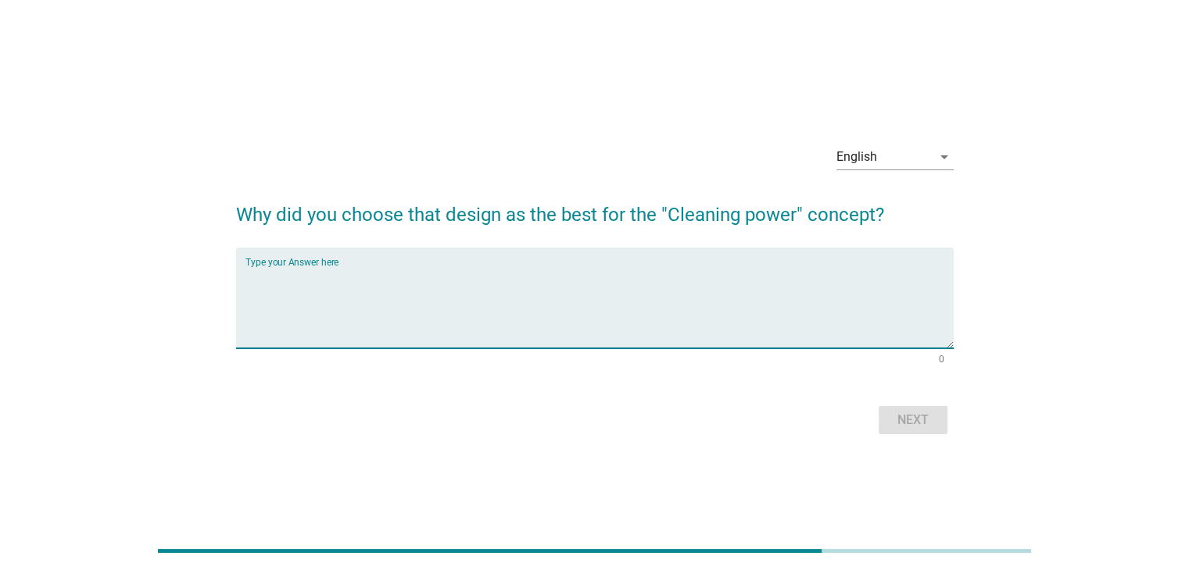
click at [250, 275] on textarea "Type your Answer here" at bounding box center [599, 307] width 708 height 82
type textarea "the design perceived aligns with the concept objectives"
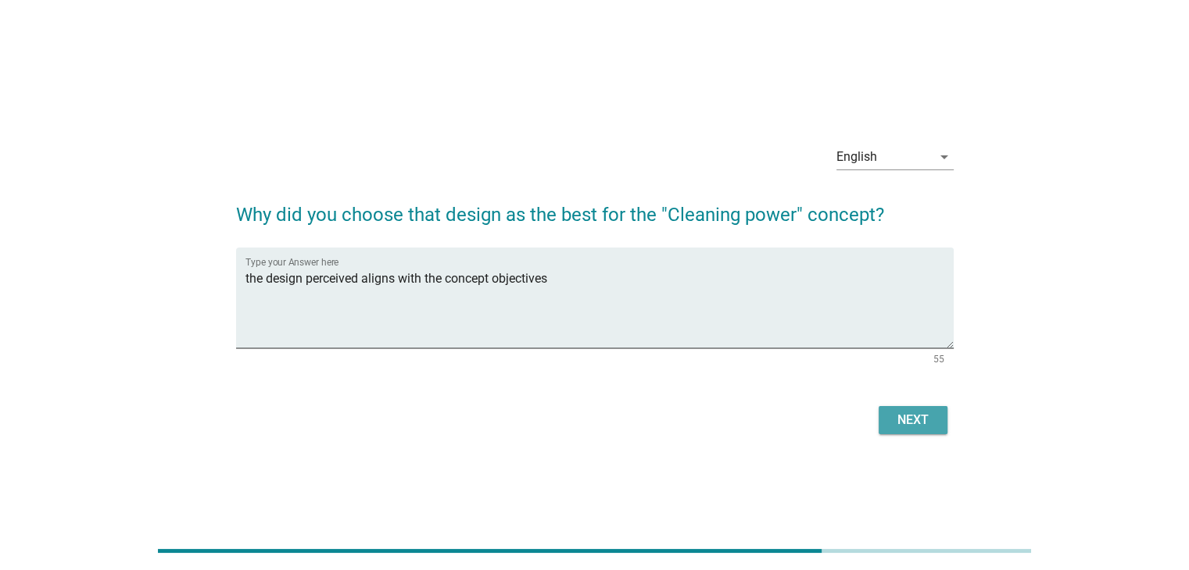
click at [907, 413] on div "Next" at bounding box center [913, 420] width 44 height 19
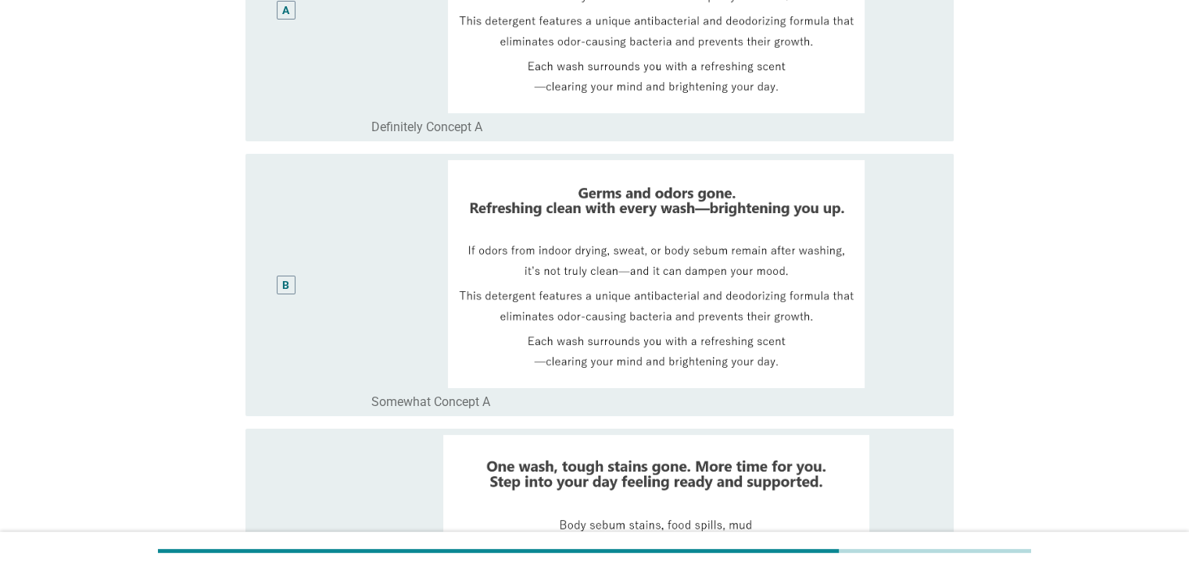
scroll to position [234, 0]
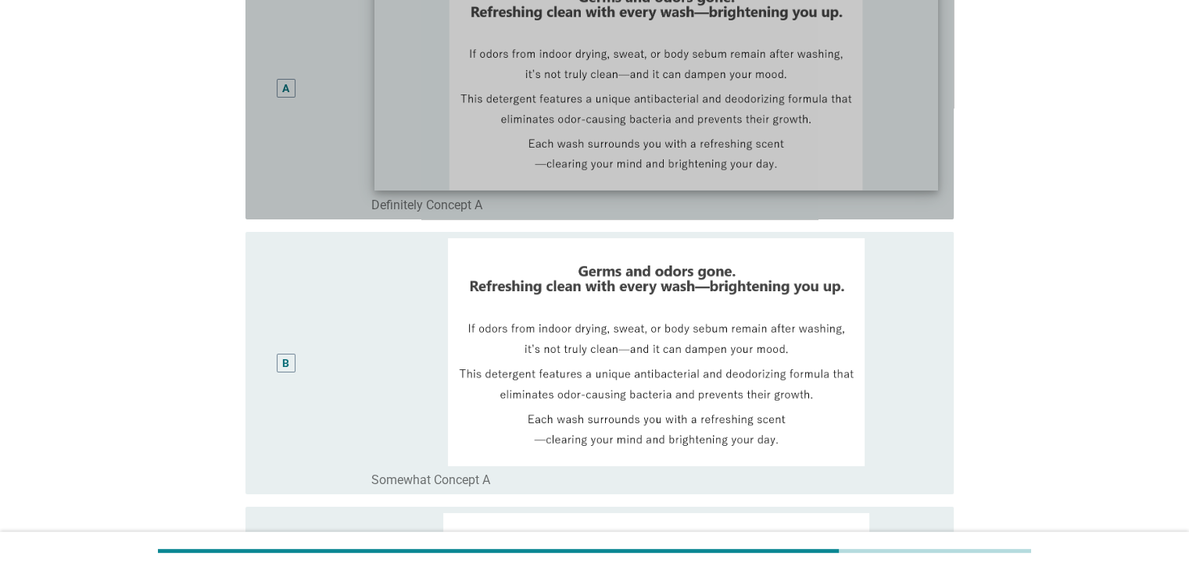
click at [374, 146] on img at bounding box center [655, 77] width 563 height 226
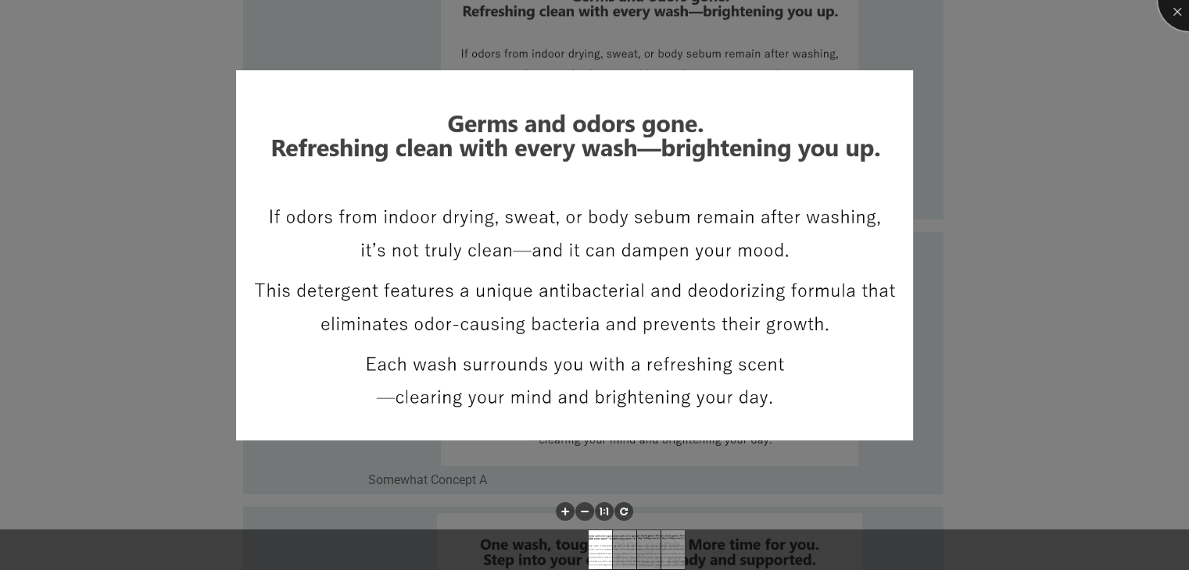
click at [1173, 6] on div at bounding box center [1188, 0] width 63 height 63
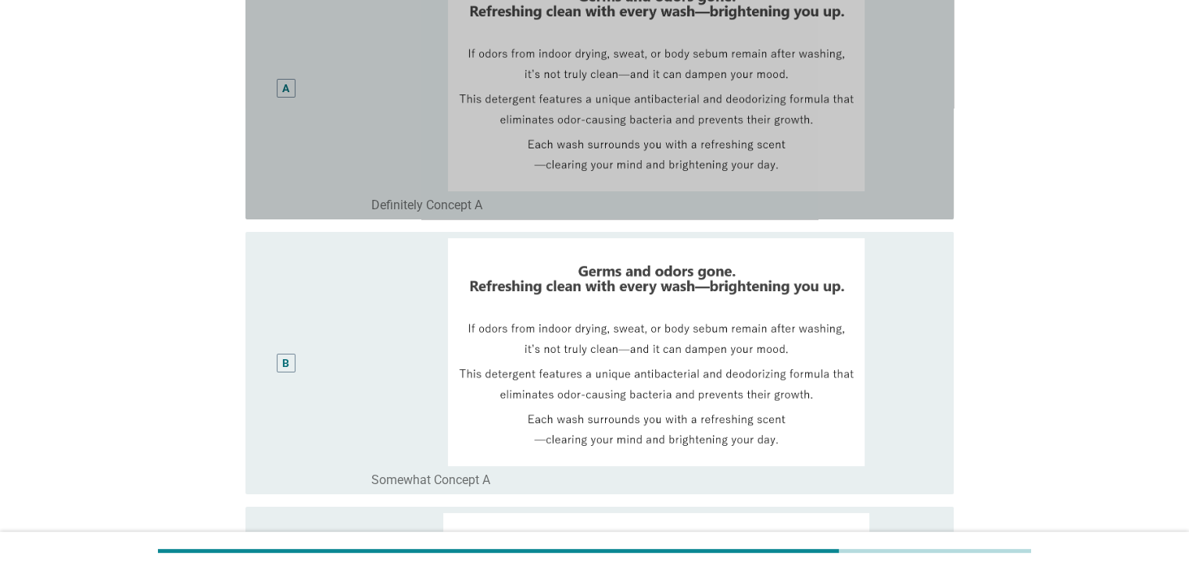
click at [277, 91] on div "A" at bounding box center [286, 88] width 19 height 19
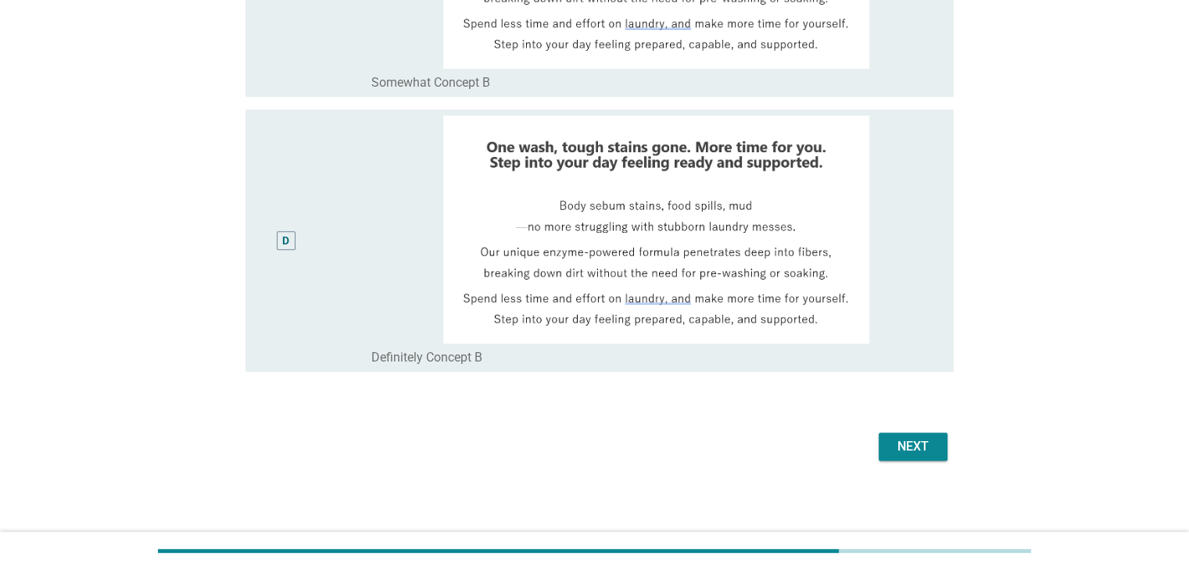
scroll to position [910, 0]
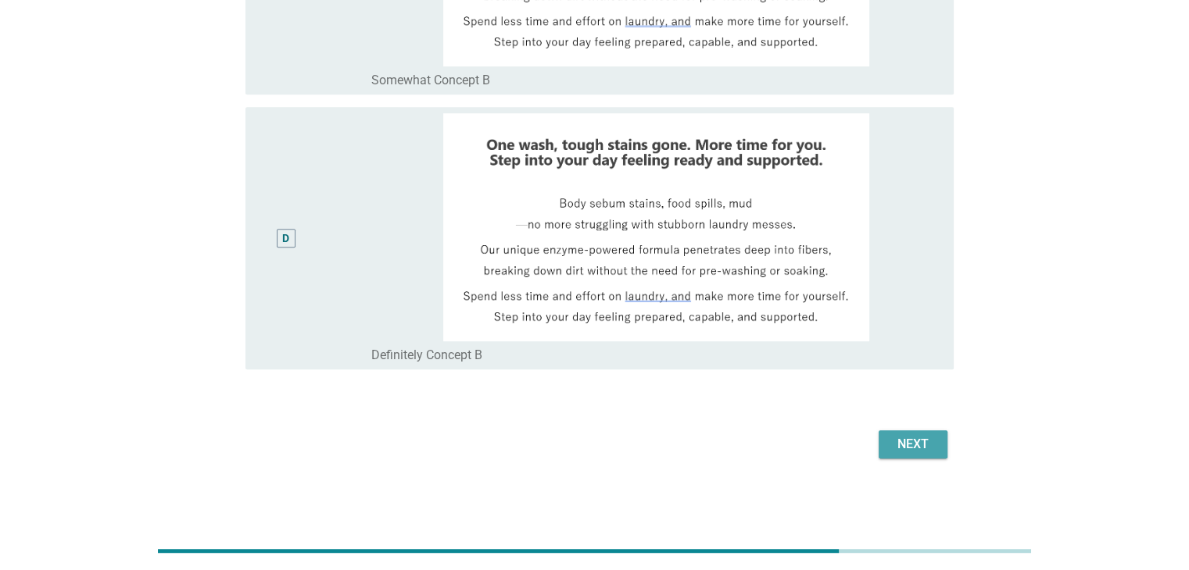
click at [900, 445] on div "Next" at bounding box center [913, 444] width 44 height 19
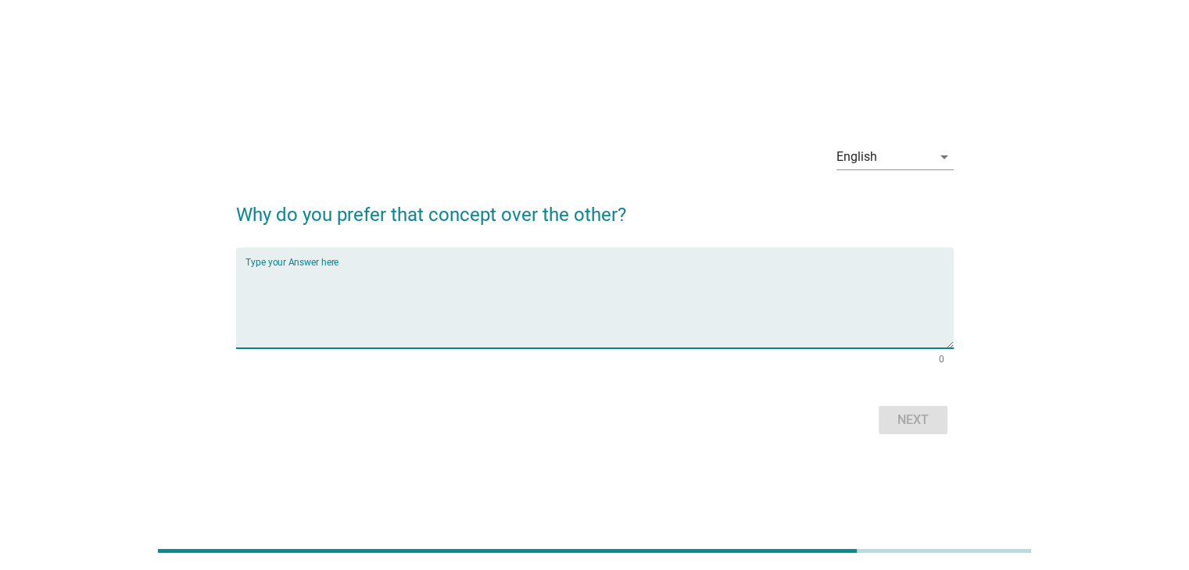
click at [341, 272] on textarea "Type your Answer here" at bounding box center [599, 307] width 708 height 82
type textarea "this criteria is more critical and important for my laundry requirements"
click at [904, 428] on div "Next" at bounding box center [913, 420] width 44 height 19
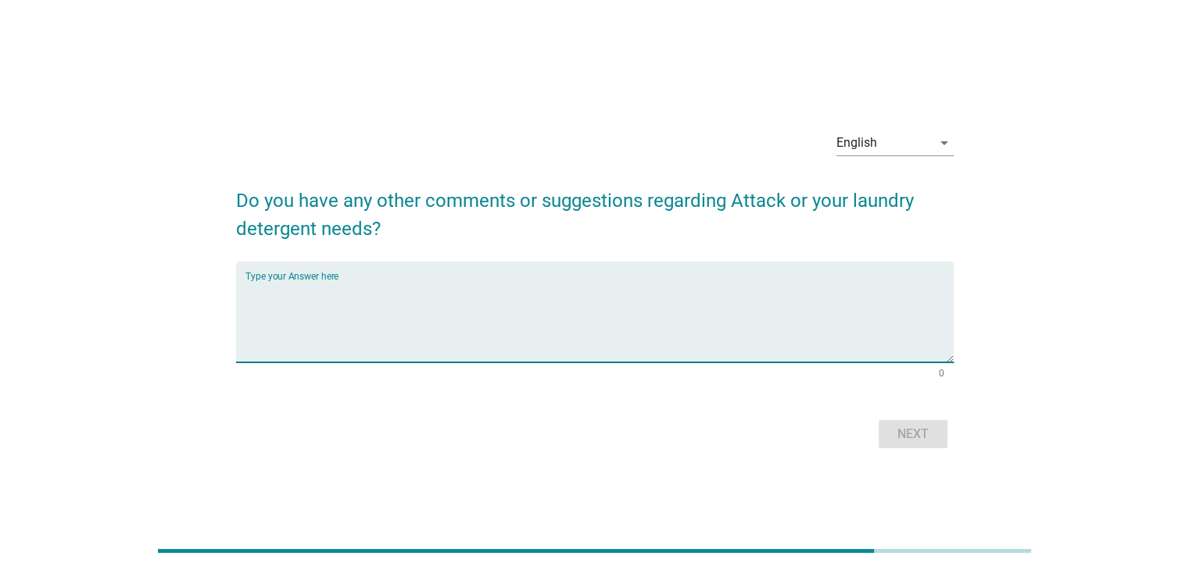
click at [331, 295] on textarea "Type your Answer here" at bounding box center [599, 322] width 708 height 82
type textarea "no further comments or suggestions"
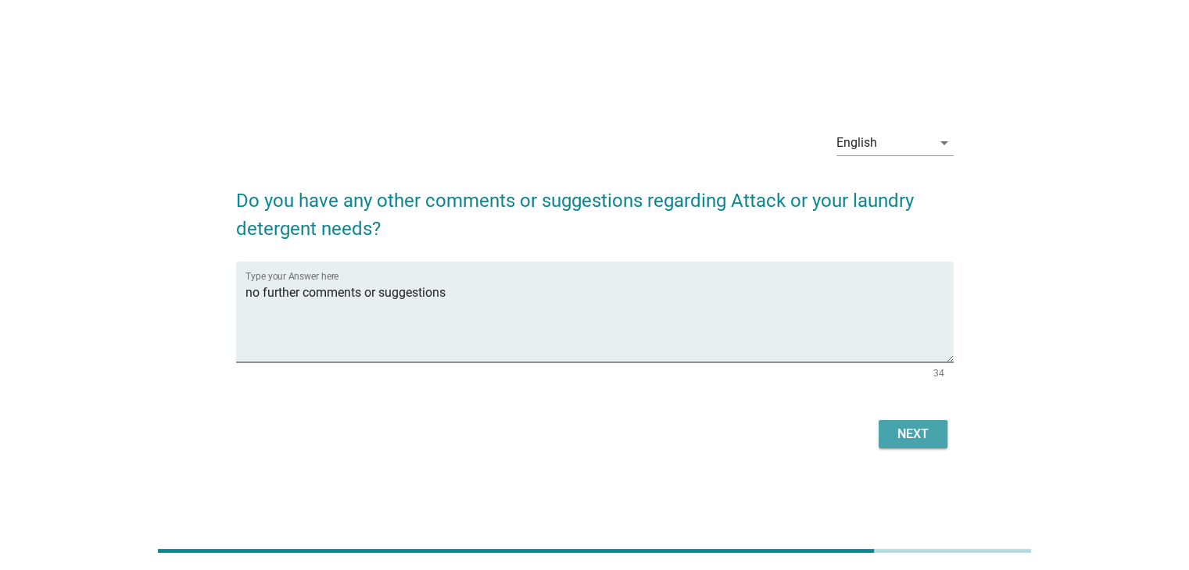
click at [900, 429] on div "Next" at bounding box center [913, 434] width 44 height 19
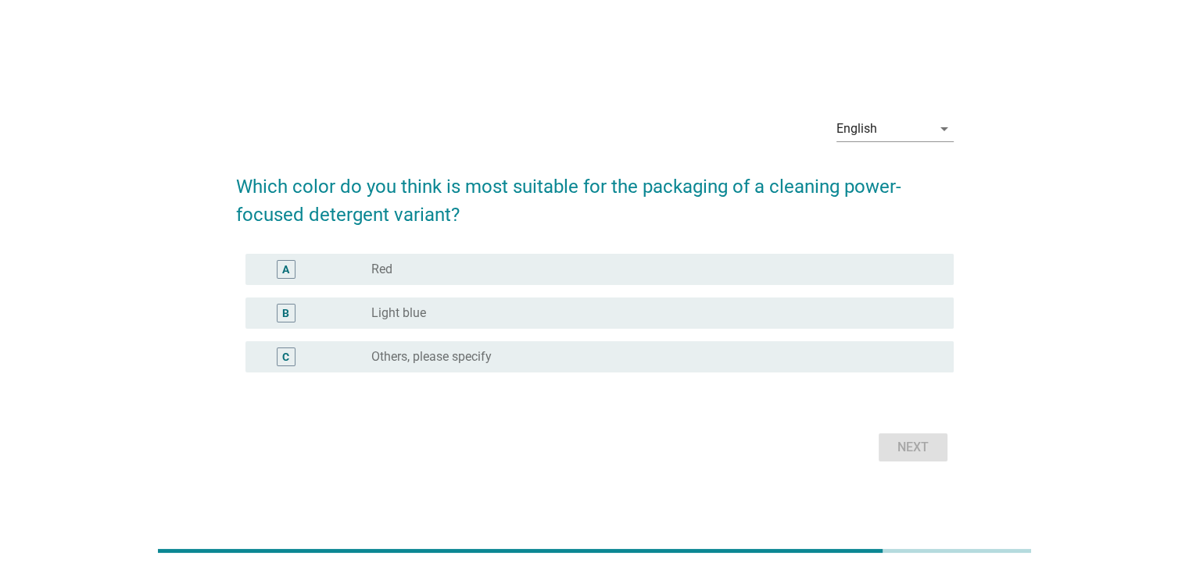
click at [681, 311] on div "radio_button_unchecked Light blue" at bounding box center [649, 314] width 556 height 16
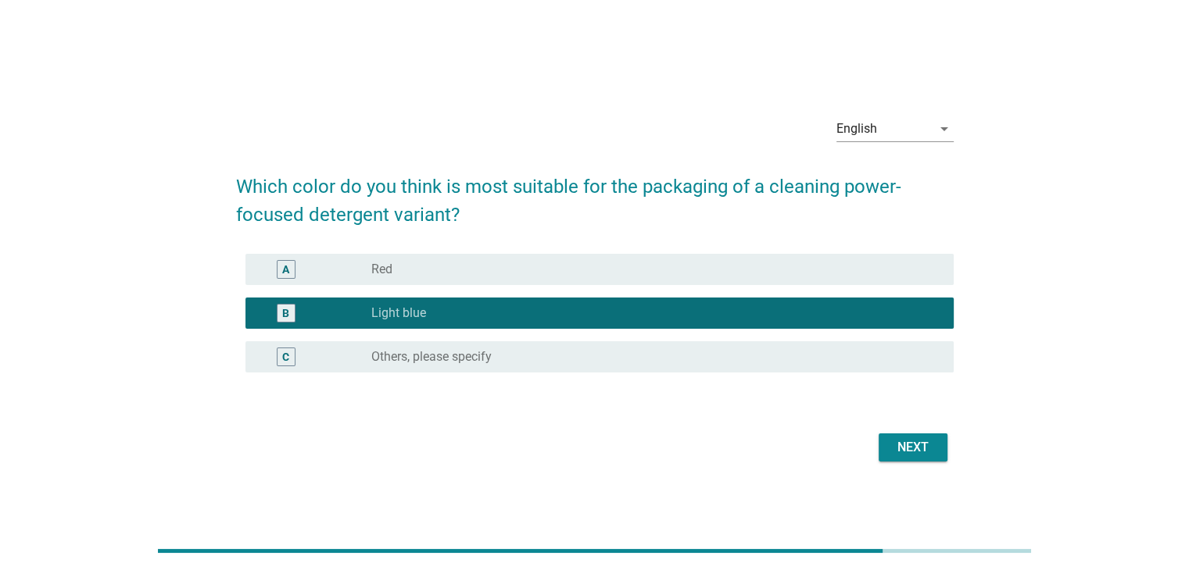
click at [702, 273] on div "radio_button_unchecked Red" at bounding box center [649, 270] width 556 height 16
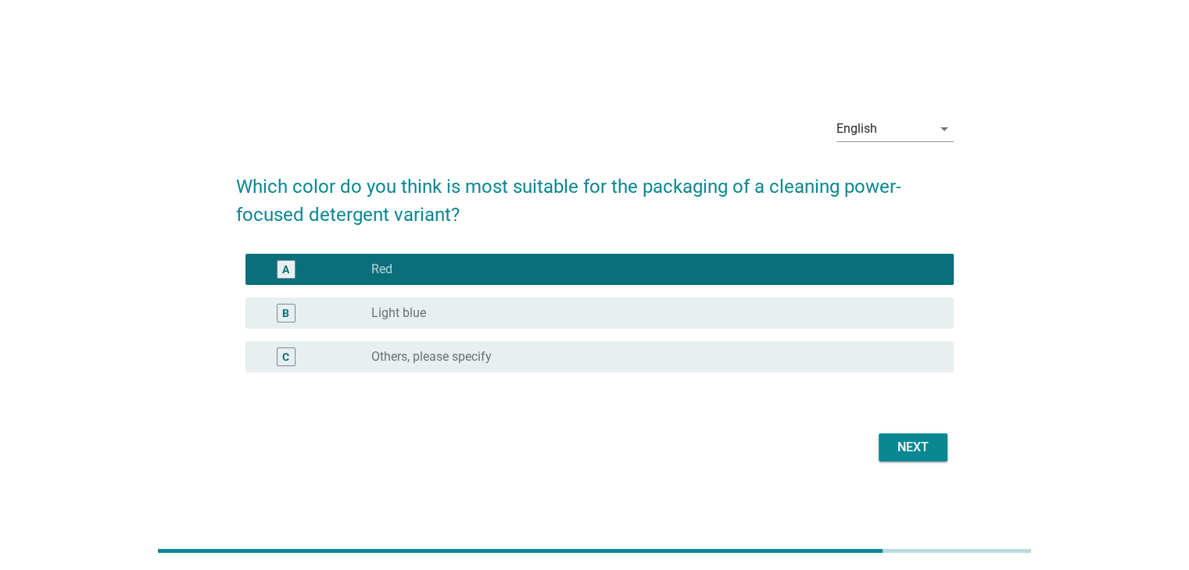
click at [891, 438] on div "Next" at bounding box center [913, 447] width 44 height 19
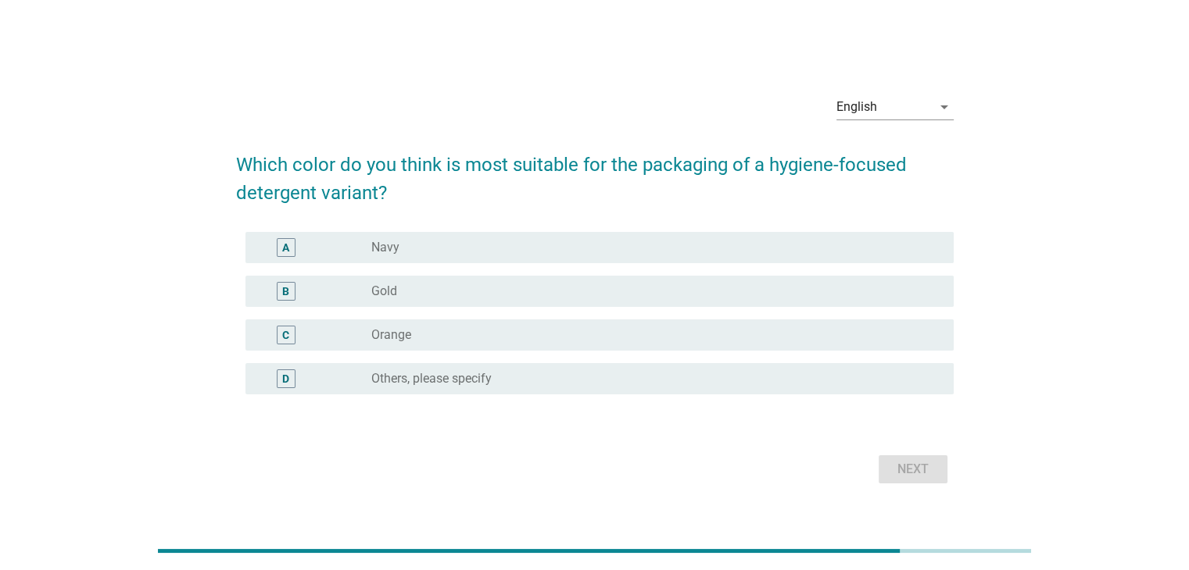
click at [690, 253] on div "radio_button_unchecked Navy" at bounding box center [649, 248] width 556 height 16
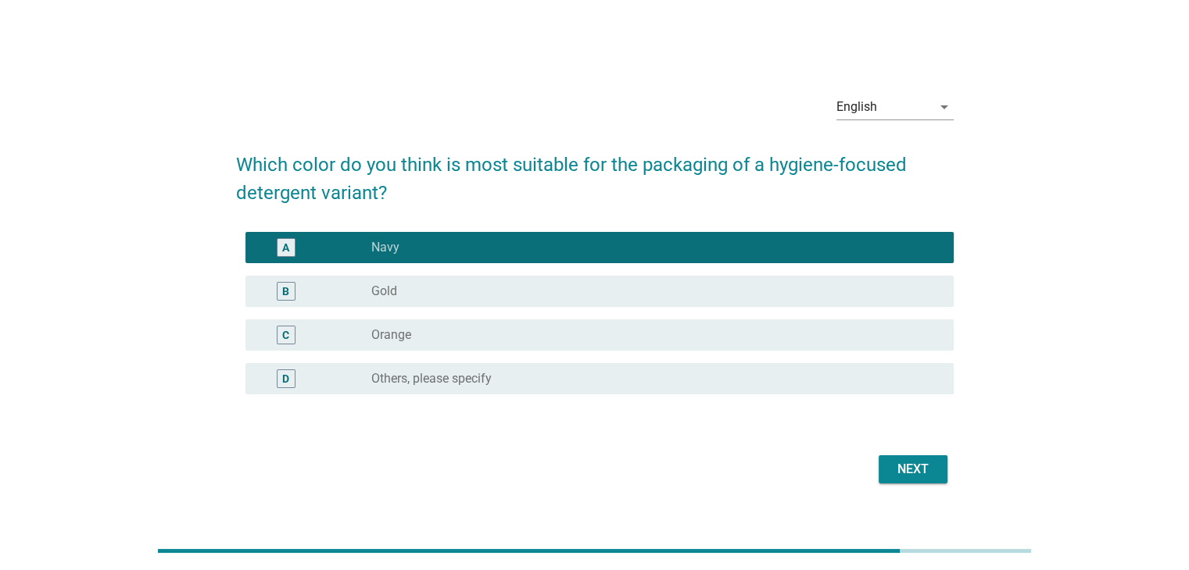
click at [908, 462] on div "Next" at bounding box center [913, 469] width 44 height 19
